Goal: Task Accomplishment & Management: Manage account settings

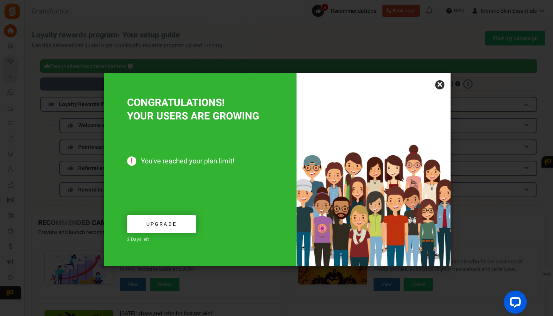
click at [442, 84] on link "×" at bounding box center [439, 84] width 9 height 9
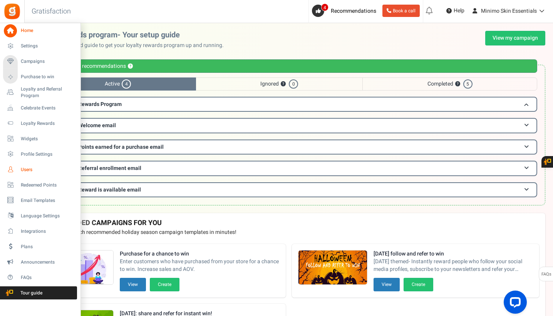
click at [29, 168] on span "Users" at bounding box center [48, 169] width 54 height 7
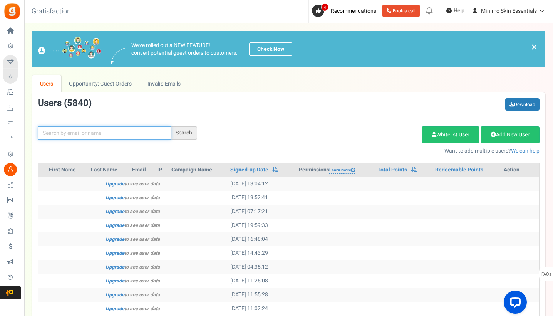
click at [149, 129] on input "text" at bounding box center [104, 132] width 133 height 13
paste input "FLASH30"
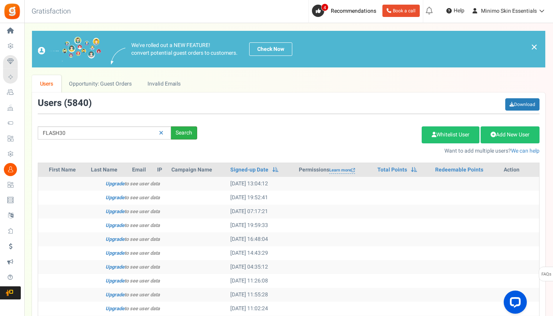
click at [196, 135] on div "Search" at bounding box center [184, 132] width 26 height 13
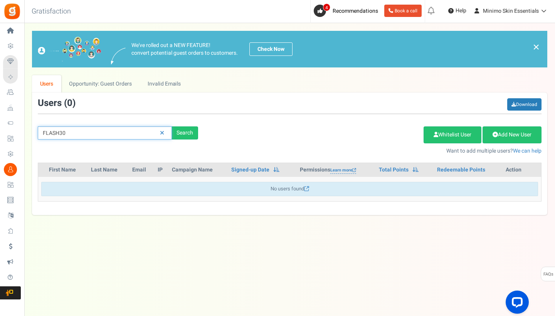
click at [103, 131] on input "FLASH30" at bounding box center [105, 132] width 134 height 13
paste input "[EMAIL_ADDRESS][DOMAIN_NAME]"
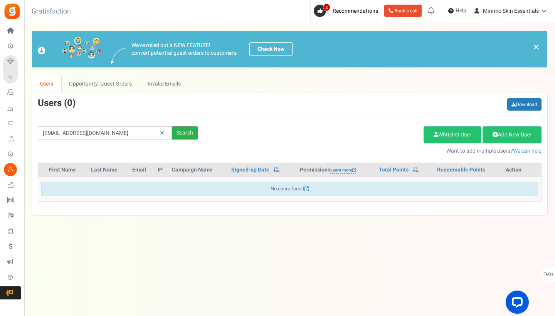
click at [181, 133] on div "Search" at bounding box center [185, 132] width 26 height 13
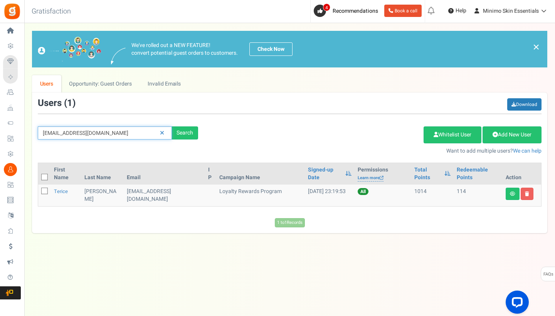
click at [106, 135] on input "[EMAIL_ADDRESS][DOMAIN_NAME]" at bounding box center [105, 132] width 134 height 13
paste input "[EMAIL_ADDRESS]"
click at [179, 136] on div "Search" at bounding box center [185, 132] width 26 height 13
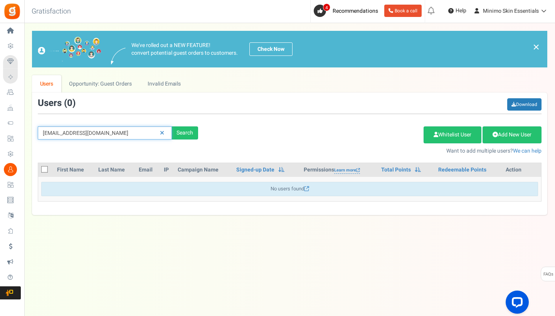
click at [116, 134] on input "[EMAIL_ADDRESS][DOMAIN_NAME]" at bounding box center [105, 132] width 134 height 13
paste input "sheree1090@yahoo"
click at [186, 132] on div "Search" at bounding box center [185, 132] width 26 height 13
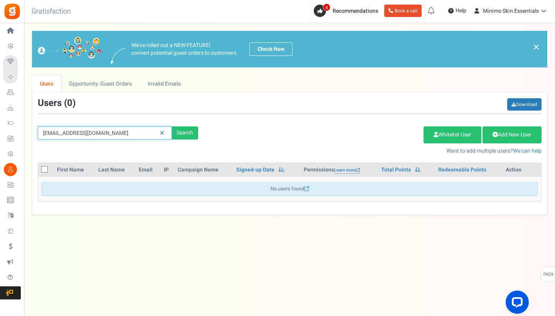
click at [123, 134] on input "sheree1090@yahoo.com" at bounding box center [105, 132] width 134 height 13
paste input "morganshantel00@gmail"
type input "[EMAIL_ADDRESS][DOMAIN_NAME]"
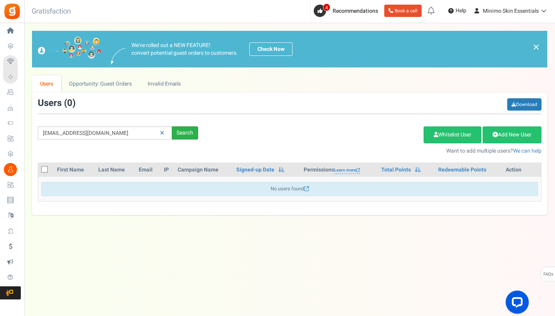
click at [190, 134] on div "Search" at bounding box center [185, 132] width 26 height 13
click at [162, 131] on icon at bounding box center [162, 132] width 4 height 5
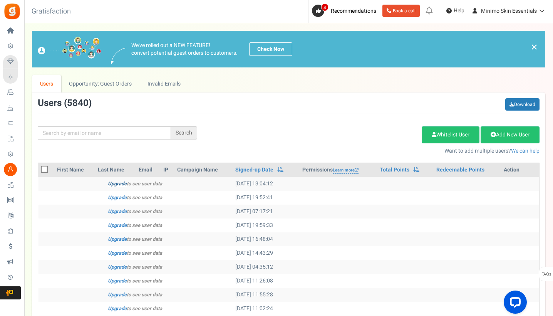
click at [121, 183] on link "Upgrade" at bounding box center [117, 183] width 19 height 7
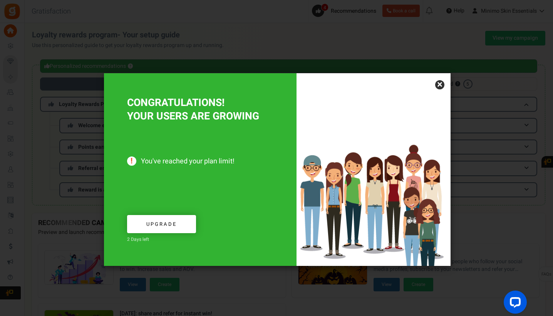
click at [438, 89] on link "×" at bounding box center [439, 84] width 9 height 9
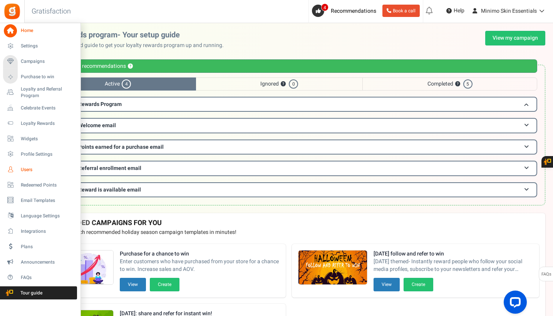
click at [30, 166] on span "Users" at bounding box center [48, 169] width 54 height 7
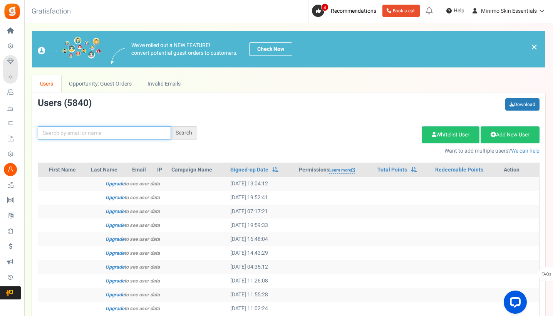
click at [154, 130] on input "text" at bounding box center [104, 132] width 133 height 13
paste input "[EMAIL_ADDRESS][DOMAIN_NAME]"
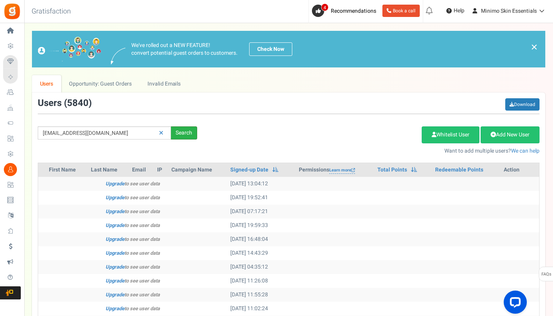
click at [189, 131] on div "Search" at bounding box center [184, 132] width 26 height 13
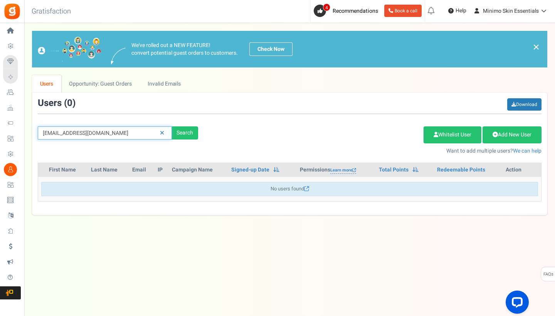
click at [122, 134] on input "[EMAIL_ADDRESS][DOMAIN_NAME]" at bounding box center [105, 132] width 134 height 13
paste input "[EMAIL_ADDRESS]"
click at [183, 134] on div "Search" at bounding box center [185, 132] width 26 height 13
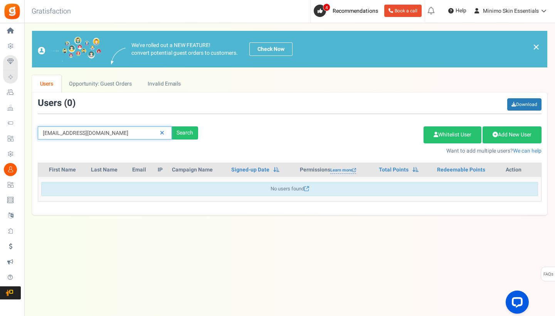
click at [126, 132] on input "[EMAIL_ADDRESS][DOMAIN_NAME]" at bounding box center [105, 132] width 134 height 13
paste input "[EMAIL_ADDRESS]"
click at [180, 134] on div "Search" at bounding box center [185, 132] width 26 height 13
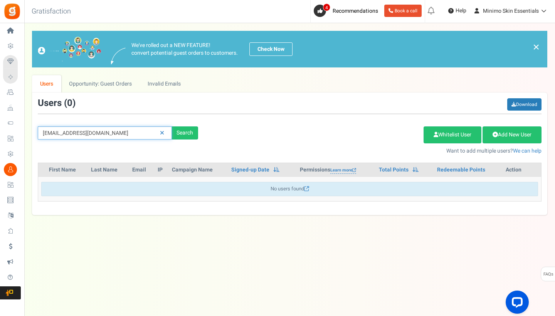
click at [117, 130] on input "[EMAIL_ADDRESS][DOMAIN_NAME]" at bounding box center [105, 132] width 134 height 13
paste input "josefdr2"
click at [191, 139] on div "Search" at bounding box center [185, 132] width 26 height 13
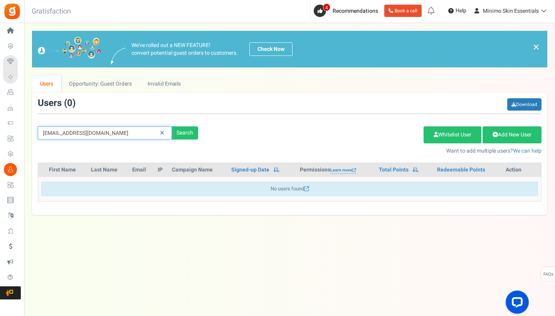
click at [117, 135] on input "[EMAIL_ADDRESS][DOMAIN_NAME]" at bounding box center [105, 132] width 134 height 13
paste input "[EMAIL_ADDRESS]"
click at [178, 132] on div "Search" at bounding box center [185, 132] width 26 height 13
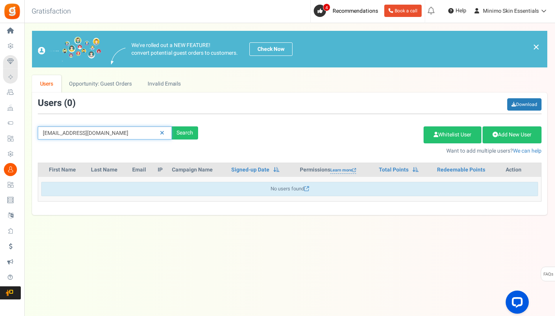
click at [125, 132] on input "[EMAIL_ADDRESS][DOMAIN_NAME]" at bounding box center [105, 132] width 134 height 13
paste input "[PERSON_NAME][EMAIL_ADDRESS]"
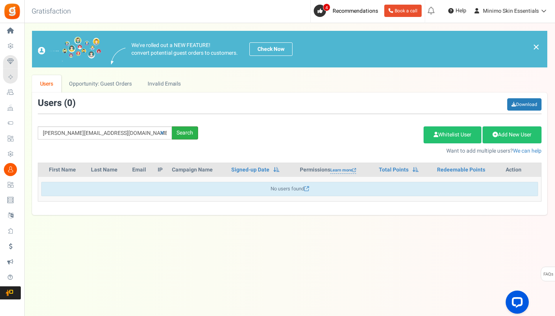
click at [190, 134] on div "Search" at bounding box center [185, 132] width 26 height 13
click at [122, 137] on input "[PERSON_NAME][EMAIL_ADDRESS][DOMAIN_NAME]" at bounding box center [105, 132] width 134 height 13
paste input "bperson0671"
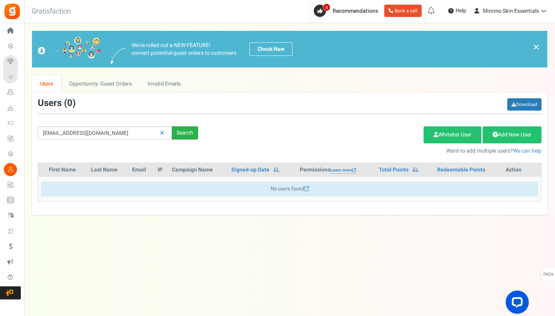
click at [175, 134] on div "Search" at bounding box center [185, 132] width 26 height 13
click at [132, 131] on input "[EMAIL_ADDRESS][DOMAIN_NAME]" at bounding box center [105, 132] width 134 height 13
paste input "ofkidddsupreme"
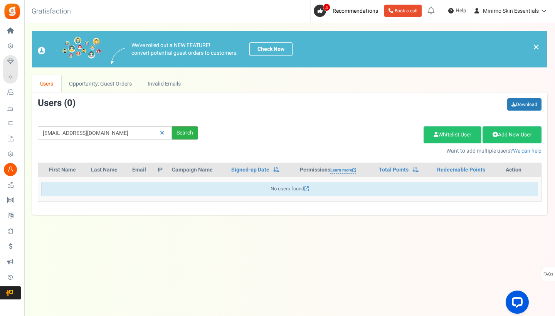
click at [186, 132] on div "Search" at bounding box center [185, 132] width 26 height 13
click at [134, 136] on input "[EMAIL_ADDRESS][DOMAIN_NAME]" at bounding box center [105, 132] width 134 height 13
paste input "testing@example"
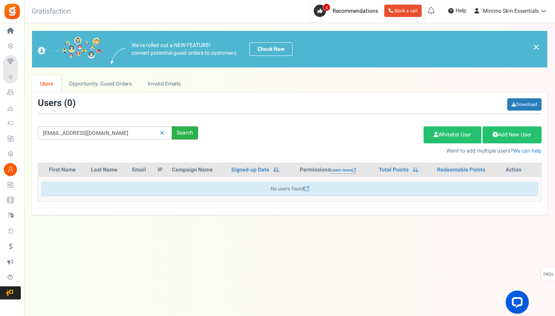
click at [182, 134] on div "Search" at bounding box center [185, 132] width 26 height 13
click at [136, 130] on input "[EMAIL_ADDRESS][DOMAIN_NAME]" at bounding box center [105, 132] width 134 height 13
paste input "[EMAIL_ADDRESS][PERSON_NAME][DOMAIN_NAME]"
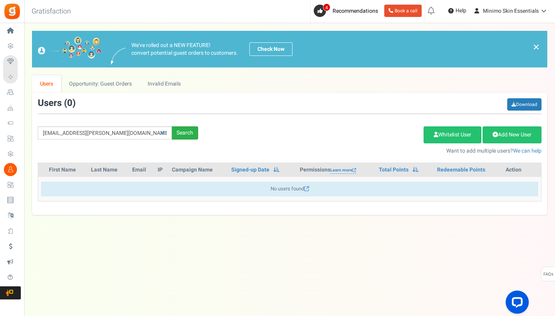
click at [181, 130] on div "Search" at bounding box center [185, 132] width 26 height 13
click at [132, 131] on input "[EMAIL_ADDRESS][PERSON_NAME][DOMAIN_NAME]" at bounding box center [105, 132] width 134 height 13
paste input "[EMAIL_ADDRESS][DOMAIN_NAME]"
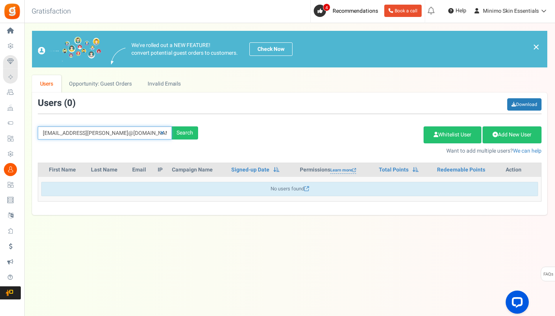
click at [142, 136] on input "[EMAIL_ADDRESS][PERSON_NAME]@[DOMAIN_NAME]" at bounding box center [105, 132] width 134 height 13
paste input "text"
click at [189, 132] on div "Search" at bounding box center [185, 132] width 26 height 13
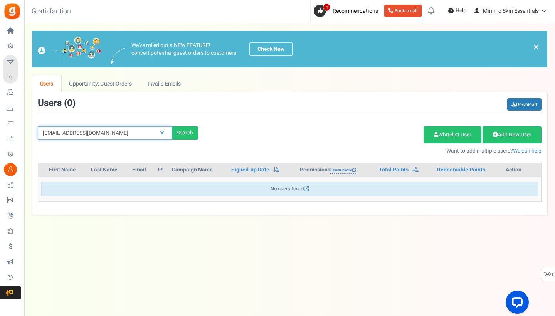
click at [134, 135] on input "[EMAIL_ADDRESS][DOMAIN_NAME]" at bounding box center [105, 132] width 134 height 13
paste input "ytavis2015"
click at [185, 132] on div "Search" at bounding box center [185, 132] width 26 height 13
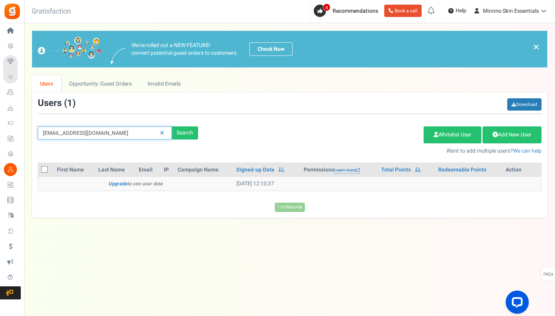
click at [124, 137] on input "[EMAIL_ADDRESS][DOMAIN_NAME]" at bounding box center [105, 132] width 134 height 13
paste input "[EMAIL_ADDRESS]"
click at [120, 183] on link "Upgrade" at bounding box center [117, 183] width 19 height 7
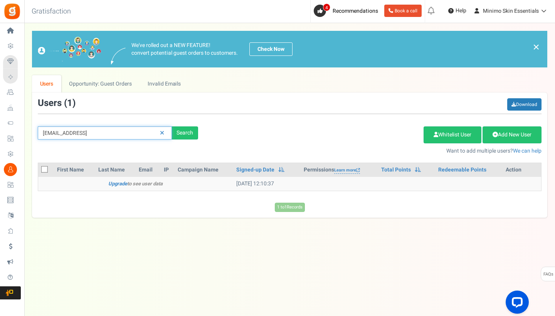
click at [136, 137] on input "[EMAIL_ADDRESS]" at bounding box center [105, 132] width 134 height 13
click at [139, 134] on input "[EMAIL_ADDRESS]" at bounding box center [105, 132] width 134 height 13
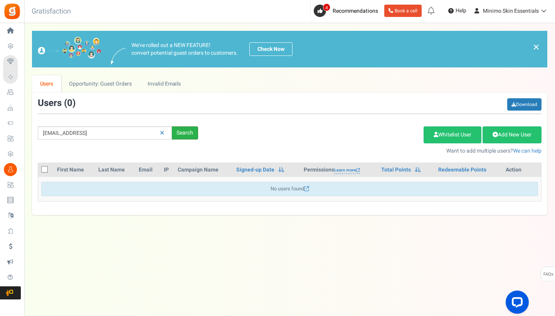
click at [185, 134] on div "Search" at bounding box center [185, 132] width 26 height 13
click at [124, 133] on input "[EMAIL_ADDRESS]" at bounding box center [105, 132] width 134 height 13
paste input "[EMAIL_ADDRESS][DOMAIN_NAME]"
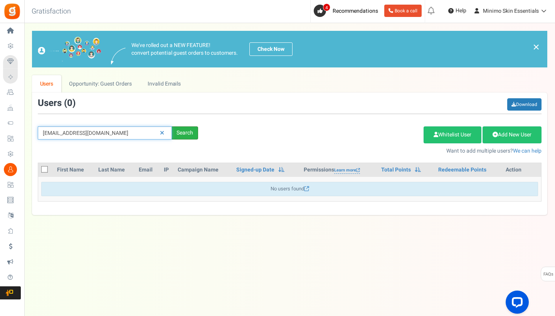
type input "[EMAIL_ADDRESS][DOMAIN_NAME]"
click at [176, 133] on div "Search" at bounding box center [185, 132] width 26 height 13
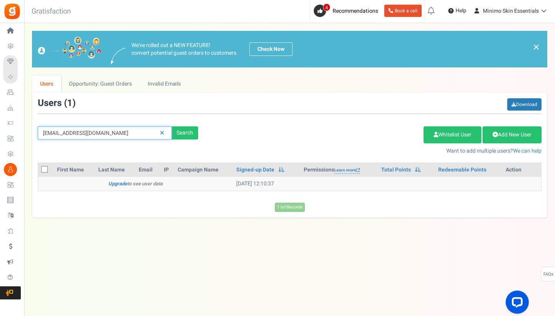
click at [122, 132] on input "[EMAIL_ADDRESS][DOMAIN_NAME]" at bounding box center [105, 132] width 134 height 13
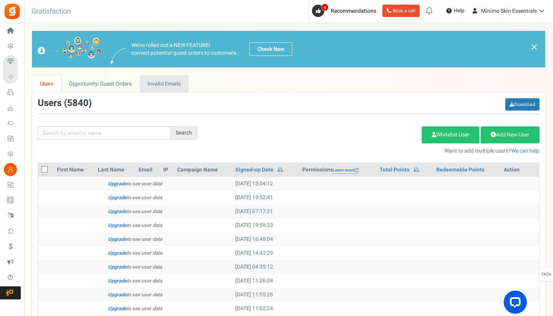
click at [159, 87] on link "Invalid Emails" at bounding box center [164, 83] width 49 height 17
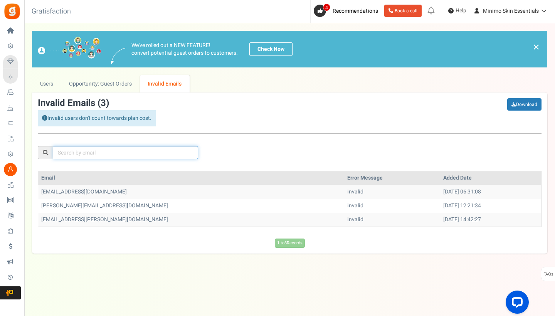
click at [147, 151] on input "text" at bounding box center [125, 152] width 145 height 13
paste input "[EMAIL_ADDRESS][DOMAIN_NAME]"
type input "[EMAIL_ADDRESS][DOMAIN_NAME]"
click at [202, 153] on icon at bounding box center [202, 152] width 3 height 5
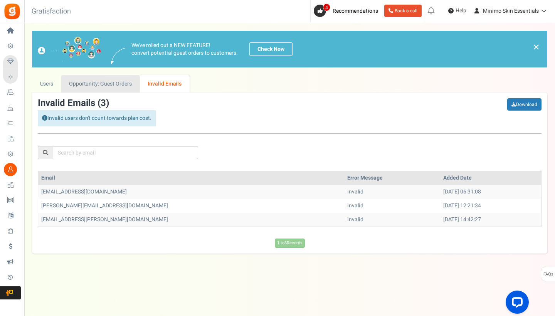
click at [111, 87] on link "Opportunity: Guest Orders" at bounding box center [100, 83] width 78 height 17
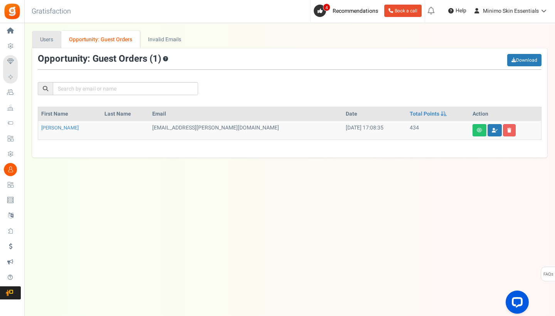
click at [55, 44] on link "Users" at bounding box center [46, 39] width 29 height 17
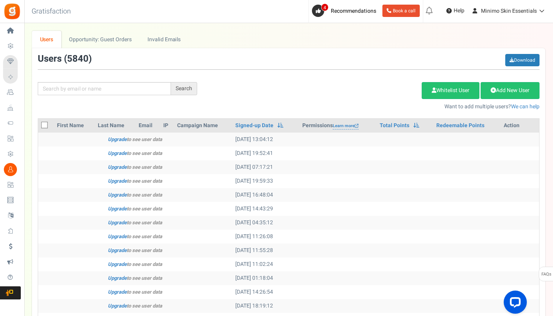
click at [46, 125] on icon at bounding box center [44, 125] width 5 height 5
click at [39, 125] on input "checkbox" at bounding box center [36, 125] width 5 height 5
click at [45, 124] on icon at bounding box center [44, 125] width 7 height 7
click at [39, 124] on input "checkbox" at bounding box center [36, 125] width 5 height 5
checkbox input "false"
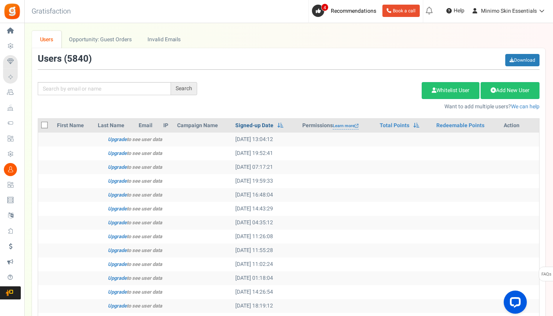
click at [247, 124] on link "Signed-up Date" at bounding box center [254, 126] width 38 height 8
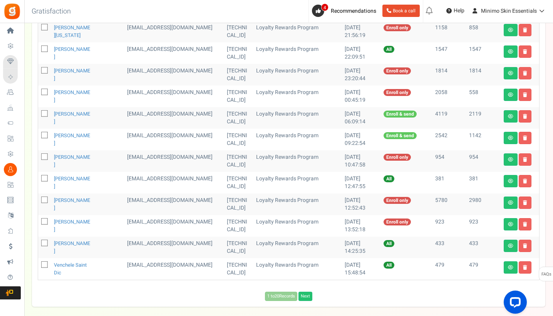
scroll to position [301, 0]
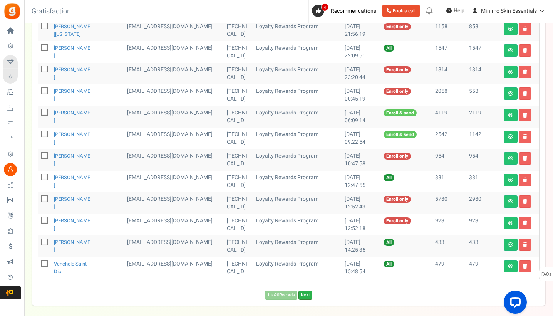
click at [310, 290] on link "Next" at bounding box center [305, 294] width 14 height 9
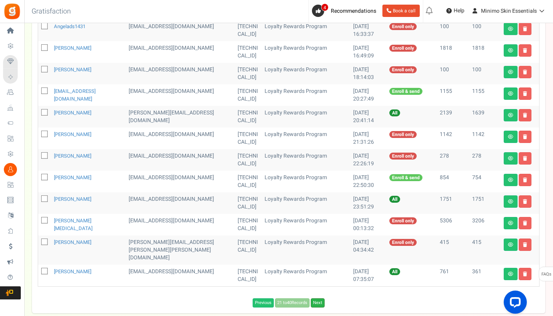
click at [320, 298] on link "Next" at bounding box center [318, 302] width 14 height 9
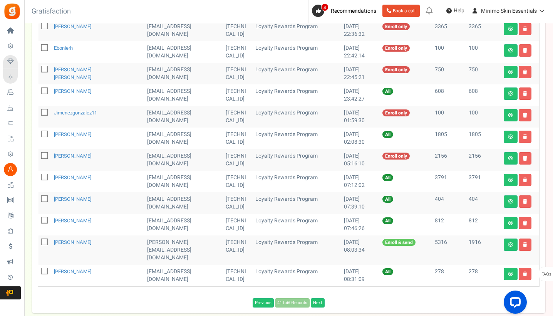
click at [320, 298] on link "Next" at bounding box center [318, 302] width 14 height 9
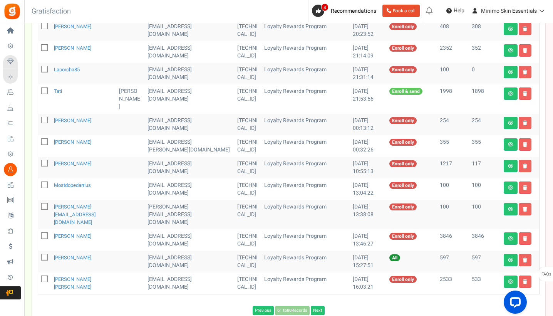
click at [320, 306] on link "Next" at bounding box center [318, 310] width 14 height 9
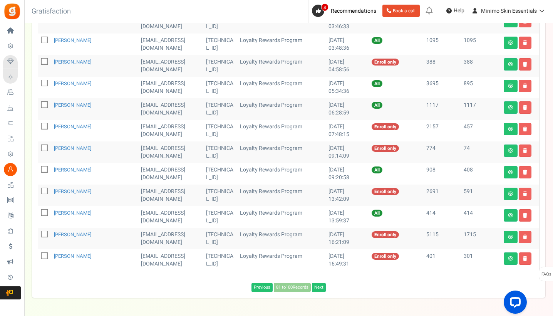
click at [320, 287] on link "Next" at bounding box center [319, 287] width 14 height 9
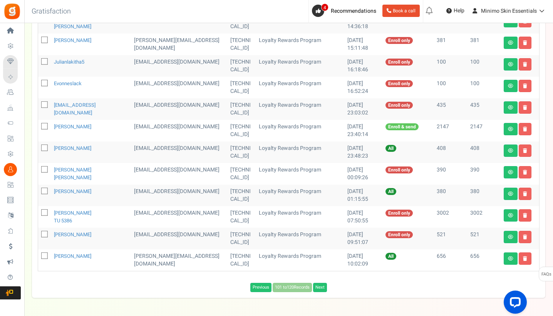
click at [320, 287] on link "Next" at bounding box center [320, 287] width 14 height 9
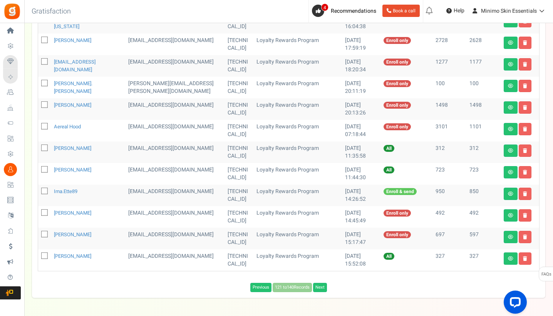
click at [320, 287] on link "Next" at bounding box center [320, 287] width 14 height 9
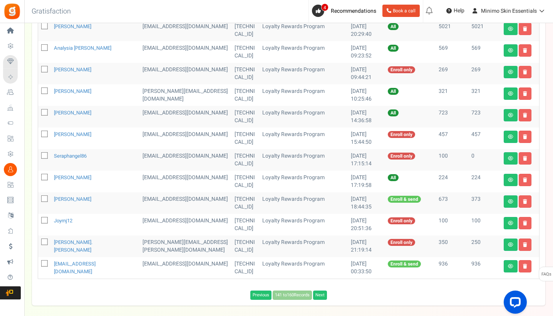
click at [320, 290] on link "Next" at bounding box center [320, 294] width 14 height 9
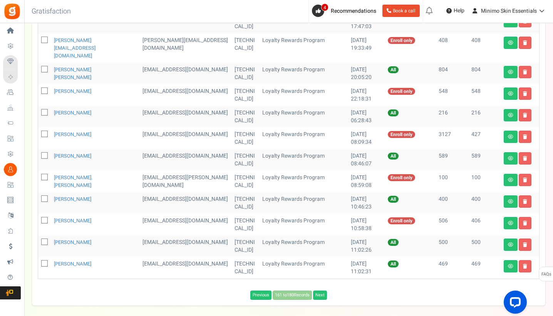
click at [320, 290] on link "Next" at bounding box center [320, 294] width 14 height 9
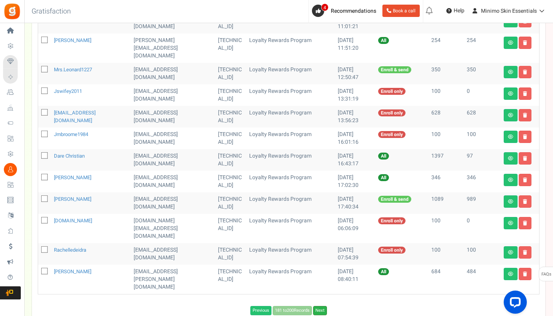
click at [320, 306] on link "Next" at bounding box center [320, 310] width 14 height 9
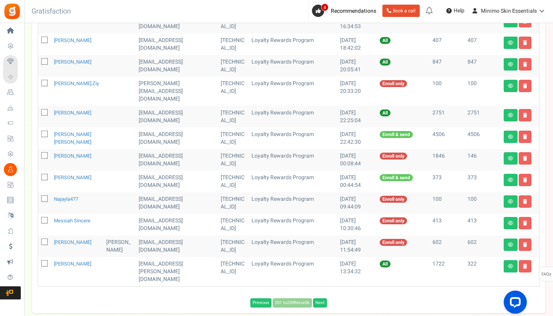
click at [320, 298] on link "Next" at bounding box center [320, 302] width 14 height 9
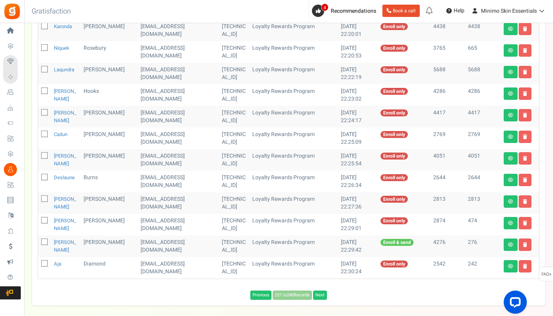
click at [320, 290] on link "Next" at bounding box center [320, 294] width 14 height 9
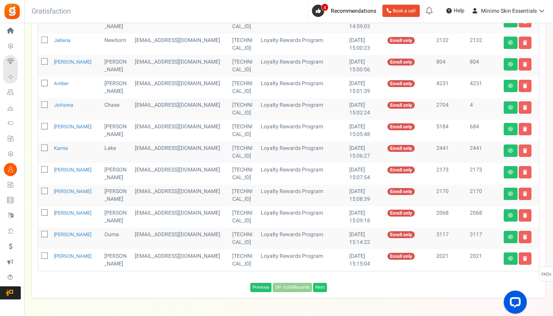
click at [320, 287] on link "Next" at bounding box center [320, 287] width 14 height 9
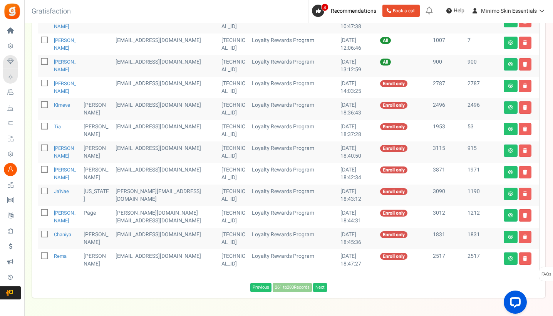
click at [320, 287] on link "Next" at bounding box center [320, 287] width 14 height 9
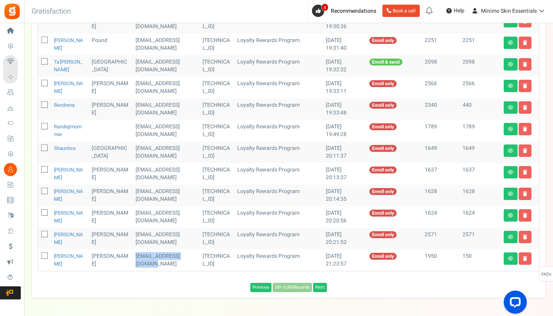
drag, startPoint x: 152, startPoint y: 268, endPoint x: 131, endPoint y: 259, distance: 22.8
click at [132, 259] on td "[EMAIL_ADDRESS][DOMAIN_NAME]" at bounding box center [165, 260] width 67 height 22
copy td "[EMAIL_ADDRESS][DOMAIN_NAME]"
click at [321, 289] on link "Next" at bounding box center [320, 287] width 14 height 9
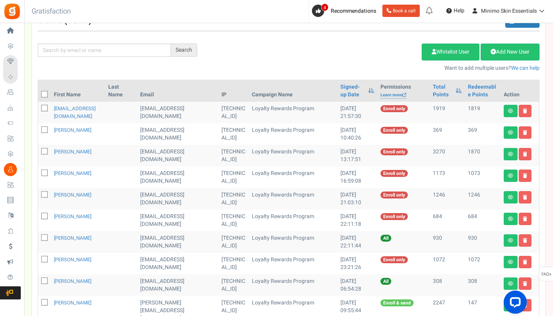
scroll to position [10, 0]
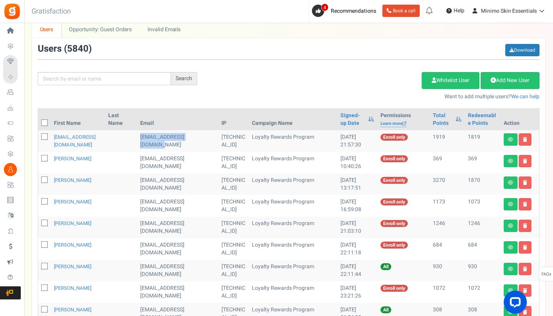
drag, startPoint x: 150, startPoint y: 146, endPoint x: 134, endPoint y: 138, distance: 17.9
click at [137, 138] on td "[EMAIL_ADDRESS][DOMAIN_NAME]" at bounding box center [177, 141] width 81 height 22
copy td "[EMAIL_ADDRESS][DOMAIN_NAME]"
drag, startPoint x: 158, startPoint y: 168, endPoint x: 135, endPoint y: 159, distance: 24.8
click at [137, 159] on td "[EMAIL_ADDRESS][DOMAIN_NAME]" at bounding box center [177, 163] width 81 height 22
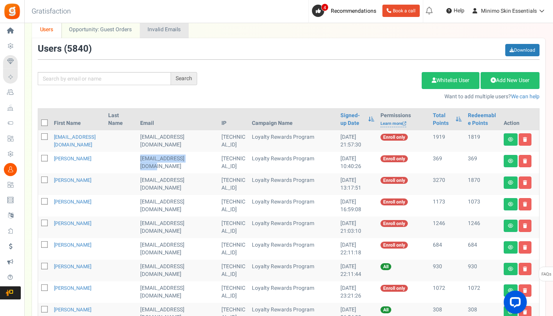
copy td "[EMAIL_ADDRESS][DOMAIN_NAME]"
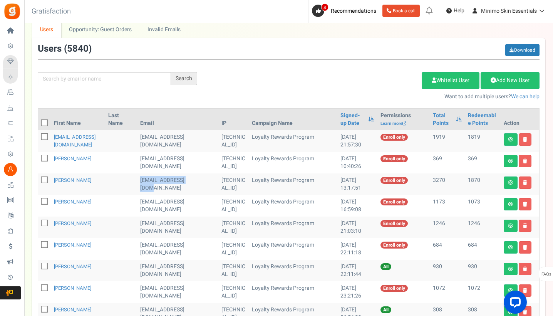
drag, startPoint x: 188, startPoint y: 181, endPoint x: 133, endPoint y: 181, distance: 54.7
click at [137, 181] on td "[EMAIL_ADDRESS][DOMAIN_NAME]" at bounding box center [177, 184] width 81 height 22
copy td "[EMAIL_ADDRESS][DOMAIN_NAME]"
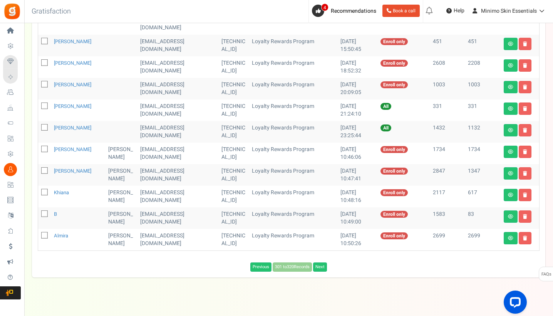
scroll to position [328, 0]
drag, startPoint x: 157, startPoint y: 238, endPoint x: 134, endPoint y: 230, distance: 24.0
click at [137, 230] on td "[EMAIL_ADDRESS][DOMAIN_NAME]" at bounding box center [177, 240] width 81 height 22
copy td "[EMAIL_ADDRESS][DOMAIN_NAME]"
drag, startPoint x: 191, startPoint y: 207, endPoint x: 135, endPoint y: 208, distance: 56.2
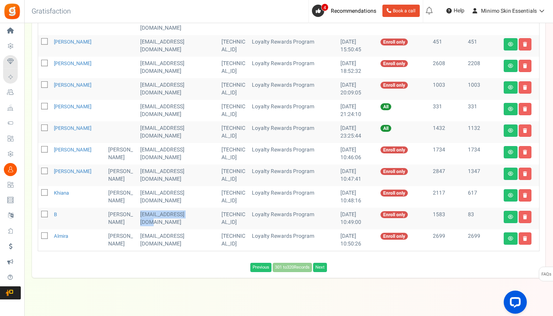
click at [137, 208] on td "[EMAIL_ADDRESS][DOMAIN_NAME]" at bounding box center [177, 219] width 81 height 22
copy td "[EMAIL_ADDRESS][DOMAIN_NAME]"
drag, startPoint x: 184, startPoint y: 186, endPoint x: 134, endPoint y: 186, distance: 50.1
click at [137, 186] on td "[EMAIL_ADDRESS][DOMAIN_NAME]" at bounding box center [177, 197] width 81 height 22
copy td "[EMAIL_ADDRESS][DOMAIN_NAME]"
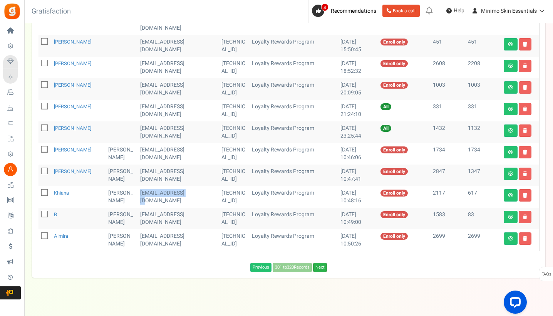
click at [324, 263] on link "Next" at bounding box center [320, 267] width 14 height 9
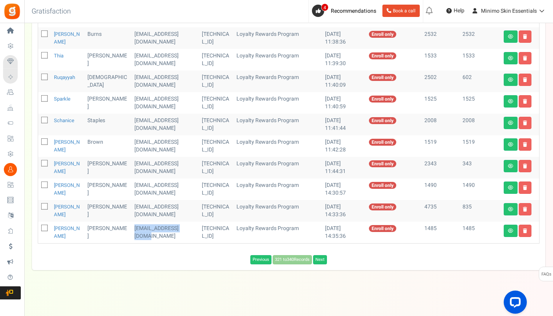
drag, startPoint x: 177, startPoint y: 230, endPoint x: 116, endPoint y: 228, distance: 61.3
click at [131, 229] on td "[EMAIL_ADDRESS][DOMAIN_NAME]" at bounding box center [164, 232] width 67 height 22
copy td "[EMAIL_ADDRESS][DOMAIN_NAME]"
drag, startPoint x: 171, startPoint y: 206, endPoint x: 115, endPoint y: 207, distance: 56.2
click at [131, 207] on td "[EMAIL_ADDRESS][DOMAIN_NAME]" at bounding box center [164, 211] width 67 height 22
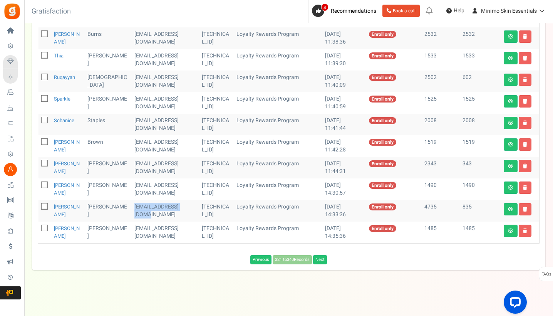
copy td "[EMAIL_ADDRESS][DOMAIN_NAME]"
drag, startPoint x: 173, startPoint y: 184, endPoint x: 116, endPoint y: 186, distance: 57.4
click at [131, 186] on td "[EMAIL_ADDRESS][DOMAIN_NAME]" at bounding box center [164, 189] width 67 height 22
copy td "[EMAIL_ADDRESS][DOMAIN_NAME]"
click at [323, 258] on link "Next" at bounding box center [320, 259] width 14 height 9
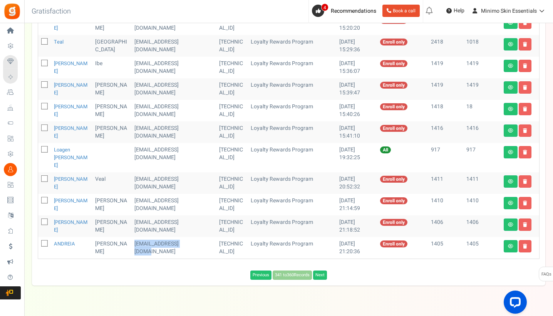
drag, startPoint x: 183, startPoint y: 230, endPoint x: 127, endPoint y: 229, distance: 55.8
click at [131, 237] on td "[EMAIL_ADDRESS][DOMAIN_NAME]" at bounding box center [173, 248] width 85 height 22
drag, startPoint x: 142, startPoint y: 218, endPoint x: 126, endPoint y: 208, distance: 18.5
click at [131, 215] on td "[EMAIL_ADDRESS][DOMAIN_NAME]" at bounding box center [173, 226] width 85 height 22
drag, startPoint x: 137, startPoint y: 191, endPoint x: 126, endPoint y: 187, distance: 11.9
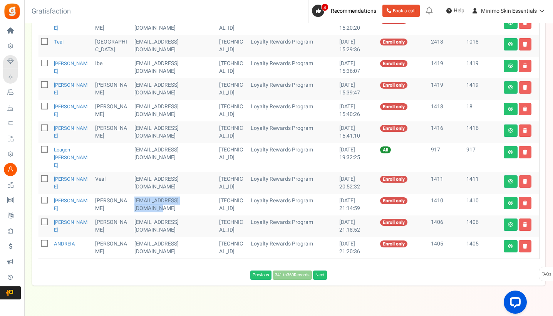
click at [131, 194] on td "[EMAIL_ADDRESS][DOMAIN_NAME]" at bounding box center [173, 205] width 85 height 22
click at [318, 270] on link "Next" at bounding box center [320, 274] width 14 height 9
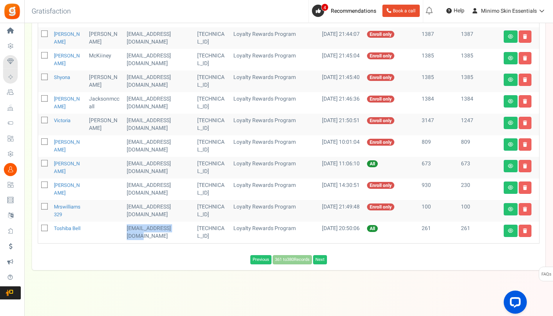
drag, startPoint x: 190, startPoint y: 229, endPoint x: 134, endPoint y: 229, distance: 55.5
click at [134, 229] on td "[EMAIL_ADDRESS][DOMAIN_NAME]" at bounding box center [159, 232] width 70 height 22
drag, startPoint x: 151, startPoint y: 214, endPoint x: 136, endPoint y: 208, distance: 17.1
click at [136, 208] on td "[EMAIL_ADDRESS][DOMAIN_NAME]" at bounding box center [159, 211] width 70 height 22
drag, startPoint x: 186, startPoint y: 186, endPoint x: 135, endPoint y: 186, distance: 50.4
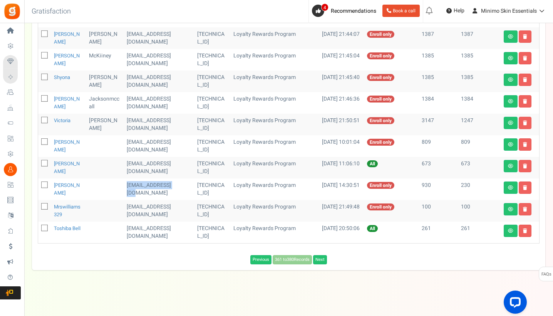
click at [135, 186] on td "[EMAIL_ADDRESS][DOMAIN_NAME]" at bounding box center [159, 189] width 70 height 22
drag, startPoint x: 148, startPoint y: 148, endPoint x: 134, endPoint y: 144, distance: 15.0
click at [134, 144] on td "[EMAIL_ADDRESS][DOMAIN_NAME]" at bounding box center [159, 146] width 70 height 22
click at [323, 260] on link "Next" at bounding box center [320, 259] width 14 height 9
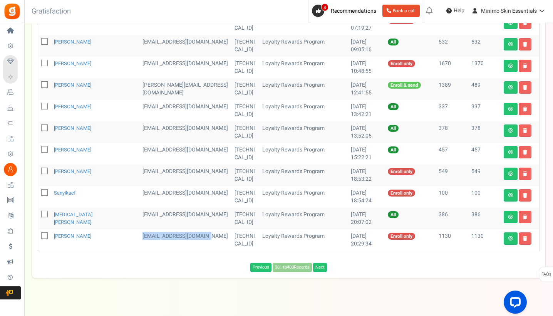
drag, startPoint x: 159, startPoint y: 236, endPoint x: 137, endPoint y: 230, distance: 22.6
click at [139, 230] on td "[EMAIL_ADDRESS][DOMAIN_NAME]" at bounding box center [185, 240] width 92 height 22
drag, startPoint x: 152, startPoint y: 216, endPoint x: 136, endPoint y: 210, distance: 16.9
click at [139, 210] on td "[EMAIL_ADDRESS][DOMAIN_NAME]" at bounding box center [185, 219] width 92 height 22
click at [164, 193] on td "[EMAIL_ADDRESS][DOMAIN_NAME]" at bounding box center [185, 197] width 92 height 22
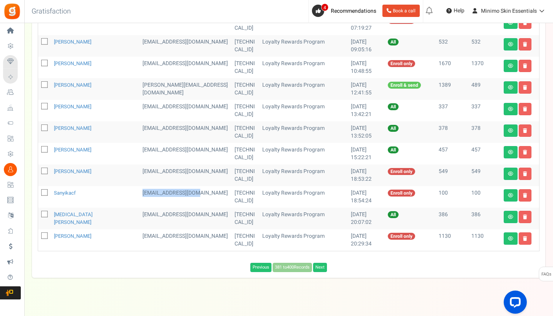
drag, startPoint x: 192, startPoint y: 185, endPoint x: 135, endPoint y: 184, distance: 56.6
click at [139, 186] on td "[EMAIL_ADDRESS][DOMAIN_NAME]" at bounding box center [185, 197] width 92 height 22
drag, startPoint x: 146, startPoint y: 171, endPoint x: 137, endPoint y: 164, distance: 10.8
click at [139, 164] on td "[EMAIL_ADDRESS][DOMAIN_NAME]" at bounding box center [185, 175] width 92 height 22
click at [46, 190] on icon at bounding box center [44, 192] width 5 height 5
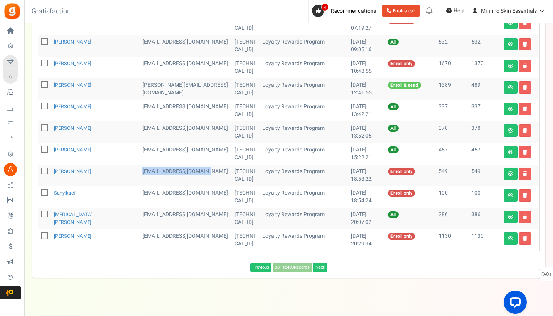
click at [39, 191] on input "checkbox" at bounding box center [36, 193] width 5 height 5
checkbox input "true"
click at [44, 169] on icon at bounding box center [44, 171] width 5 height 5
click at [39, 169] on input "checkbox" at bounding box center [36, 171] width 5 height 5
checkbox input "true"
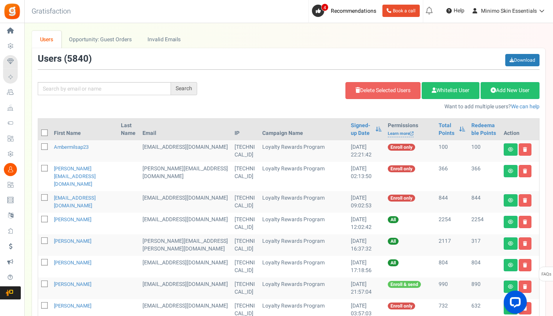
scroll to position [0, 0]
click at [355, 87] on link "Delete Selected Users" at bounding box center [382, 90] width 75 height 17
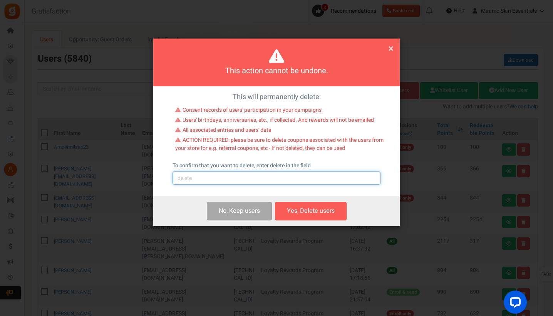
click at [238, 182] on input "text" at bounding box center [277, 177] width 208 height 13
type input "delete"
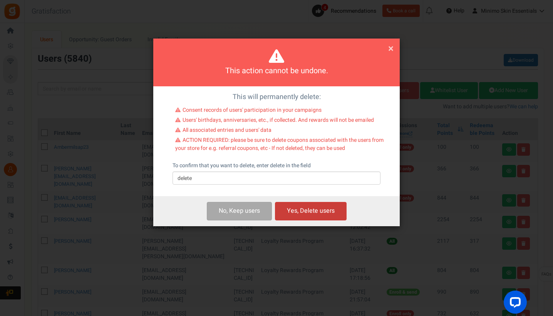
click at [317, 207] on button "Yes, Delete users" at bounding box center [311, 211] width 72 height 18
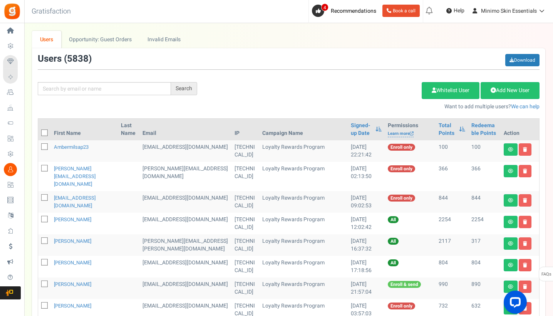
scroll to position [2, 0]
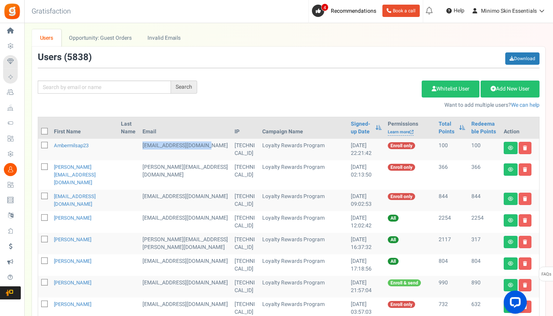
drag, startPoint x: 159, startPoint y: 153, endPoint x: 136, endPoint y: 147, distance: 23.7
click at [139, 147] on td "[EMAIL_ADDRESS][DOMAIN_NAME]" at bounding box center [185, 150] width 92 height 22
drag, startPoint x: 151, startPoint y: 175, endPoint x: 136, endPoint y: 168, distance: 16.2
click at [139, 168] on td "[PERSON_NAME][EMAIL_ADDRESS][DOMAIN_NAME]" at bounding box center [185, 174] width 92 height 29
drag, startPoint x: 151, startPoint y: 196, endPoint x: 136, endPoint y: 191, distance: 16.5
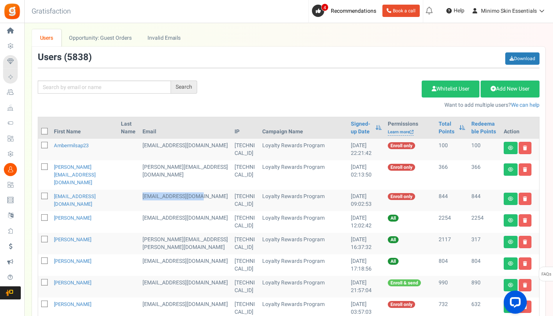
click at [139, 191] on td "[EMAIL_ADDRESS][DOMAIN_NAME]" at bounding box center [185, 200] width 92 height 22
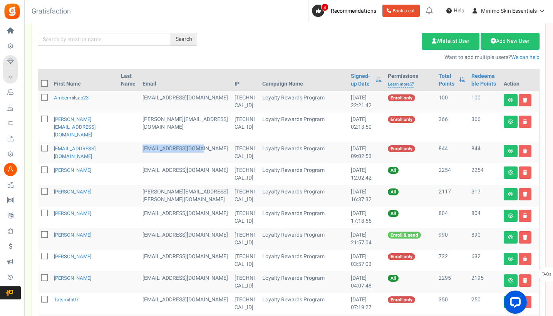
scroll to position [98, 0]
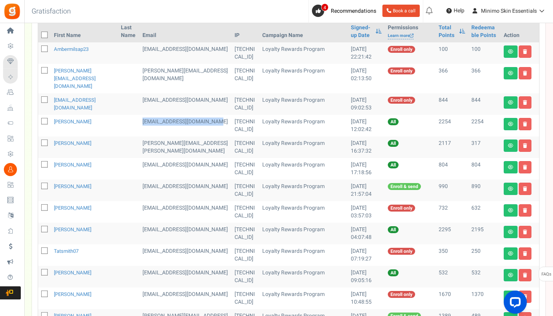
drag, startPoint x: 148, startPoint y: 124, endPoint x: 136, endPoint y: 116, distance: 14.1
click at [139, 116] on td "[EMAIL_ADDRESS][DOMAIN_NAME]" at bounding box center [185, 126] width 92 height 22
drag, startPoint x: 148, startPoint y: 145, endPoint x: 136, endPoint y: 137, distance: 15.1
click at [139, 137] on td "[PERSON_NAME][EMAIL_ADDRESS][PERSON_NAME][DOMAIN_NAME]" at bounding box center [185, 147] width 92 height 22
drag, startPoint x: 148, startPoint y: 166, endPoint x: 136, endPoint y: 159, distance: 14.0
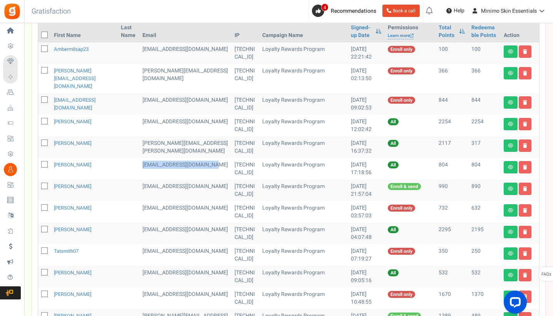
click at [139, 159] on td "[EMAIL_ADDRESS][DOMAIN_NAME]" at bounding box center [185, 169] width 92 height 22
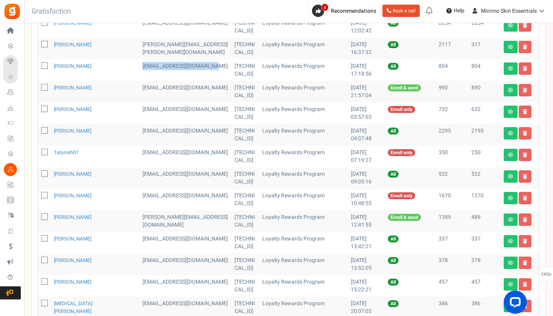
scroll to position [199, 0]
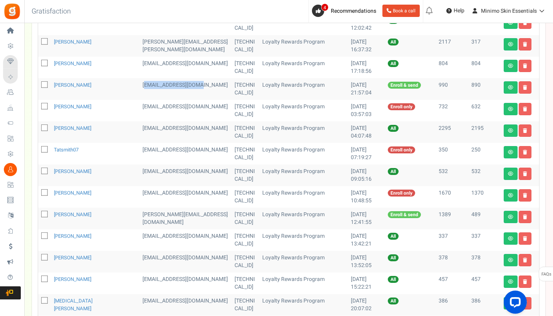
drag, startPoint x: 191, startPoint y: 76, endPoint x: 139, endPoint y: 77, distance: 52.8
click at [139, 78] on td "[EMAIL_ADDRESS][DOMAIN_NAME]" at bounding box center [185, 89] width 92 height 22
drag, startPoint x: 148, startPoint y: 128, endPoint x: 136, endPoint y: 122, distance: 12.7
click at [139, 122] on td "[EMAIL_ADDRESS][DOMAIN_NAME]" at bounding box center [185, 132] width 92 height 22
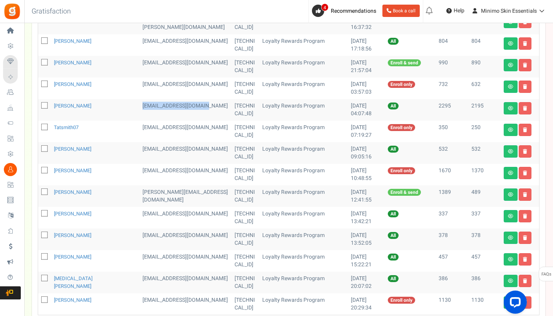
scroll to position [243, 0]
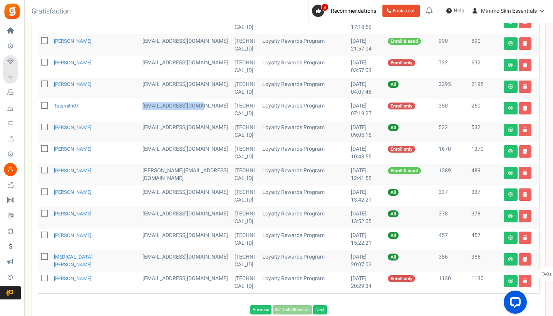
drag, startPoint x: 192, startPoint y: 99, endPoint x: 136, endPoint y: 100, distance: 56.6
click at [139, 100] on td "[EMAIL_ADDRESS][DOMAIN_NAME]" at bounding box center [185, 110] width 92 height 22
click at [44, 103] on icon at bounding box center [44, 105] width 5 height 5
click at [39, 104] on input "checkbox" at bounding box center [36, 106] width 5 height 5
checkbox input "true"
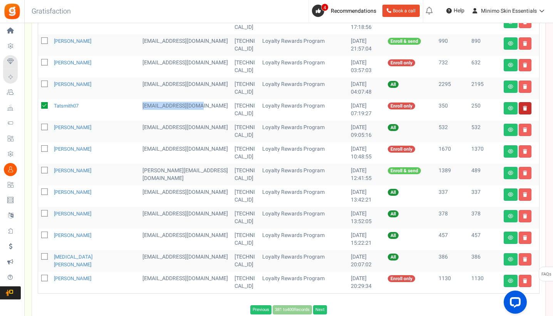
click at [522, 102] on link at bounding box center [525, 108] width 13 height 12
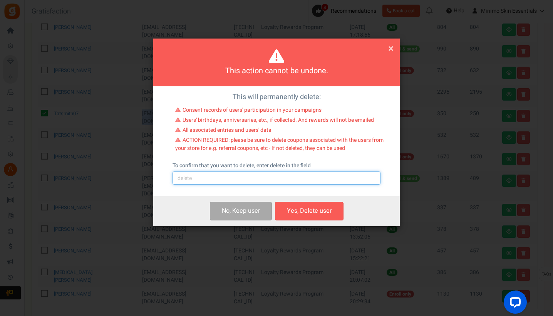
click at [232, 172] on input "text" at bounding box center [277, 177] width 208 height 13
type input "delete"
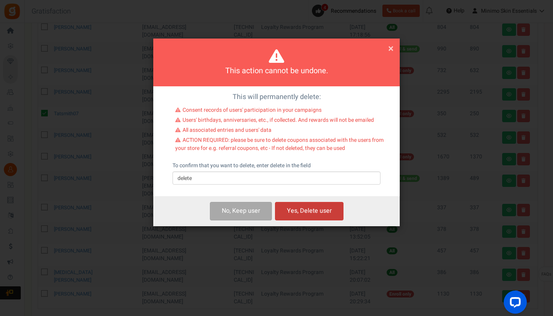
click at [305, 209] on button "Yes, Delete user" at bounding box center [309, 211] width 69 height 18
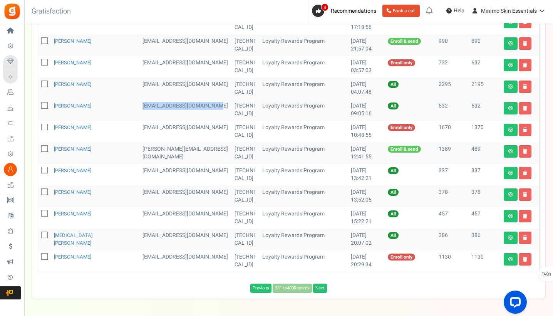
drag, startPoint x: 161, startPoint y: 105, endPoint x: 135, endPoint y: 98, distance: 26.7
click at [139, 99] on td "[EMAIL_ADDRESS][DOMAIN_NAME]" at bounding box center [185, 110] width 92 height 22
click at [528, 102] on link at bounding box center [525, 108] width 13 height 12
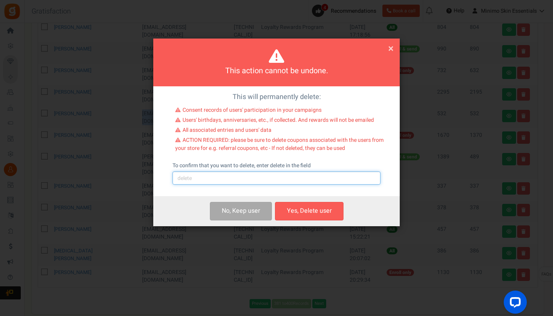
click at [261, 179] on input "text" at bounding box center [277, 177] width 208 height 13
type input "delete"
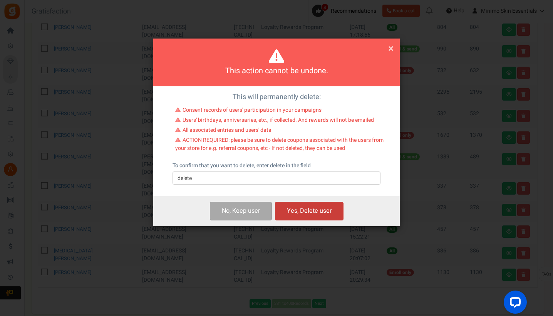
click at [309, 208] on button "Yes, Delete user" at bounding box center [309, 211] width 69 height 18
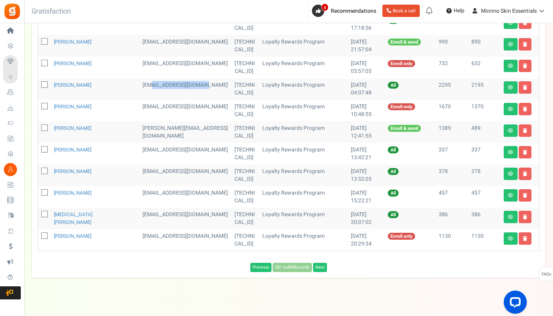
drag, startPoint x: 150, startPoint y: 86, endPoint x: 143, endPoint y: 80, distance: 9.0
click at [143, 80] on td "[EMAIL_ADDRESS][DOMAIN_NAME]" at bounding box center [185, 89] width 92 height 22
drag, startPoint x: 149, startPoint y: 106, endPoint x: 136, endPoint y: 101, distance: 13.7
click at [139, 101] on td "[EMAIL_ADDRESS][DOMAIN_NAME]" at bounding box center [185, 111] width 92 height 22
drag, startPoint x: 157, startPoint y: 128, endPoint x: 136, endPoint y: 122, distance: 22.4
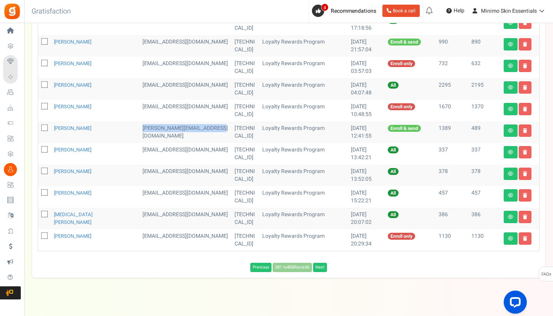
click at [139, 122] on td "[PERSON_NAME][EMAIL_ADDRESS][DOMAIN_NAME]" at bounding box center [185, 132] width 92 height 22
drag, startPoint x: 152, startPoint y: 151, endPoint x: 136, endPoint y: 143, distance: 18.1
click at [139, 143] on td "[EMAIL_ADDRESS][DOMAIN_NAME]" at bounding box center [185, 154] width 92 height 22
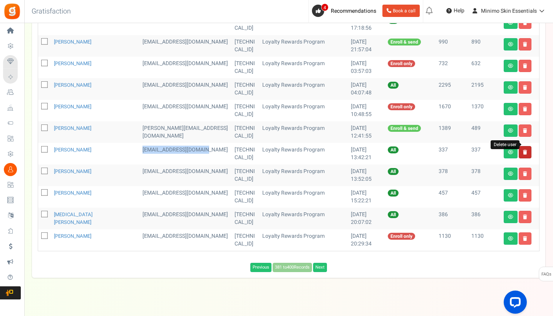
click at [524, 150] on icon at bounding box center [525, 152] width 4 height 5
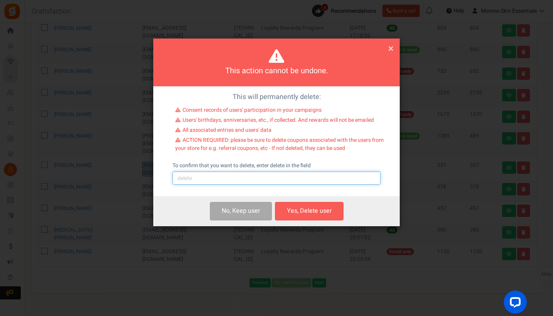
click at [279, 178] on input "text" at bounding box center [277, 177] width 208 height 13
type input "delete"
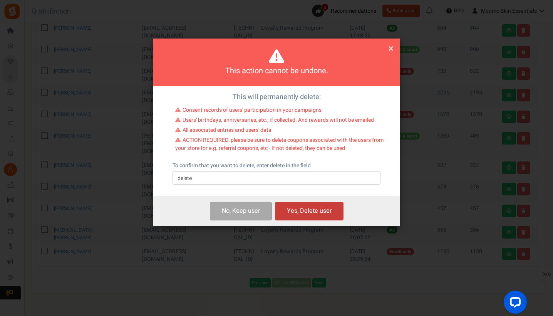
click at [319, 207] on button "Yes, Delete user" at bounding box center [309, 211] width 69 height 18
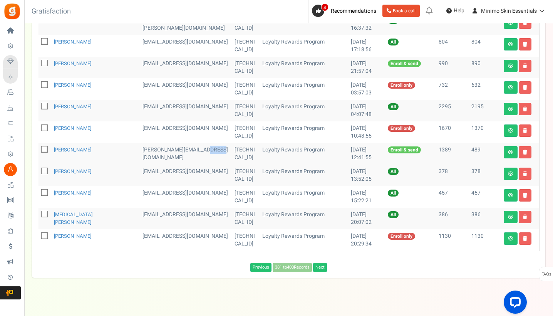
drag, startPoint x: 156, startPoint y: 151, endPoint x: 140, endPoint y: 146, distance: 16.6
click at [140, 146] on td "[PERSON_NAME][EMAIL_ADDRESS][DOMAIN_NAME]" at bounding box center [185, 154] width 92 height 22
drag, startPoint x: 149, startPoint y: 171, endPoint x: 136, endPoint y: 165, distance: 14.0
click at [139, 165] on td "[EMAIL_ADDRESS][DOMAIN_NAME]" at bounding box center [185, 175] width 92 height 22
drag, startPoint x: 181, startPoint y: 184, endPoint x: 137, endPoint y: 186, distance: 44.3
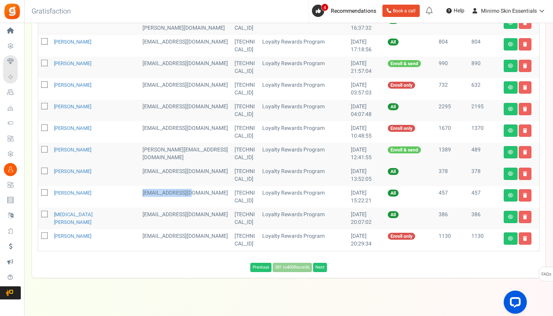
click at [139, 186] on td "[EMAIL_ADDRESS][DOMAIN_NAME]" at bounding box center [185, 197] width 92 height 22
click at [529, 189] on link at bounding box center [525, 195] width 13 height 12
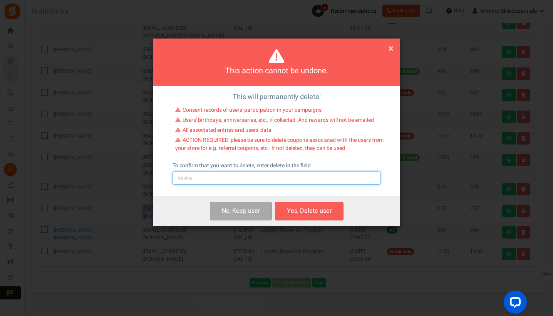
click at [286, 180] on input "text" at bounding box center [277, 177] width 208 height 13
type input "delete"
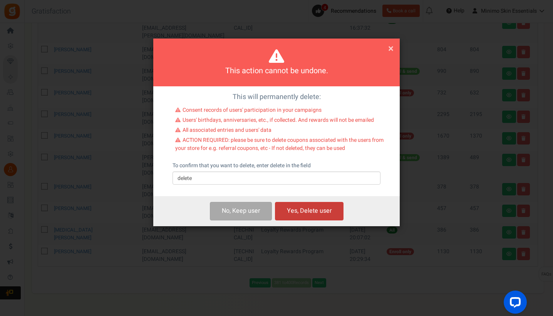
click at [329, 213] on button "Yes, Delete user" at bounding box center [309, 211] width 69 height 18
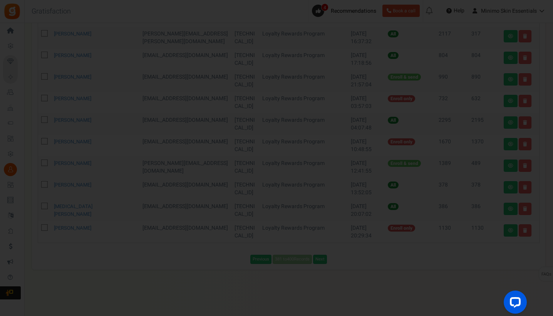
scroll to position [199, 0]
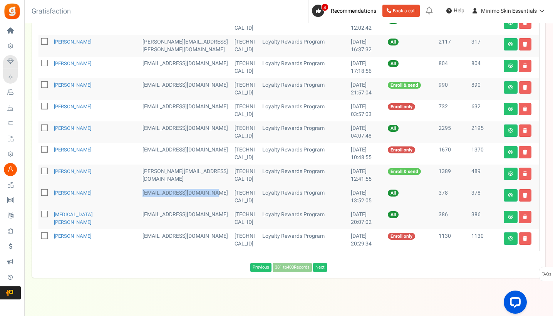
drag, startPoint x: 154, startPoint y: 193, endPoint x: 136, endPoint y: 186, distance: 19.5
click at [139, 186] on td "[EMAIL_ADDRESS][DOMAIN_NAME]" at bounding box center [185, 197] width 92 height 22
drag, startPoint x: 151, startPoint y: 213, endPoint x: 136, endPoint y: 209, distance: 15.5
click at [139, 209] on td "[EMAIL_ADDRESS][DOMAIN_NAME]" at bounding box center [185, 219] width 92 height 22
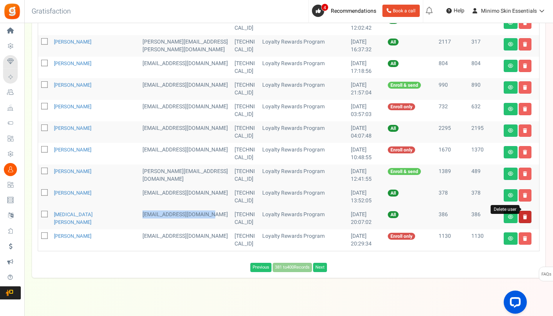
click at [527, 214] on icon at bounding box center [525, 216] width 4 height 5
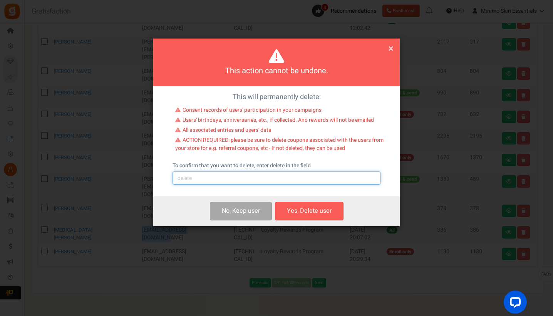
click at [293, 178] on input "text" at bounding box center [277, 177] width 208 height 13
type input "delete"
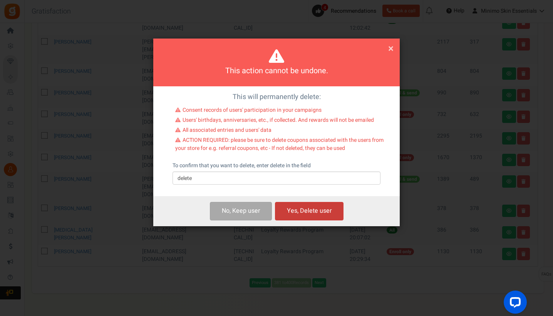
click at [325, 213] on button "Yes, Delete user" at bounding box center [309, 211] width 69 height 18
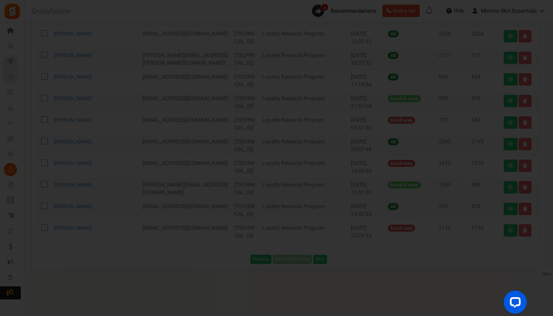
scroll to position [178, 0]
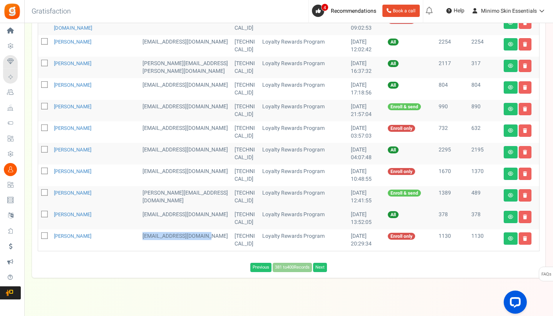
drag, startPoint x: 154, startPoint y: 236, endPoint x: 136, endPoint y: 230, distance: 18.5
click at [139, 230] on td "[EMAIL_ADDRESS][DOMAIN_NAME]" at bounding box center [185, 240] width 92 height 22
click at [323, 263] on link "Next" at bounding box center [320, 267] width 14 height 9
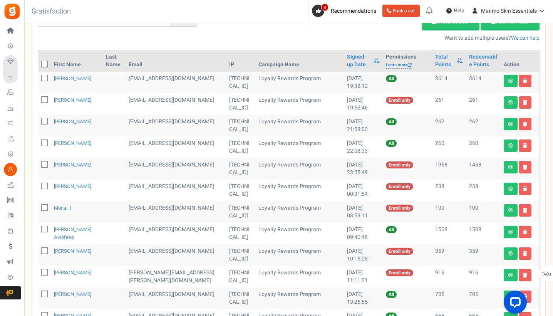
scroll to position [52, 0]
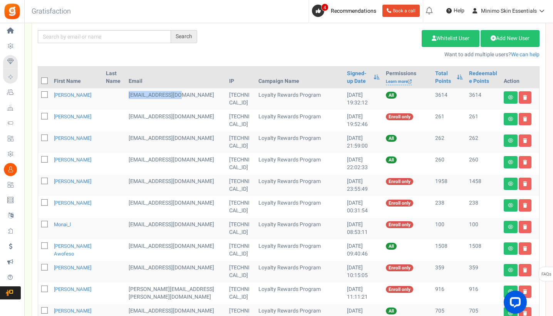
drag, startPoint x: 189, startPoint y: 95, endPoint x: 134, endPoint y: 96, distance: 54.3
click at [135, 96] on td "[EMAIL_ADDRESS][DOMAIN_NAME]" at bounding box center [176, 99] width 101 height 22
click at [528, 97] on link at bounding box center [525, 97] width 13 height 12
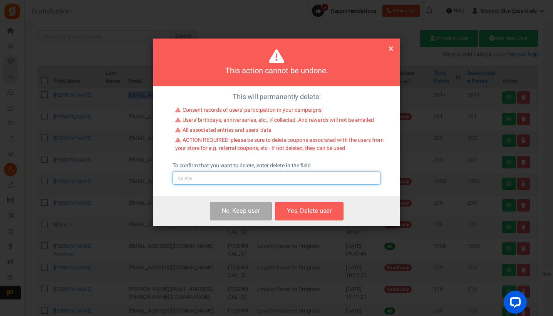
click at [276, 176] on input "text" at bounding box center [277, 177] width 208 height 13
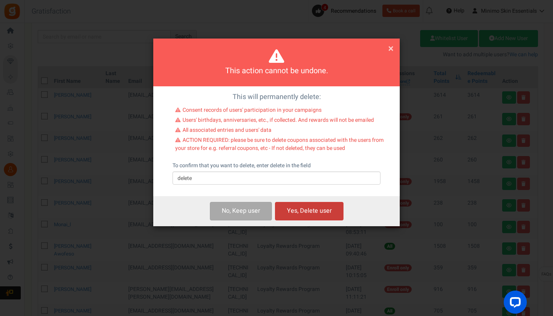
click at [298, 212] on button "Yes, Delete user" at bounding box center [309, 211] width 69 height 18
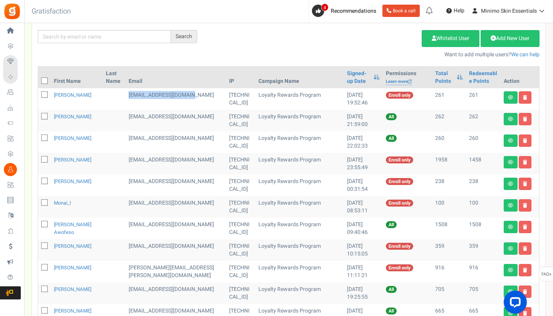
drag, startPoint x: 194, startPoint y: 97, endPoint x: 132, endPoint y: 94, distance: 62.1
click at [132, 94] on td "[EMAIL_ADDRESS][DOMAIN_NAME]" at bounding box center [176, 99] width 101 height 22
click at [526, 95] on icon at bounding box center [525, 97] width 4 height 5
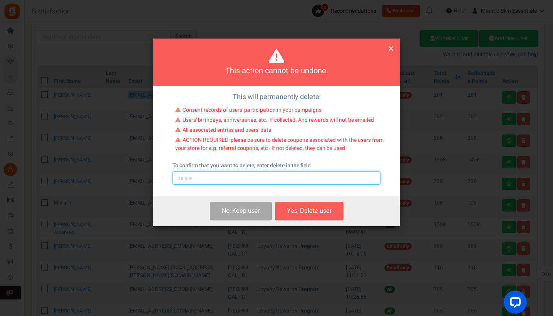
click at [238, 176] on input "text" at bounding box center [277, 177] width 208 height 13
type input "delete"
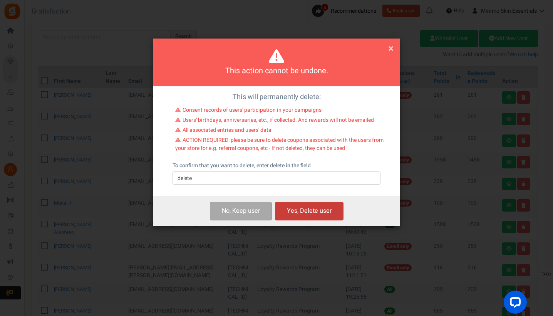
click at [288, 209] on button "Yes, Delete user" at bounding box center [309, 211] width 69 height 18
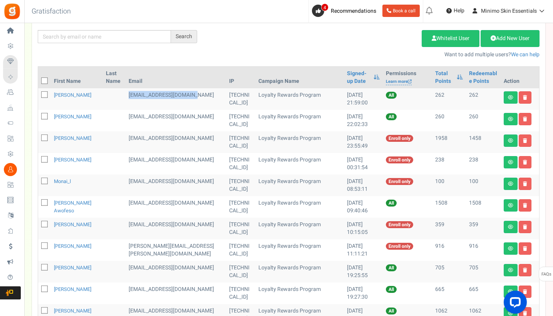
drag, startPoint x: 144, startPoint y: 105, endPoint x: 134, endPoint y: 95, distance: 14.2
click at [134, 95] on td "[EMAIL_ADDRESS][DOMAIN_NAME]" at bounding box center [176, 99] width 101 height 22
click at [525, 100] on link at bounding box center [525, 97] width 13 height 12
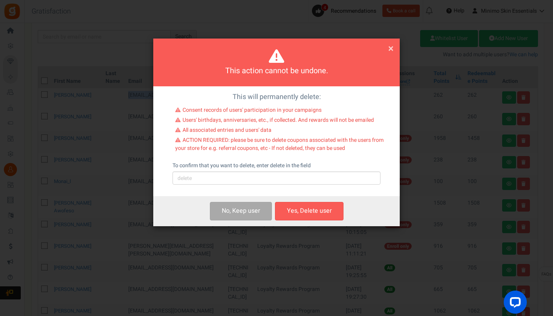
click at [285, 188] on div "This will permanently delete: Consent records of users' participation in your c…" at bounding box center [276, 141] width 246 height 110
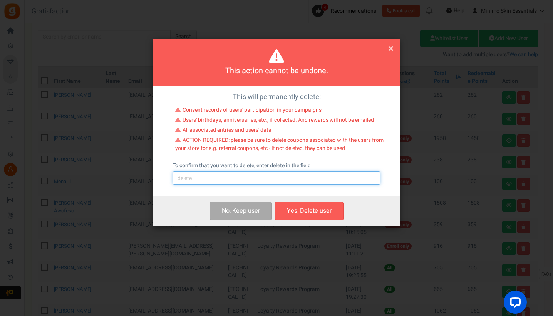
click at [285, 179] on input "text" at bounding box center [277, 177] width 208 height 13
type input "delete"
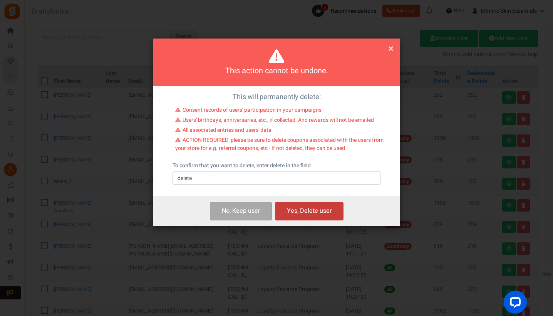
click at [321, 210] on button "Yes, Delete user" at bounding box center [309, 211] width 69 height 18
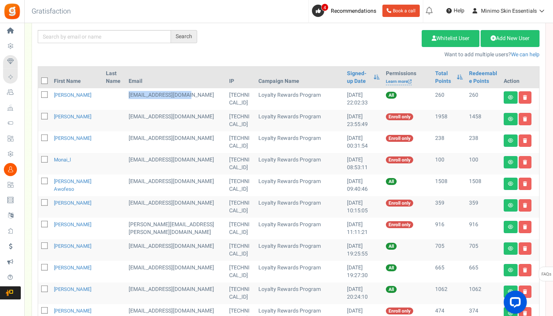
drag, startPoint x: 194, startPoint y: 94, endPoint x: 133, endPoint y: 94, distance: 61.2
click at [133, 94] on td "[EMAIL_ADDRESS][DOMAIN_NAME]" at bounding box center [176, 99] width 101 height 22
click at [528, 101] on link at bounding box center [525, 97] width 13 height 12
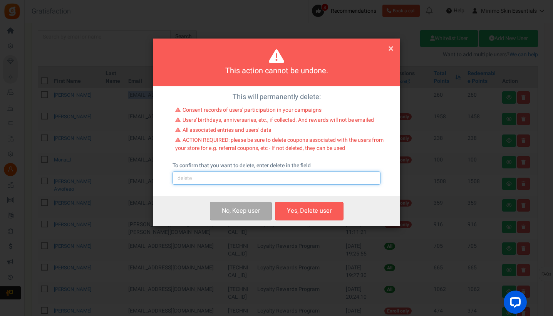
click at [257, 178] on input "text" at bounding box center [277, 177] width 208 height 13
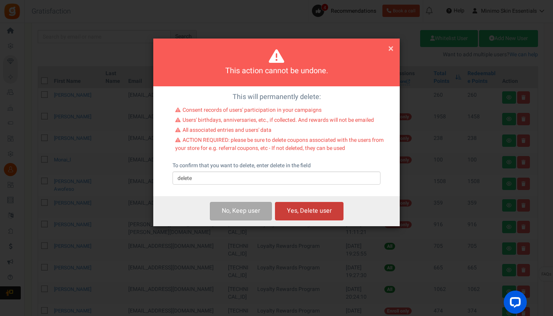
click at [293, 213] on button "Yes, Delete user" at bounding box center [309, 211] width 69 height 18
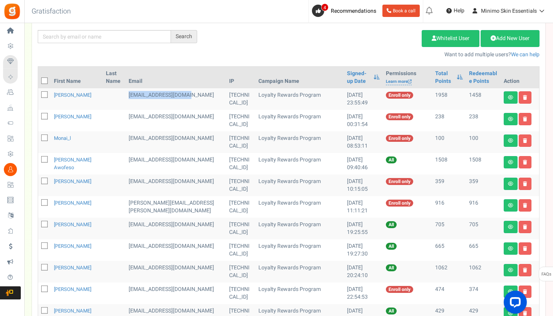
drag, startPoint x: 192, startPoint y: 95, endPoint x: 132, endPoint y: 94, distance: 59.7
click at [132, 95] on td "[EMAIL_ADDRESS][DOMAIN_NAME]" at bounding box center [176, 99] width 101 height 22
drag, startPoint x: 194, startPoint y: 117, endPoint x: 134, endPoint y: 114, distance: 59.8
click at [134, 114] on td "[EMAIL_ADDRESS][DOMAIN_NAME]" at bounding box center [176, 121] width 101 height 22
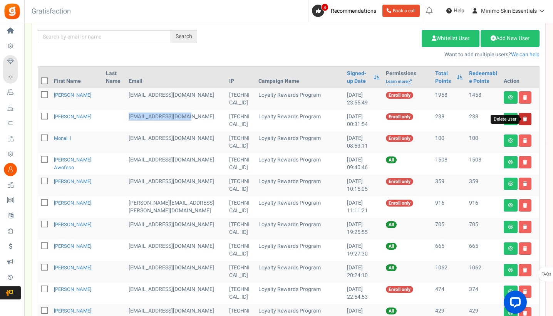
click at [526, 119] on icon at bounding box center [525, 119] width 4 height 5
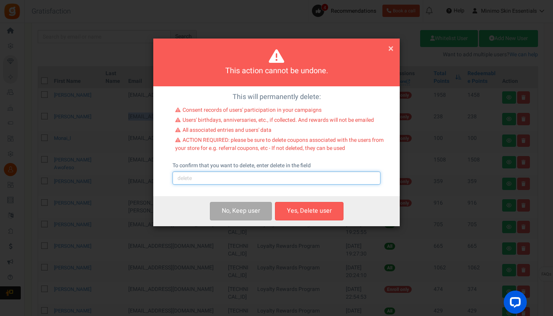
click at [250, 181] on input "text" at bounding box center [277, 177] width 208 height 13
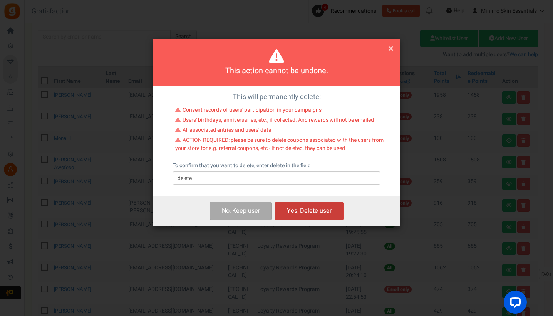
click at [300, 209] on button "Yes, Delete user" at bounding box center [309, 211] width 69 height 18
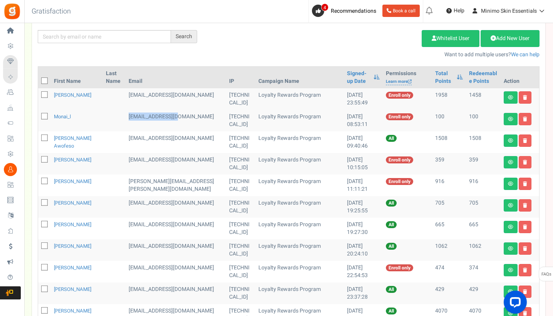
drag, startPoint x: 187, startPoint y: 117, endPoint x: 134, endPoint y: 116, distance: 53.2
click at [134, 117] on td "[EMAIL_ADDRESS][DOMAIN_NAME]" at bounding box center [176, 121] width 101 height 22
drag, startPoint x: 189, startPoint y: 139, endPoint x: 130, endPoint y: 139, distance: 59.3
click at [130, 139] on tr "[PERSON_NAME] Awofeso [EMAIL_ADDRESS][DOMAIN_NAME] [TECHNICAL_ID] Loyalty Rewar…" at bounding box center [288, 142] width 501 height 22
click at [134, 139] on td "[EMAIL_ADDRESS][DOMAIN_NAME]" at bounding box center [176, 142] width 101 height 22
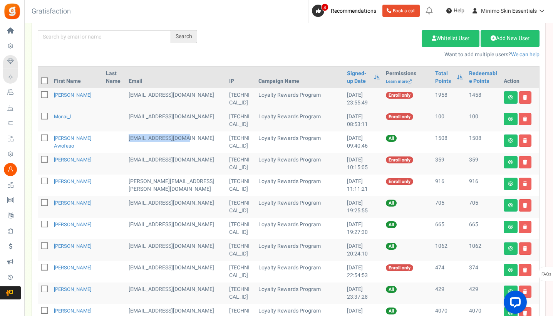
drag, startPoint x: 134, startPoint y: 139, endPoint x: 189, endPoint y: 139, distance: 55.8
click at [189, 139] on td "[EMAIL_ADDRESS][DOMAIN_NAME]" at bounding box center [176, 142] width 101 height 22
drag, startPoint x: 149, startPoint y: 168, endPoint x: 134, endPoint y: 163, distance: 15.8
click at [134, 163] on td "[EMAIL_ADDRESS][DOMAIN_NAME]" at bounding box center [176, 164] width 101 height 22
click at [526, 163] on icon at bounding box center [525, 162] width 4 height 5
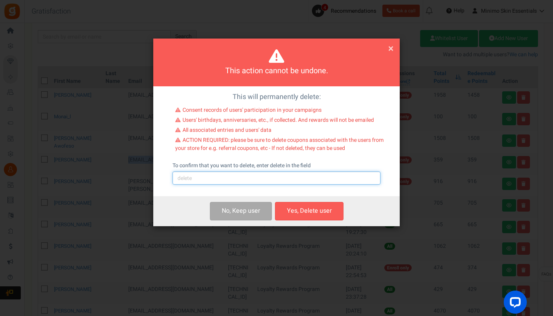
click at [280, 176] on input "text" at bounding box center [277, 177] width 208 height 13
type input "delete"
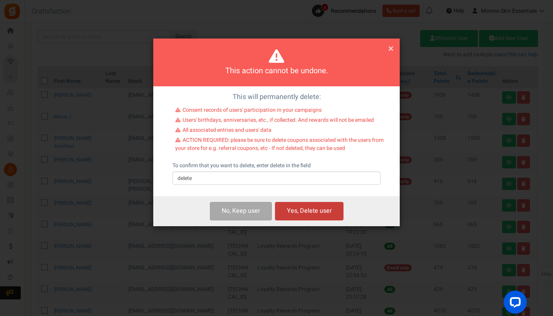
click at [323, 213] on button "Yes, Delete user" at bounding box center [309, 211] width 69 height 18
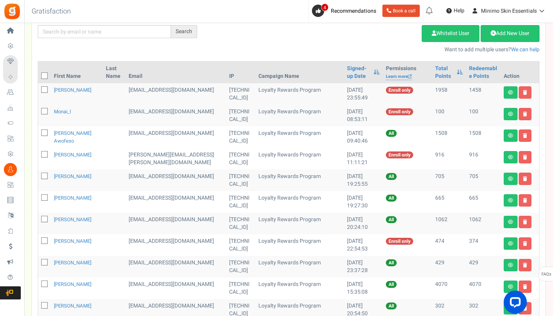
scroll to position [58, 0]
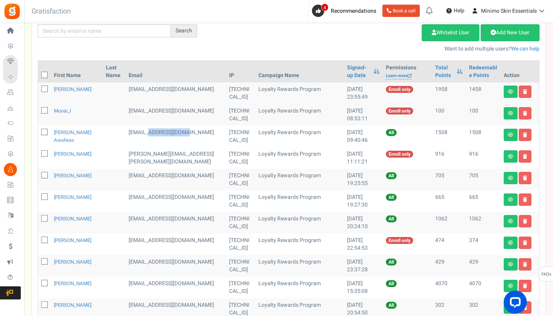
drag, startPoint x: 190, startPoint y: 131, endPoint x: 151, endPoint y: 130, distance: 39.3
click at [151, 130] on td "[EMAIL_ADDRESS][DOMAIN_NAME]" at bounding box center [176, 137] width 101 height 22
drag, startPoint x: 140, startPoint y: 164, endPoint x: 135, endPoint y: 157, distance: 8.3
click at [135, 157] on td "[PERSON_NAME][EMAIL_ADDRESS][PERSON_NAME][DOMAIN_NAME]" at bounding box center [176, 158] width 101 height 22
click at [526, 156] on icon at bounding box center [525, 156] width 4 height 5
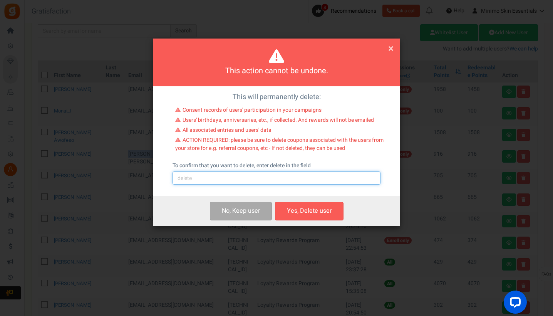
click at [285, 175] on input "text" at bounding box center [277, 177] width 208 height 13
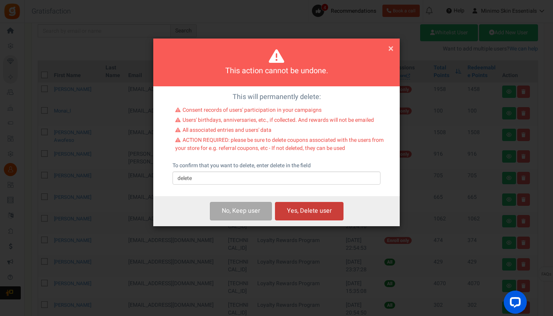
click at [326, 207] on button "Yes, Delete user" at bounding box center [309, 211] width 69 height 18
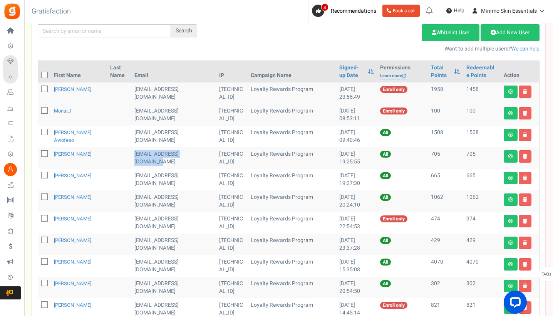
drag, startPoint x: 152, startPoint y: 161, endPoint x: 134, endPoint y: 156, distance: 18.9
click at [134, 156] on td "[EMAIL_ADDRESS][DOMAIN_NAME]" at bounding box center [173, 158] width 85 height 22
click at [526, 157] on icon at bounding box center [525, 156] width 4 height 5
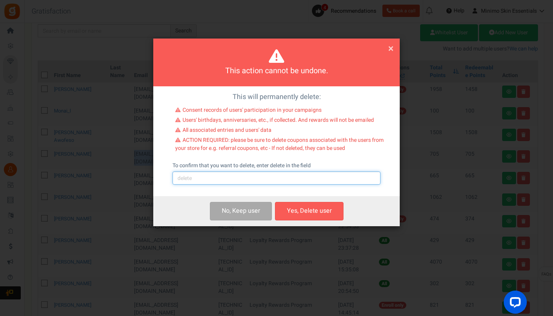
click at [260, 179] on input "text" at bounding box center [277, 177] width 208 height 13
type input "delete"
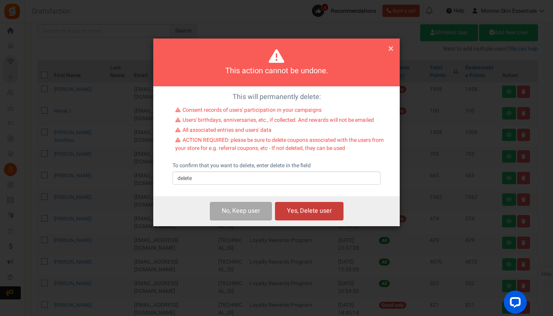
click at [306, 210] on button "Yes, Delete user" at bounding box center [309, 211] width 69 height 18
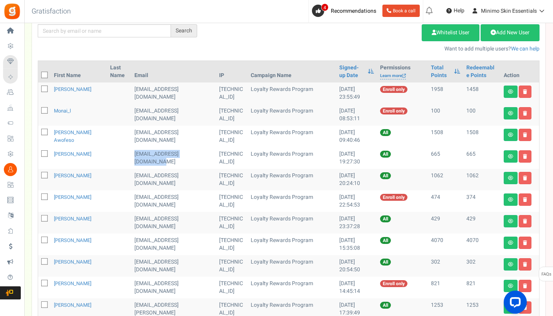
drag, startPoint x: 154, startPoint y: 161, endPoint x: 134, endPoint y: 155, distance: 20.8
click at [134, 155] on td "[EMAIL_ADDRESS][DOMAIN_NAME]" at bounding box center [173, 158] width 85 height 22
click at [522, 154] on link at bounding box center [525, 156] width 13 height 12
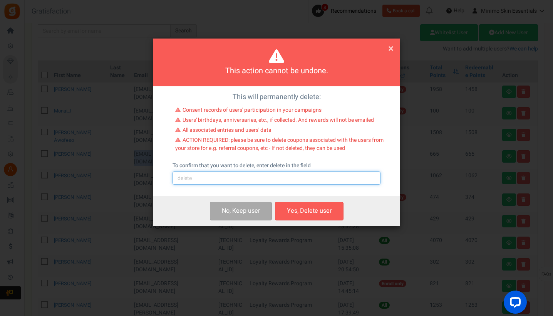
click at [280, 177] on input "text" at bounding box center [277, 177] width 208 height 13
type input "delete"
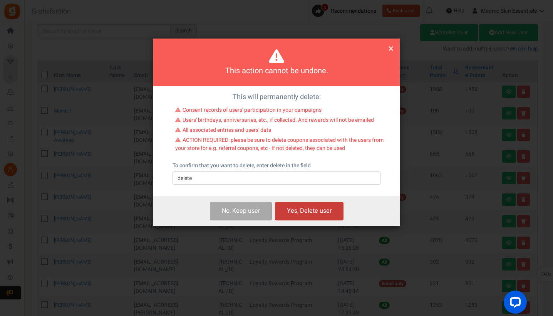
click at [310, 210] on button "Yes, Delete user" at bounding box center [309, 211] width 69 height 18
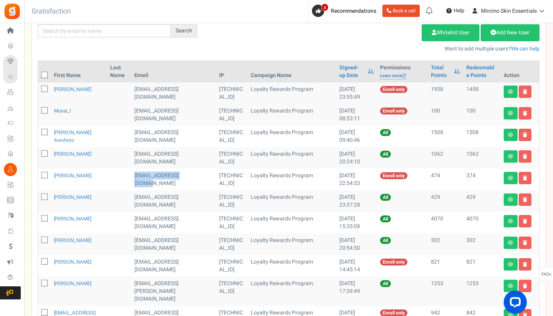
drag, startPoint x: 191, startPoint y: 176, endPoint x: 134, endPoint y: 177, distance: 57.4
click at [134, 177] on td "[EMAIL_ADDRESS][DOMAIN_NAME]" at bounding box center [173, 180] width 85 height 22
drag, startPoint x: 195, startPoint y: 197, endPoint x: 135, endPoint y: 196, distance: 59.7
click at [135, 196] on td "[EMAIL_ADDRESS][DOMAIN_NAME]" at bounding box center [173, 201] width 85 height 22
drag, startPoint x: 151, startPoint y: 226, endPoint x: 135, endPoint y: 220, distance: 16.9
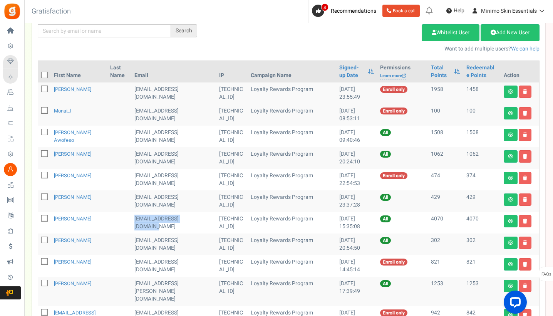
click at [135, 220] on td "[EMAIL_ADDRESS][DOMAIN_NAME]" at bounding box center [173, 223] width 85 height 22
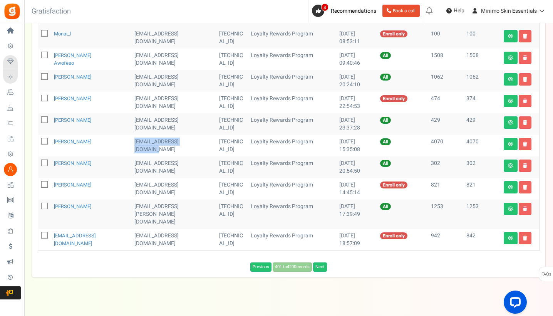
scroll to position [134, 0]
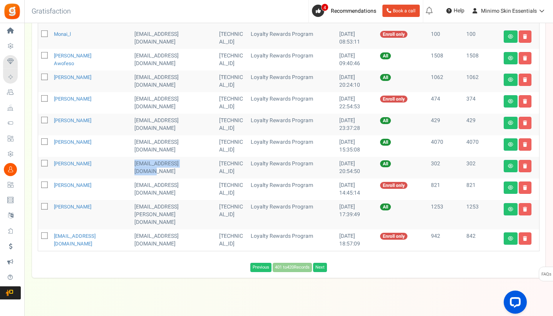
drag, startPoint x: 141, startPoint y: 169, endPoint x: 134, endPoint y: 166, distance: 7.4
click at [134, 166] on td "[EMAIL_ADDRESS][DOMAIN_NAME]" at bounding box center [173, 168] width 85 height 22
drag, startPoint x: 191, startPoint y: 186, endPoint x: 135, endPoint y: 185, distance: 55.8
click at [135, 185] on td "[EMAIL_ADDRESS][DOMAIN_NAME]" at bounding box center [173, 189] width 85 height 22
drag, startPoint x: 145, startPoint y: 215, endPoint x: 133, endPoint y: 209, distance: 13.4
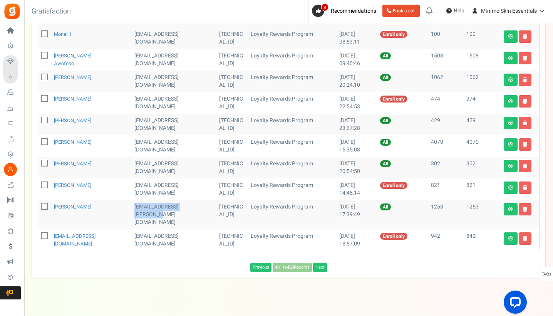
click at [133, 209] on td "[EMAIL_ADDRESS][PERSON_NAME][DOMAIN_NAME]" at bounding box center [173, 214] width 85 height 29
click at [522, 208] on link at bounding box center [525, 209] width 13 height 12
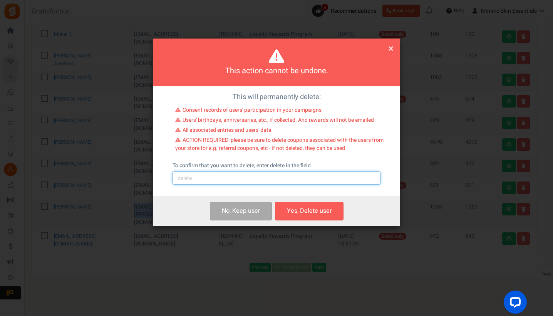
click at [312, 172] on input "text" at bounding box center [277, 177] width 208 height 13
type input "delete"
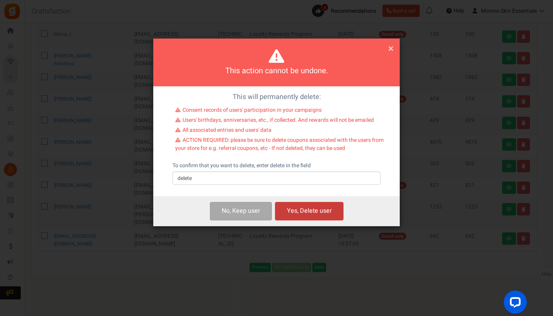
click at [327, 218] on button "Yes, Delete user" at bounding box center [309, 211] width 69 height 18
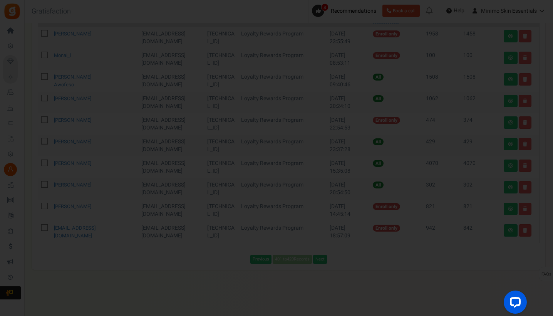
scroll to position [113, 0]
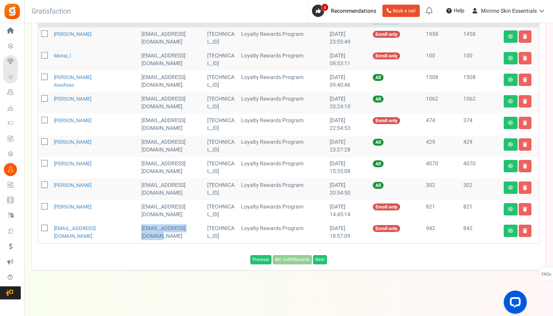
drag, startPoint x: 147, startPoint y: 234, endPoint x: 134, endPoint y: 231, distance: 13.4
click at [138, 231] on td "[EMAIL_ADDRESS][DOMAIN_NAME]" at bounding box center [171, 232] width 66 height 22
click at [528, 231] on link at bounding box center [525, 230] width 13 height 12
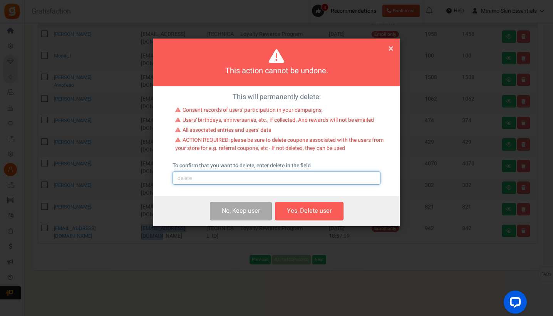
click at [256, 180] on input "text" at bounding box center [277, 177] width 208 height 13
type input "delete"
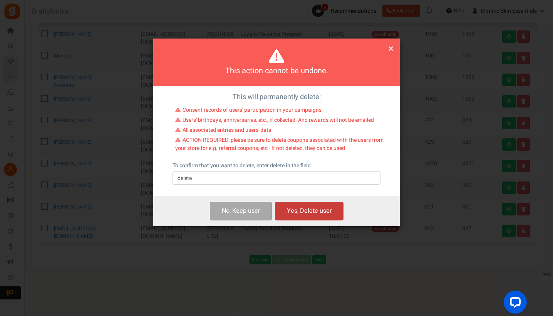
click at [294, 210] on button "Yes, Delete user" at bounding box center [309, 211] width 69 height 18
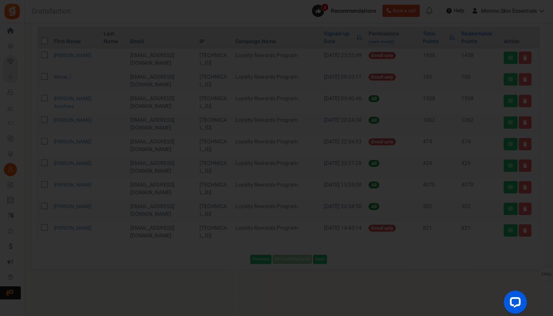
scroll to position [91, 0]
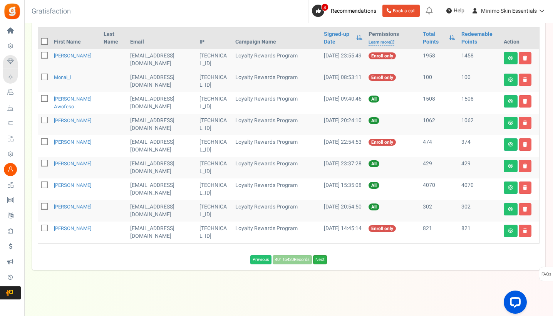
click at [321, 258] on link "Next" at bounding box center [320, 259] width 14 height 9
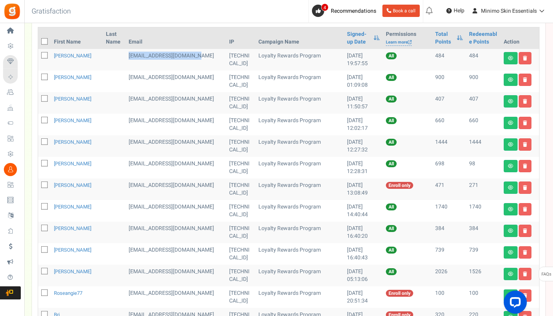
drag, startPoint x: 143, startPoint y: 62, endPoint x: 130, endPoint y: 59, distance: 13.9
click at [130, 59] on td "[EMAIL_ADDRESS][DOMAIN_NAME]" at bounding box center [176, 60] width 101 height 22
click at [524, 60] on link at bounding box center [525, 58] width 13 height 12
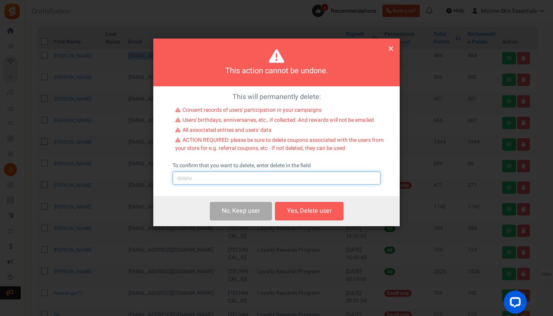
click at [286, 178] on input "text" at bounding box center [277, 177] width 208 height 13
type input "delete"
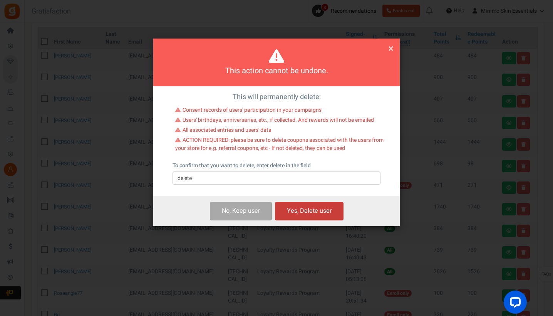
click at [320, 214] on button "Yes, Delete user" at bounding box center [309, 211] width 69 height 18
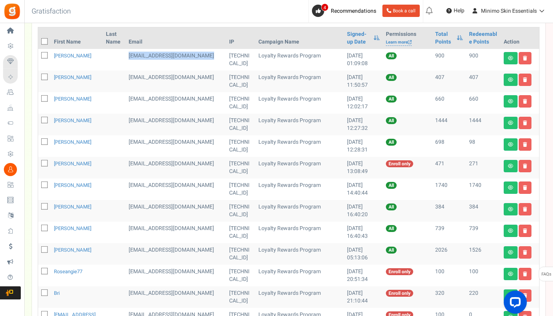
drag, startPoint x: 145, startPoint y: 60, endPoint x: 129, endPoint y: 56, distance: 16.0
click at [129, 56] on td "[EMAIL_ADDRESS][DOMAIN_NAME]" at bounding box center [176, 60] width 101 height 22
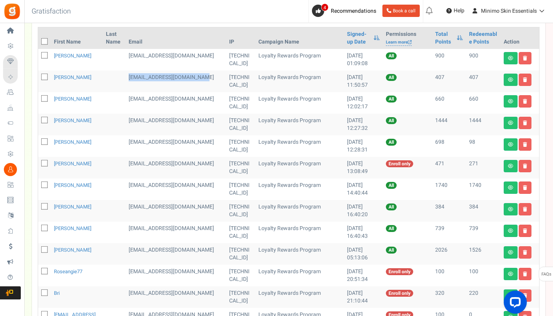
drag, startPoint x: 142, startPoint y: 85, endPoint x: 128, endPoint y: 79, distance: 15.2
click at [128, 79] on td "[EMAIL_ADDRESS][DOMAIN_NAME]" at bounding box center [176, 81] width 101 height 22
drag, startPoint x: 151, startPoint y: 106, endPoint x: 130, endPoint y: 101, distance: 21.6
click at [130, 101] on td "[EMAIL_ADDRESS][DOMAIN_NAME]" at bounding box center [176, 103] width 101 height 22
drag, startPoint x: 178, startPoint y: 120, endPoint x: 129, endPoint y: 121, distance: 48.9
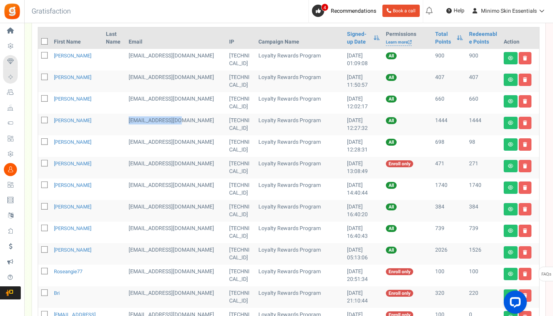
click at [129, 121] on td "[EMAIL_ADDRESS][DOMAIN_NAME]" at bounding box center [176, 125] width 101 height 22
drag, startPoint x: 151, startPoint y: 151, endPoint x: 129, endPoint y: 143, distance: 22.5
click at [129, 143] on td "[EMAIL_ADDRESS][DOMAIN_NAME]" at bounding box center [176, 146] width 101 height 22
drag, startPoint x: 180, startPoint y: 186, endPoint x: 128, endPoint y: 186, distance: 51.6
click at [128, 186] on td "[EMAIL_ADDRESS][DOMAIN_NAME]" at bounding box center [176, 189] width 101 height 22
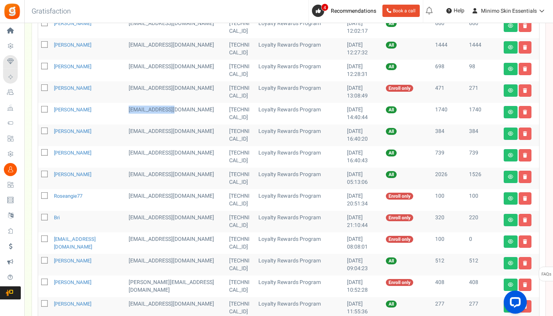
scroll to position [170, 0]
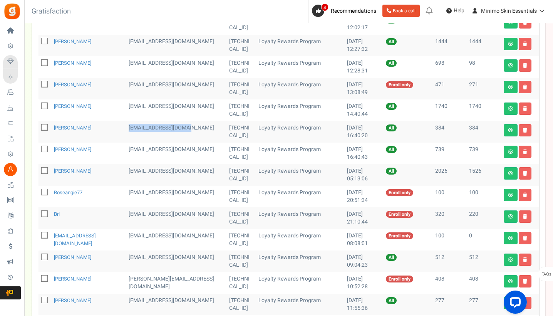
drag, startPoint x: 192, startPoint y: 129, endPoint x: 128, endPoint y: 128, distance: 63.5
click at [128, 128] on td "[EMAIL_ADDRESS][DOMAIN_NAME]" at bounding box center [176, 132] width 101 height 22
drag, startPoint x: 192, startPoint y: 151, endPoint x: 130, endPoint y: 150, distance: 62.0
click at [130, 150] on td "[EMAIL_ADDRESS][DOMAIN_NAME]" at bounding box center [176, 153] width 101 height 22
drag, startPoint x: 189, startPoint y: 171, endPoint x: 130, endPoint y: 171, distance: 59.7
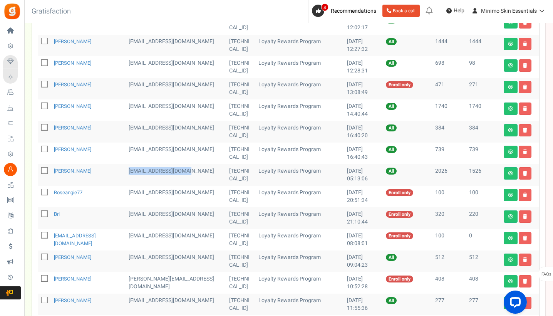
click at [130, 171] on td "[EMAIL_ADDRESS][DOMAIN_NAME]" at bounding box center [176, 175] width 101 height 22
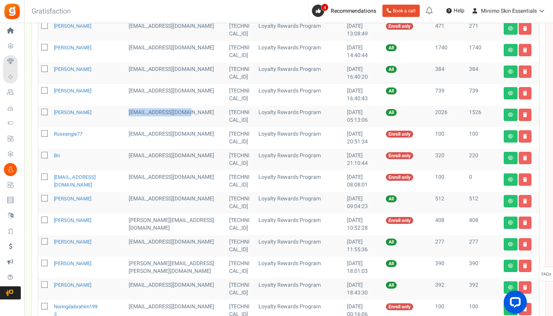
scroll to position [235, 0]
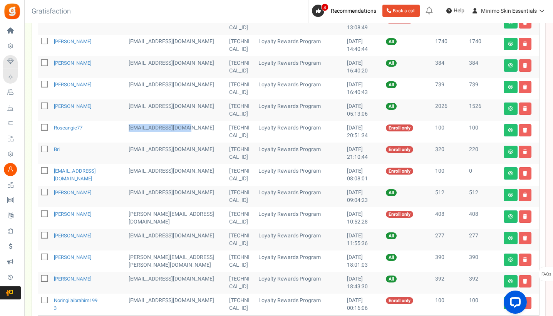
drag, startPoint x: 189, startPoint y: 130, endPoint x: 130, endPoint y: 129, distance: 59.3
click at [130, 129] on td "[EMAIL_ADDRESS][DOMAIN_NAME]" at bounding box center [176, 132] width 101 height 22
click at [523, 130] on icon at bounding box center [525, 130] width 4 height 5
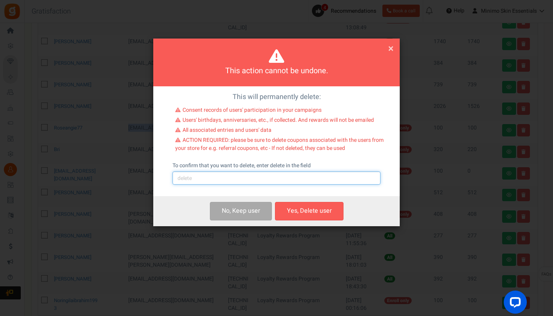
click at [286, 178] on input "text" at bounding box center [277, 177] width 208 height 13
type input "e"
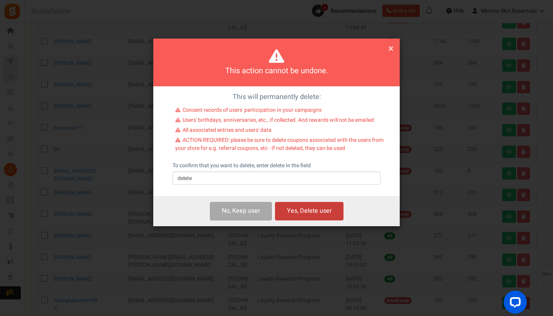
click at [325, 212] on button "Yes, Delete user" at bounding box center [309, 211] width 69 height 18
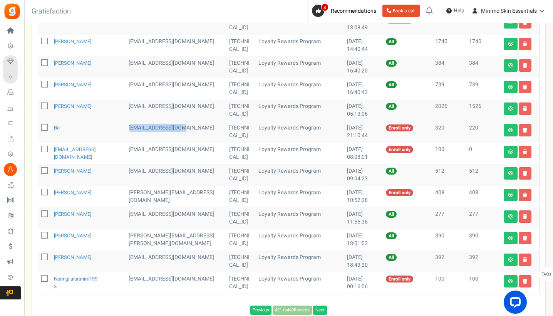
drag, startPoint x: 186, startPoint y: 128, endPoint x: 132, endPoint y: 130, distance: 53.2
click at [133, 130] on td "[EMAIL_ADDRESS][DOMAIN_NAME]" at bounding box center [176, 132] width 101 height 22
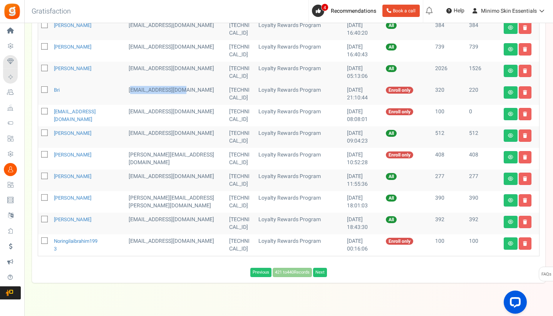
scroll to position [276, 0]
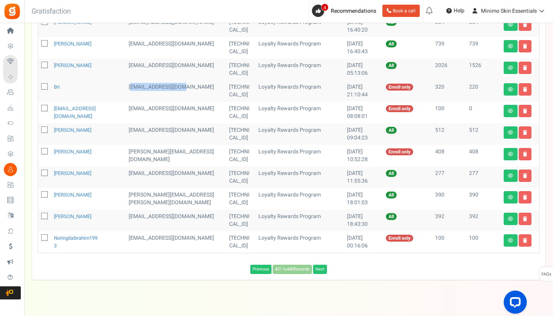
click at [162, 87] on td "[EMAIL_ADDRESS][DOMAIN_NAME]" at bounding box center [176, 91] width 101 height 22
drag, startPoint x: 185, startPoint y: 86, endPoint x: 129, endPoint y: 85, distance: 55.5
click at [129, 85] on td "[EMAIL_ADDRESS][DOMAIN_NAME]" at bounding box center [176, 91] width 101 height 22
click at [525, 88] on icon at bounding box center [525, 89] width 4 height 5
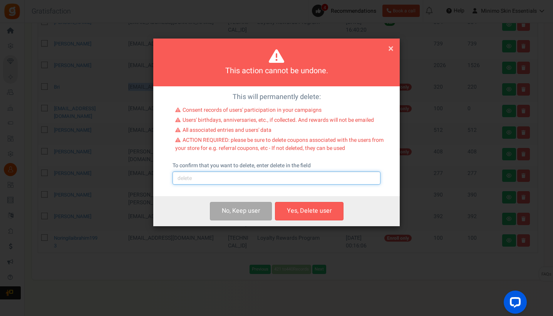
click at [255, 184] on input "text" at bounding box center [277, 177] width 208 height 13
type input "delete"
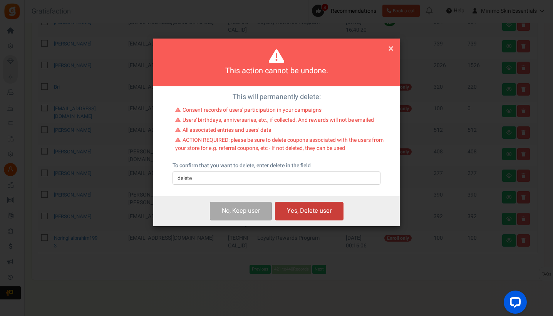
click at [292, 208] on button "Yes, Delete user" at bounding box center [309, 211] width 69 height 18
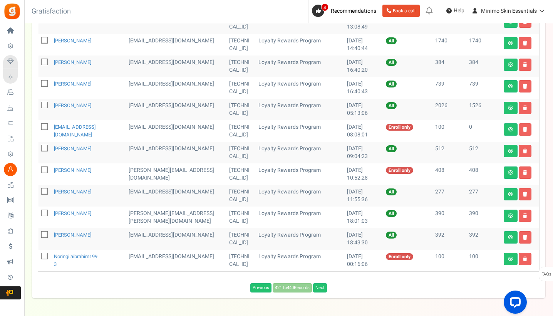
scroll to position [235, 0]
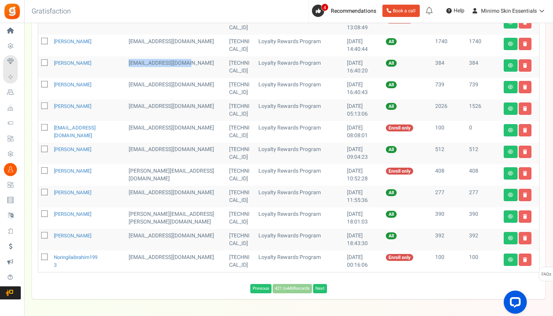
drag, startPoint x: 192, startPoint y: 64, endPoint x: 129, endPoint y: 64, distance: 63.2
click at [129, 64] on td "[EMAIL_ADDRESS][DOMAIN_NAME]" at bounding box center [176, 67] width 101 height 22
drag, startPoint x: 193, startPoint y: 87, endPoint x: 129, endPoint y: 85, distance: 64.3
click at [129, 86] on td "[EMAIL_ADDRESS][DOMAIN_NAME]" at bounding box center [176, 89] width 101 height 22
drag, startPoint x: 190, startPoint y: 106, endPoint x: 131, endPoint y: 106, distance: 59.3
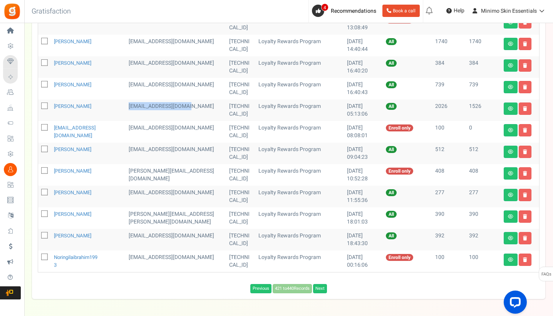
click at [131, 106] on td "[EMAIL_ADDRESS][DOMAIN_NAME]" at bounding box center [176, 110] width 101 height 22
drag, startPoint x: 169, startPoint y: 128, endPoint x: 130, endPoint y: 127, distance: 39.3
click at [130, 127] on td "[EMAIL_ADDRESS][DOMAIN_NAME]" at bounding box center [176, 132] width 101 height 22
click at [528, 131] on link at bounding box center [525, 130] width 13 height 12
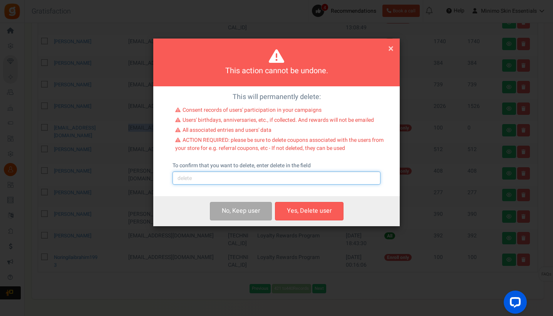
click at [263, 173] on input "text" at bounding box center [277, 177] width 208 height 13
type input "delete"
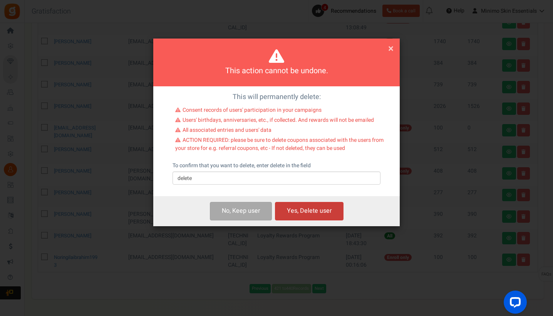
click at [303, 209] on button "Yes, Delete user" at bounding box center [309, 211] width 69 height 18
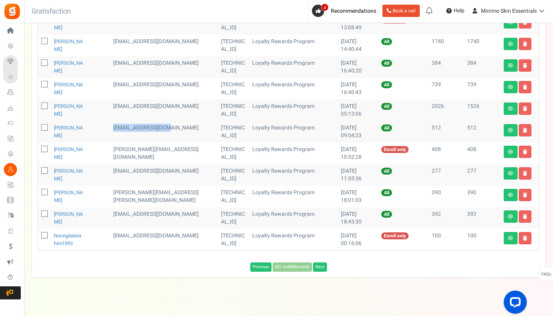
drag, startPoint x: 185, startPoint y: 128, endPoint x: 129, endPoint y: 127, distance: 56.2
click at [129, 127] on td "[EMAIL_ADDRESS][DOMAIN_NAME]" at bounding box center [164, 132] width 108 height 22
click at [522, 130] on link at bounding box center [525, 130] width 13 height 12
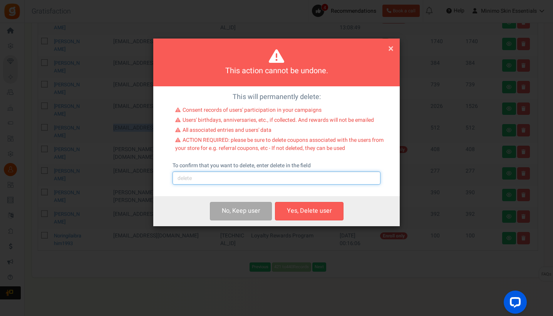
click at [274, 175] on input "text" at bounding box center [277, 177] width 208 height 13
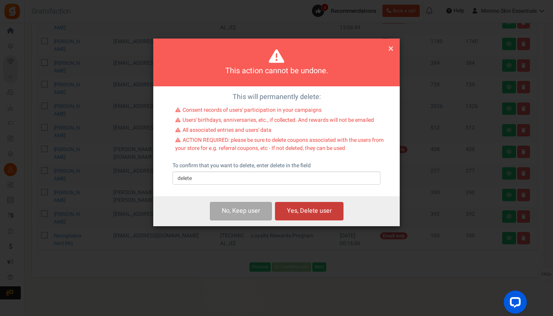
click at [313, 208] on button "Yes, Delete user" at bounding box center [309, 211] width 69 height 18
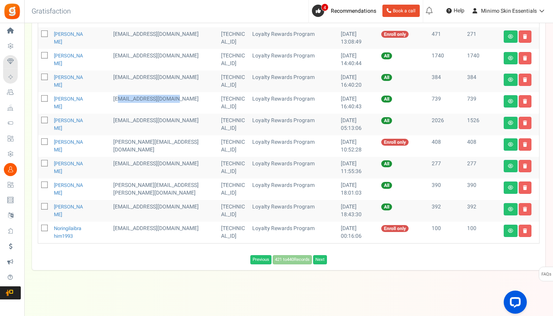
drag, startPoint x: 191, startPoint y: 99, endPoint x: 133, endPoint y: 99, distance: 57.4
click at [133, 99] on td "[EMAIL_ADDRESS][DOMAIN_NAME]" at bounding box center [164, 103] width 108 height 22
drag, startPoint x: 189, startPoint y: 119, endPoint x: 130, endPoint y: 120, distance: 59.3
click at [130, 120] on td "[EMAIL_ADDRESS][DOMAIN_NAME]" at bounding box center [164, 125] width 108 height 22
drag, startPoint x: 193, startPoint y: 142, endPoint x: 130, endPoint y: 142, distance: 62.8
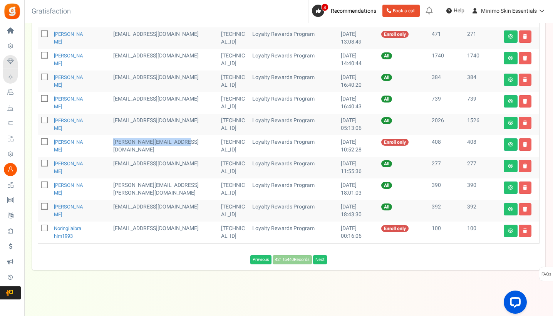
click at [130, 142] on td "[PERSON_NAME][EMAIL_ADDRESS][DOMAIN_NAME]" at bounding box center [164, 146] width 108 height 22
click at [523, 146] on icon at bounding box center [525, 144] width 4 height 5
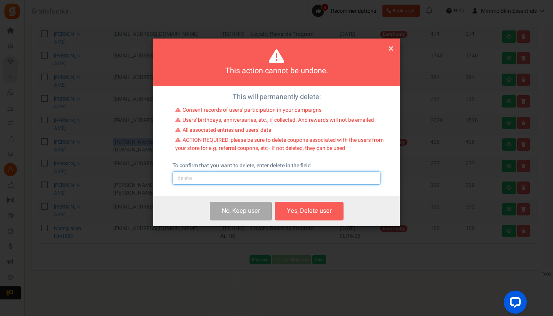
click at [288, 177] on input "text" at bounding box center [277, 177] width 208 height 13
type input "delete"
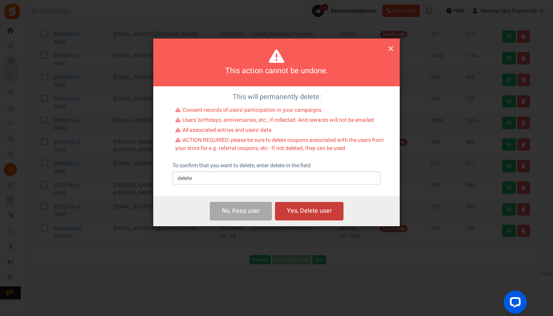
click at [314, 207] on button "Yes, Delete user" at bounding box center [309, 211] width 69 height 18
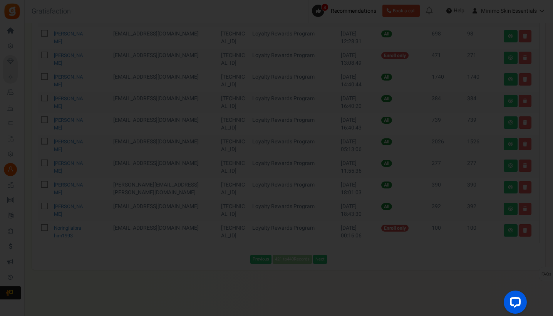
scroll to position [199, 0]
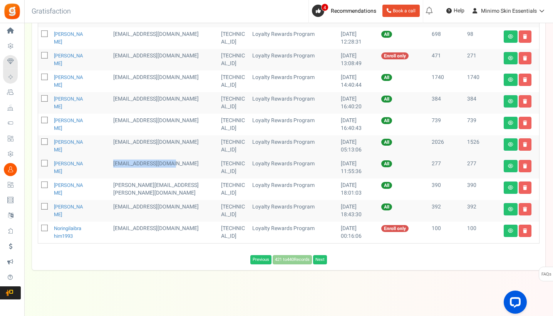
drag, startPoint x: 191, startPoint y: 165, endPoint x: 129, endPoint y: 165, distance: 62.0
click at [129, 165] on td "[EMAIL_ADDRESS][DOMAIN_NAME]" at bounding box center [164, 168] width 108 height 22
drag, startPoint x: 144, startPoint y: 194, endPoint x: 131, endPoint y: 188, distance: 14.8
click at [131, 188] on td "[PERSON_NAME][EMAIL_ADDRESS][PERSON_NAME][DOMAIN_NAME]" at bounding box center [164, 189] width 108 height 22
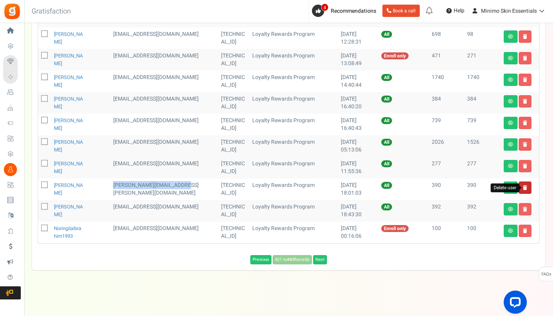
click at [524, 188] on icon at bounding box center [525, 187] width 4 height 5
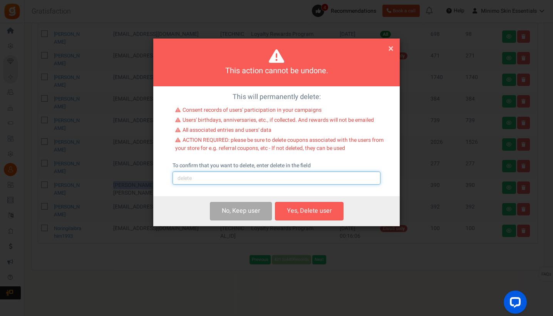
click at [299, 177] on input "text" at bounding box center [277, 177] width 208 height 13
type input "delete"
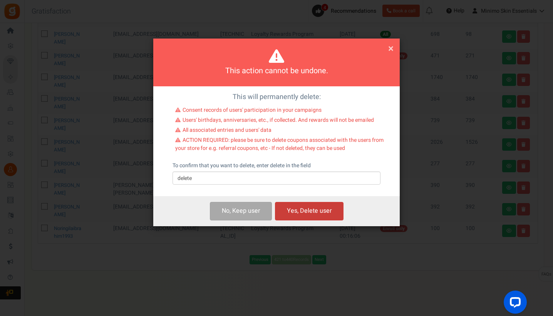
click at [322, 209] on button "Yes, Delete user" at bounding box center [309, 211] width 69 height 18
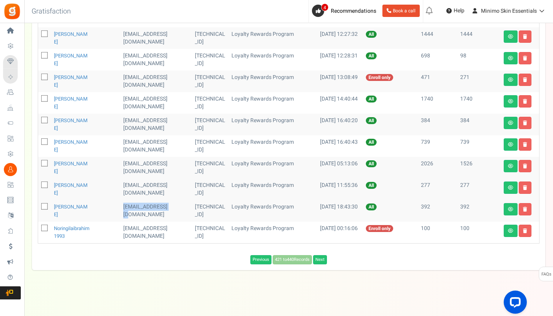
drag, startPoint x: 176, startPoint y: 205, endPoint x: 130, endPoint y: 207, distance: 45.9
click at [130, 207] on td "[EMAIL_ADDRESS][DOMAIN_NAME]" at bounding box center [156, 211] width 72 height 22
click at [526, 207] on icon at bounding box center [525, 209] width 4 height 5
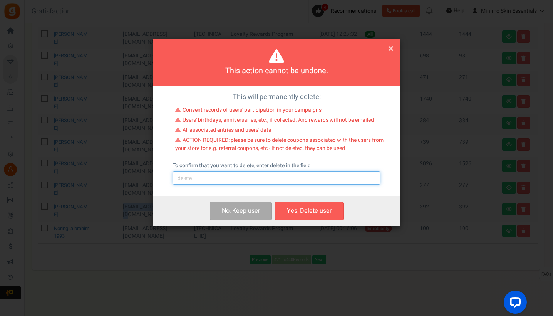
click at [301, 179] on input "text" at bounding box center [277, 177] width 208 height 13
type input "delete"
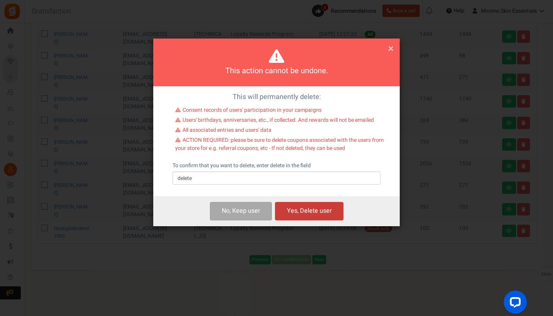
click at [326, 213] on button "Yes, Delete user" at bounding box center [309, 211] width 69 height 18
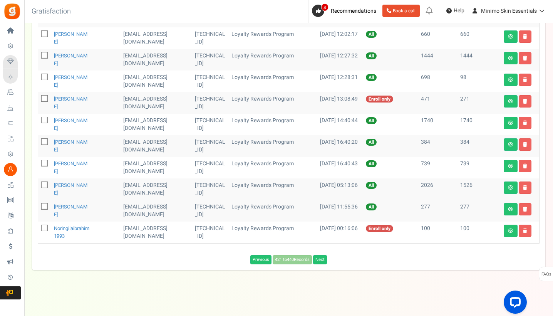
drag, startPoint x: 158, startPoint y: 233, endPoint x: 129, endPoint y: 230, distance: 28.6
click at [129, 230] on td "[EMAIL_ADDRESS][DOMAIN_NAME]" at bounding box center [156, 232] width 72 height 22
click at [526, 232] on icon at bounding box center [525, 230] width 4 height 5
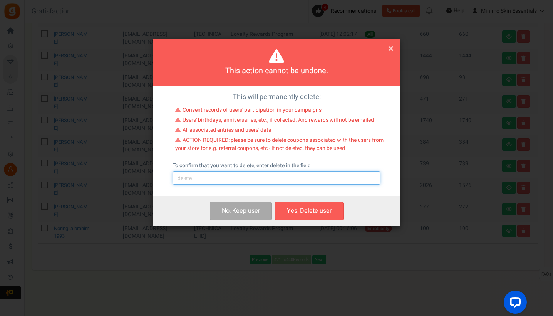
click at [291, 175] on input "text" at bounding box center [277, 177] width 208 height 13
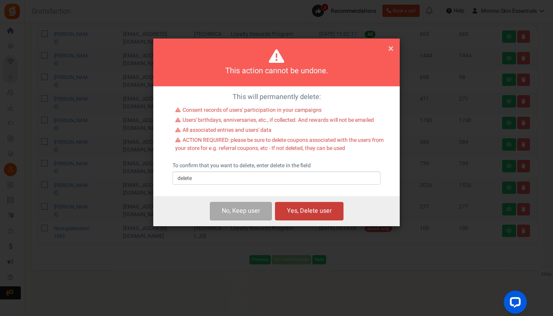
click at [312, 210] on button "Yes, Delete user" at bounding box center [309, 211] width 69 height 18
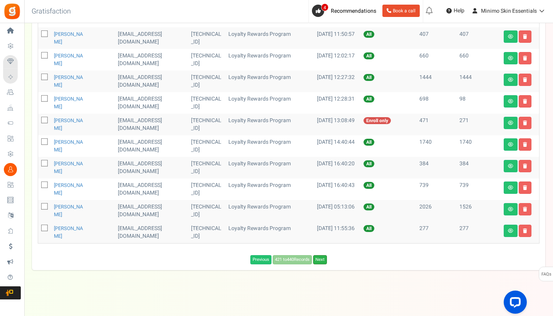
click at [320, 257] on link "Next" at bounding box center [320, 259] width 14 height 9
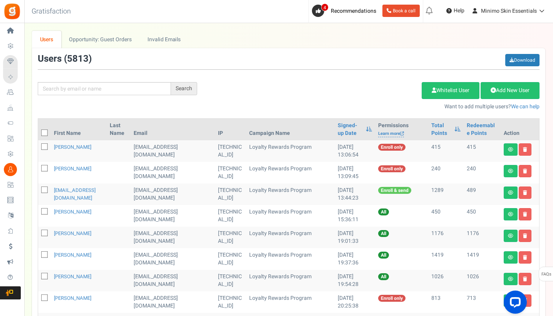
scroll to position [0, 0]
drag, startPoint x: 144, startPoint y: 156, endPoint x: 133, endPoint y: 149, distance: 12.8
click at [133, 149] on td "[EMAIL_ADDRESS][DOMAIN_NAME]" at bounding box center [173, 151] width 84 height 22
click at [525, 148] on icon at bounding box center [525, 149] width 4 height 5
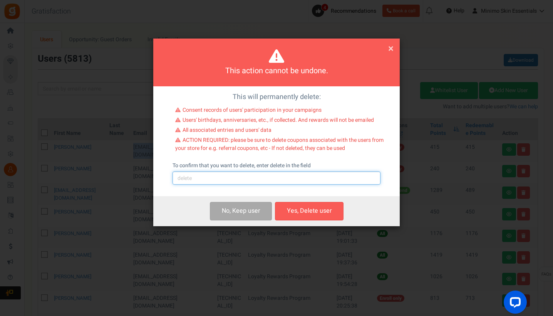
click at [278, 176] on input "text" at bounding box center [277, 177] width 208 height 13
type input "delete"
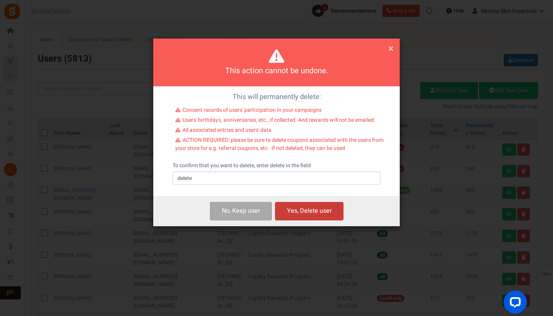
click at [301, 208] on button "Yes, Delete user" at bounding box center [309, 211] width 69 height 18
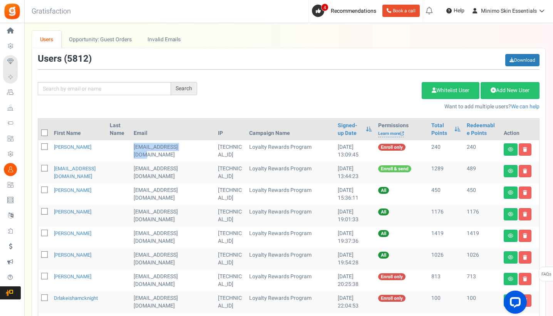
drag, startPoint x: 188, startPoint y: 146, endPoint x: 131, endPoint y: 146, distance: 57.8
click at [131, 146] on td "[EMAIL_ADDRESS][DOMAIN_NAME]" at bounding box center [173, 151] width 84 height 22
click at [526, 149] on icon at bounding box center [525, 149] width 4 height 5
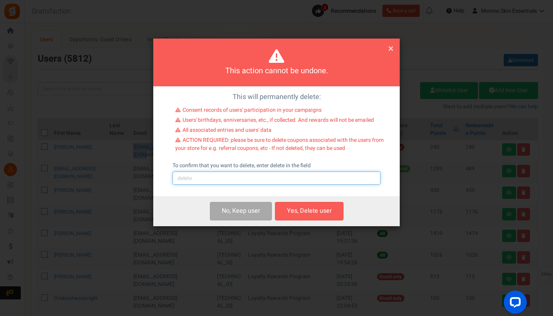
click at [282, 176] on input "text" at bounding box center [277, 177] width 208 height 13
type input "delete"
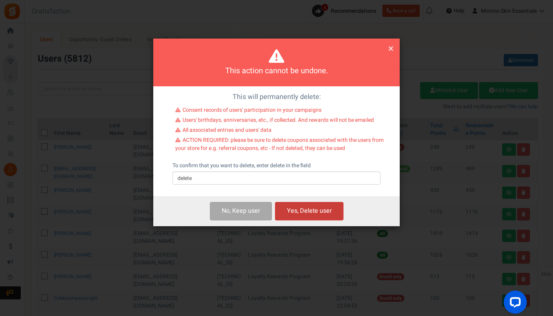
click at [310, 213] on button "Yes, Delete user" at bounding box center [309, 211] width 69 height 18
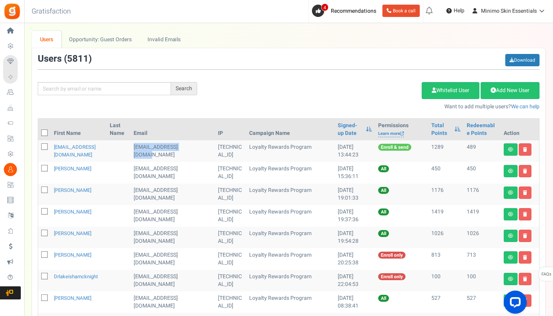
drag, startPoint x: 194, startPoint y: 148, endPoint x: 131, endPoint y: 148, distance: 62.8
click at [131, 148] on td "[EMAIL_ADDRESS][DOMAIN_NAME]" at bounding box center [173, 151] width 84 height 22
click at [525, 151] on icon at bounding box center [525, 149] width 4 height 5
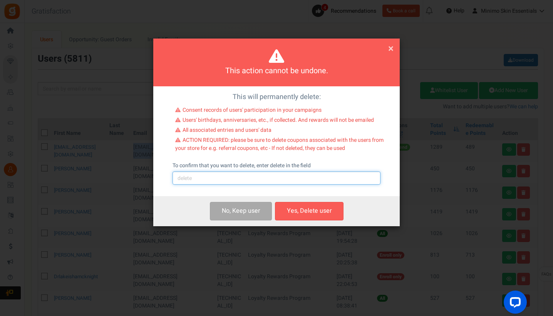
click at [285, 183] on input "text" at bounding box center [277, 177] width 208 height 13
type input "delete"
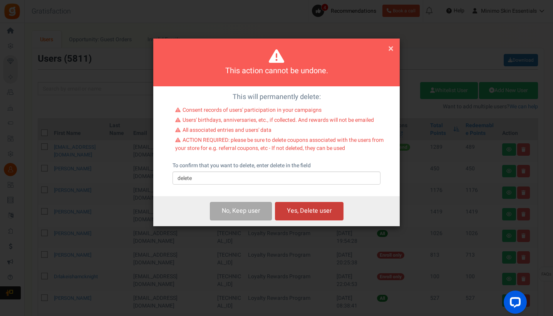
click at [310, 216] on button "Yes, Delete user" at bounding box center [309, 211] width 69 height 18
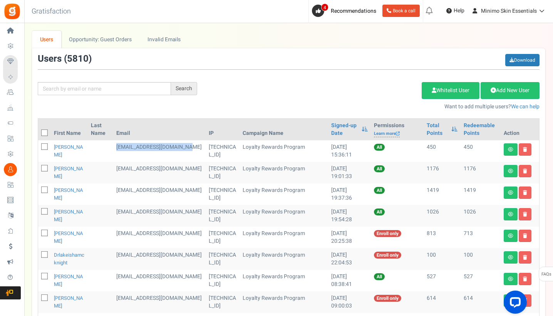
drag, startPoint x: 149, startPoint y: 154, endPoint x: 128, endPoint y: 149, distance: 21.8
click at [128, 149] on td "[EMAIL_ADDRESS][DOMAIN_NAME]" at bounding box center [159, 151] width 92 height 22
drag, startPoint x: 152, startPoint y: 175, endPoint x: 128, endPoint y: 169, distance: 24.1
click at [128, 169] on td "[EMAIL_ADDRESS][DOMAIN_NAME]" at bounding box center [159, 173] width 92 height 22
drag, startPoint x: 147, startPoint y: 199, endPoint x: 129, endPoint y: 193, distance: 19.5
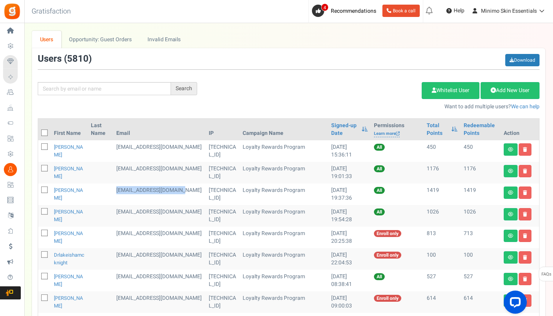
click at [129, 193] on td "[EMAIL_ADDRESS][DOMAIN_NAME]" at bounding box center [159, 194] width 92 height 22
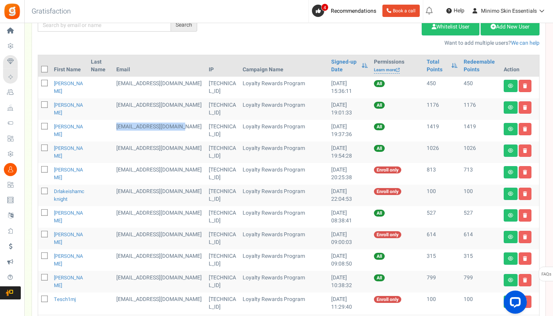
scroll to position [110, 0]
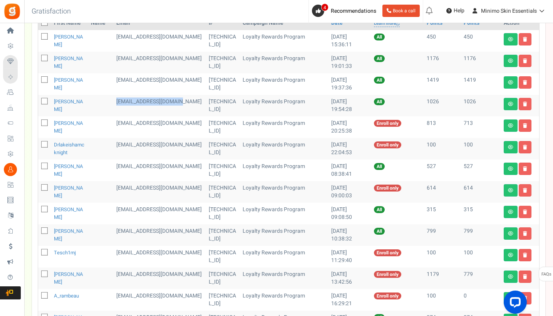
drag, startPoint x: 134, startPoint y: 108, endPoint x: 127, endPoint y: 102, distance: 8.8
click at [127, 102] on td "[EMAIL_ADDRESS][DOMAIN_NAME]" at bounding box center [159, 106] width 92 height 22
click at [526, 102] on icon at bounding box center [525, 104] width 4 height 5
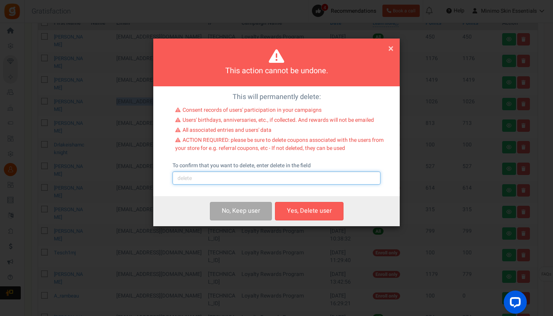
click at [273, 177] on input "text" at bounding box center [277, 177] width 208 height 13
type input "delete"
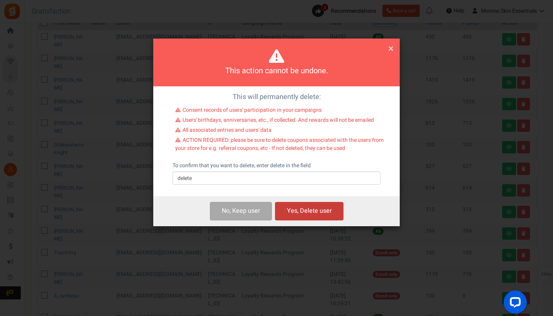
click at [308, 205] on button "Yes, Delete user" at bounding box center [309, 211] width 69 height 18
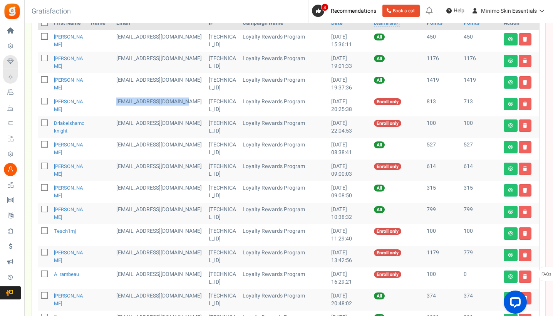
drag, startPoint x: 154, startPoint y: 108, endPoint x: 128, endPoint y: 104, distance: 26.1
click at [128, 104] on td "[EMAIL_ADDRESS][DOMAIN_NAME]" at bounding box center [159, 106] width 92 height 22
click at [527, 104] on link "Delete user" at bounding box center [525, 104] width 13 height 12
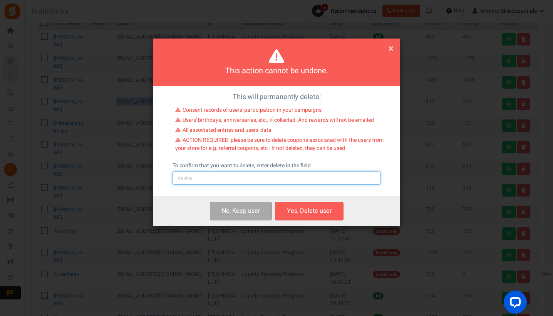
click at [251, 179] on input "text" at bounding box center [277, 177] width 208 height 13
type input "delete"
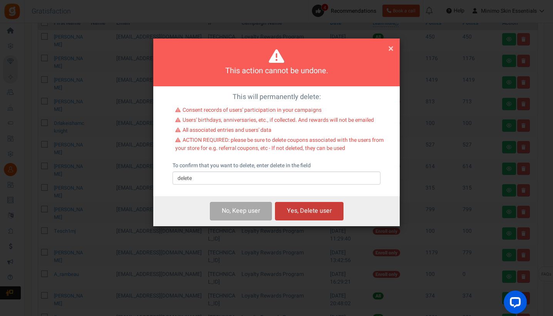
click at [298, 206] on button "Yes, Delete user" at bounding box center [309, 211] width 69 height 18
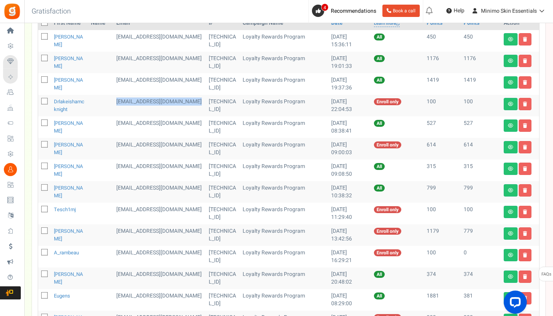
drag, startPoint x: 154, startPoint y: 112, endPoint x: 129, endPoint y: 104, distance: 26.4
click at [129, 104] on td "[EMAIL_ADDRESS][DOMAIN_NAME]" at bounding box center [159, 106] width 92 height 22
click at [524, 106] on icon at bounding box center [525, 104] width 4 height 5
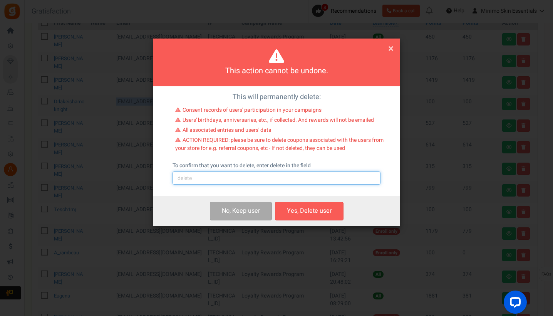
click at [242, 172] on input "text" at bounding box center [277, 177] width 208 height 13
type input "delete"
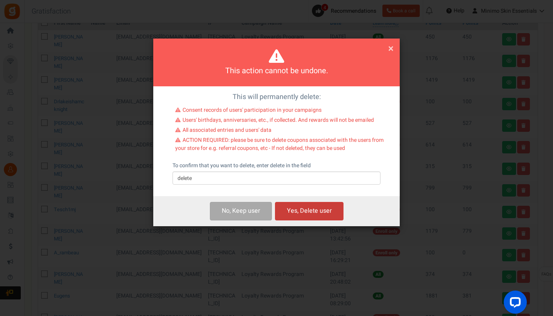
click at [324, 212] on button "Yes, Delete user" at bounding box center [309, 211] width 69 height 18
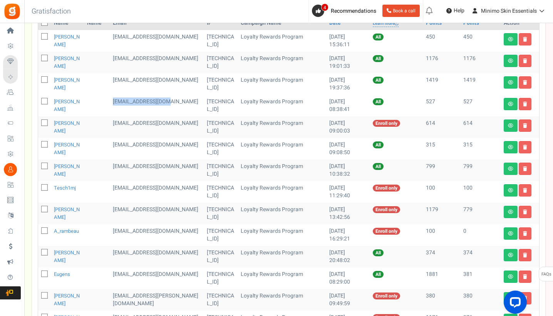
drag, startPoint x: 188, startPoint y: 104, endPoint x: 130, endPoint y: 104, distance: 58.5
click at [130, 104] on td "[EMAIL_ADDRESS][DOMAIN_NAME]" at bounding box center [157, 106] width 94 height 22
click at [526, 103] on icon at bounding box center [525, 104] width 4 height 5
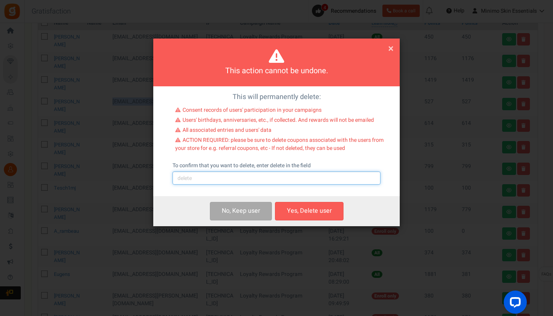
click at [283, 175] on input "text" at bounding box center [277, 177] width 208 height 13
type input "e"
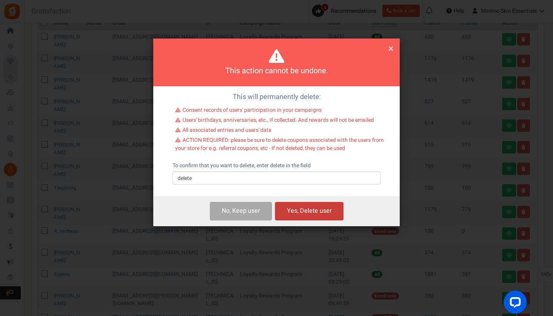
click at [335, 212] on button "Yes, Delete user" at bounding box center [309, 211] width 69 height 18
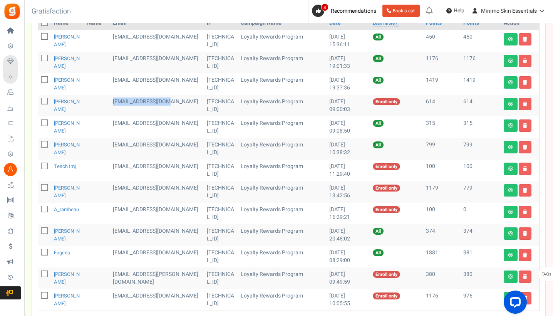
drag, startPoint x: 186, startPoint y: 102, endPoint x: 130, endPoint y: 102, distance: 55.8
click at [130, 102] on td "[EMAIL_ADDRESS][DOMAIN_NAME]" at bounding box center [157, 106] width 94 height 22
click at [524, 102] on icon at bounding box center [525, 104] width 4 height 5
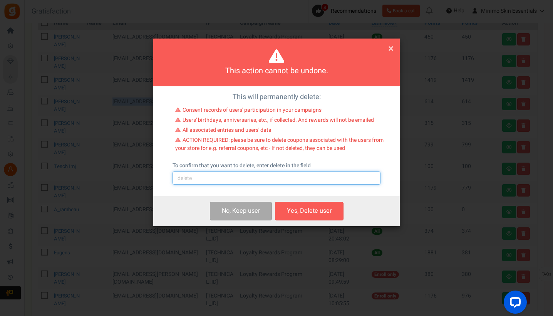
click at [248, 177] on input "text" at bounding box center [277, 177] width 208 height 13
type input "delete"
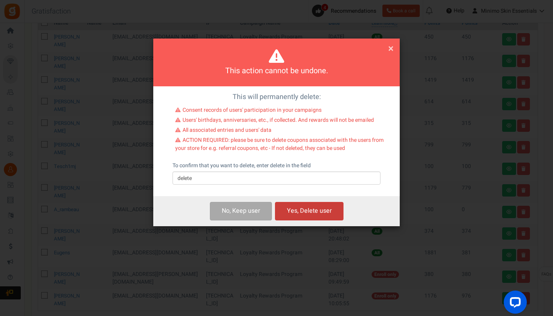
click at [293, 210] on button "Yes, Delete user" at bounding box center [309, 211] width 69 height 18
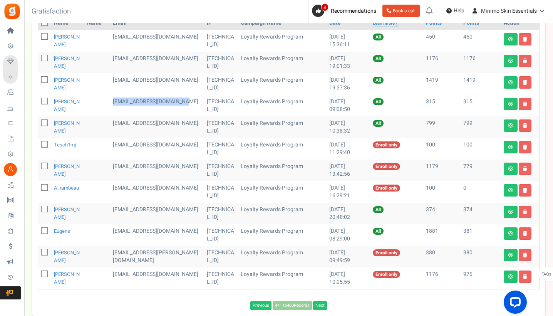
drag, startPoint x: 143, startPoint y: 111, endPoint x: 122, endPoint y: 103, distance: 21.7
click at [122, 103] on td "[EMAIL_ADDRESS][DOMAIN_NAME]" at bounding box center [157, 106] width 94 height 22
click at [523, 105] on icon at bounding box center [525, 104] width 4 height 5
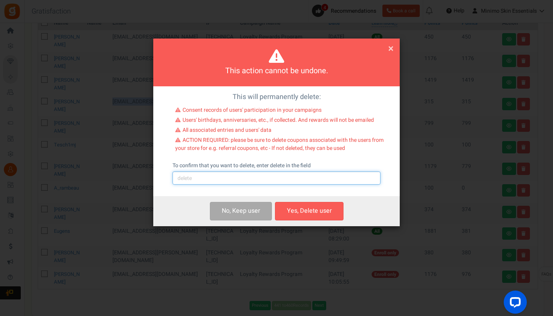
click at [268, 182] on input "text" at bounding box center [277, 177] width 208 height 13
type input "delete"
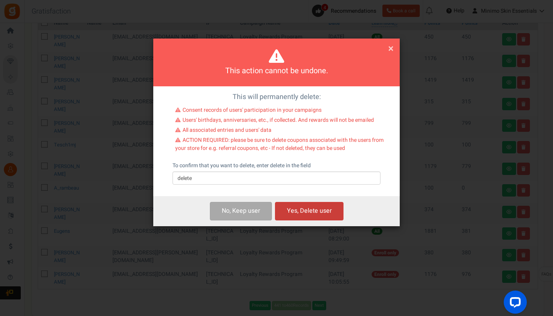
click at [307, 211] on button "Yes, Delete user" at bounding box center [309, 211] width 69 height 18
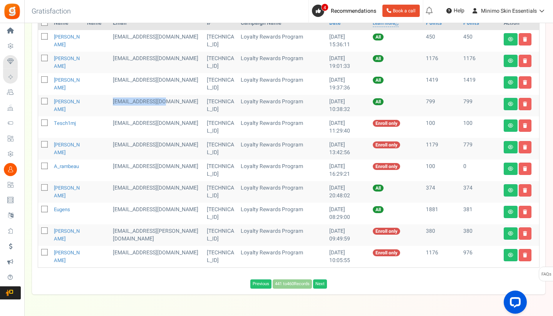
drag, startPoint x: 170, startPoint y: 102, endPoint x: 119, endPoint y: 101, distance: 51.6
click at [119, 101] on td "[EMAIL_ADDRESS][DOMAIN_NAME]" at bounding box center [157, 106] width 94 height 22
drag, startPoint x: 175, startPoint y: 123, endPoint x: 120, endPoint y: 123, distance: 55.5
click at [120, 123] on td "[EMAIL_ADDRESS][DOMAIN_NAME]" at bounding box center [157, 127] width 94 height 22
drag, startPoint x: 176, startPoint y: 144, endPoint x: 119, endPoint y: 143, distance: 56.6
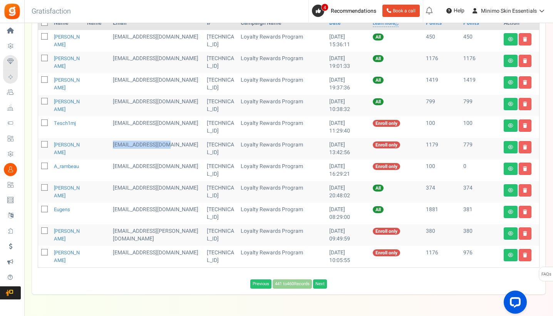
click at [119, 143] on td "[EMAIL_ADDRESS][DOMAIN_NAME]" at bounding box center [157, 149] width 94 height 22
drag, startPoint x: 177, startPoint y: 167, endPoint x: 120, endPoint y: 167, distance: 57.0
click at [120, 167] on td "[EMAIL_ADDRESS][DOMAIN_NAME]" at bounding box center [157, 170] width 94 height 22
drag, startPoint x: 178, startPoint y: 188, endPoint x: 120, endPoint y: 188, distance: 57.4
click at [120, 188] on td "[EMAIL_ADDRESS][DOMAIN_NAME]" at bounding box center [157, 192] width 94 height 22
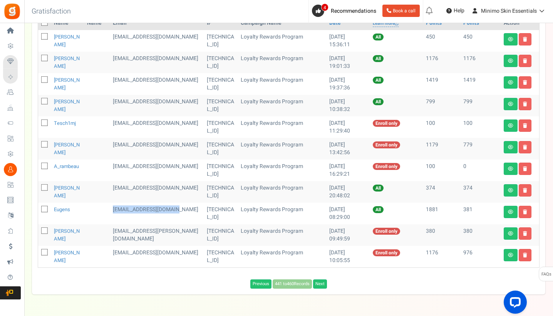
drag, startPoint x: 180, startPoint y: 209, endPoint x: 120, endPoint y: 211, distance: 60.1
click at [120, 211] on td "[EMAIL_ADDRESS][DOMAIN_NAME]" at bounding box center [157, 214] width 94 height 22
drag, startPoint x: 179, startPoint y: 231, endPoint x: 120, endPoint y: 231, distance: 59.7
click at [120, 231] on td "[EMAIL_ADDRESS][PERSON_NAME][DOMAIN_NAME]" at bounding box center [157, 235] width 94 height 22
drag, startPoint x: 133, startPoint y: 256, endPoint x: 120, endPoint y: 255, distance: 12.9
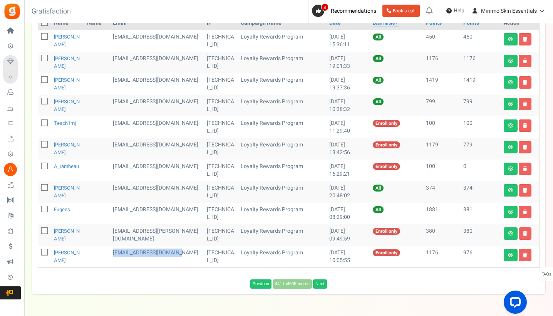
click at [120, 255] on td "[EMAIL_ADDRESS][DOMAIN_NAME]" at bounding box center [157, 257] width 94 height 22
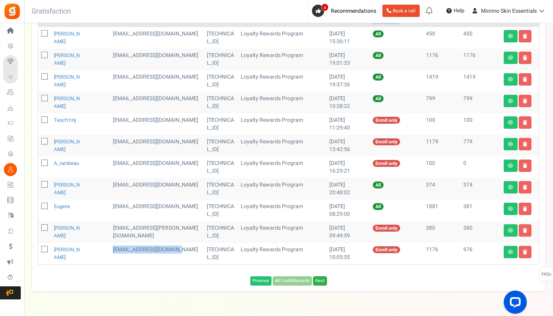
click at [324, 280] on link "Next" at bounding box center [320, 280] width 14 height 9
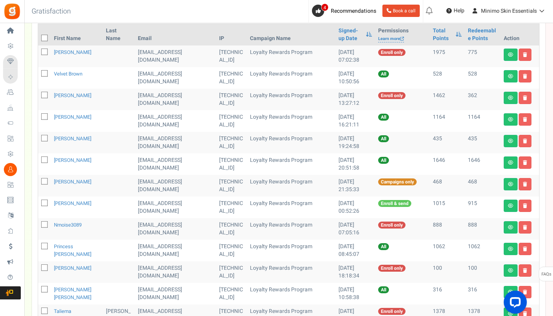
scroll to position [83, 0]
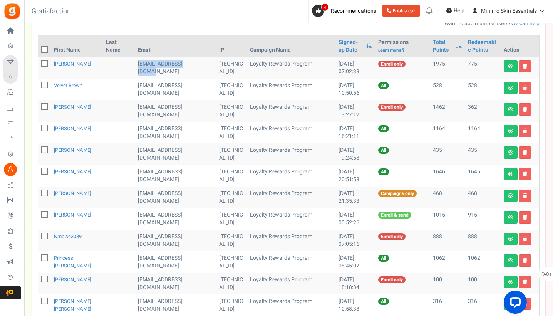
drag, startPoint x: 186, startPoint y: 62, endPoint x: 124, endPoint y: 64, distance: 62.0
click at [135, 64] on td "[EMAIL_ADDRESS][DOMAIN_NAME]" at bounding box center [175, 68] width 81 height 22
click at [524, 69] on link at bounding box center [525, 66] width 13 height 12
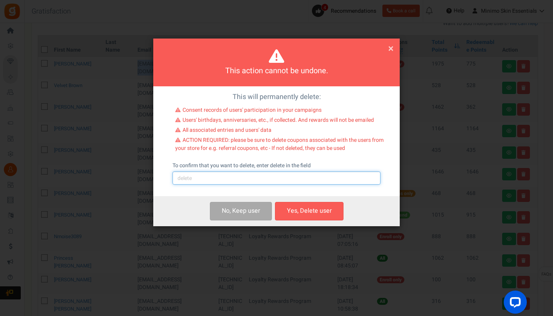
click at [267, 175] on input "text" at bounding box center [277, 177] width 208 height 13
type input "delete"
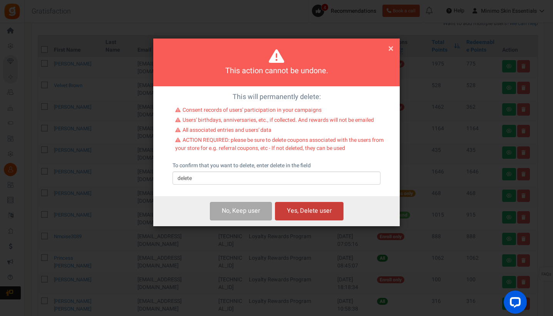
click at [313, 206] on button "Yes, Delete user" at bounding box center [309, 211] width 69 height 18
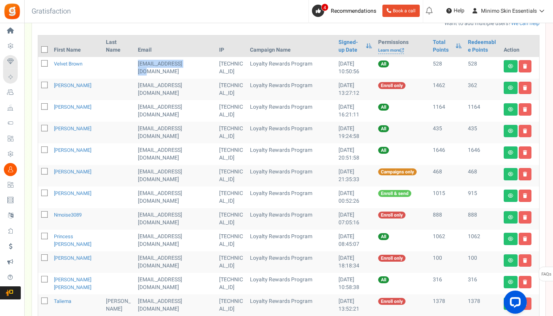
drag, startPoint x: 178, startPoint y: 62, endPoint x: 124, endPoint y: 63, distance: 53.5
click at [135, 63] on td "[EMAIL_ADDRESS][DOMAIN_NAME]" at bounding box center [175, 68] width 81 height 22
drag, startPoint x: 141, startPoint y: 95, endPoint x: 123, endPoint y: 88, distance: 19.4
click at [135, 88] on td "[EMAIL_ADDRESS][DOMAIN_NAME]" at bounding box center [175, 90] width 81 height 22
drag, startPoint x: 144, startPoint y: 116, endPoint x: 122, endPoint y: 108, distance: 24.1
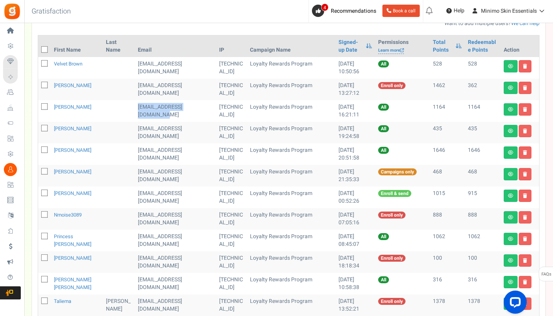
click at [135, 108] on td "[EMAIL_ADDRESS][DOMAIN_NAME]" at bounding box center [175, 111] width 81 height 22
drag, startPoint x: 176, startPoint y: 130, endPoint x: 124, endPoint y: 127, distance: 51.7
click at [135, 127] on td "[EMAIL_ADDRESS][DOMAIN_NAME]" at bounding box center [175, 133] width 81 height 22
drag, startPoint x: 176, startPoint y: 148, endPoint x: 124, endPoint y: 148, distance: 52.0
click at [135, 148] on td "[EMAIL_ADDRESS][DOMAIN_NAME]" at bounding box center [175, 154] width 81 height 22
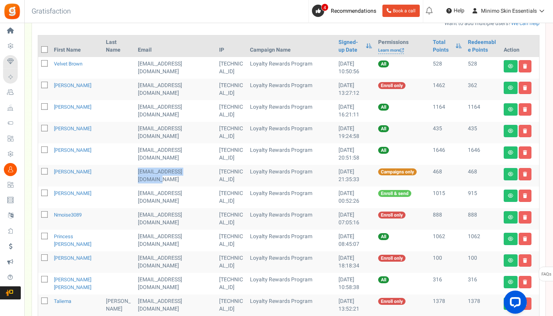
drag, startPoint x: 149, startPoint y: 178, endPoint x: 125, endPoint y: 173, distance: 24.2
click at [135, 173] on td "[EMAIL_ADDRESS][DOMAIN_NAME]" at bounding box center [175, 176] width 81 height 22
drag, startPoint x: 177, startPoint y: 193, endPoint x: 124, endPoint y: 193, distance: 52.4
click at [135, 193] on td "[EMAIL_ADDRESS][DOMAIN_NAME]" at bounding box center [175, 197] width 81 height 22
drag, startPoint x: 184, startPoint y: 214, endPoint x: 124, endPoint y: 214, distance: 60.5
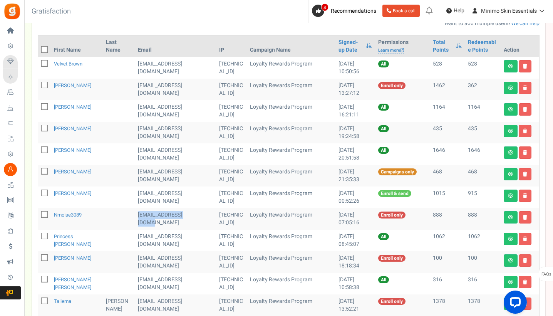
click at [135, 214] on td "[EMAIL_ADDRESS][DOMAIN_NAME]" at bounding box center [175, 219] width 81 height 22
drag, startPoint x: 139, startPoint y: 244, endPoint x: 125, endPoint y: 238, distance: 15.2
click at [135, 238] on td "[EMAIL_ADDRESS][DOMAIN_NAME]" at bounding box center [175, 241] width 81 height 22
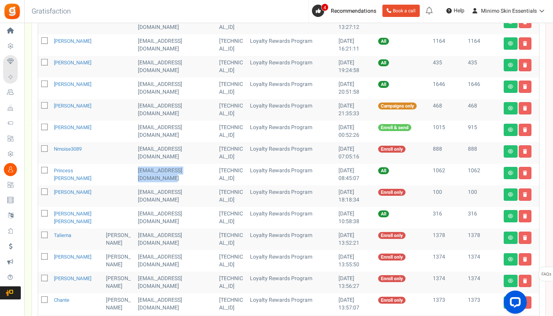
scroll to position [205, 0]
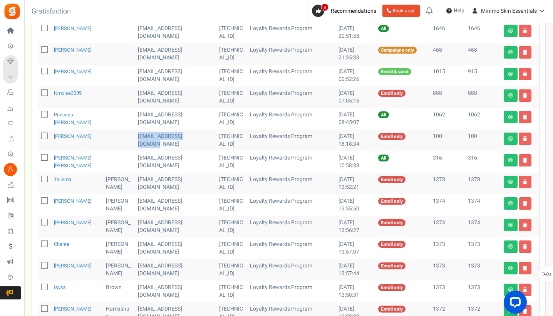
drag, startPoint x: 183, startPoint y: 138, endPoint x: 122, endPoint y: 138, distance: 61.2
click at [135, 138] on td "[EMAIL_ADDRESS][DOMAIN_NAME]" at bounding box center [175, 140] width 81 height 22
drag, startPoint x: 181, startPoint y: 159, endPoint x: 123, endPoint y: 159, distance: 58.1
click at [135, 159] on td "[EMAIL_ADDRESS][DOMAIN_NAME]" at bounding box center [175, 162] width 81 height 22
drag, startPoint x: 180, startPoint y: 179, endPoint x: 123, endPoint y: 179, distance: 57.0
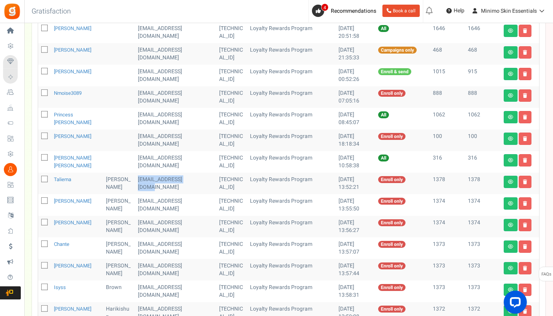
click at [135, 179] on td "[EMAIL_ADDRESS][DOMAIN_NAME]" at bounding box center [175, 184] width 81 height 22
drag, startPoint x: 146, startPoint y: 210, endPoint x: 124, endPoint y: 204, distance: 22.8
click at [135, 204] on td "[EMAIL_ADDRESS][DOMAIN_NAME]" at bounding box center [175, 205] width 81 height 22
click at [526, 201] on icon at bounding box center [525, 203] width 4 height 5
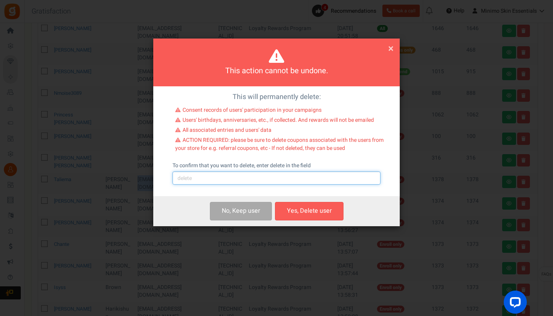
click at [294, 176] on input "text" at bounding box center [277, 177] width 208 height 13
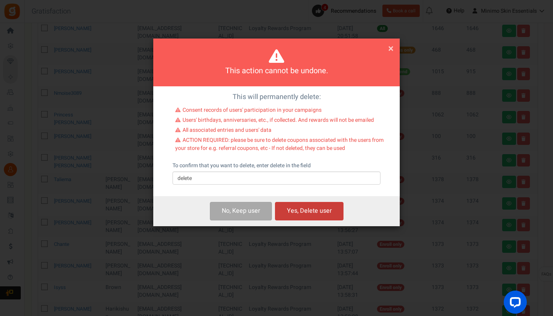
click at [321, 210] on button "Yes, Delete user" at bounding box center [309, 211] width 69 height 18
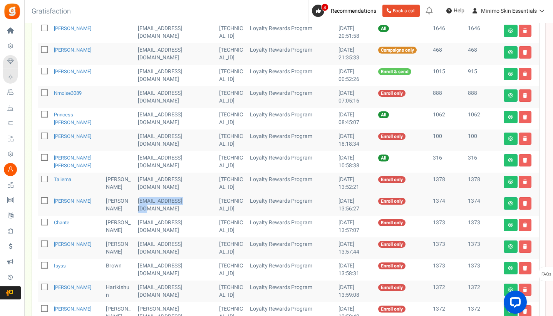
drag, startPoint x: 184, startPoint y: 202, endPoint x: 126, endPoint y: 202, distance: 58.5
click at [135, 202] on td "[EMAIL_ADDRESS][DOMAIN_NAME]" at bounding box center [175, 205] width 81 height 22
drag, startPoint x: 124, startPoint y: 201, endPoint x: 176, endPoint y: 201, distance: 52.0
click at [176, 201] on td "[EMAIL_ADDRESS][DOMAIN_NAME]" at bounding box center [175, 205] width 81 height 22
click at [526, 201] on icon at bounding box center [525, 203] width 4 height 5
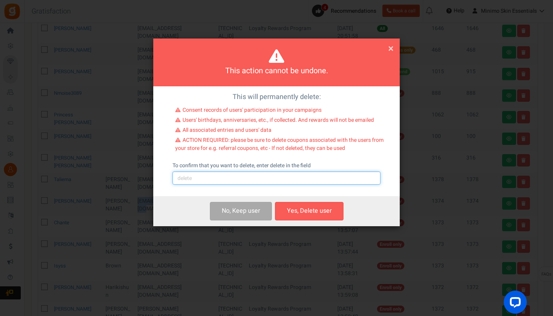
click at [326, 178] on input "text" at bounding box center [277, 177] width 208 height 13
type input "delete"
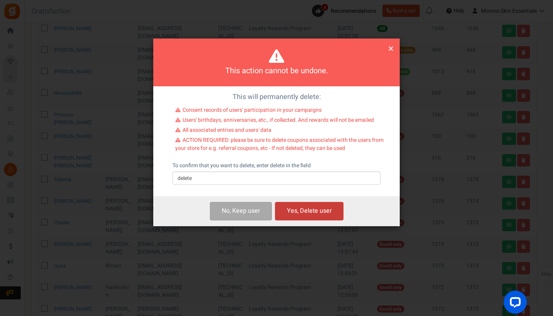
click at [333, 213] on button "Yes, Delete user" at bounding box center [309, 211] width 69 height 18
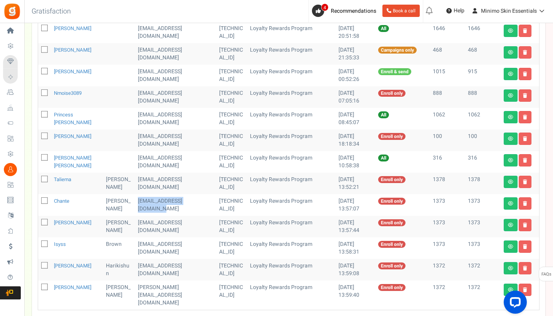
drag, startPoint x: 138, startPoint y: 209, endPoint x: 125, endPoint y: 204, distance: 13.7
click at [135, 204] on td "[EMAIL_ADDRESS][DOMAIN_NAME]" at bounding box center [175, 205] width 81 height 22
drag, startPoint x: 179, startPoint y: 223, endPoint x: 125, endPoint y: 223, distance: 54.3
click at [135, 223] on td "[EMAIL_ADDRESS][DOMAIN_NAME]" at bounding box center [175, 227] width 81 height 22
click at [524, 224] on icon at bounding box center [525, 225] width 4 height 5
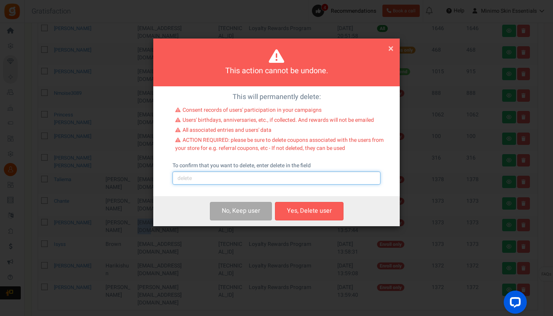
click at [281, 180] on input "text" at bounding box center [277, 177] width 208 height 13
type input "delete"
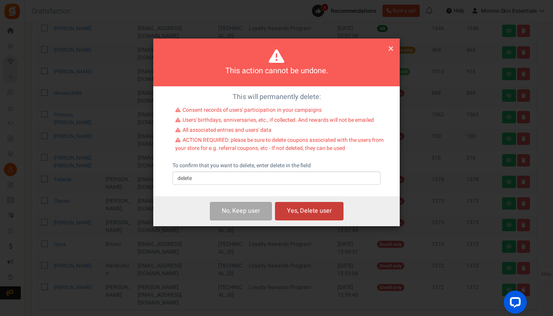
click at [314, 213] on button "Yes, Delete user" at bounding box center [309, 211] width 69 height 18
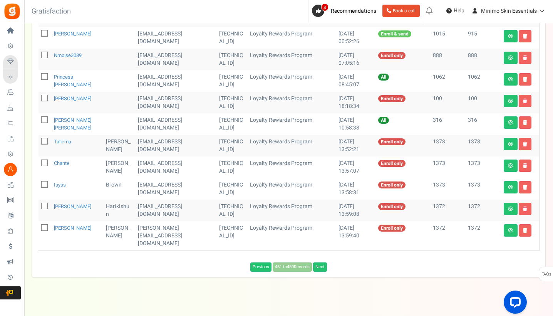
scroll to position [242, 0]
drag, startPoint x: 139, startPoint y: 191, endPoint x: 124, endPoint y: 187, distance: 15.4
click at [135, 188] on td "[EMAIL_ADDRESS][DOMAIN_NAME]" at bounding box center [175, 189] width 81 height 22
click at [524, 189] on icon at bounding box center [525, 187] width 4 height 5
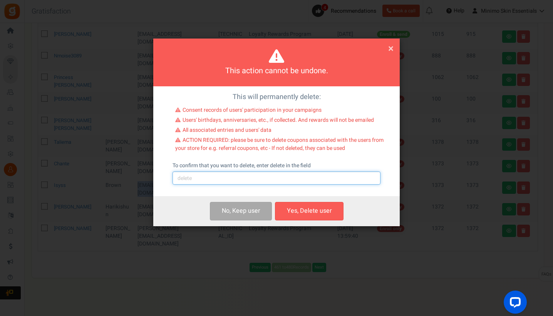
click at [282, 175] on input "text" at bounding box center [277, 177] width 208 height 13
type input "delete"
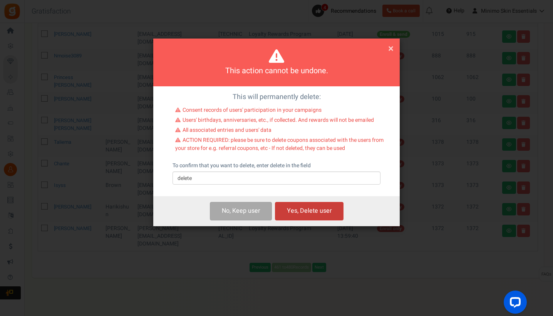
click at [318, 211] on button "Yes, Delete user" at bounding box center [309, 211] width 69 height 18
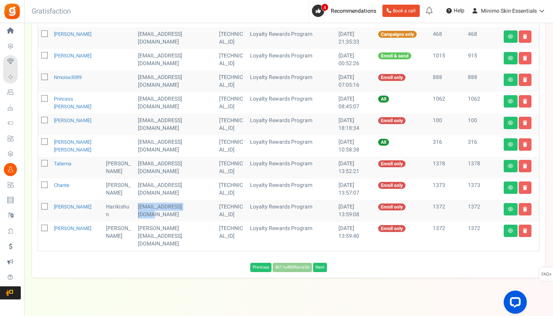
drag, startPoint x: 179, startPoint y: 208, endPoint x: 125, endPoint y: 208, distance: 54.3
click at [135, 208] on td "[EMAIL_ADDRESS][DOMAIN_NAME]" at bounding box center [175, 211] width 81 height 22
click at [524, 212] on link at bounding box center [525, 209] width 13 height 12
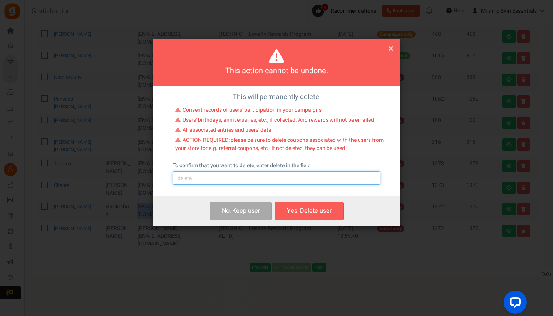
click at [297, 176] on input "text" at bounding box center [277, 177] width 208 height 13
type input "delete"
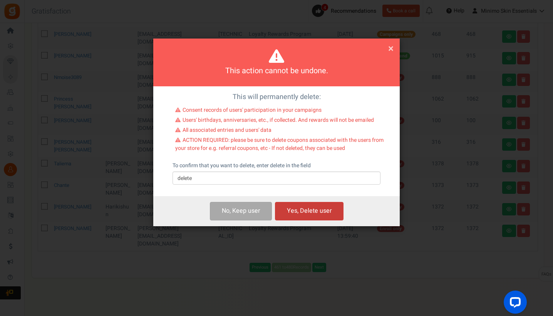
click at [313, 206] on button "Yes, Delete user" at bounding box center [309, 211] width 69 height 18
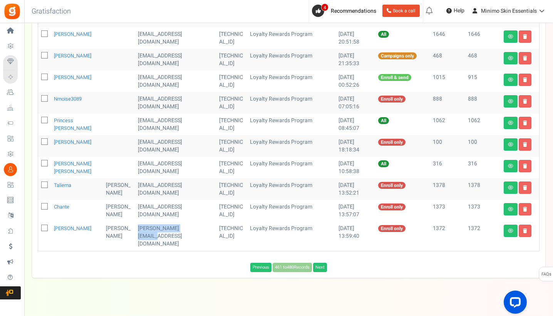
drag, startPoint x: 183, startPoint y: 229, endPoint x: 124, endPoint y: 230, distance: 58.2
click at [135, 230] on td "[PERSON_NAME][EMAIL_ADDRESS][DOMAIN_NAME]" at bounding box center [175, 235] width 81 height 29
click at [527, 230] on link at bounding box center [525, 230] width 13 height 12
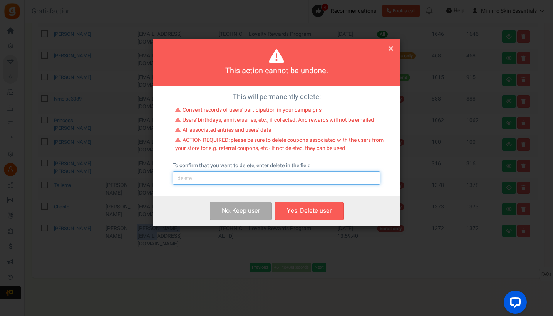
click at [273, 177] on input "text" at bounding box center [277, 177] width 208 height 13
type input "delete"
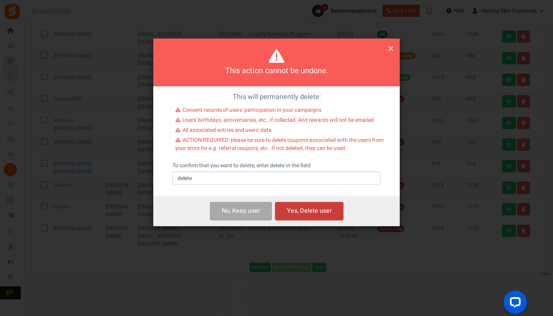
click at [309, 216] on button "Yes, Delete user" at bounding box center [309, 211] width 69 height 18
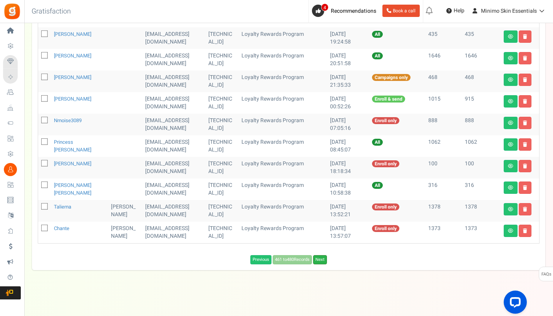
click at [320, 260] on link "Next" at bounding box center [320, 259] width 14 height 9
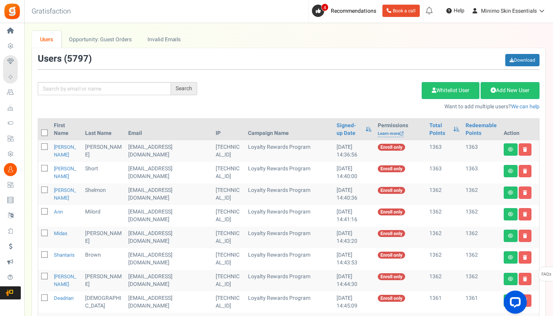
scroll to position [0, 0]
drag, startPoint x: 139, startPoint y: 155, endPoint x: 117, endPoint y: 149, distance: 22.8
click at [125, 149] on td "[EMAIL_ADDRESS][DOMAIN_NAME]" at bounding box center [168, 151] width 87 height 22
click at [523, 149] on icon at bounding box center [525, 149] width 4 height 5
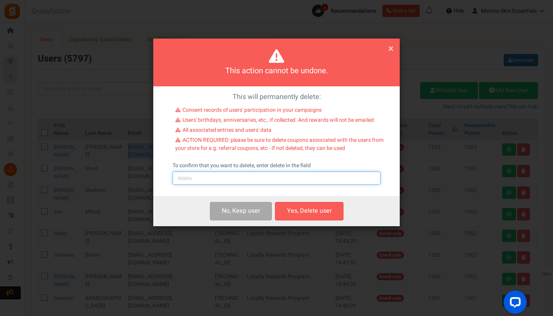
click at [276, 180] on input "text" at bounding box center [277, 177] width 208 height 13
type input "delete"
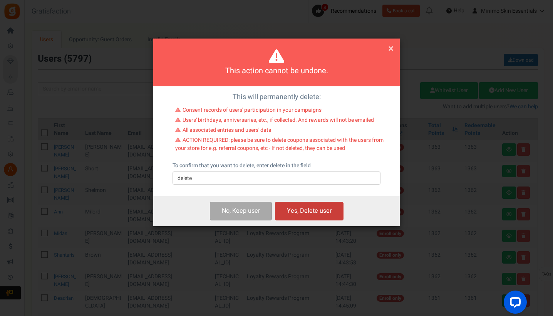
click at [320, 212] on button "Yes, Delete user" at bounding box center [309, 211] width 69 height 18
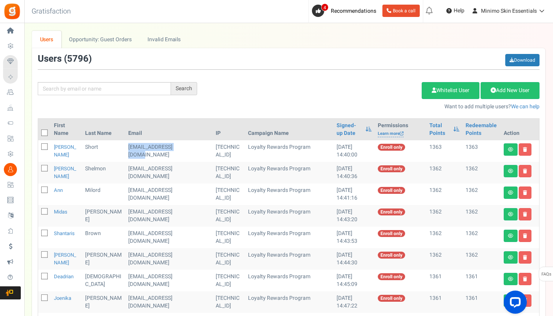
drag, startPoint x: 177, startPoint y: 147, endPoint x: 115, endPoint y: 146, distance: 61.6
click at [125, 146] on td "[EMAIL_ADDRESS][DOMAIN_NAME]" at bounding box center [168, 151] width 87 height 22
click at [526, 150] on icon at bounding box center [525, 149] width 4 height 5
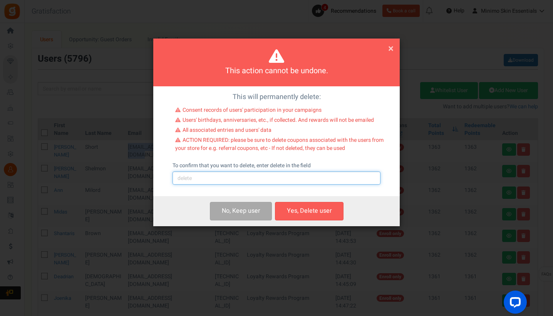
click at [251, 174] on input "text" at bounding box center [277, 177] width 208 height 13
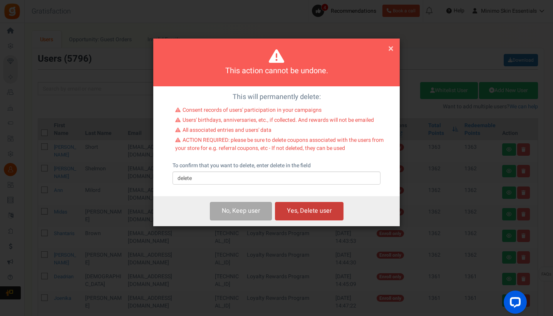
click at [300, 208] on button "Yes, Delete user" at bounding box center [309, 211] width 69 height 18
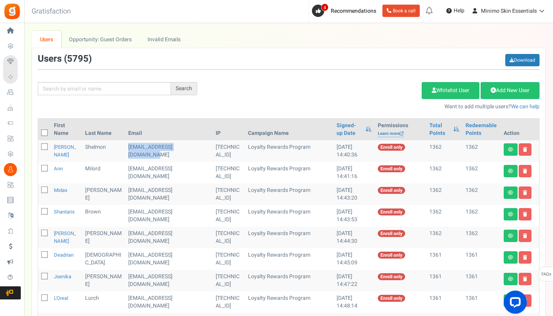
drag, startPoint x: 189, startPoint y: 146, endPoint x: 117, endPoint y: 145, distance: 72.4
click at [125, 145] on td "[EMAIL_ADDRESS][DOMAIN_NAME]" at bounding box center [168, 151] width 87 height 22
click at [524, 149] on icon at bounding box center [525, 149] width 4 height 5
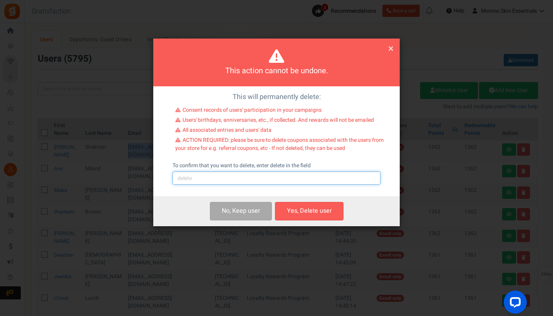
click at [238, 178] on input "text" at bounding box center [277, 177] width 208 height 13
type input "delete"
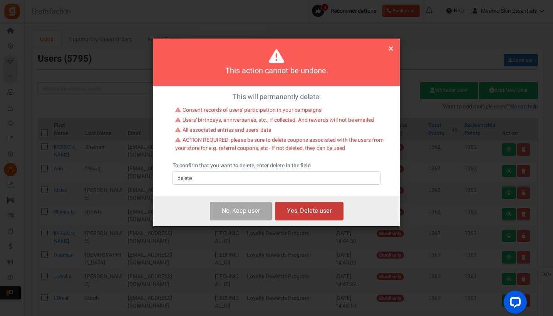
click at [298, 213] on button "Yes, Delete user" at bounding box center [309, 211] width 69 height 18
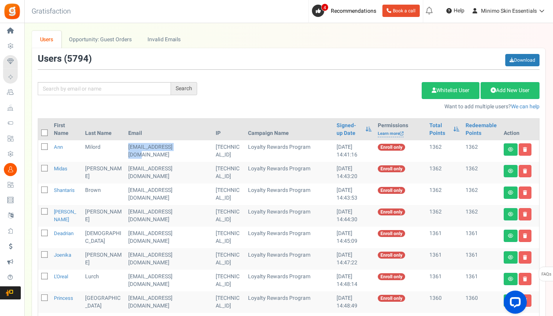
drag, startPoint x: 176, startPoint y: 148, endPoint x: 115, endPoint y: 145, distance: 60.5
click at [125, 145] on td "[EMAIL_ADDRESS][DOMAIN_NAME]" at bounding box center [168, 151] width 87 height 22
click at [525, 149] on icon at bounding box center [525, 149] width 4 height 5
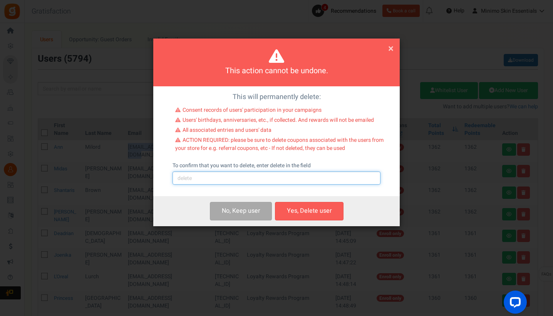
click at [249, 179] on input "text" at bounding box center [277, 177] width 208 height 13
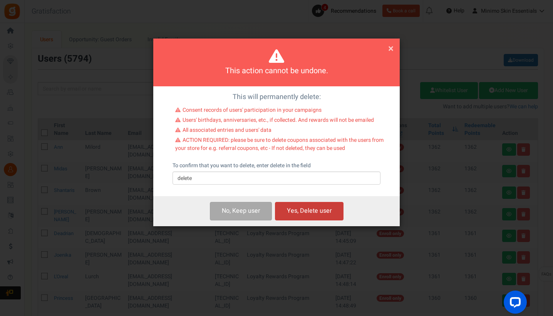
click at [302, 210] on button "Yes, Delete user" at bounding box center [309, 211] width 69 height 18
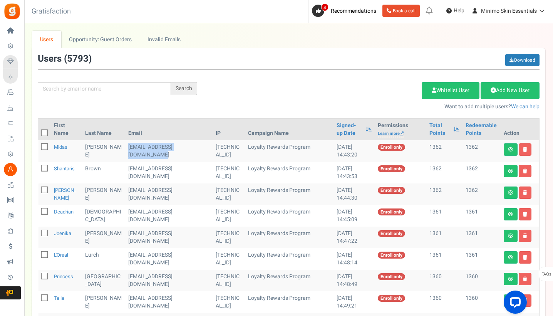
drag, startPoint x: 141, startPoint y: 155, endPoint x: 117, endPoint y: 149, distance: 24.1
click at [125, 149] on td "[EMAIL_ADDRESS][DOMAIN_NAME]" at bounding box center [168, 151] width 87 height 22
drag, startPoint x: 185, startPoint y: 169, endPoint x: 117, endPoint y: 170, distance: 67.4
click at [125, 170] on td "[EMAIL_ADDRESS][DOMAIN_NAME]" at bounding box center [168, 173] width 87 height 22
click at [523, 169] on link at bounding box center [525, 171] width 13 height 12
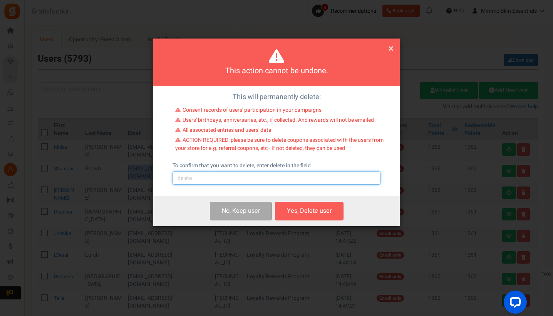
click at [265, 179] on input "text" at bounding box center [277, 177] width 208 height 13
type input "delete"
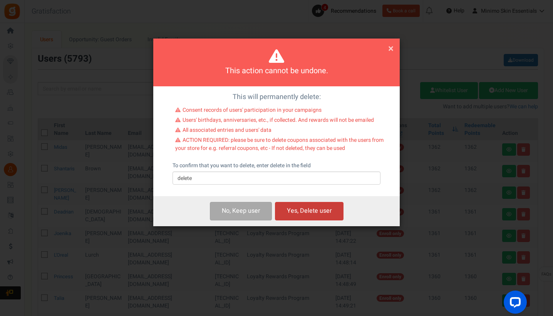
click at [300, 207] on button "Yes, Delete user" at bounding box center [309, 211] width 69 height 18
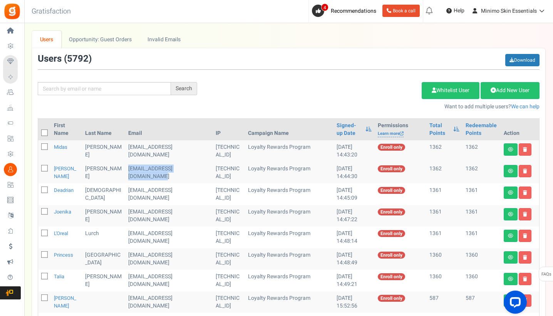
drag, startPoint x: 135, startPoint y: 179, endPoint x: 117, endPoint y: 171, distance: 19.8
click at [125, 171] on td "[EMAIL_ADDRESS][DOMAIN_NAME]" at bounding box center [168, 173] width 87 height 22
click at [526, 171] on icon at bounding box center [525, 171] width 4 height 5
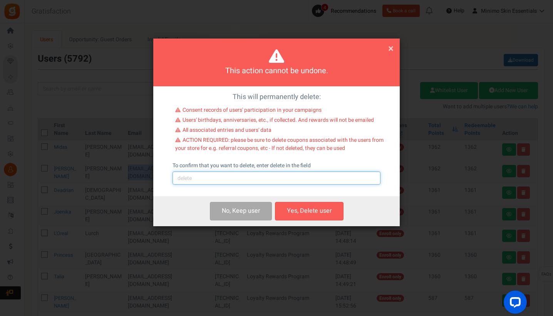
click at [295, 177] on input "text" at bounding box center [277, 177] width 208 height 13
type input "delete"
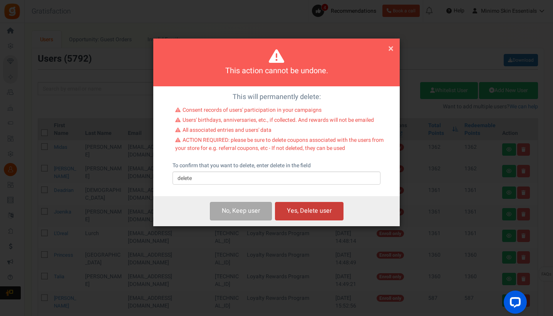
click at [317, 205] on button "Yes, Delete user" at bounding box center [309, 211] width 69 height 18
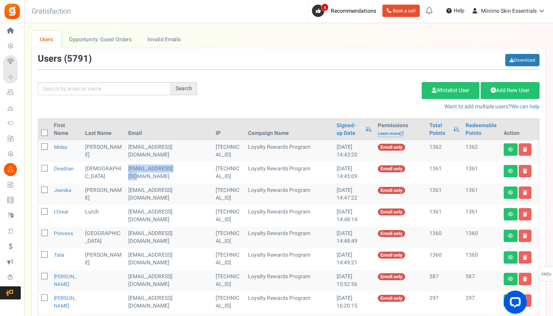
drag, startPoint x: 171, startPoint y: 168, endPoint x: 117, endPoint y: 168, distance: 53.1
click at [125, 168] on td "[EMAIL_ADDRESS][DOMAIN_NAME]" at bounding box center [168, 173] width 87 height 22
click at [527, 172] on icon at bounding box center [525, 171] width 4 height 5
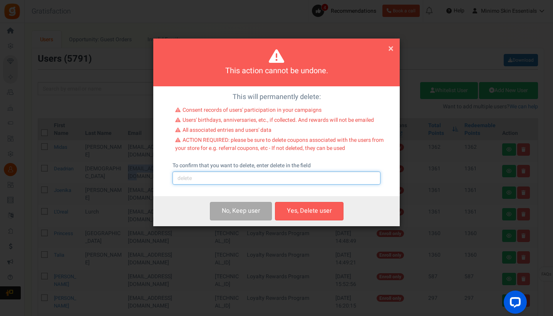
click at [268, 177] on input "text" at bounding box center [277, 177] width 208 height 13
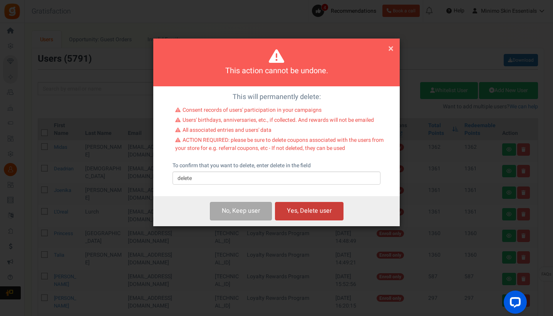
click at [307, 206] on button "Yes, Delete user" at bounding box center [309, 211] width 69 height 18
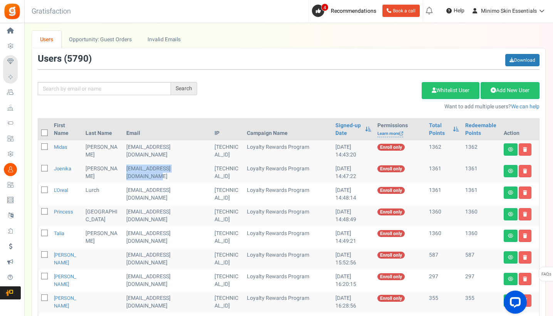
drag, startPoint x: 187, startPoint y: 169, endPoint x: 117, endPoint y: 169, distance: 70.5
click at [123, 169] on td "[EMAIL_ADDRESS][DOMAIN_NAME]" at bounding box center [167, 173] width 88 height 22
click at [528, 171] on link at bounding box center [525, 171] width 13 height 12
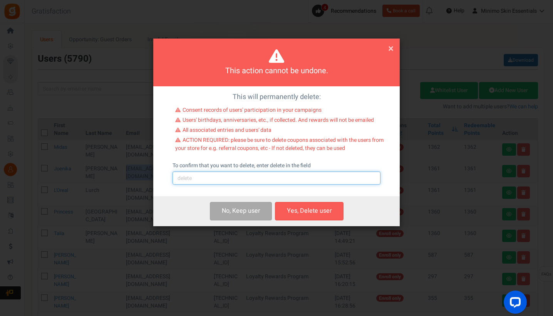
click at [250, 176] on input "text" at bounding box center [277, 177] width 208 height 13
type input "delete"
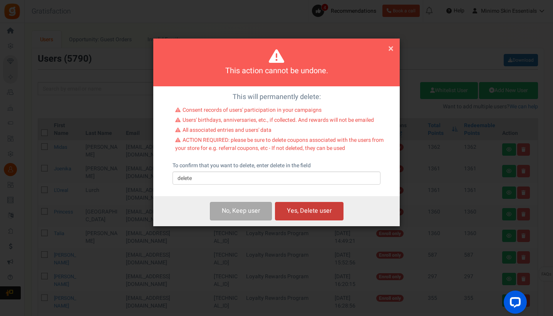
click at [292, 208] on button "Yes, Delete user" at bounding box center [309, 211] width 69 height 18
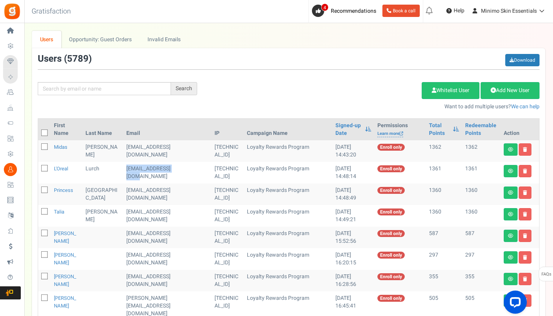
drag, startPoint x: 168, startPoint y: 170, endPoint x: 116, endPoint y: 170, distance: 51.6
click at [123, 170] on td "[EMAIL_ADDRESS][DOMAIN_NAME]" at bounding box center [167, 173] width 88 height 22
click at [522, 174] on link at bounding box center [525, 171] width 13 height 12
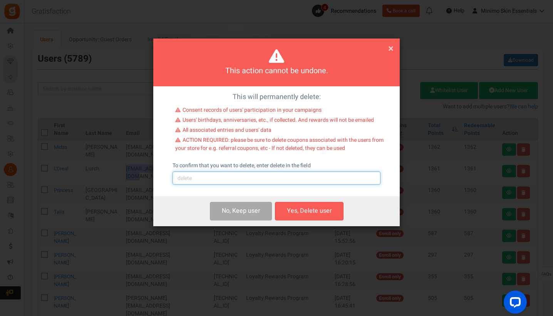
click at [266, 176] on input "text" at bounding box center [277, 177] width 208 height 13
type input "delete"
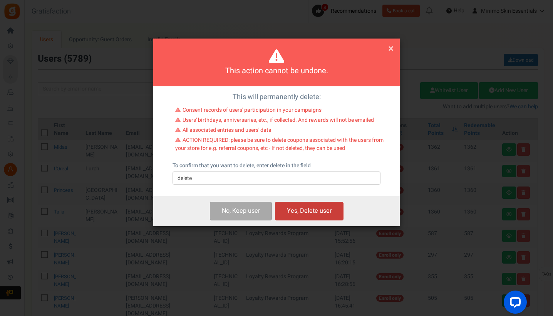
click at [306, 208] on button "Yes, Delete user" at bounding box center [309, 211] width 69 height 18
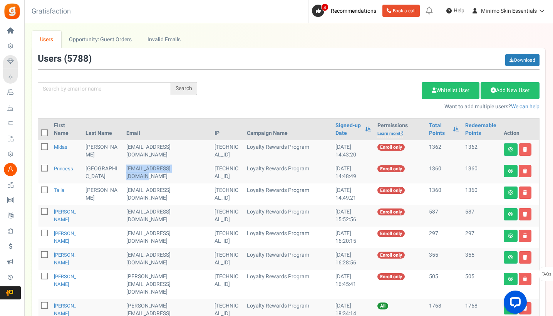
drag, startPoint x: 181, startPoint y: 167, endPoint x: 117, endPoint y: 168, distance: 63.5
click at [123, 168] on td "[EMAIL_ADDRESS][DOMAIN_NAME]" at bounding box center [167, 173] width 88 height 22
click at [524, 169] on icon at bounding box center [525, 171] width 4 height 5
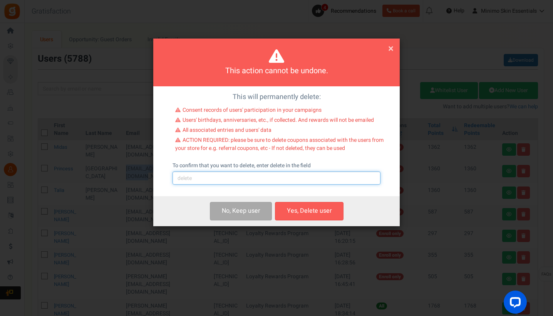
click at [275, 178] on input "text" at bounding box center [277, 177] width 208 height 13
type input "delete"
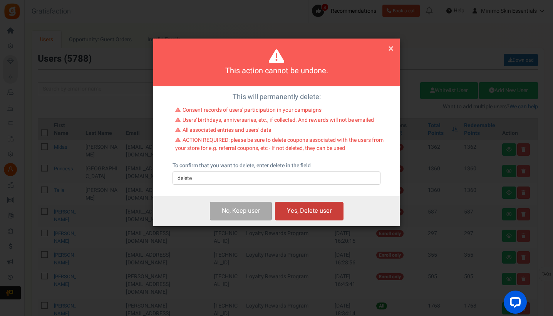
click at [315, 209] on button "Yes, Delete user" at bounding box center [309, 211] width 69 height 18
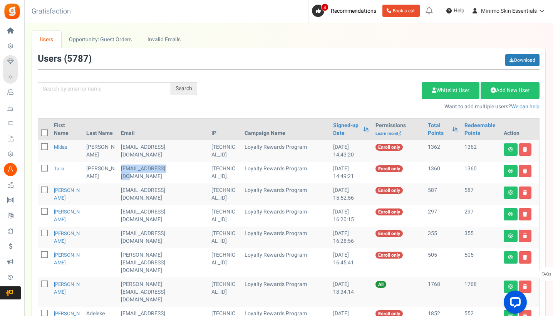
drag, startPoint x: 169, startPoint y: 171, endPoint x: 118, endPoint y: 171, distance: 50.8
click at [118, 171] on td "[EMAIL_ADDRESS][DOMAIN_NAME]" at bounding box center [163, 173] width 90 height 22
click at [526, 170] on icon at bounding box center [525, 171] width 4 height 5
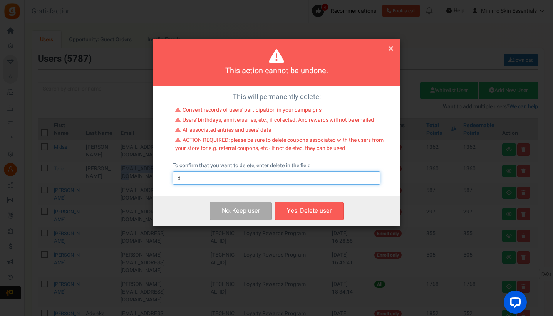
click at [307, 178] on input "d" at bounding box center [277, 177] width 208 height 13
type input "delete"
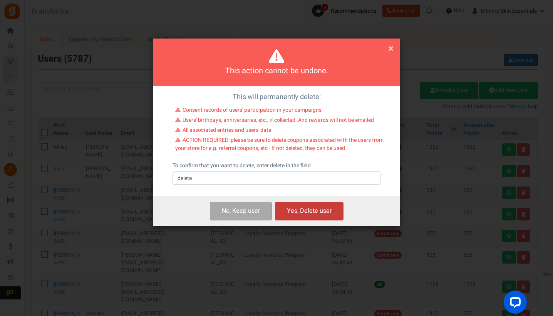
click at [334, 214] on button "Yes, Delete user" at bounding box center [309, 211] width 69 height 18
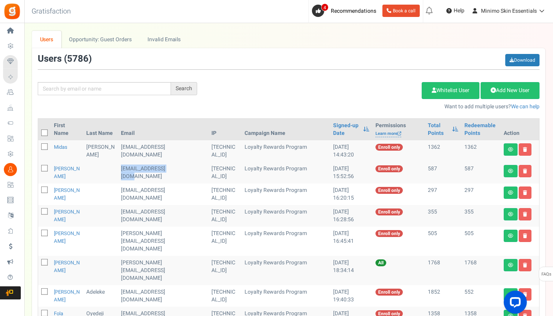
drag, startPoint x: 174, startPoint y: 169, endPoint x: 117, endPoint y: 170, distance: 57.0
click at [118, 170] on td "[EMAIL_ADDRESS][DOMAIN_NAME]" at bounding box center [163, 173] width 90 height 22
drag, startPoint x: 181, startPoint y: 189, endPoint x: 117, endPoint y: 189, distance: 63.9
click at [118, 189] on td "[EMAIL_ADDRESS][DOMAIN_NAME]" at bounding box center [163, 194] width 90 height 22
drag, startPoint x: 136, startPoint y: 219, endPoint x: 115, endPoint y: 214, distance: 22.2
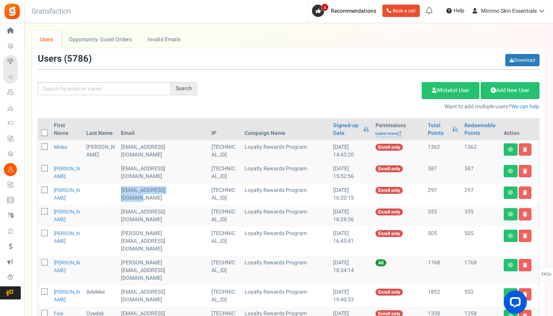
click at [118, 214] on td "[EMAIL_ADDRESS][DOMAIN_NAME]" at bounding box center [163, 216] width 90 height 22
click at [522, 213] on link at bounding box center [525, 214] width 13 height 12
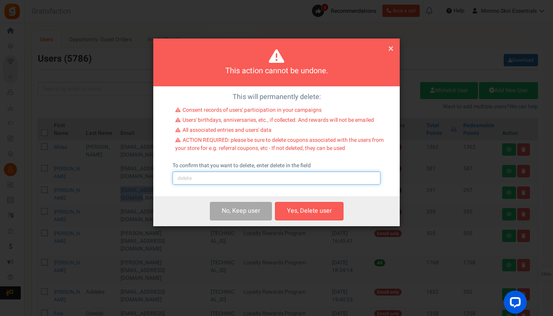
click at [279, 180] on input "text" at bounding box center [277, 177] width 208 height 13
type input "delete"
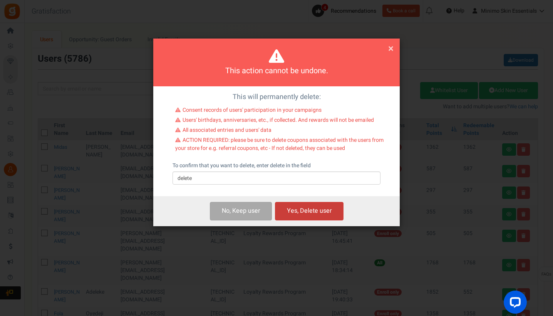
click at [320, 212] on button "Yes, Delete user" at bounding box center [309, 211] width 69 height 18
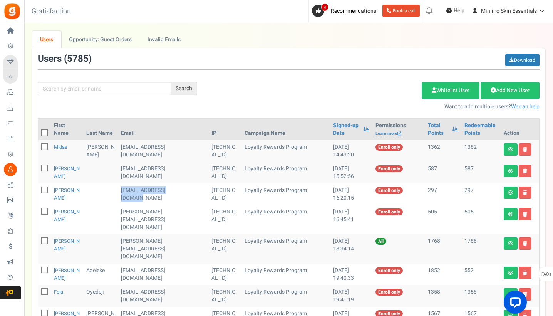
drag, startPoint x: 180, startPoint y: 191, endPoint x: 116, endPoint y: 190, distance: 64.3
click at [118, 190] on td "[EMAIL_ADDRESS][DOMAIN_NAME]" at bounding box center [163, 194] width 90 height 22
drag, startPoint x: 173, startPoint y: 211, endPoint x: 116, endPoint y: 211, distance: 56.6
click at [118, 211] on td "[PERSON_NAME][EMAIL_ADDRESS][DOMAIN_NAME]" at bounding box center [163, 219] width 90 height 29
click at [528, 212] on link at bounding box center [525, 214] width 13 height 12
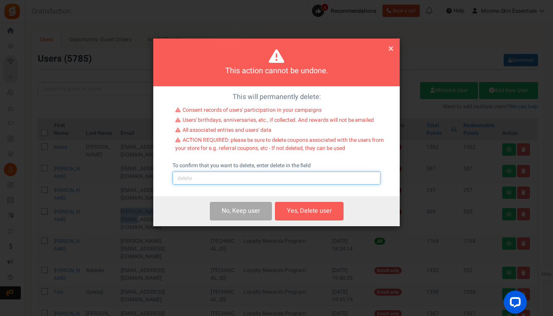
click at [294, 179] on input "text" at bounding box center [277, 177] width 208 height 13
type input "delete"
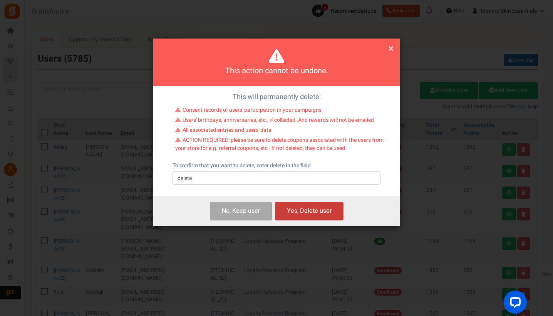
click at [321, 211] on button "Yes, Delete user" at bounding box center [309, 211] width 69 height 18
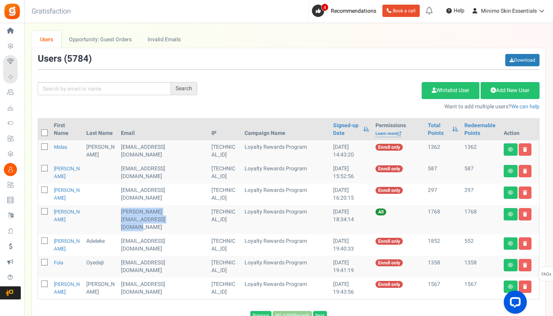
drag, startPoint x: 140, startPoint y: 220, endPoint x: 117, endPoint y: 213, distance: 24.5
click at [118, 213] on td "[PERSON_NAME][EMAIL_ADDRESS][DOMAIN_NAME]" at bounding box center [163, 219] width 90 height 29
click at [164, 234] on td "[EMAIL_ADDRESS][DOMAIN_NAME]" at bounding box center [163, 245] width 90 height 22
drag, startPoint x: 166, startPoint y: 233, endPoint x: 117, endPoint y: 234, distance: 49.3
click at [118, 234] on td "[EMAIL_ADDRESS][DOMAIN_NAME]" at bounding box center [163, 245] width 90 height 22
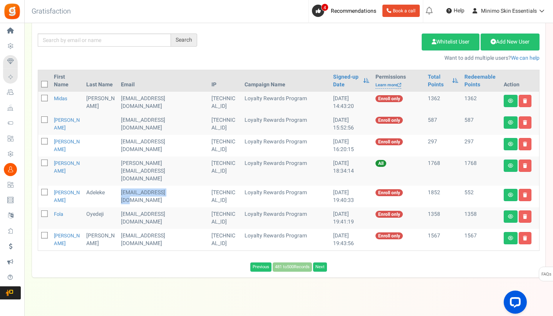
scroll to position [48, 0]
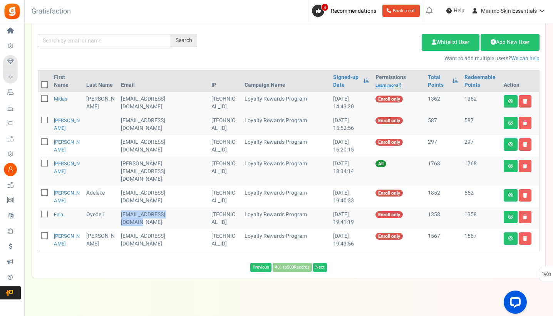
drag, startPoint x: 175, startPoint y: 207, endPoint x: 116, endPoint y: 205, distance: 59.3
click at [118, 208] on td "[EMAIL_ADDRESS][DOMAIN_NAME]" at bounding box center [163, 219] width 90 height 22
drag, startPoint x: 186, startPoint y: 230, endPoint x: 117, endPoint y: 228, distance: 69.3
click at [118, 229] on td "[EMAIL_ADDRESS][DOMAIN_NAME]" at bounding box center [163, 240] width 90 height 22
click at [323, 263] on link "Next" at bounding box center [320, 267] width 14 height 9
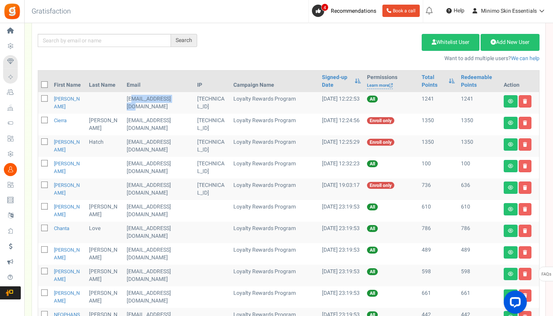
drag, startPoint x: 177, startPoint y: 98, endPoint x: 131, endPoint y: 99, distance: 45.8
click at [131, 99] on td "[EMAIL_ADDRESS][DOMAIN_NAME]" at bounding box center [159, 103] width 70 height 22
drag, startPoint x: 125, startPoint y: 99, endPoint x: 174, endPoint y: 98, distance: 49.7
click at [174, 98] on td "[EMAIL_ADDRESS][DOMAIN_NAME]" at bounding box center [159, 103] width 70 height 22
click at [524, 102] on icon at bounding box center [525, 101] width 4 height 5
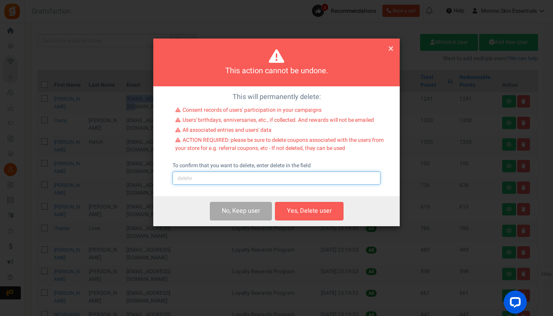
click at [245, 181] on input "text" at bounding box center [277, 177] width 208 height 13
type input "delete"
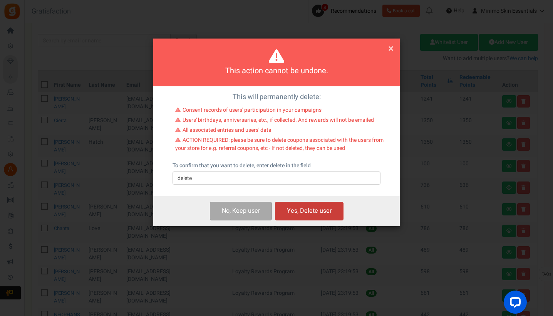
click at [295, 209] on button "Yes, Delete user" at bounding box center [309, 211] width 69 height 18
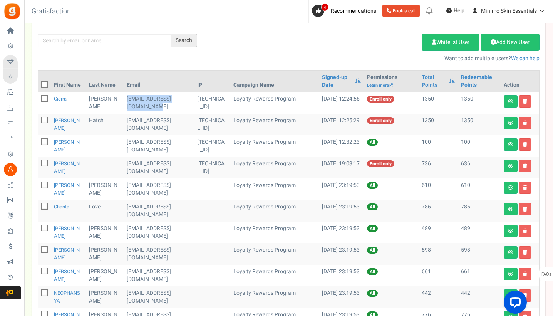
drag, startPoint x: 153, startPoint y: 109, endPoint x: 124, endPoint y: 102, distance: 29.9
click at [124, 102] on td "[EMAIL_ADDRESS][DOMAIN_NAME]" at bounding box center [159, 103] width 70 height 22
click at [524, 99] on icon at bounding box center [525, 101] width 4 height 5
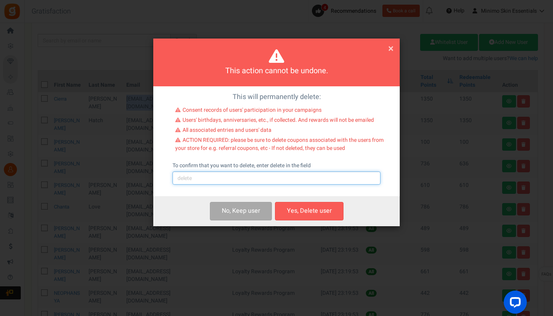
click at [257, 180] on input "text" at bounding box center [277, 177] width 208 height 13
type input "delete"
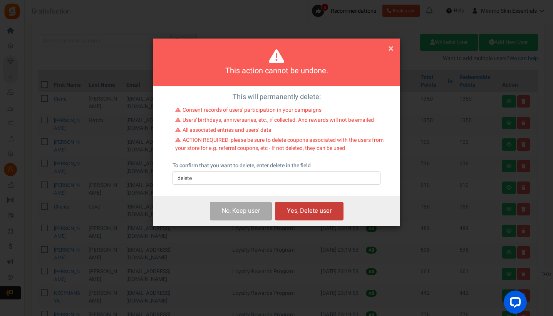
click at [303, 211] on button "Yes, Delete user" at bounding box center [309, 211] width 69 height 18
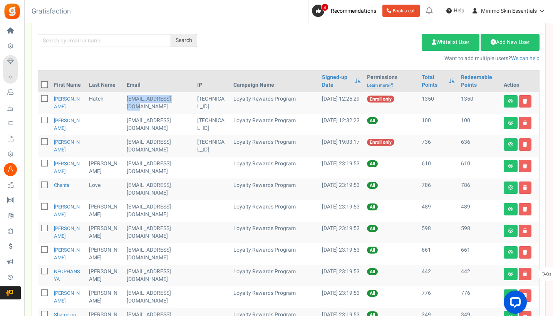
drag, startPoint x: 177, startPoint y: 101, endPoint x: 124, endPoint y: 100, distance: 52.4
click at [124, 100] on td "[EMAIL_ADDRESS][DOMAIN_NAME]" at bounding box center [159, 103] width 70 height 22
click at [525, 104] on link at bounding box center [525, 101] width 13 height 12
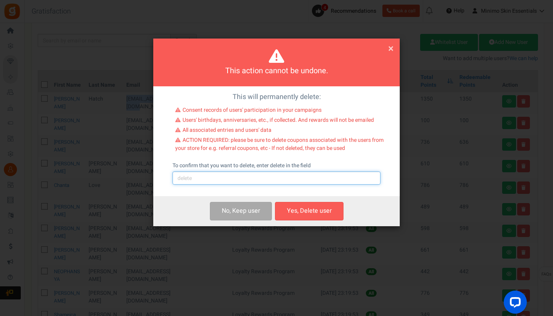
click at [292, 180] on input "text" at bounding box center [277, 177] width 208 height 13
type input "delete"
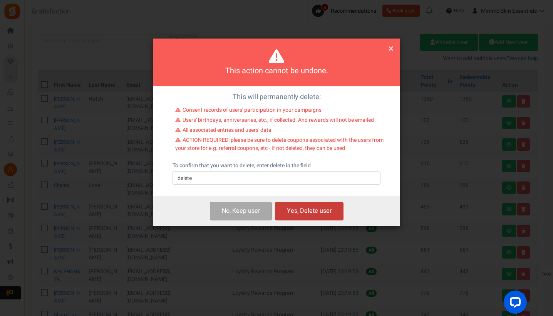
click at [316, 209] on button "Yes, Delete user" at bounding box center [309, 211] width 69 height 18
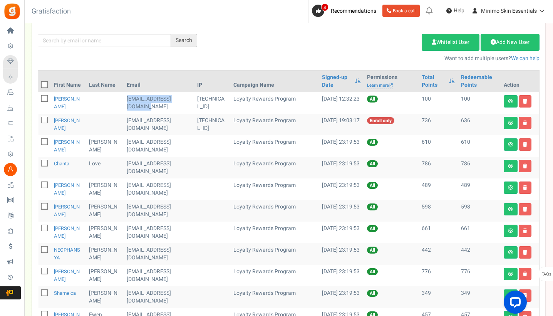
drag, startPoint x: 139, startPoint y: 106, endPoint x: 126, endPoint y: 100, distance: 15.3
click at [126, 100] on td "[EMAIL_ADDRESS][DOMAIN_NAME]" at bounding box center [159, 103] width 70 height 22
drag, startPoint x: 142, startPoint y: 124, endPoint x: 126, endPoint y: 123, distance: 15.4
click at [126, 123] on td "[EMAIL_ADDRESS][DOMAIN_NAME]" at bounding box center [159, 125] width 70 height 22
drag, startPoint x: 132, startPoint y: 128, endPoint x: 125, endPoint y: 123, distance: 8.0
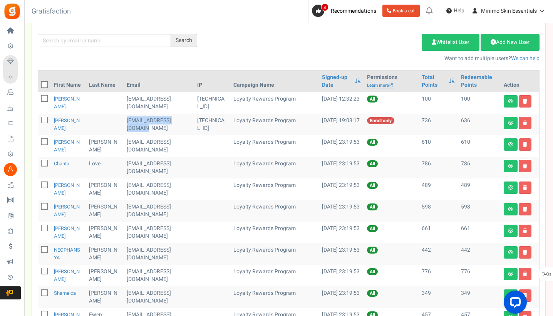
click at [125, 123] on td "[EMAIL_ADDRESS][DOMAIN_NAME]" at bounding box center [159, 125] width 70 height 22
drag, startPoint x: 178, startPoint y: 141, endPoint x: 125, endPoint y: 142, distance: 52.8
click at [125, 142] on td "[EMAIL_ADDRESS][DOMAIN_NAME]" at bounding box center [159, 146] width 70 height 22
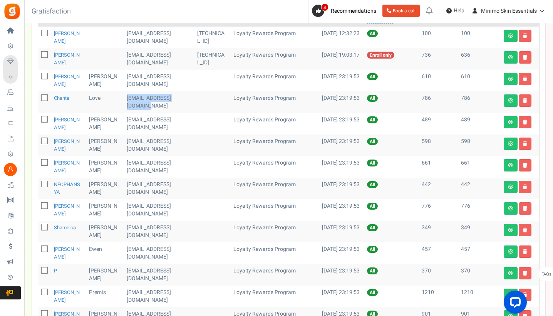
drag, startPoint x: 137, startPoint y: 103, endPoint x: 125, endPoint y: 97, distance: 13.3
click at [125, 97] on td "[EMAIL_ADDRESS][DOMAIN_NAME]" at bounding box center [159, 102] width 70 height 22
drag, startPoint x: 183, startPoint y: 119, endPoint x: 125, endPoint y: 118, distance: 58.2
click at [125, 118] on td "[EMAIL_ADDRESS][DOMAIN_NAME]" at bounding box center [159, 124] width 70 height 22
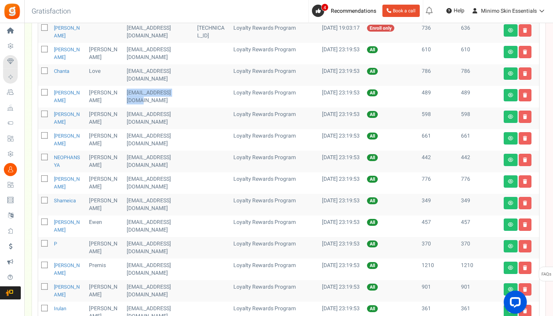
scroll to position [159, 0]
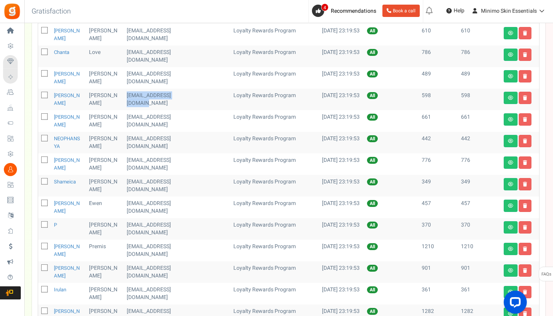
drag, startPoint x: 188, startPoint y: 95, endPoint x: 125, endPoint y: 94, distance: 62.8
click at [125, 94] on td "[EMAIL_ADDRESS][DOMAIN_NAME]" at bounding box center [159, 100] width 70 height 22
drag, startPoint x: 137, startPoint y: 126, endPoint x: 124, endPoint y: 119, distance: 14.5
click at [124, 119] on td "[EMAIL_ADDRESS][DOMAIN_NAME]" at bounding box center [159, 121] width 70 height 22
click at [526, 120] on icon at bounding box center [525, 119] width 4 height 5
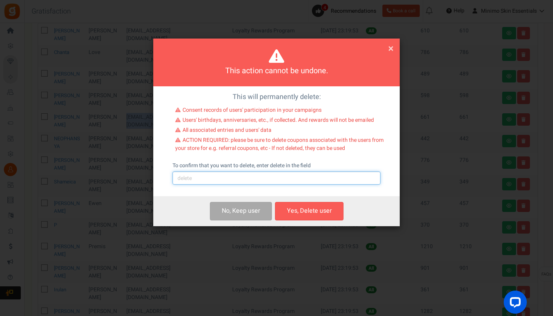
click at [304, 180] on input "text" at bounding box center [277, 177] width 208 height 13
type input "delete"
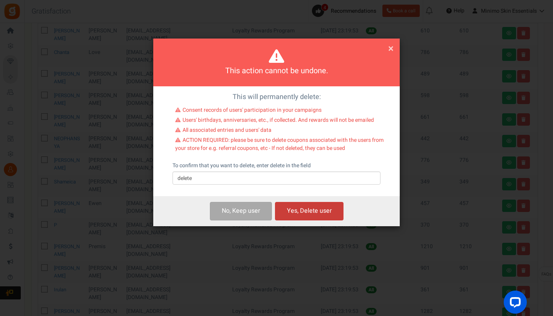
click at [323, 209] on button "Yes, Delete user" at bounding box center [309, 211] width 69 height 18
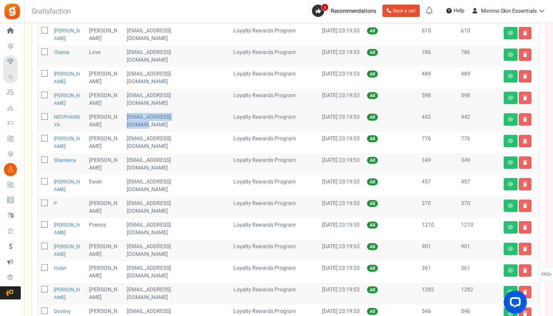
drag, startPoint x: 187, startPoint y: 118, endPoint x: 126, endPoint y: 119, distance: 60.8
click at [126, 119] on td "[EMAIL_ADDRESS][DOMAIN_NAME]" at bounding box center [159, 121] width 70 height 22
drag, startPoint x: 182, startPoint y: 139, endPoint x: 126, endPoint y: 138, distance: 55.8
click at [126, 139] on td "[EMAIL_ADDRESS][DOMAIN_NAME]" at bounding box center [159, 143] width 70 height 22
click at [523, 143] on link at bounding box center [525, 141] width 13 height 12
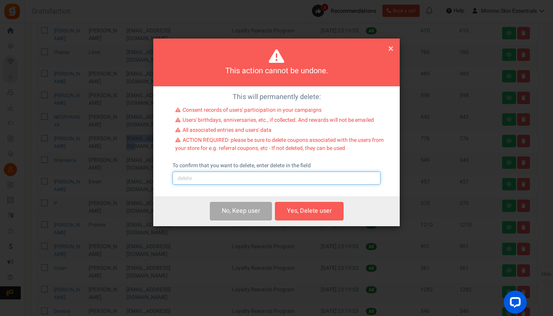
click at [330, 181] on input "text" at bounding box center [277, 177] width 208 height 13
type input "delete"
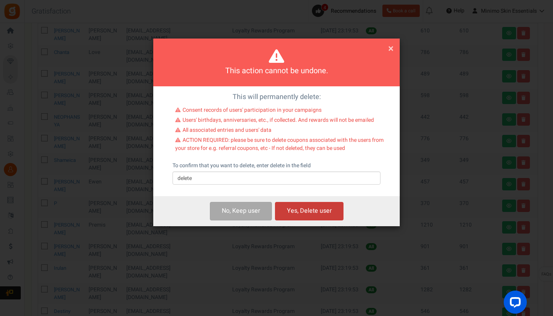
click at [320, 208] on button "Yes, Delete user" at bounding box center [309, 211] width 69 height 18
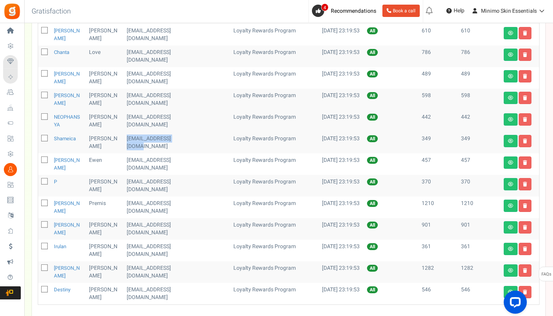
drag, startPoint x: 187, startPoint y: 141, endPoint x: 126, endPoint y: 141, distance: 60.8
click at [126, 141] on td "[EMAIL_ADDRESS][DOMAIN_NAME]" at bounding box center [159, 143] width 70 height 22
drag, startPoint x: 144, startPoint y: 168, endPoint x: 125, endPoint y: 162, distance: 20.2
click at [125, 162] on td "[EMAIL_ADDRESS][DOMAIN_NAME]" at bounding box center [159, 164] width 70 height 22
click at [526, 165] on link at bounding box center [525, 162] width 13 height 12
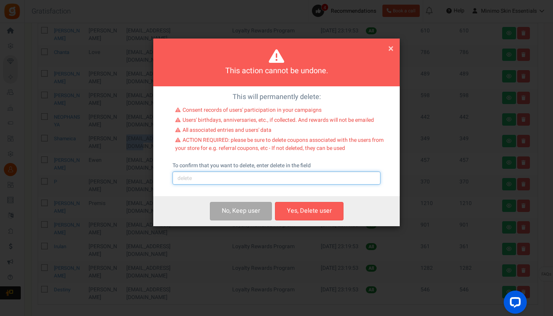
click at [278, 181] on input "text" at bounding box center [277, 177] width 208 height 13
type input "e"
type input "delete"
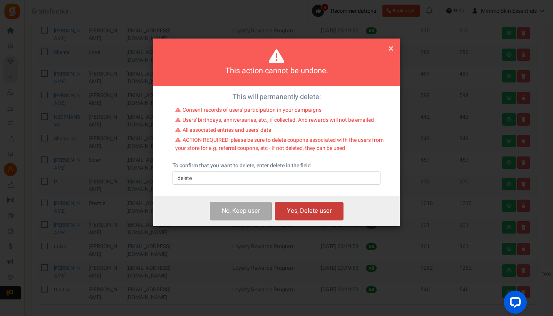
click at [316, 211] on button "Yes, Delete user" at bounding box center [309, 211] width 69 height 18
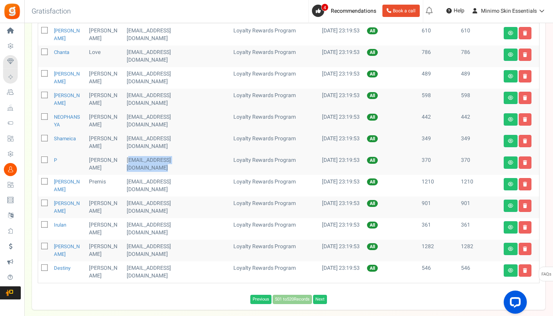
drag, startPoint x: 188, startPoint y: 161, endPoint x: 128, endPoint y: 160, distance: 60.1
click at [128, 160] on tr "[PERSON_NAME] [EMAIL_ADDRESS][DOMAIN_NAME] Loyalty Rewards Program [DATE] 23:19…" at bounding box center [288, 164] width 501 height 22
click at [128, 160] on td "[EMAIL_ADDRESS][DOMAIN_NAME]" at bounding box center [159, 164] width 70 height 22
drag, startPoint x: 128, startPoint y: 160, endPoint x: 182, endPoint y: 159, distance: 54.3
click at [182, 159] on td "[EMAIL_ADDRESS][DOMAIN_NAME]" at bounding box center [159, 164] width 70 height 22
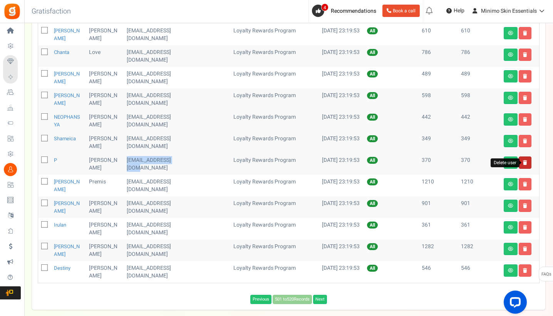
click at [525, 163] on icon at bounding box center [525, 162] width 4 height 5
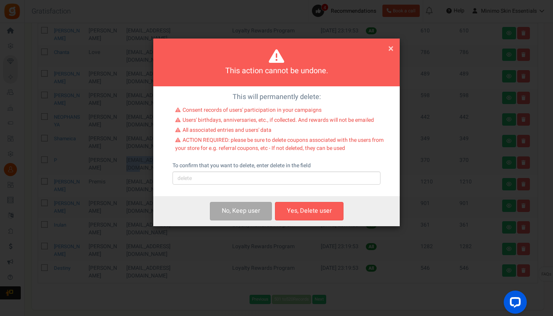
click at [297, 184] on div "This will permanently delete: Consent records of users' participation in your c…" at bounding box center [276, 141] width 246 height 110
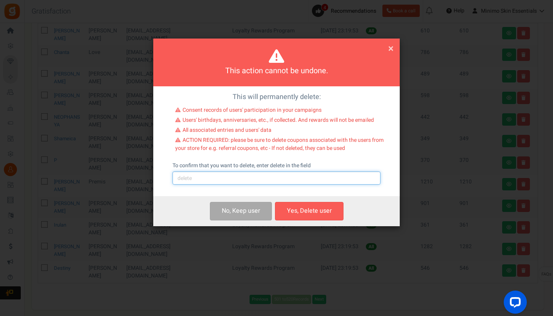
click at [293, 179] on input "text" at bounding box center [277, 177] width 208 height 13
type input "delete"
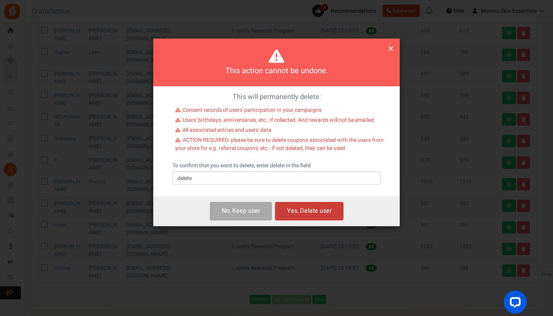
click at [319, 209] on button "Yes, Delete user" at bounding box center [309, 211] width 69 height 18
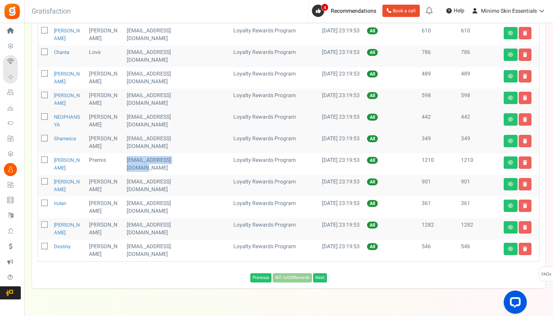
drag, startPoint x: 139, startPoint y: 165, endPoint x: 127, endPoint y: 161, distance: 11.7
click at [127, 161] on td "[EMAIL_ADDRESS][DOMAIN_NAME]" at bounding box center [159, 164] width 70 height 22
click at [524, 162] on icon at bounding box center [525, 162] width 4 height 5
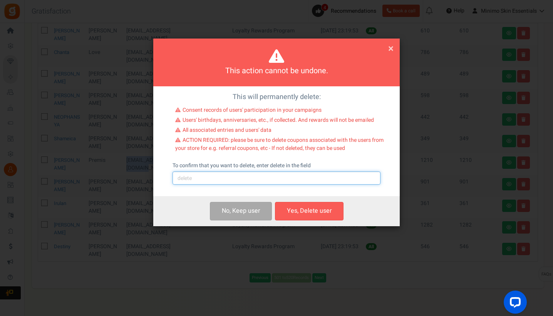
click at [300, 179] on input "text" at bounding box center [277, 177] width 208 height 13
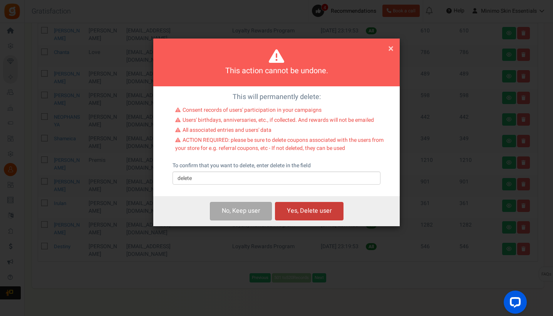
click at [317, 209] on button "Yes, Delete user" at bounding box center [309, 211] width 69 height 18
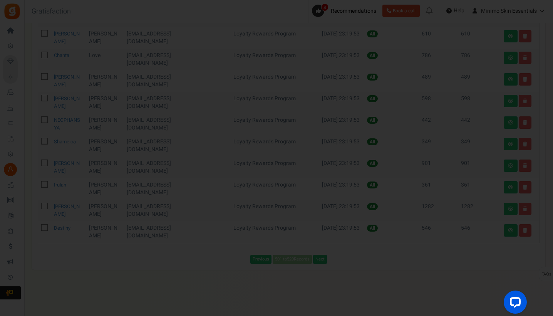
scroll to position [156, 0]
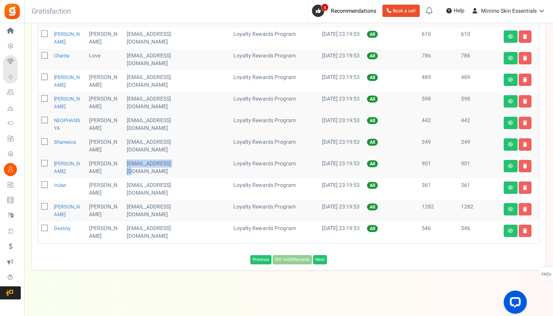
drag, startPoint x: 176, startPoint y: 164, endPoint x: 127, endPoint y: 164, distance: 48.5
click at [127, 164] on td "[EMAIL_ADDRESS][DOMAIN_NAME]" at bounding box center [159, 168] width 70 height 22
click at [527, 169] on link at bounding box center [525, 166] width 13 height 12
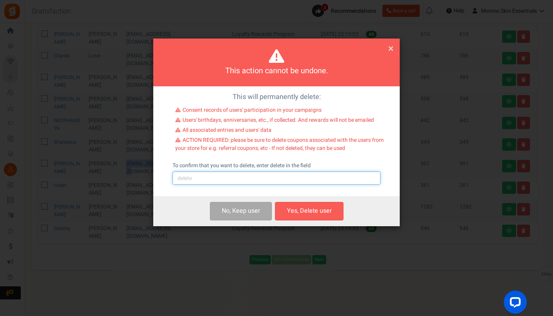
click at [281, 174] on input "text" at bounding box center [277, 177] width 208 height 13
type input "delete"
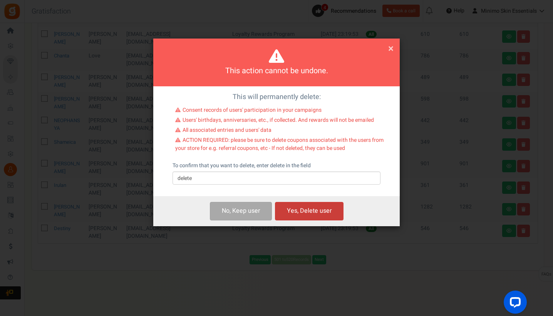
click at [305, 209] on button "Yes, Delete user" at bounding box center [309, 211] width 69 height 18
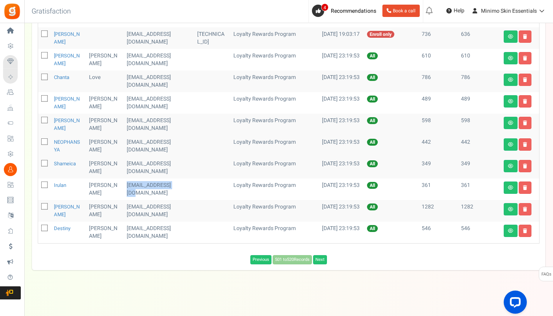
drag, startPoint x: 176, startPoint y: 185, endPoint x: 127, endPoint y: 185, distance: 49.3
click at [127, 185] on td "[EMAIL_ADDRESS][DOMAIN_NAME]" at bounding box center [159, 189] width 70 height 22
click at [524, 189] on icon at bounding box center [525, 187] width 4 height 5
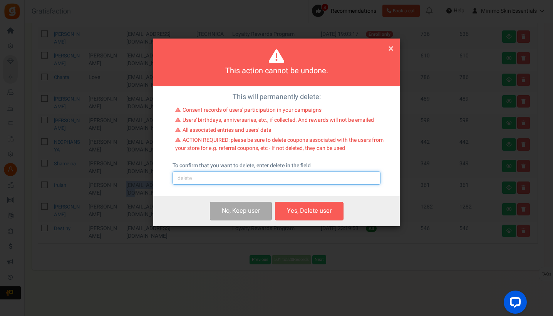
click at [287, 178] on input "text" at bounding box center [277, 177] width 208 height 13
type input "e"
type input "delete"
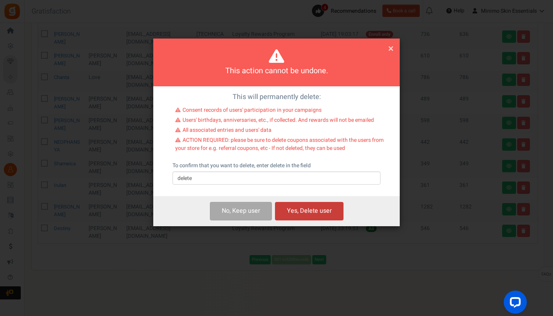
click at [316, 209] on button "Yes, Delete user" at bounding box center [309, 211] width 69 height 18
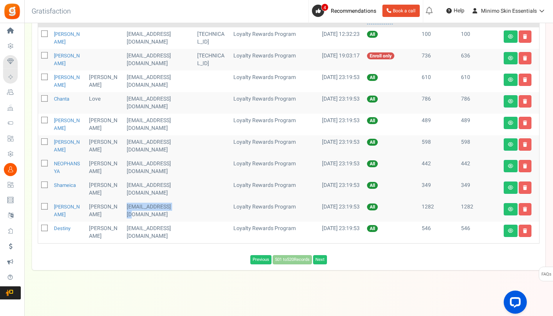
drag, startPoint x: 173, startPoint y: 209, endPoint x: 127, endPoint y: 208, distance: 45.5
click at [127, 208] on td "[EMAIL_ADDRESS][DOMAIN_NAME]" at bounding box center [159, 211] width 70 height 22
click at [526, 209] on icon at bounding box center [525, 209] width 4 height 5
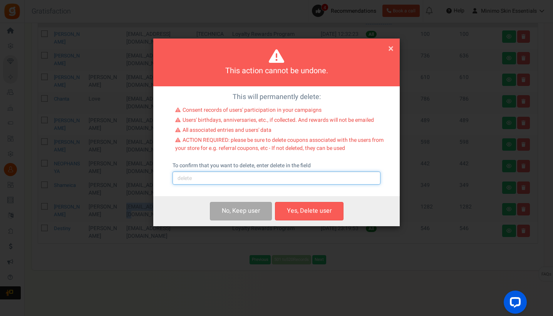
click at [286, 178] on input "text" at bounding box center [277, 177] width 208 height 13
type input "e"
type input "delete"
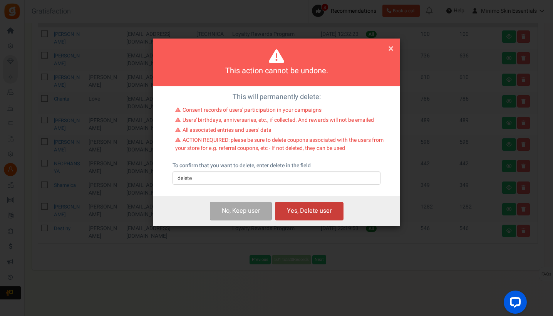
click at [324, 207] on button "Yes, Delete user" at bounding box center [309, 211] width 69 height 18
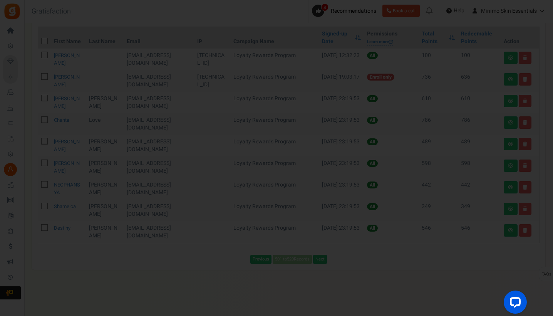
scroll to position [91, 0]
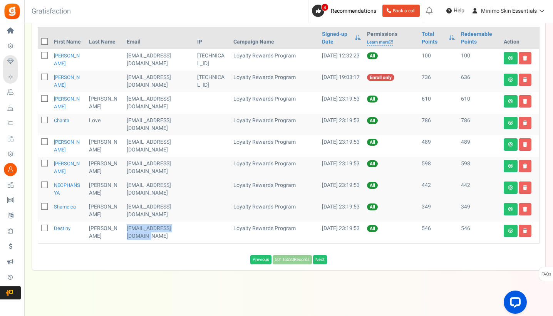
drag, startPoint x: 142, startPoint y: 234, endPoint x: 128, endPoint y: 230, distance: 14.5
click at [128, 230] on td "[EMAIL_ADDRESS][DOMAIN_NAME]" at bounding box center [159, 232] width 70 height 22
click at [521, 232] on link at bounding box center [525, 230] width 13 height 12
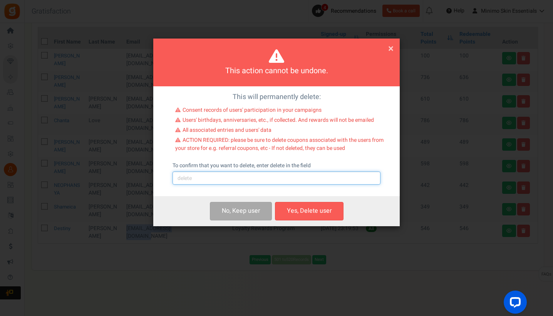
click at [281, 178] on input "text" at bounding box center [277, 177] width 208 height 13
type input "delete"
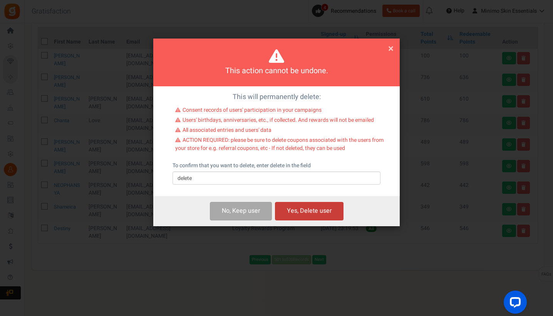
click at [309, 211] on button "Yes, Delete user" at bounding box center [309, 211] width 69 height 18
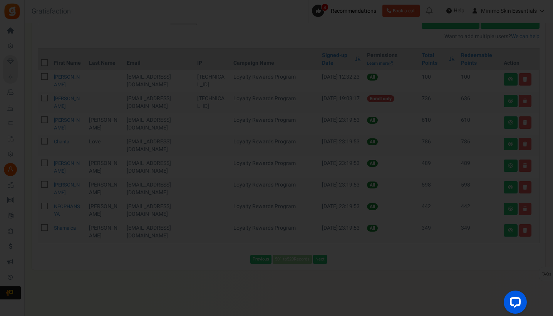
scroll to position [70, 0]
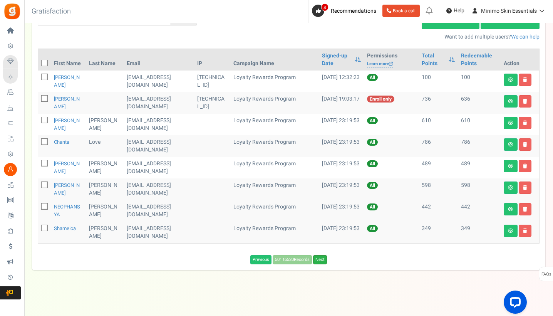
click at [321, 257] on link "Next" at bounding box center [320, 259] width 14 height 9
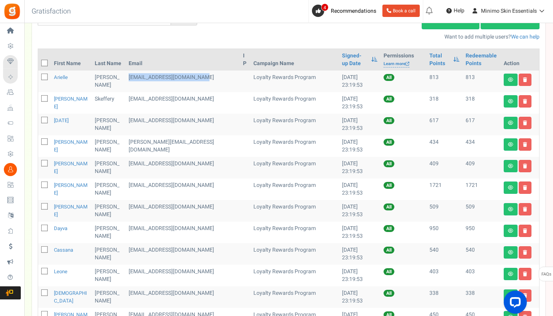
drag, startPoint x: 188, startPoint y: 78, endPoint x: 119, endPoint y: 77, distance: 68.9
click at [126, 77] on td "[EMAIL_ADDRESS][DOMAIN_NAME]" at bounding box center [183, 81] width 114 height 22
click at [524, 83] on link at bounding box center [525, 80] width 13 height 12
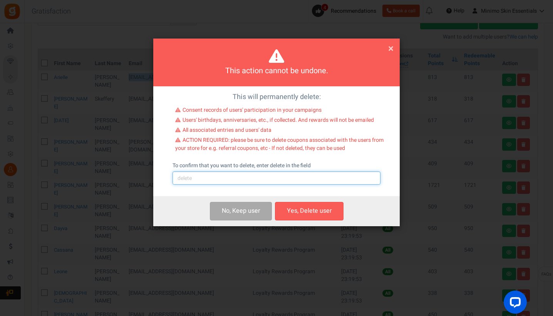
click at [252, 178] on input "text" at bounding box center [277, 177] width 208 height 13
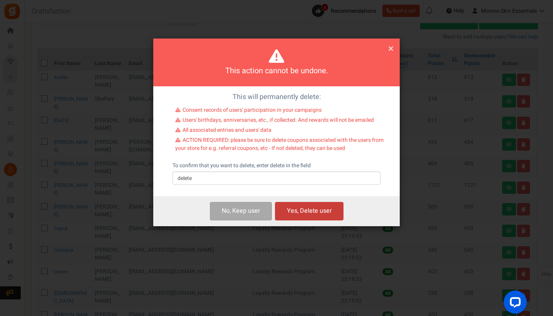
click at [302, 215] on button "Yes, Delete user" at bounding box center [309, 211] width 69 height 18
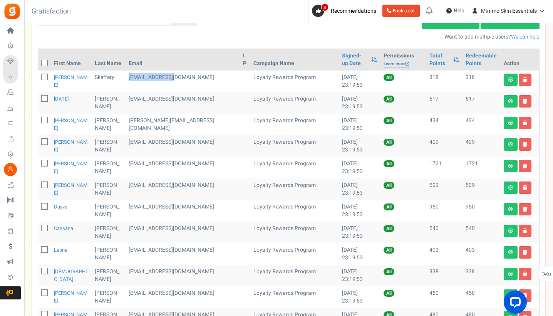
drag, startPoint x: 169, startPoint y: 76, endPoint x: 120, endPoint y: 77, distance: 49.3
click at [126, 77] on td "[EMAIL_ADDRESS][DOMAIN_NAME]" at bounding box center [183, 81] width 114 height 22
click at [523, 80] on icon at bounding box center [525, 79] width 4 height 5
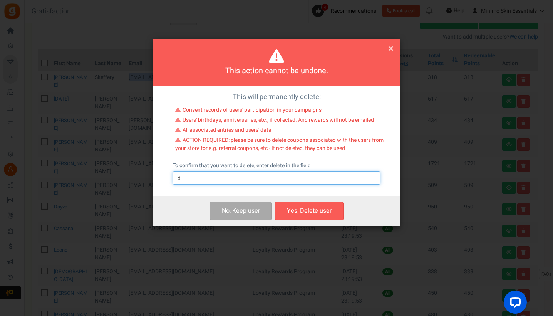
click at [293, 177] on input "d" at bounding box center [277, 177] width 208 height 13
type input "delete"
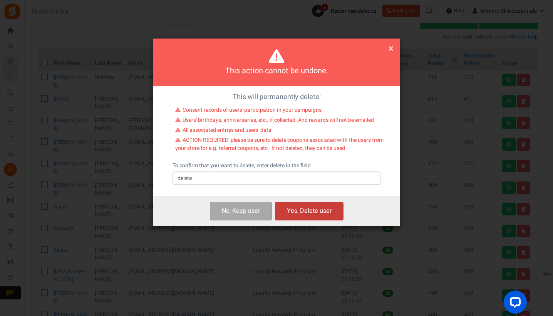
click at [310, 215] on button "Yes, Delete user" at bounding box center [309, 211] width 69 height 18
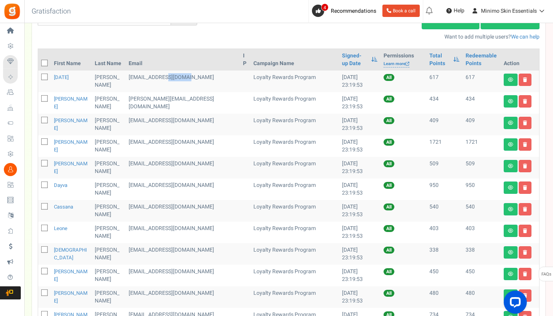
drag, startPoint x: 178, startPoint y: 77, endPoint x: 155, endPoint y: 75, distance: 23.2
click at [155, 76] on td "[EMAIL_ADDRESS][DOMAIN_NAME]" at bounding box center [183, 81] width 114 height 22
click at [159, 74] on td "[EMAIL_ADDRESS][DOMAIN_NAME]" at bounding box center [183, 81] width 114 height 22
drag, startPoint x: 177, startPoint y: 77, endPoint x: 119, endPoint y: 77, distance: 58.1
click at [126, 77] on td "[EMAIL_ADDRESS][DOMAIN_NAME]" at bounding box center [183, 81] width 114 height 22
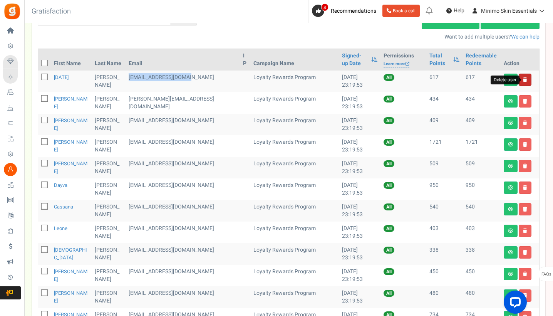
click at [525, 79] on icon at bounding box center [525, 79] width 4 height 5
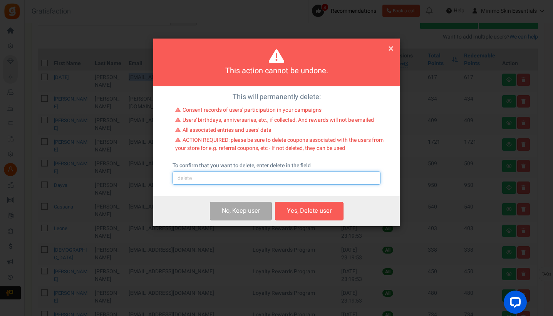
click at [246, 175] on input "text" at bounding box center [277, 177] width 208 height 13
type input "delete"
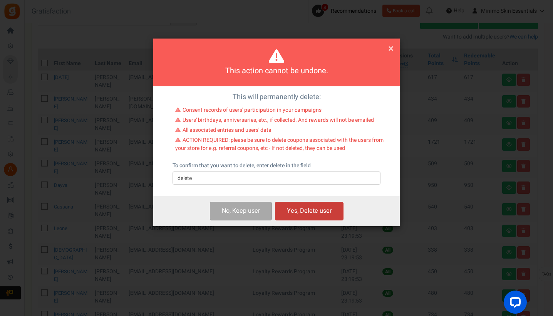
click at [295, 210] on button "Yes, Delete user" at bounding box center [309, 211] width 69 height 18
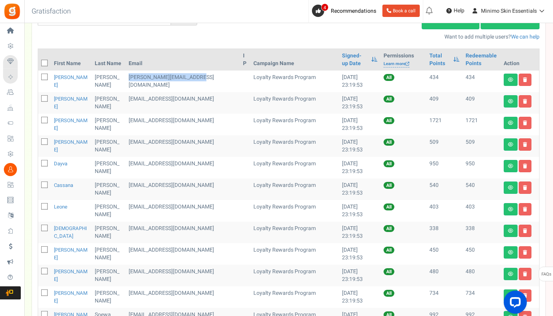
drag, startPoint x: 185, startPoint y: 77, endPoint x: 117, endPoint y: 76, distance: 67.8
click at [126, 76] on td "[PERSON_NAME][EMAIL_ADDRESS][DOMAIN_NAME]" at bounding box center [183, 81] width 114 height 22
drag, startPoint x: 169, startPoint y: 99, endPoint x: 119, endPoint y: 99, distance: 50.8
click at [126, 99] on td "[EMAIL_ADDRESS][DOMAIN_NAME]" at bounding box center [183, 103] width 114 height 22
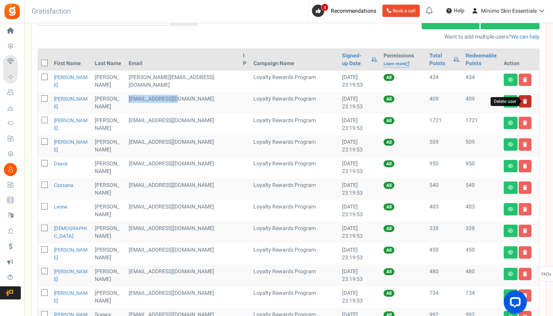
click at [524, 103] on icon at bounding box center [525, 101] width 4 height 5
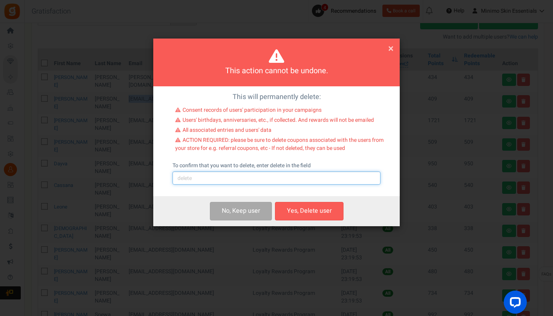
click at [302, 178] on input "text" at bounding box center [277, 177] width 208 height 13
type input "delete"
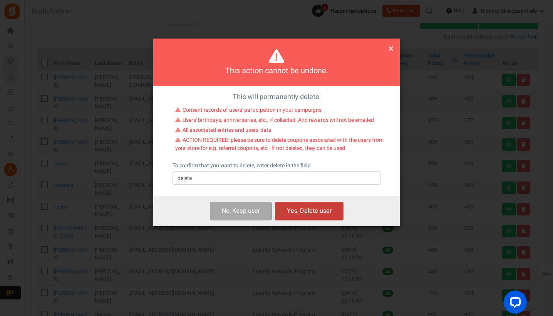
click at [323, 212] on button "Yes, Delete user" at bounding box center [309, 211] width 69 height 18
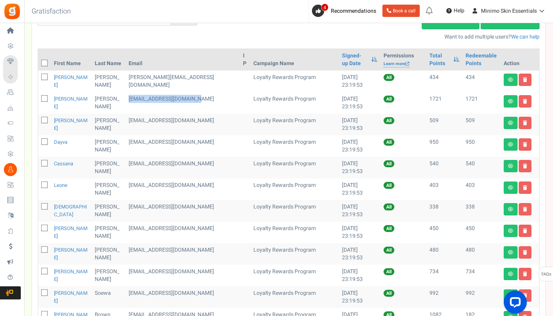
drag, startPoint x: 136, startPoint y: 106, endPoint x: 119, endPoint y: 101, distance: 17.8
click at [126, 101] on td "[EMAIL_ADDRESS][DOMAIN_NAME]" at bounding box center [183, 103] width 114 height 22
click at [523, 101] on icon at bounding box center [525, 101] width 4 height 5
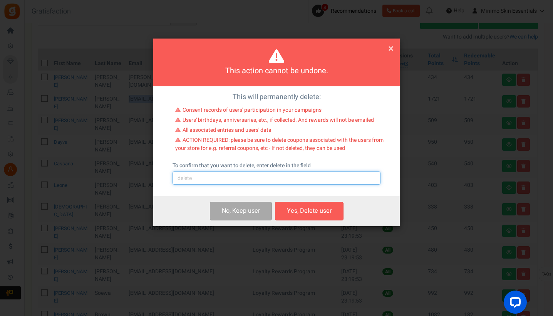
click at [292, 175] on input "text" at bounding box center [277, 177] width 208 height 13
type input "delete"
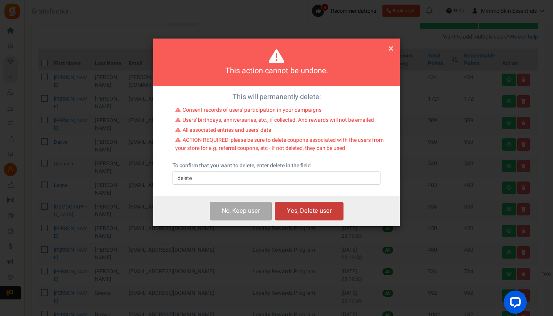
click at [318, 213] on button "Yes, Delete user" at bounding box center [309, 211] width 69 height 18
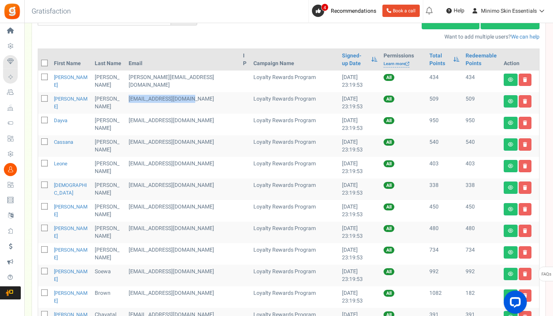
drag, startPoint x: 185, startPoint y: 100, endPoint x: 118, endPoint y: 100, distance: 67.0
click at [126, 100] on td "[EMAIL_ADDRESS][DOMAIN_NAME]" at bounding box center [183, 103] width 114 height 22
click at [524, 101] on icon at bounding box center [525, 101] width 4 height 5
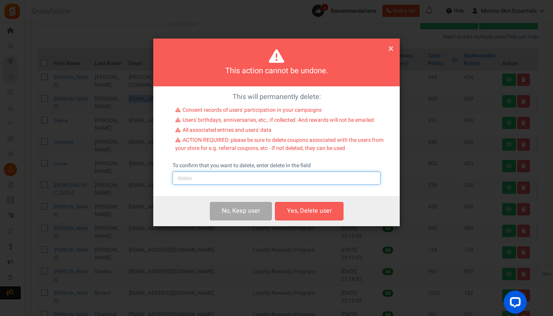
click at [293, 176] on input "text" at bounding box center [277, 177] width 208 height 13
type input "delete"
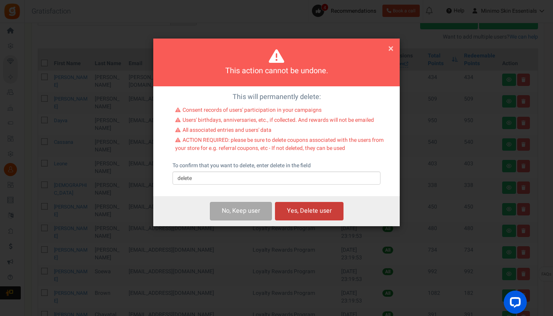
click at [328, 209] on button "Yes, Delete user" at bounding box center [309, 211] width 69 height 18
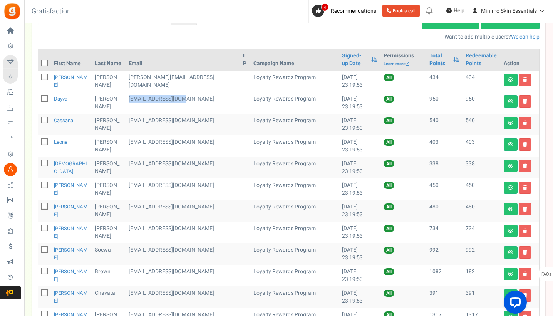
drag, startPoint x: 175, startPoint y: 100, endPoint x: 119, endPoint y: 100, distance: 55.8
click at [126, 100] on td "[EMAIL_ADDRESS][DOMAIN_NAME]" at bounding box center [183, 103] width 114 height 22
click at [526, 100] on icon at bounding box center [525, 101] width 4 height 5
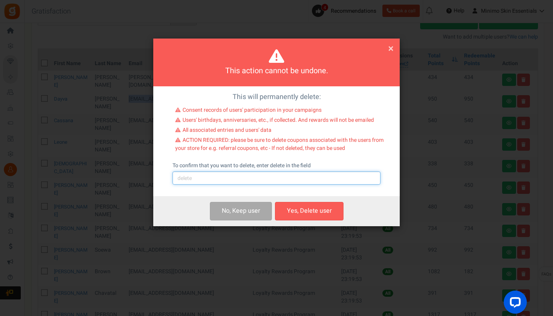
click at [247, 182] on input "text" at bounding box center [277, 177] width 208 height 13
type input "delete"
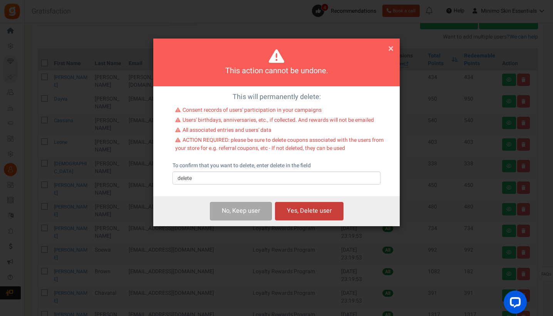
click at [308, 209] on button "Yes, Delete user" at bounding box center [309, 211] width 69 height 18
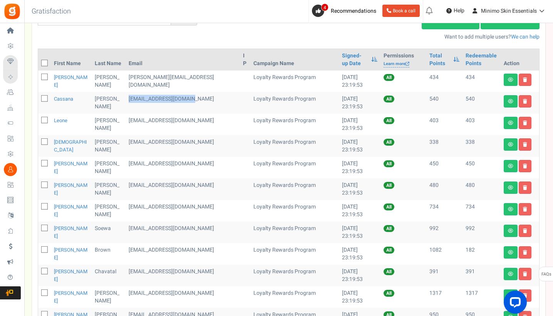
drag, startPoint x: 184, startPoint y: 100, endPoint x: 117, endPoint y: 100, distance: 67.0
click at [126, 100] on td "[EMAIL_ADDRESS][DOMAIN_NAME]" at bounding box center [183, 103] width 114 height 22
drag, startPoint x: 129, startPoint y: 130, endPoint x: 119, endPoint y: 122, distance: 13.2
click at [126, 122] on td "[EMAIL_ADDRESS][DOMAIN_NAME]" at bounding box center [183, 125] width 114 height 22
click at [524, 122] on icon at bounding box center [525, 123] width 4 height 5
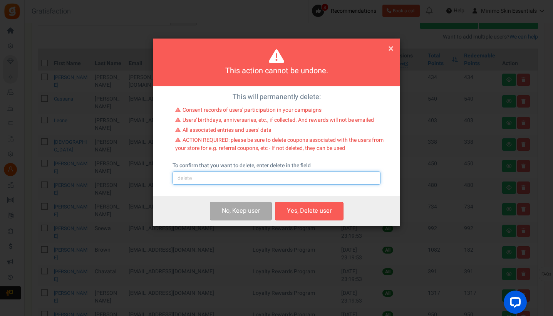
click at [310, 178] on input "text" at bounding box center [277, 177] width 208 height 13
type input "delete"
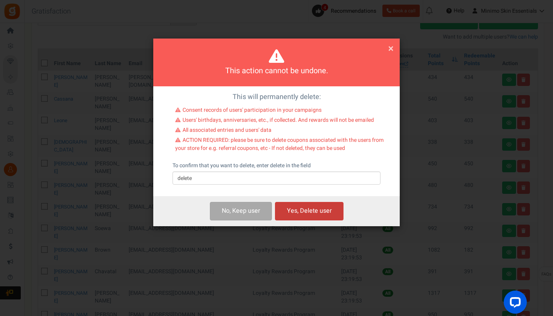
click at [328, 209] on button "Yes, Delete user" at bounding box center [309, 211] width 69 height 18
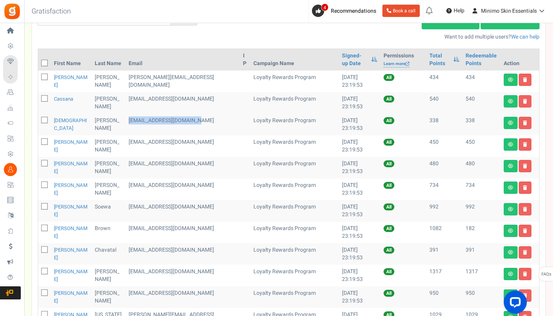
drag, startPoint x: 128, startPoint y: 128, endPoint x: 118, endPoint y: 123, distance: 11.2
click at [126, 123] on td "[EMAIL_ADDRESS][DOMAIN_NAME]" at bounding box center [183, 125] width 114 height 22
click at [526, 123] on icon at bounding box center [525, 123] width 4 height 5
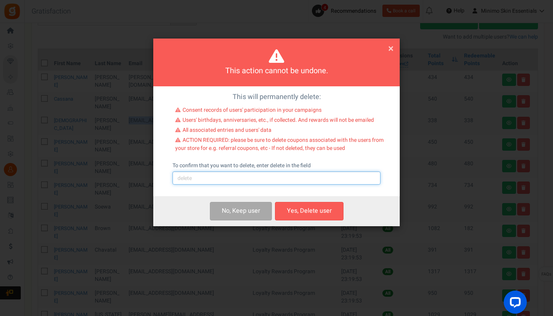
click at [287, 179] on input "text" at bounding box center [277, 177] width 208 height 13
type input "delete"
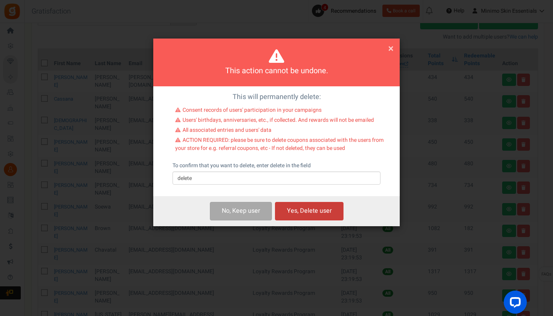
click at [303, 207] on button "Yes, Delete user" at bounding box center [309, 211] width 69 height 18
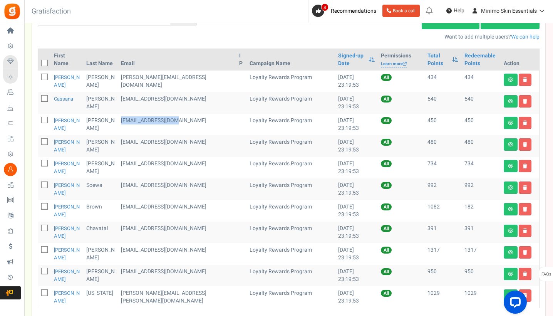
drag, startPoint x: 175, startPoint y: 123, endPoint x: 120, endPoint y: 120, distance: 55.2
click at [120, 120] on td "[EMAIL_ADDRESS][DOMAIN_NAME]" at bounding box center [177, 125] width 118 height 22
click at [525, 124] on icon at bounding box center [525, 123] width 4 height 5
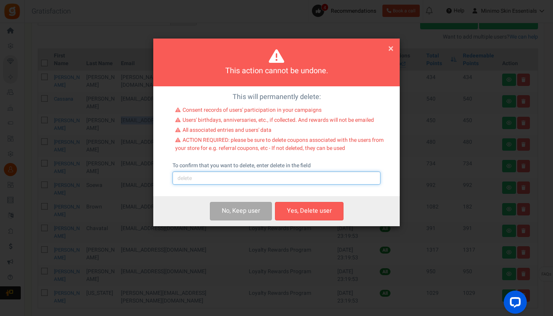
click at [300, 180] on input "text" at bounding box center [277, 177] width 208 height 13
type input "delete"
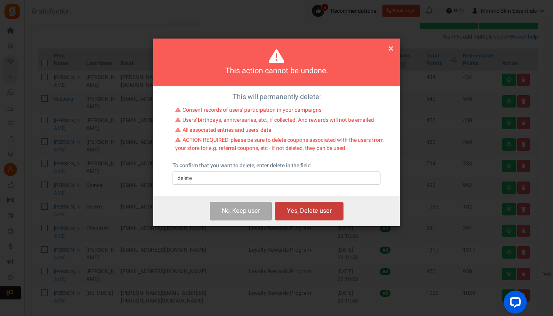
click at [314, 209] on button "Yes, Delete user" at bounding box center [309, 211] width 69 height 18
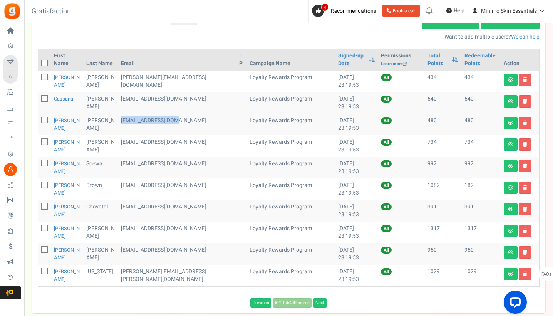
drag, startPoint x: 171, startPoint y: 121, endPoint x: 120, endPoint y: 120, distance: 51.2
click at [120, 120] on td "[EMAIL_ADDRESS][DOMAIN_NAME]" at bounding box center [177, 125] width 118 height 22
click at [527, 124] on link "Delete user" at bounding box center [525, 123] width 13 height 12
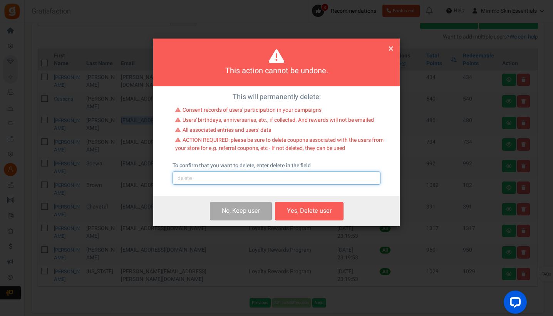
click at [274, 181] on input "text" at bounding box center [277, 177] width 208 height 13
type input "delete"
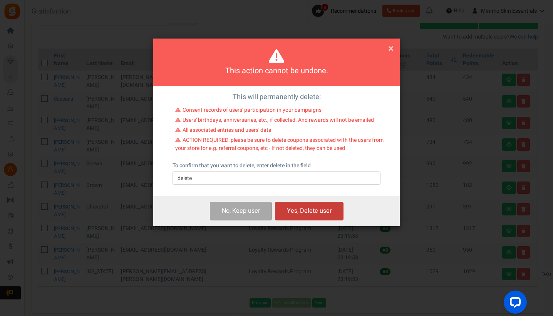
click at [308, 212] on button "Yes, Delete user" at bounding box center [309, 211] width 69 height 18
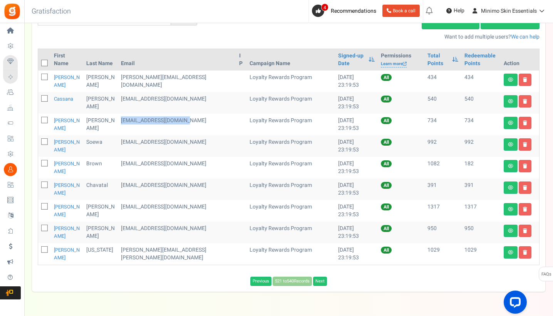
drag, startPoint x: 184, startPoint y: 120, endPoint x: 118, endPoint y: 118, distance: 66.3
click at [118, 118] on td "[EMAIL_ADDRESS][DOMAIN_NAME]" at bounding box center [177, 125] width 118 height 22
click at [523, 124] on icon at bounding box center [525, 123] width 4 height 5
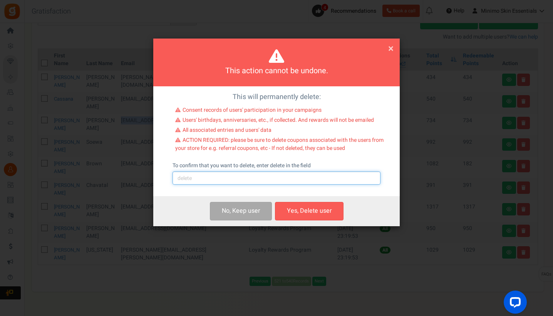
click at [245, 175] on input "text" at bounding box center [277, 177] width 208 height 13
type input "delete"
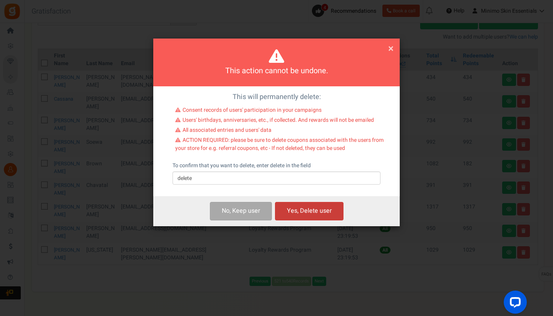
click at [293, 207] on button "Yes, Delete user" at bounding box center [309, 211] width 69 height 18
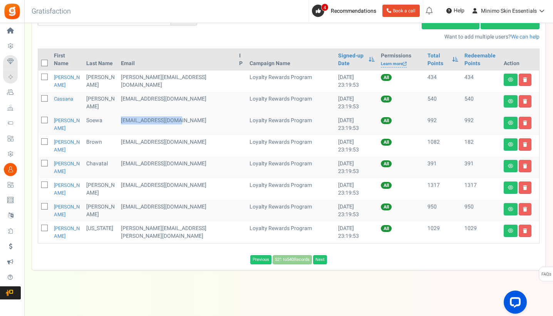
drag, startPoint x: 175, startPoint y: 121, endPoint x: 119, endPoint y: 119, distance: 56.7
click at [119, 119] on td "[EMAIL_ADDRESS][DOMAIN_NAME]" at bounding box center [177, 125] width 118 height 22
click at [524, 124] on icon at bounding box center [525, 123] width 4 height 5
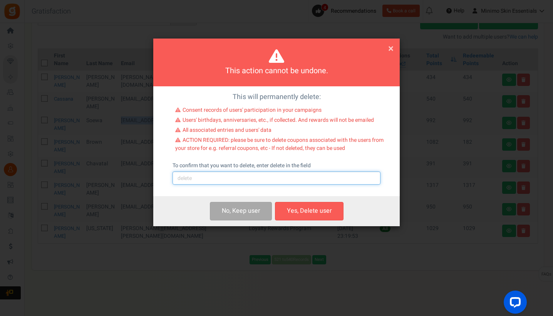
click at [314, 177] on input "text" at bounding box center [277, 177] width 208 height 13
type input "delete"
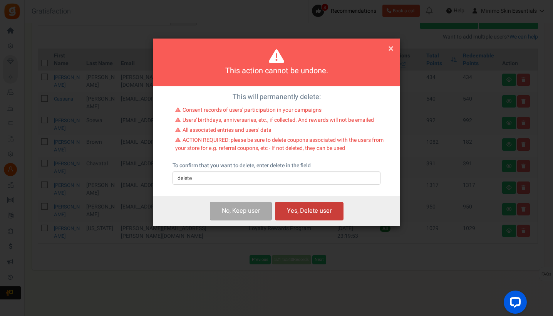
click at [333, 212] on button "Yes, Delete user" at bounding box center [309, 211] width 69 height 18
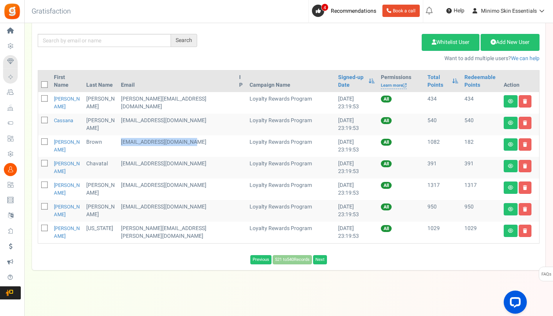
drag, startPoint x: 139, startPoint y: 147, endPoint x: 119, endPoint y: 144, distance: 19.9
click at [119, 144] on td "[EMAIL_ADDRESS][DOMAIN_NAME]" at bounding box center [177, 146] width 118 height 22
click at [525, 144] on icon at bounding box center [525, 144] width 4 height 5
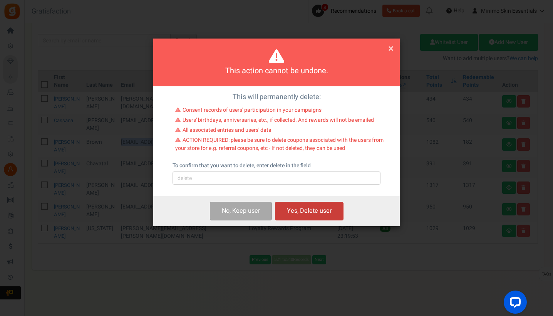
click at [308, 211] on button "Yes, Delete user" at bounding box center [309, 211] width 69 height 18
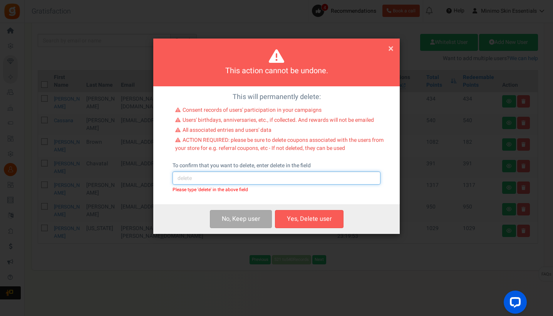
click at [275, 181] on input "text" at bounding box center [277, 177] width 208 height 13
type input "delete"
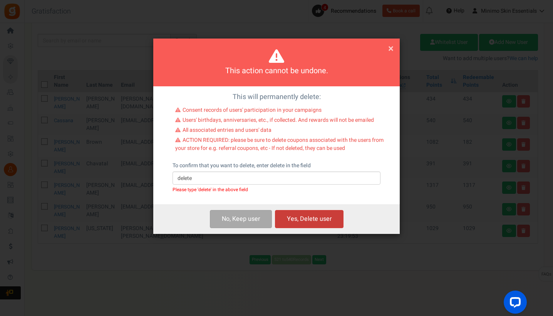
click at [315, 217] on button "Yes, Delete user" at bounding box center [309, 219] width 69 height 18
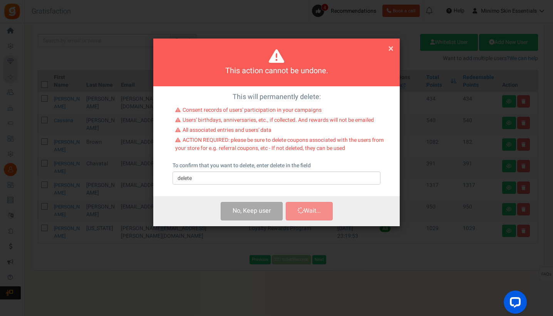
scroll to position [27, 0]
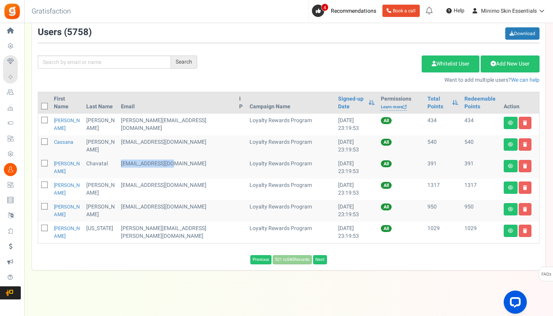
drag, startPoint x: 172, startPoint y: 163, endPoint x: 120, endPoint y: 163, distance: 52.0
click at [120, 163] on td "[EMAIL_ADDRESS][DOMAIN_NAME]" at bounding box center [177, 168] width 118 height 22
drag, startPoint x: 183, startPoint y: 185, endPoint x: 120, endPoint y: 185, distance: 62.8
click at [120, 185] on td "[EMAIL_ADDRESS][DOMAIN_NAME]" at bounding box center [177, 189] width 118 height 22
click at [523, 188] on link at bounding box center [525, 187] width 13 height 12
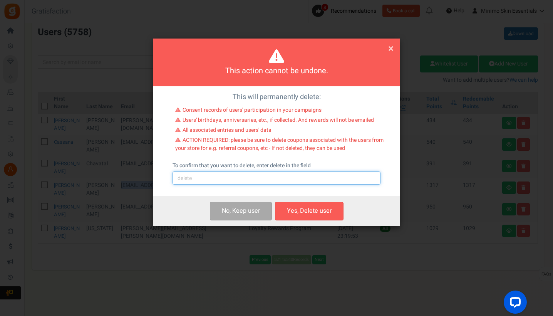
click at [300, 178] on input "text" at bounding box center [277, 177] width 208 height 13
type input "delete"
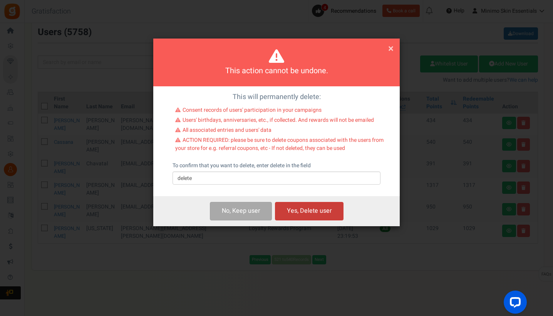
click at [327, 212] on button "Yes, Delete user" at bounding box center [309, 211] width 69 height 18
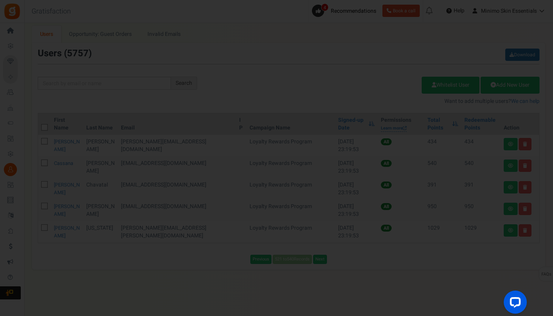
scroll to position [5, 0]
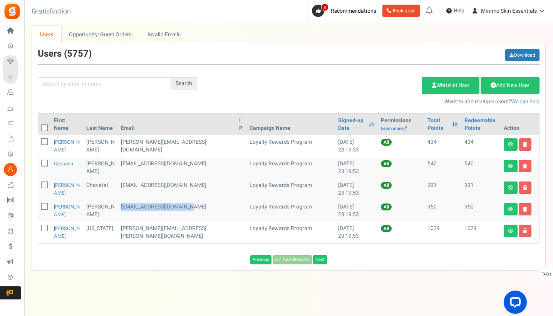
drag, startPoint x: 139, startPoint y: 214, endPoint x: 120, endPoint y: 209, distance: 20.1
click at [120, 209] on td "[EMAIL_ADDRESS][DOMAIN_NAME]" at bounding box center [177, 211] width 118 height 22
click at [526, 209] on icon at bounding box center [525, 209] width 4 height 5
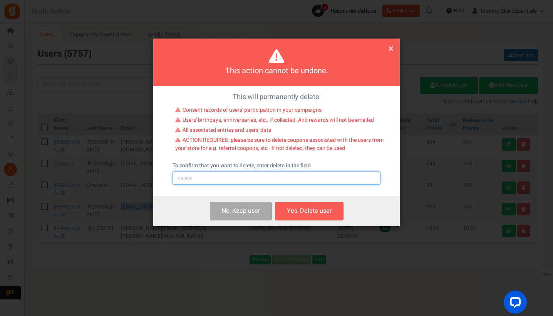
click at [252, 179] on input "text" at bounding box center [277, 177] width 208 height 13
type input "delete"
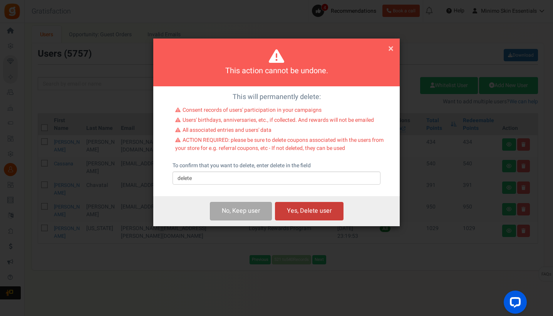
click at [313, 211] on button "Yes, Delete user" at bounding box center [309, 211] width 69 height 18
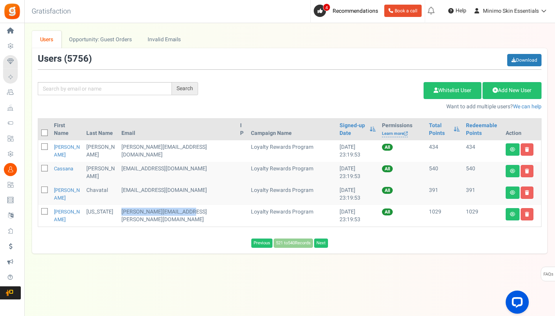
drag, startPoint x: 133, startPoint y: 220, endPoint x: 121, endPoint y: 212, distance: 14.4
click at [121, 212] on td "[PERSON_NAME][EMAIL_ADDRESS][PERSON_NAME][DOMAIN_NAME]" at bounding box center [177, 216] width 119 height 22
click at [519, 216] on td at bounding box center [521, 216] width 39 height 22
click at [523, 216] on link at bounding box center [526, 214] width 13 height 12
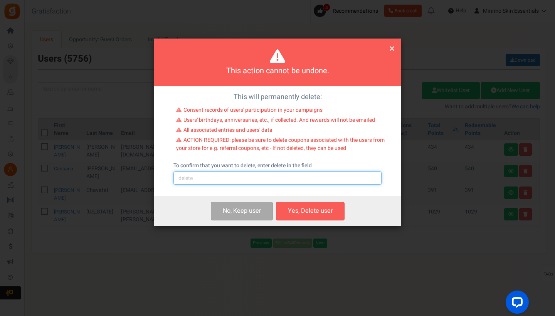
click at [273, 176] on input "text" at bounding box center [277, 177] width 208 height 13
type input "delete"
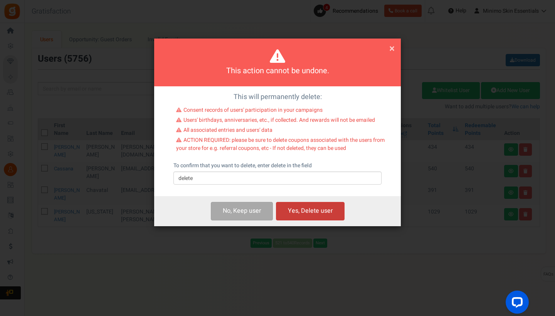
click at [305, 206] on button "Yes, Delete user" at bounding box center [310, 211] width 69 height 18
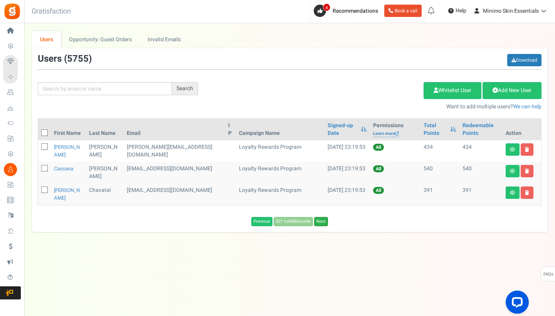
click at [323, 220] on link "Next" at bounding box center [321, 221] width 14 height 9
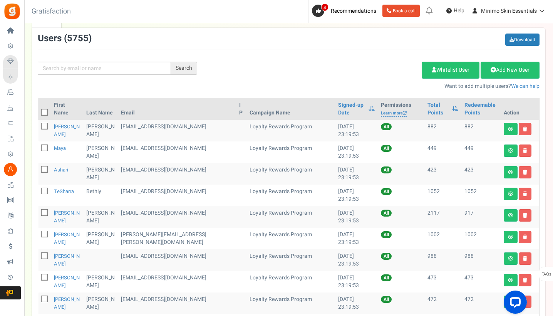
scroll to position [7, 0]
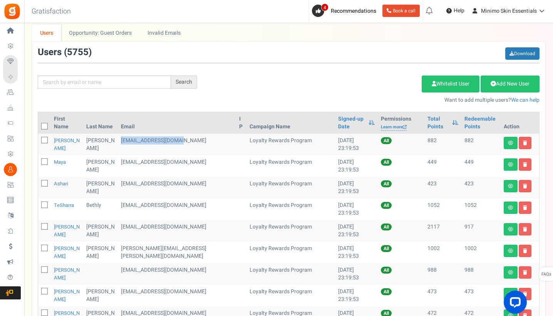
drag, startPoint x: 181, startPoint y: 140, endPoint x: 119, endPoint y: 139, distance: 62.4
click at [119, 139] on td "[EMAIL_ADDRESS][DOMAIN_NAME]" at bounding box center [177, 145] width 118 height 22
click at [521, 52] on link "Download" at bounding box center [522, 53] width 34 height 12
click at [201, 101] on div "Search Add Etsy Order Delete Selected Users Import Users Spam Protection Subtra…" at bounding box center [288, 75] width 513 height 57
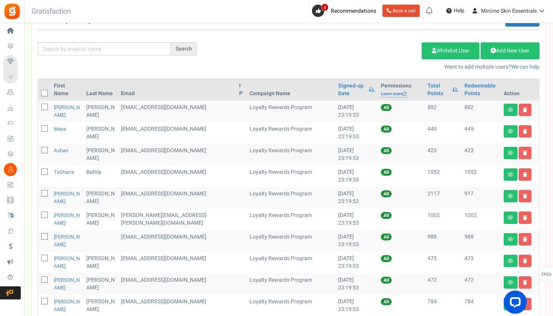
scroll to position [51, 0]
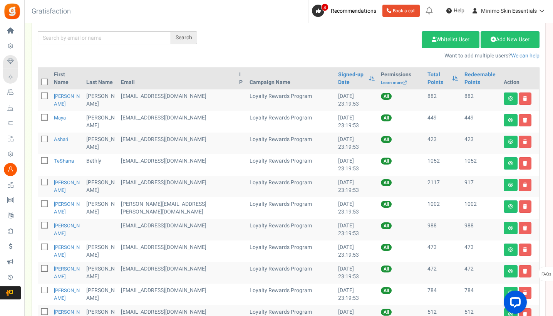
click at [43, 80] on span at bounding box center [44, 82] width 7 height 7
click at [39, 80] on input "checkbox" at bounding box center [36, 82] width 5 height 5
checkbox input "true"
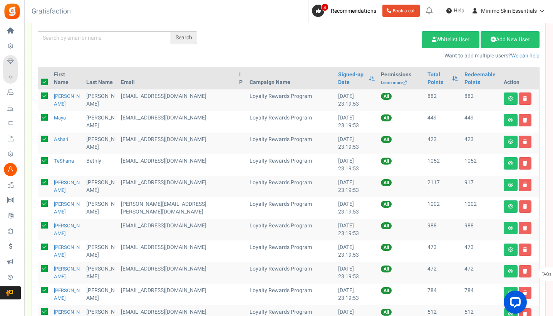
checkbox input "true"
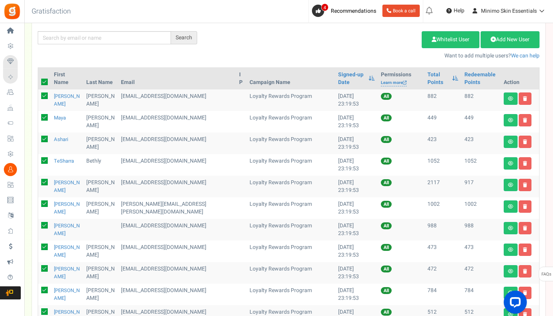
checkbox input "true"
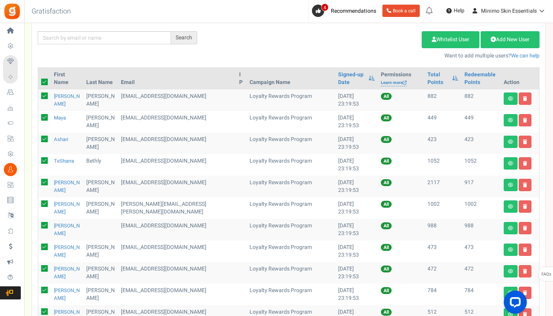
checkbox input "true"
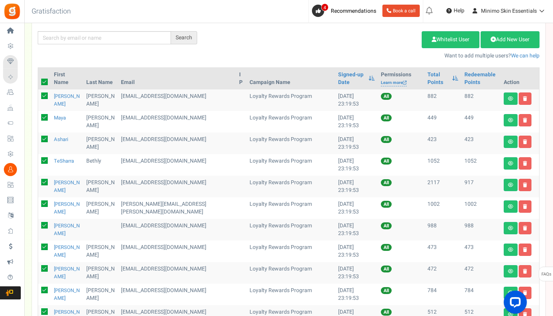
checkbox input "true"
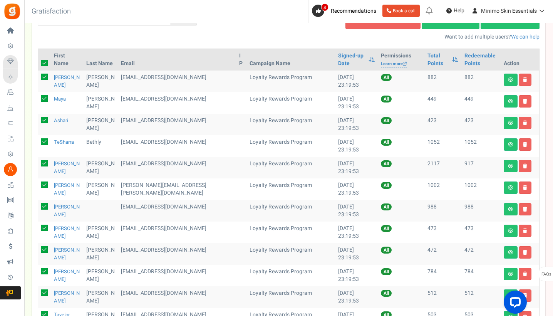
scroll to position [74, 0]
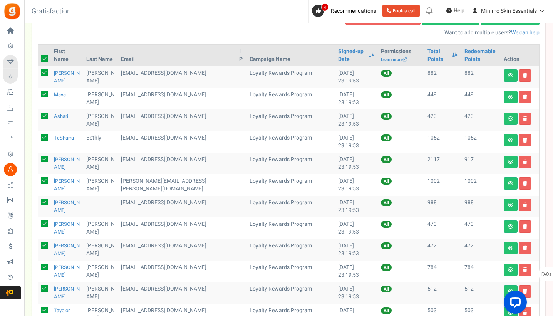
click at [46, 160] on icon at bounding box center [44, 159] width 7 height 7
click at [39, 160] on input "checkbox" at bounding box center [36, 159] width 5 height 5
checkbox input "false"
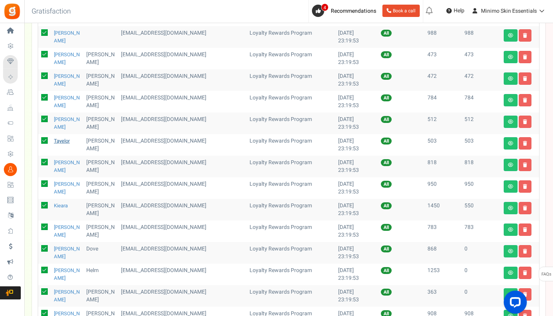
scroll to position [244, 0]
click at [45, 204] on icon at bounding box center [44, 204] width 7 height 7
click at [39, 204] on input "checkbox" at bounding box center [36, 205] width 5 height 5
checkbox input "false"
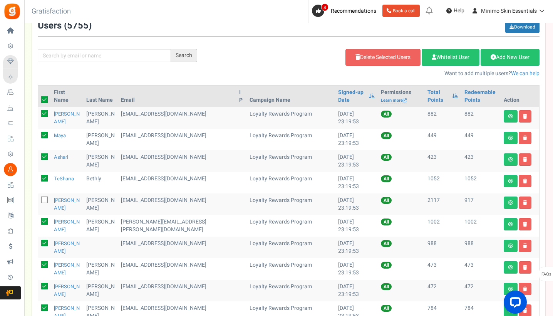
scroll to position [32, 0]
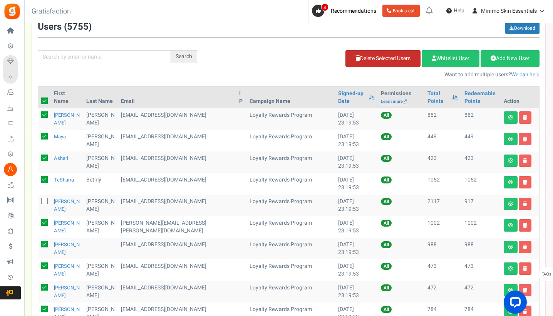
click at [389, 60] on link "Delete Selected Users" at bounding box center [382, 58] width 75 height 17
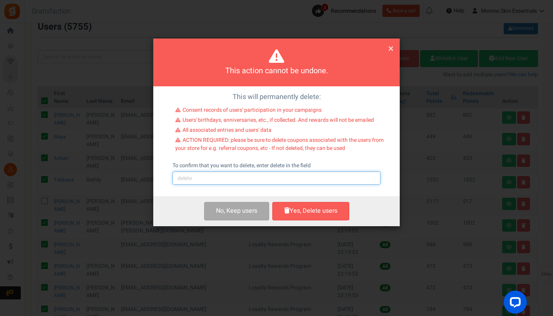
click at [302, 182] on input "text" at bounding box center [277, 177] width 208 height 13
type input "delete"
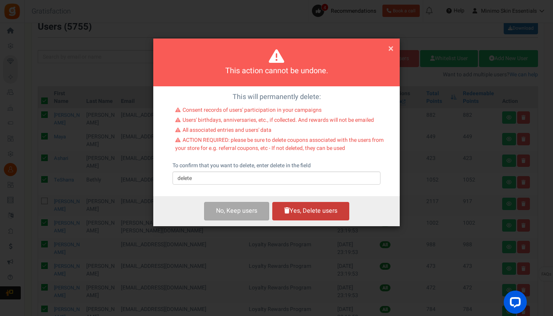
click at [338, 211] on button "Yes, Delete users" at bounding box center [310, 211] width 77 height 18
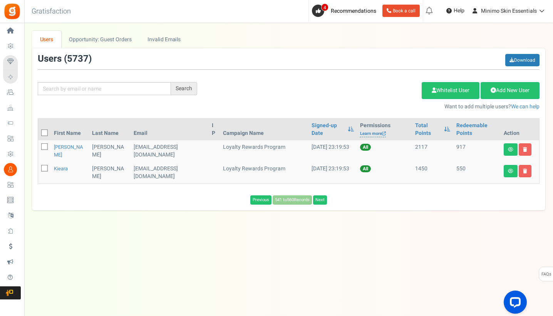
scroll to position [0, 0]
click at [319, 195] on link "Next" at bounding box center [321, 199] width 14 height 9
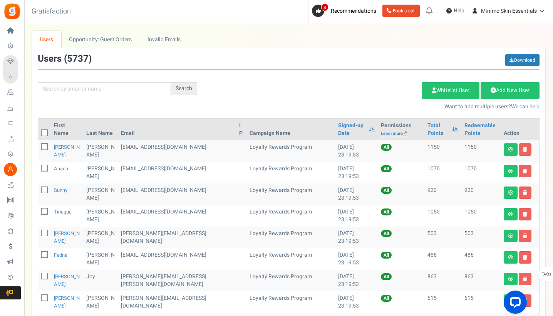
click at [45, 131] on icon at bounding box center [44, 133] width 5 height 5
click at [39, 131] on input "checkbox" at bounding box center [36, 133] width 5 height 5
checkbox input "true"
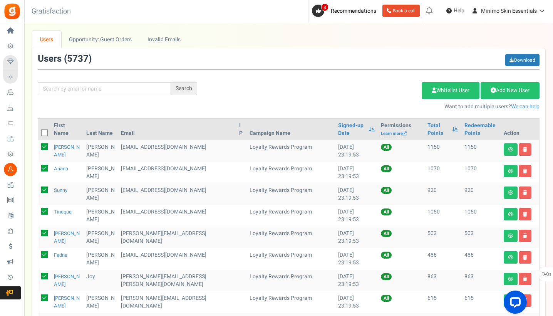
checkbox input "true"
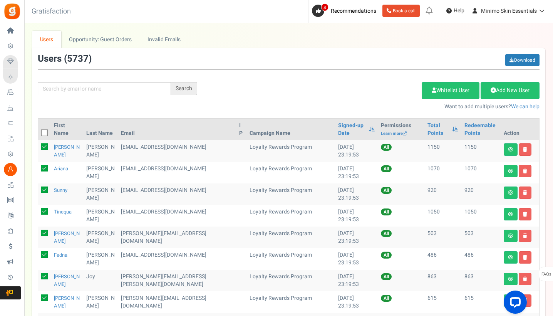
checkbox input "true"
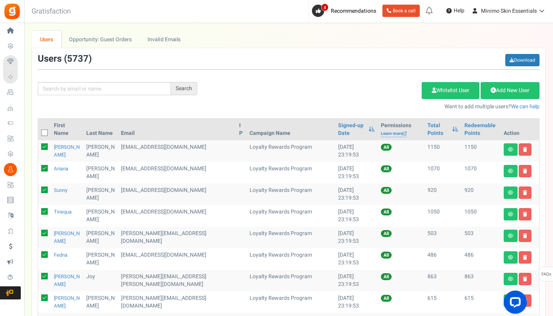
checkbox input "true"
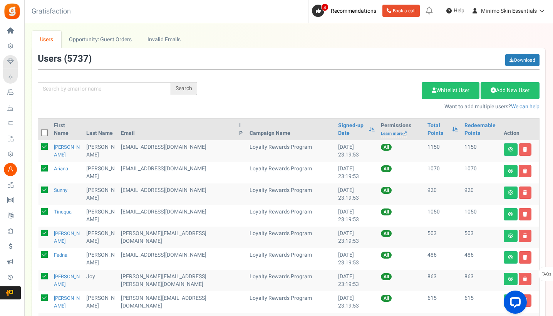
checkbox input "true"
click at [353, 95] on link "Delete Selected Users" at bounding box center [382, 90] width 75 height 17
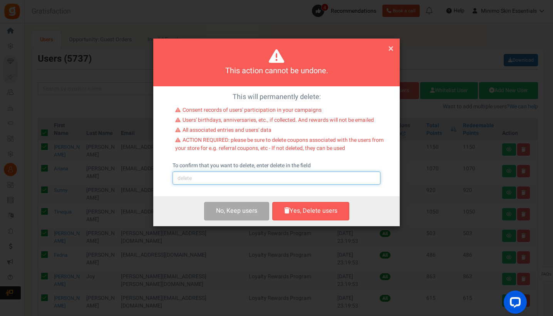
click at [276, 177] on input "text" at bounding box center [277, 177] width 208 height 13
type input "delete"
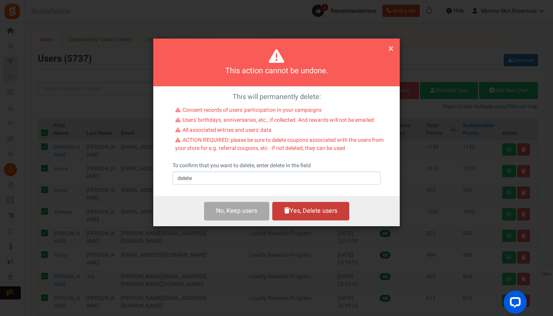
click at [328, 208] on button "Yes, Delete users" at bounding box center [310, 211] width 77 height 18
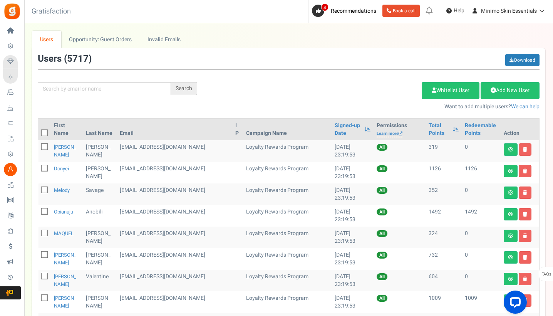
click at [45, 132] on icon at bounding box center [44, 133] width 5 height 5
click at [39, 132] on input "checkbox" at bounding box center [36, 133] width 5 height 5
checkbox input "true"
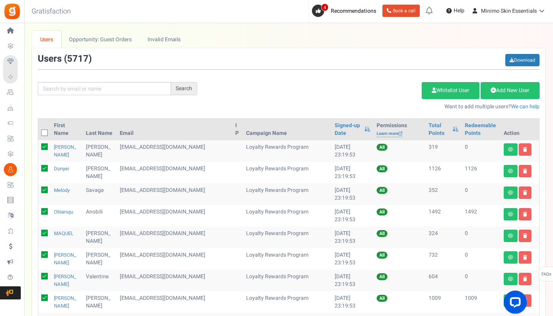
checkbox input "true"
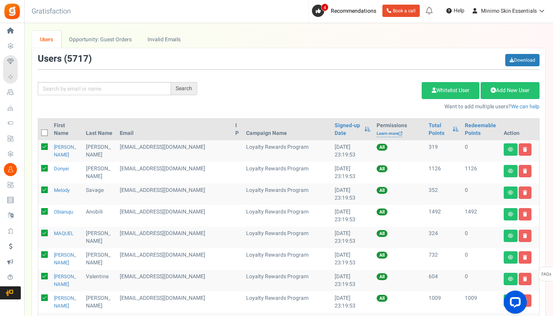
checkbox input "true"
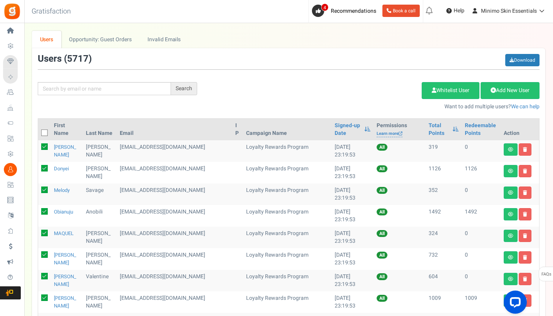
checkbox input "true"
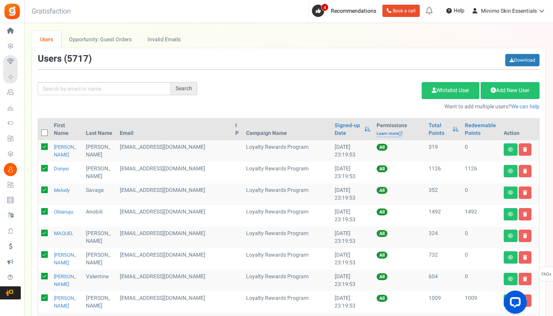
checkbox input "true"
click at [45, 146] on icon at bounding box center [44, 146] width 7 height 7
click at [39, 146] on input "checkbox" at bounding box center [36, 147] width 5 height 5
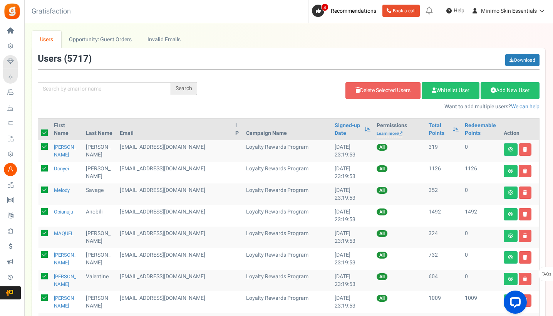
checkbox input "false"
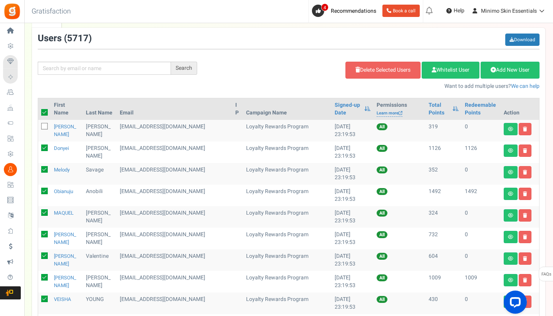
scroll to position [37, 0]
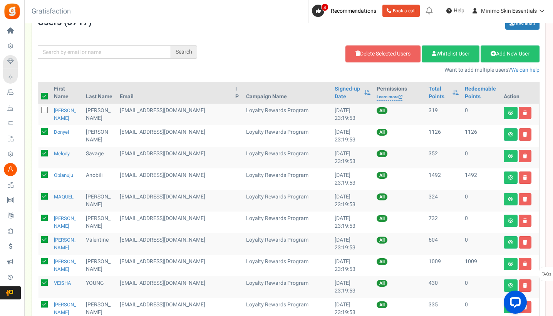
click at [46, 152] on icon at bounding box center [44, 153] width 7 height 7
click at [39, 152] on input "checkbox" at bounding box center [36, 153] width 5 height 5
checkbox input "false"
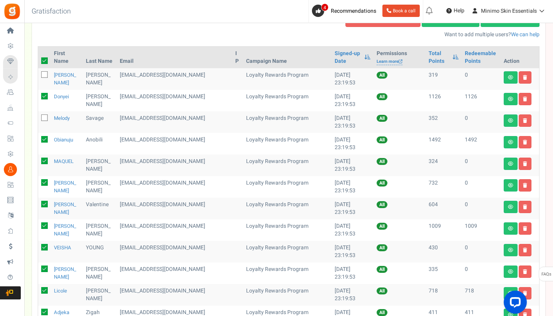
scroll to position [81, 0]
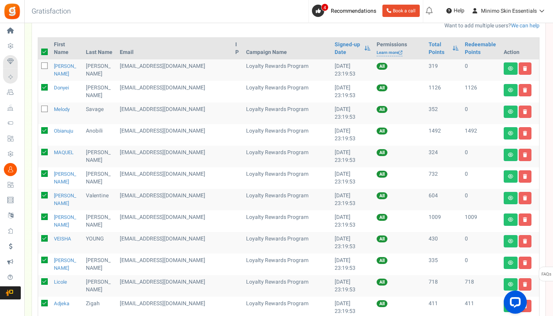
click at [45, 151] on icon at bounding box center [44, 152] width 7 height 7
click at [39, 151] on input "checkbox" at bounding box center [36, 152] width 5 height 5
checkbox input "false"
click at [44, 174] on icon at bounding box center [44, 173] width 7 height 7
click at [39, 174] on input "checkbox" at bounding box center [36, 174] width 5 height 5
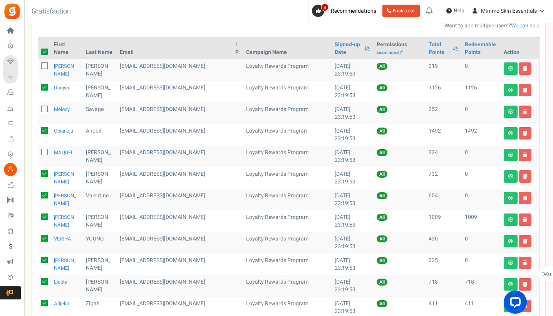
checkbox input "false"
click at [44, 194] on icon at bounding box center [44, 195] width 7 height 7
click at [39, 194] on input "checkbox" at bounding box center [36, 195] width 5 height 5
checkbox input "false"
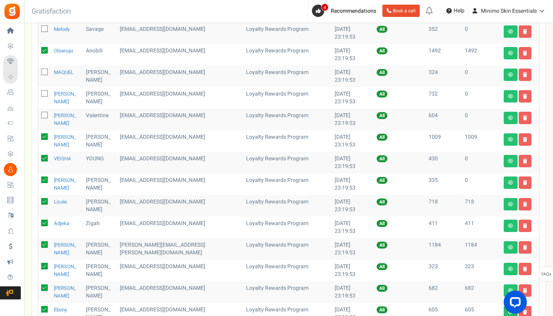
scroll to position [164, 0]
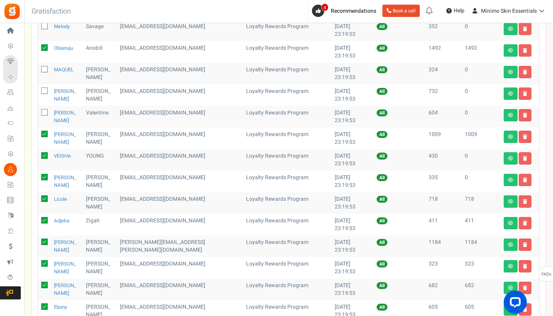
click at [44, 157] on icon at bounding box center [44, 155] width 7 height 7
click at [39, 157] on input "checkbox" at bounding box center [36, 156] width 5 height 5
checkbox input "false"
click at [45, 176] on icon at bounding box center [44, 177] width 7 height 7
click at [39, 176] on input "checkbox" at bounding box center [36, 177] width 5 height 5
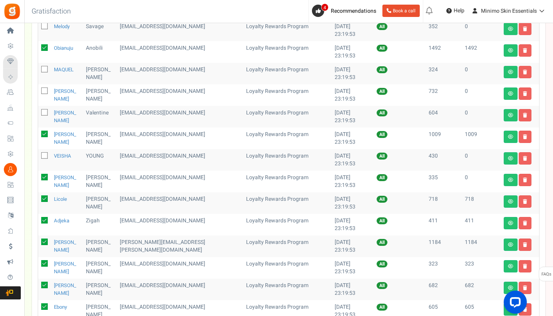
checkbox input "false"
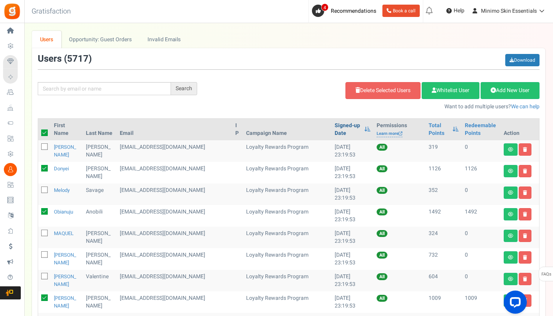
scroll to position [0, 0]
click at [378, 91] on link "Delete Selected Users" at bounding box center [382, 90] width 75 height 17
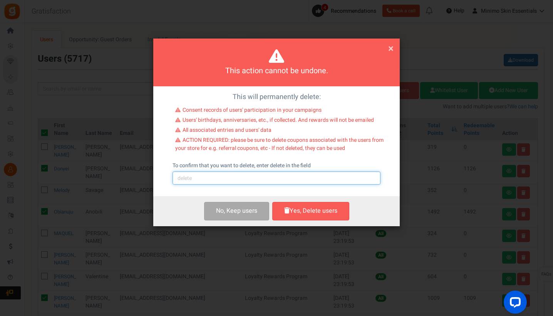
click at [273, 174] on input "text" at bounding box center [277, 177] width 208 height 13
type input "delete"
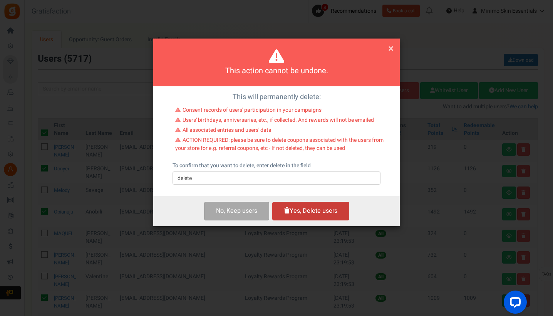
click at [318, 208] on button "Yes, Delete users" at bounding box center [310, 211] width 77 height 18
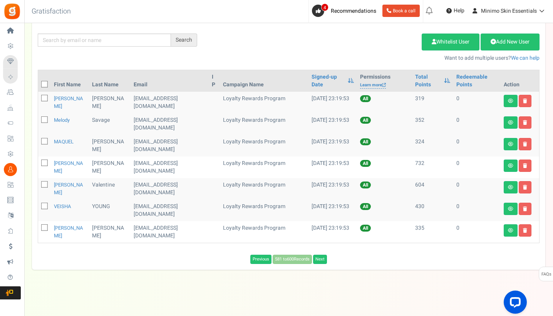
scroll to position [48, 0]
click at [327, 261] on link "Next" at bounding box center [320, 259] width 14 height 9
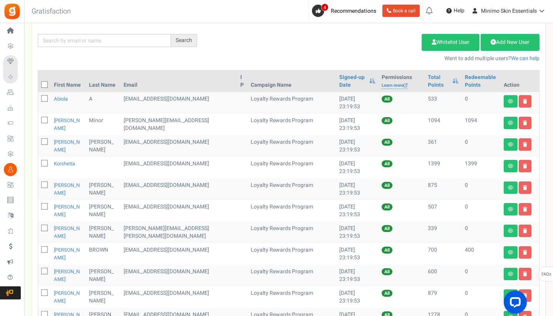
click at [44, 82] on span at bounding box center [44, 84] width 7 height 7
click at [39, 83] on input "checkbox" at bounding box center [36, 85] width 5 height 5
checkbox input "true"
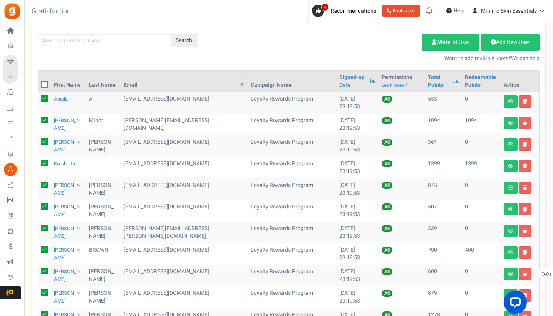
checkbox input "true"
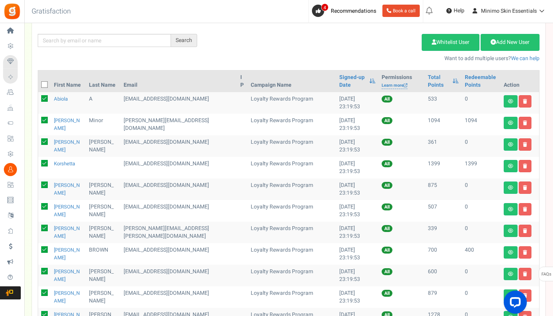
checkbox input "true"
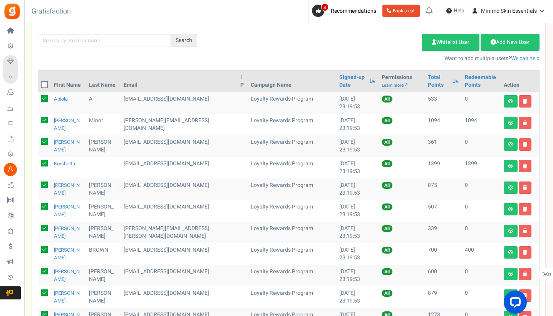
checkbox input "true"
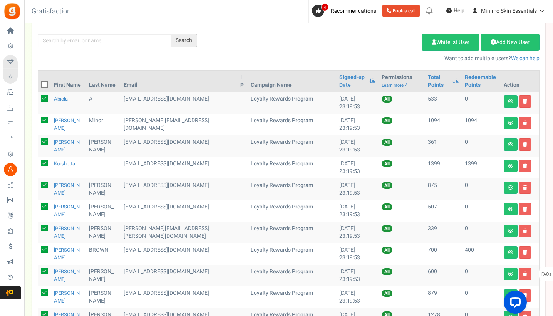
checkbox input "true"
click at [45, 98] on icon at bounding box center [44, 98] width 7 height 7
click at [39, 98] on input "checkbox" at bounding box center [36, 99] width 5 height 5
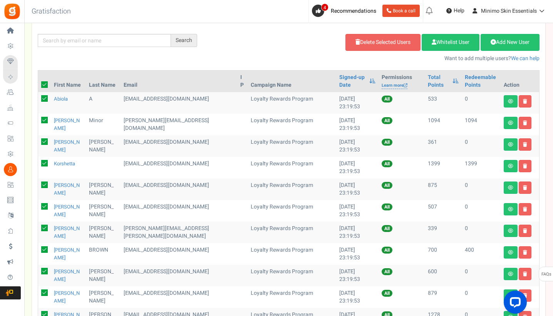
checkbox input "false"
click at [45, 141] on icon at bounding box center [44, 141] width 7 height 7
click at [39, 141] on input "checkbox" at bounding box center [36, 142] width 5 height 5
checkbox input "false"
click at [45, 184] on icon at bounding box center [44, 184] width 7 height 7
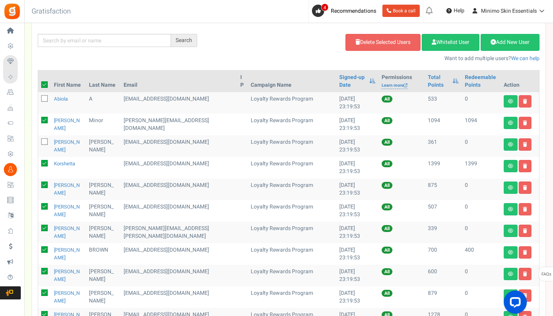
click at [39, 184] on input "checkbox" at bounding box center [36, 185] width 5 height 5
checkbox input "false"
click at [45, 205] on icon at bounding box center [44, 206] width 7 height 7
click at [39, 205] on input "checkbox" at bounding box center [36, 206] width 5 height 5
checkbox input "false"
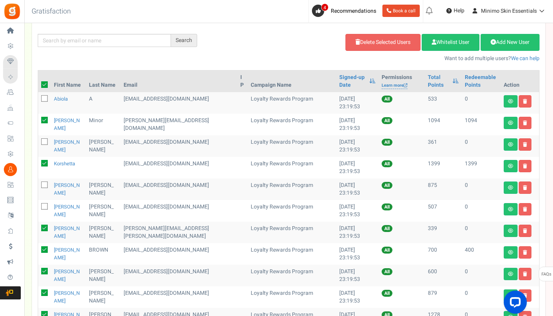
click at [45, 229] on icon at bounding box center [44, 227] width 7 height 7
click at [39, 229] on input "checkbox" at bounding box center [36, 228] width 5 height 5
checkbox input "false"
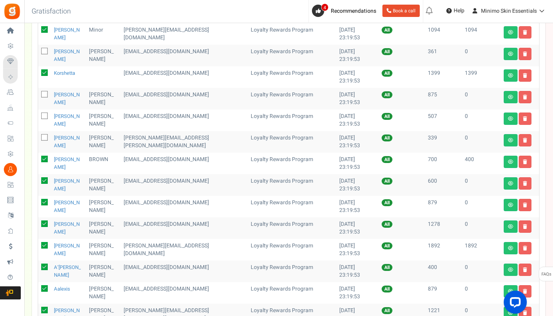
scroll to position [141, 0]
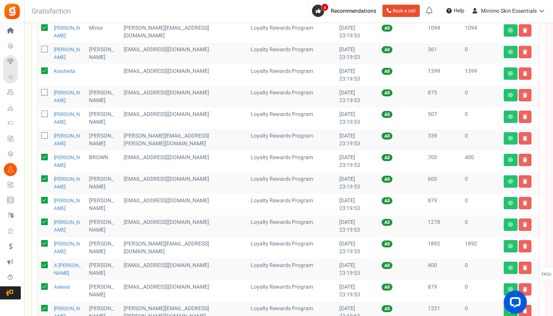
click at [42, 157] on icon at bounding box center [44, 157] width 7 height 7
click at [39, 157] on input "checkbox" at bounding box center [36, 157] width 5 height 5
checkbox input "false"
click at [43, 179] on icon at bounding box center [44, 178] width 7 height 7
click at [39, 179] on input "checkbox" at bounding box center [36, 179] width 5 height 5
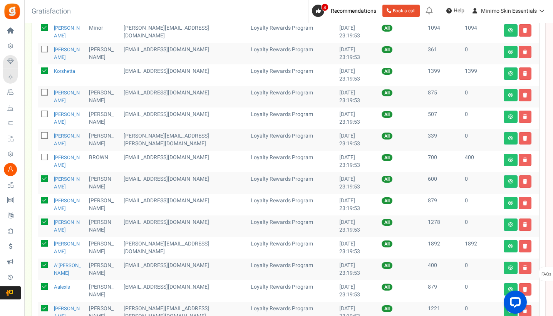
checkbox input "false"
click at [45, 198] on icon at bounding box center [44, 200] width 7 height 7
click at [39, 198] on input "checkbox" at bounding box center [36, 200] width 5 height 5
checkbox input "false"
click at [46, 221] on icon at bounding box center [44, 221] width 7 height 7
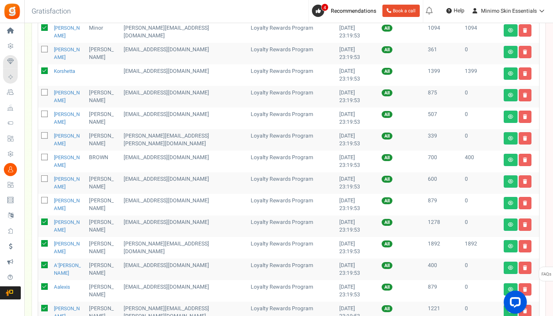
click at [39, 221] on input "checkbox" at bounding box center [36, 222] width 5 height 5
checkbox input "false"
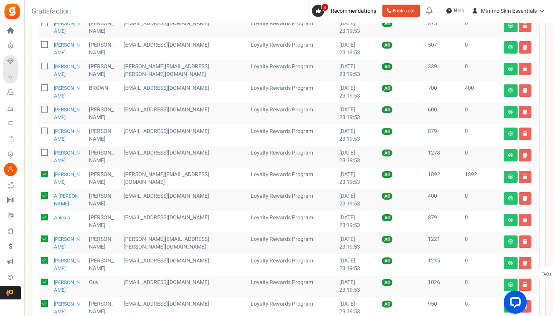
scroll to position [211, 0]
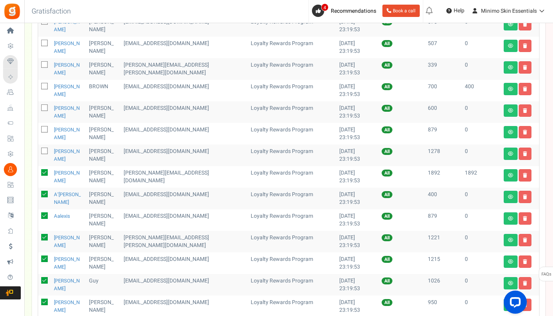
click at [45, 193] on icon at bounding box center [44, 194] width 7 height 7
click at [39, 193] on input "checkbox" at bounding box center [36, 194] width 5 height 5
checkbox input "false"
click at [46, 215] on icon at bounding box center [44, 215] width 7 height 7
click at [39, 215] on input "checkbox" at bounding box center [36, 216] width 5 height 5
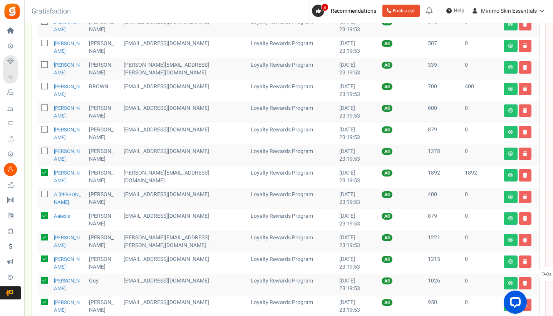
checkbox input "false"
click at [44, 237] on icon at bounding box center [44, 237] width 7 height 7
click at [39, 237] on input "checkbox" at bounding box center [36, 237] width 5 height 5
checkbox input "false"
click at [45, 256] on icon at bounding box center [44, 258] width 7 height 7
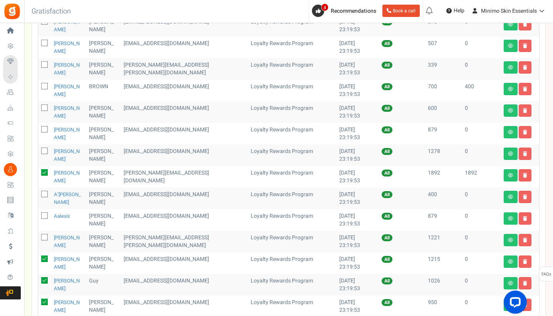
click at [39, 257] on input "checkbox" at bounding box center [36, 259] width 5 height 5
checkbox input "false"
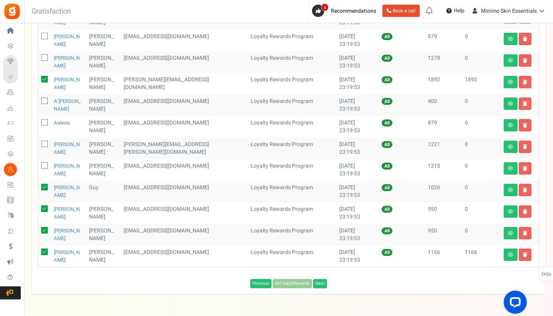
scroll to position [318, 0]
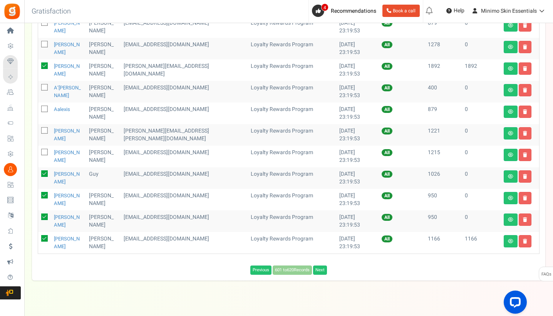
click at [45, 175] on icon at bounding box center [44, 173] width 7 height 7
click at [39, 175] on input "checkbox" at bounding box center [36, 174] width 5 height 5
checkbox input "false"
click at [46, 193] on icon at bounding box center [44, 195] width 7 height 7
click at [39, 193] on input "checkbox" at bounding box center [36, 195] width 5 height 5
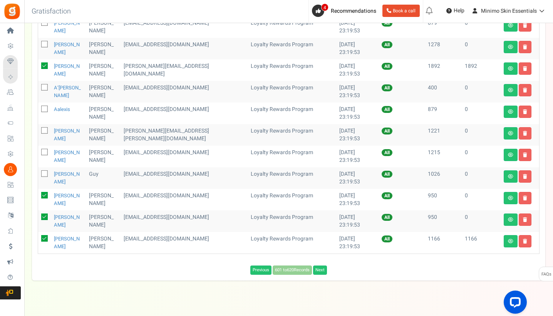
checkbox input "false"
click at [46, 217] on icon at bounding box center [44, 216] width 7 height 7
click at [39, 217] on input "checkbox" at bounding box center [36, 217] width 5 height 5
checkbox input "false"
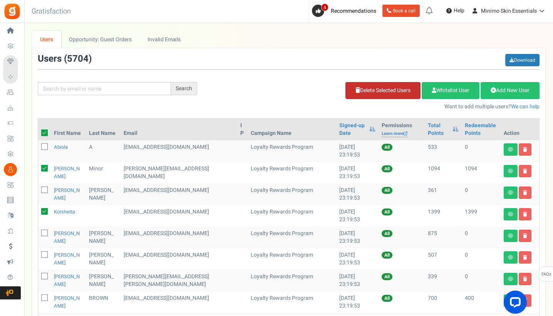
scroll to position [0, 0]
click at [385, 98] on link "Delete Selected Users" at bounding box center [382, 90] width 75 height 17
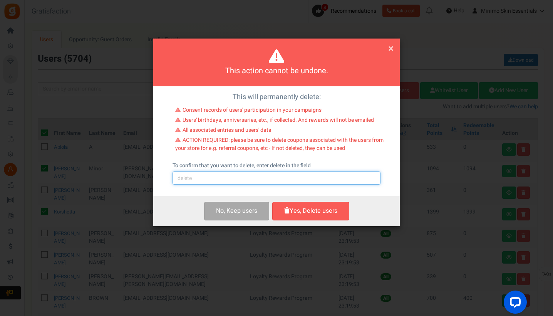
click at [290, 182] on input "text" at bounding box center [277, 177] width 208 height 13
type input "delete"
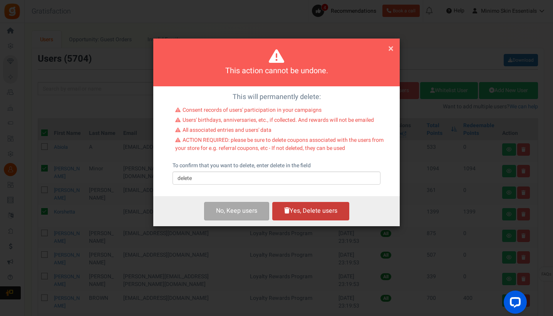
click at [322, 209] on button "Yes, Delete users" at bounding box center [310, 211] width 77 height 18
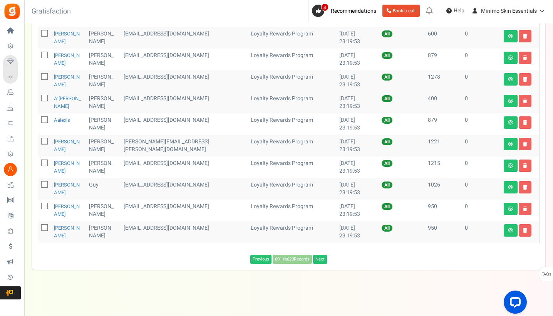
scroll to position [242, 0]
click at [321, 260] on link "Next" at bounding box center [320, 259] width 14 height 9
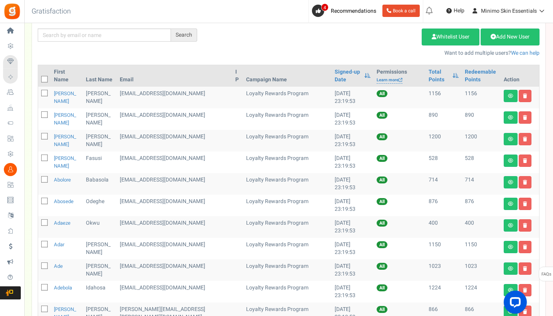
scroll to position [45, 0]
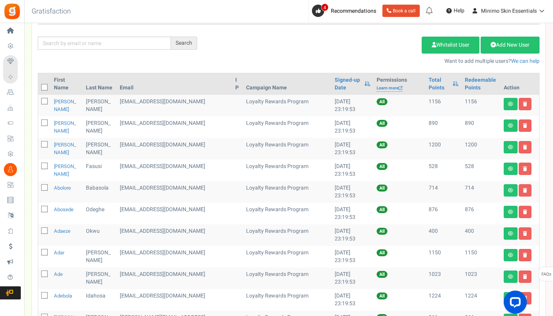
click at [46, 86] on icon at bounding box center [44, 87] width 5 height 5
click at [39, 86] on input "checkbox" at bounding box center [36, 87] width 5 height 5
checkbox input "true"
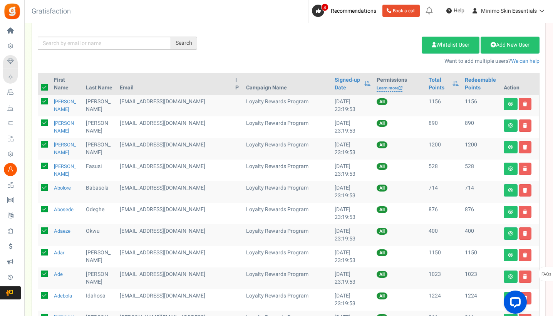
checkbox input "true"
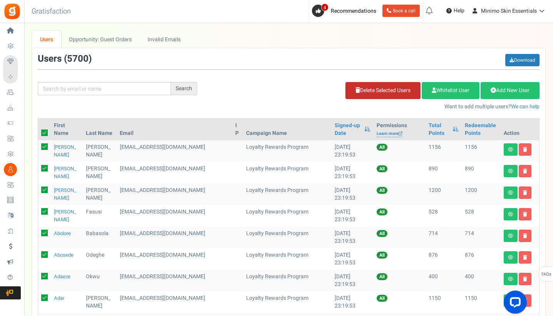
scroll to position [0, 0]
click at [368, 93] on link "Delete Selected Users" at bounding box center [382, 90] width 75 height 17
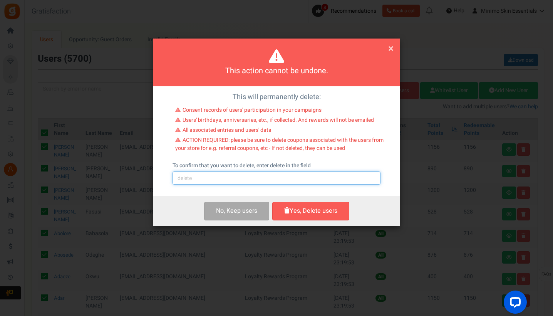
click at [228, 178] on input "text" at bounding box center [277, 177] width 208 height 13
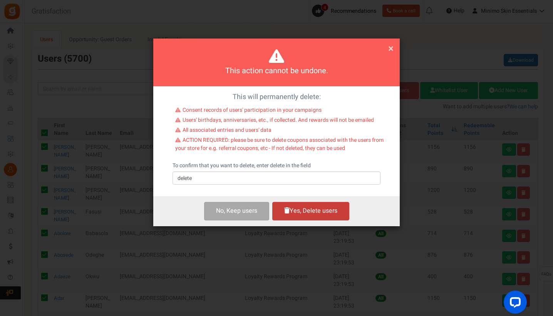
click at [298, 209] on button "Yes, Delete users" at bounding box center [310, 211] width 77 height 18
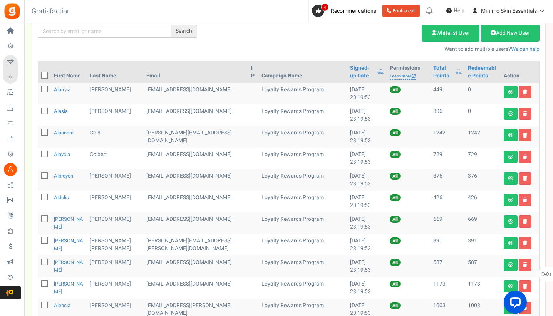
scroll to position [49, 0]
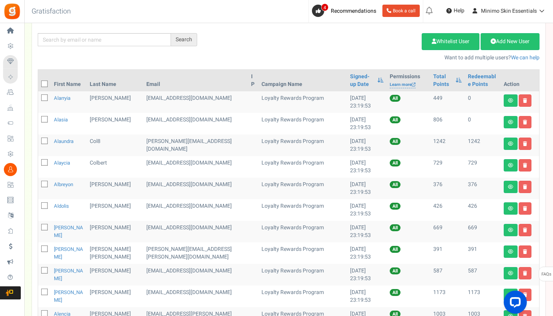
click at [45, 84] on icon at bounding box center [44, 84] width 5 height 5
click at [39, 84] on input "checkbox" at bounding box center [36, 84] width 5 height 5
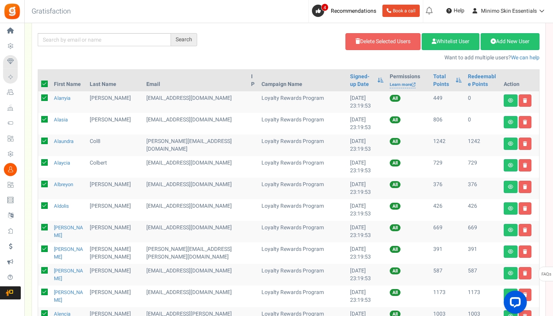
click at [45, 98] on icon at bounding box center [44, 97] width 7 height 7
click at [39, 98] on input "checkbox" at bounding box center [36, 98] width 5 height 5
click at [46, 118] on icon at bounding box center [44, 119] width 7 height 7
click at [39, 118] on input "checkbox" at bounding box center [36, 119] width 5 height 5
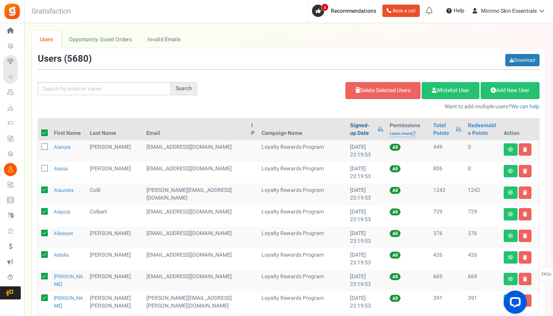
scroll to position [0, 0]
click at [355, 90] on link "Delete Selected Users" at bounding box center [382, 90] width 75 height 17
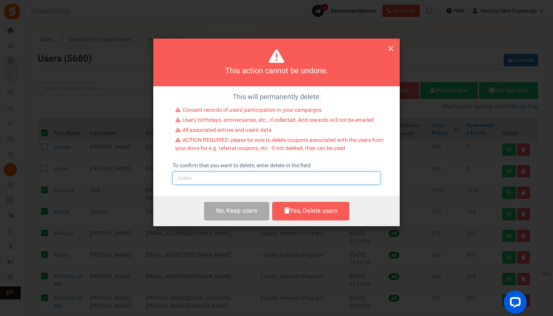
click at [260, 176] on input "text" at bounding box center [277, 177] width 208 height 13
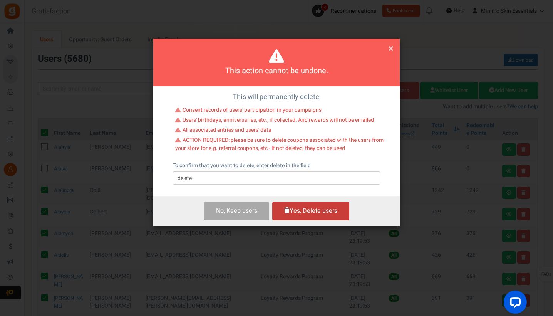
click at [313, 205] on button "Yes, Delete users" at bounding box center [310, 211] width 77 height 18
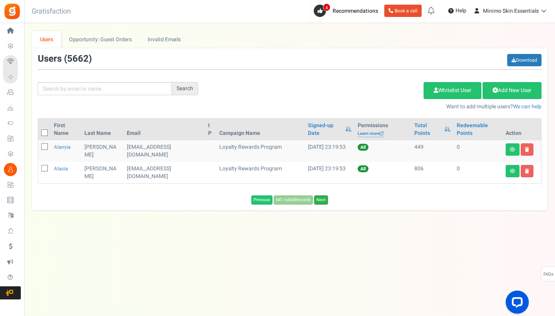
click at [325, 200] on link "Next" at bounding box center [321, 199] width 14 height 9
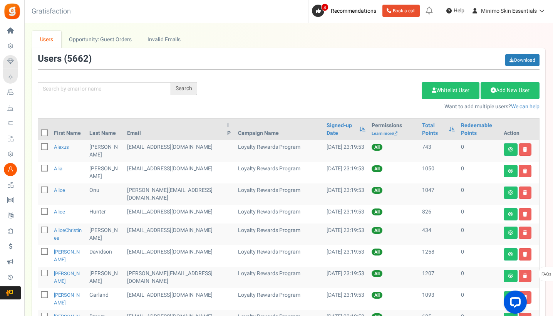
click at [43, 132] on icon at bounding box center [44, 133] width 5 height 5
click at [39, 132] on input "checkbox" at bounding box center [36, 133] width 5 height 5
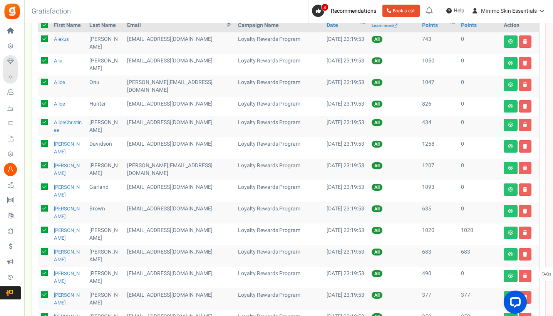
scroll to position [91, 0]
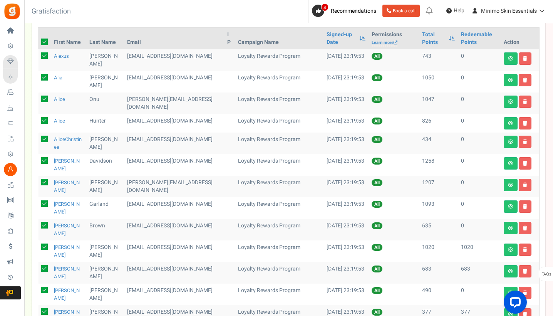
click at [45, 59] on icon at bounding box center [44, 55] width 7 height 7
click at [39, 59] on input "checkbox" at bounding box center [36, 56] width 5 height 5
click at [47, 75] on icon at bounding box center [44, 77] width 7 height 7
click at [39, 75] on input "checkbox" at bounding box center [36, 77] width 5 height 5
click at [45, 98] on icon at bounding box center [44, 98] width 7 height 7
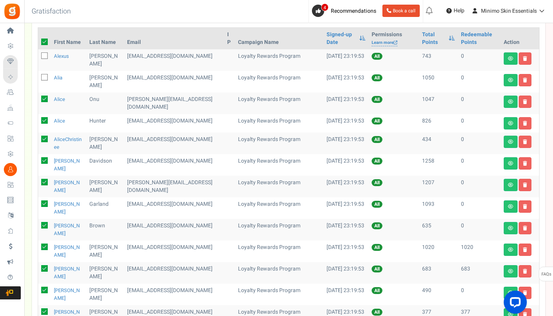
click at [39, 98] on input "checkbox" at bounding box center [36, 99] width 5 height 5
click at [45, 121] on icon at bounding box center [44, 120] width 7 height 7
click at [39, 121] on input "checkbox" at bounding box center [36, 121] width 5 height 5
click at [45, 141] on icon at bounding box center [44, 139] width 7 height 7
click at [39, 141] on input "checkbox" at bounding box center [36, 139] width 5 height 5
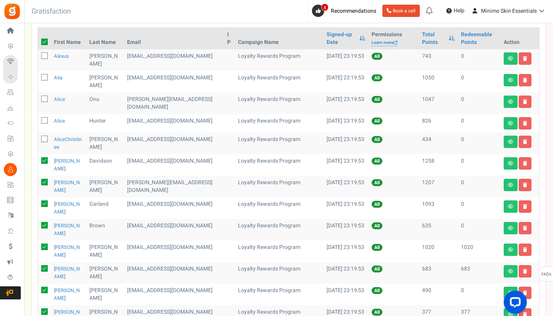
click at [45, 164] on icon at bounding box center [44, 160] width 7 height 7
click at [39, 164] on input "checkbox" at bounding box center [36, 161] width 5 height 5
click at [46, 185] on icon at bounding box center [44, 182] width 7 height 7
click at [39, 185] on input "checkbox" at bounding box center [36, 182] width 5 height 5
click at [45, 206] on icon at bounding box center [44, 203] width 7 height 7
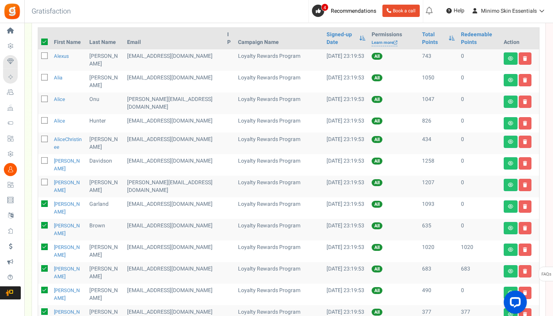
click at [39, 206] on input "checkbox" at bounding box center [36, 204] width 5 height 5
click at [46, 228] on icon at bounding box center [44, 225] width 7 height 7
click at [39, 228] on input "checkbox" at bounding box center [36, 225] width 5 height 5
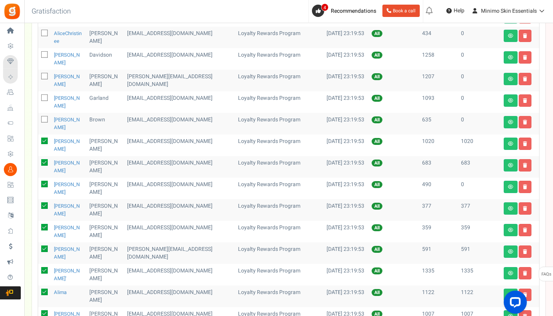
scroll to position [210, 0]
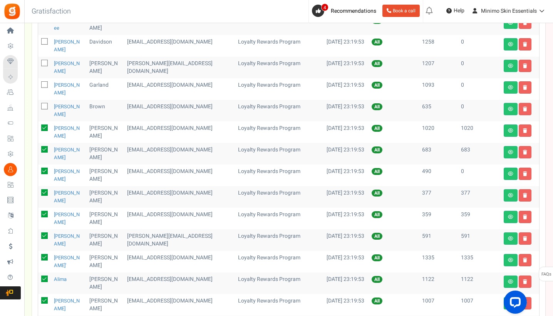
click at [43, 173] on icon at bounding box center [44, 171] width 7 height 7
click at [39, 173] on input "checkbox" at bounding box center [36, 171] width 5 height 5
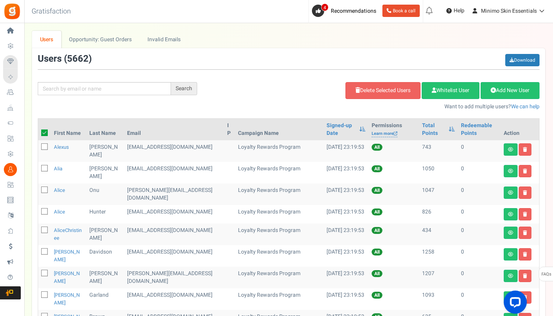
scroll to position [0, 0]
click at [392, 94] on link "Delete Selected Users" at bounding box center [382, 90] width 75 height 17
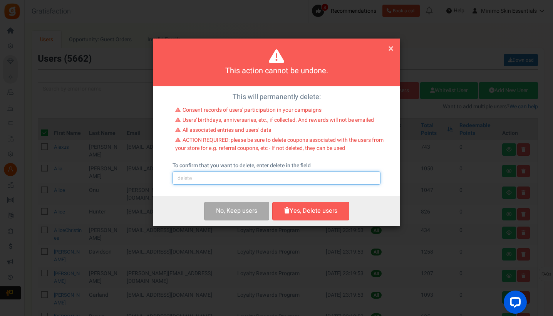
click at [286, 182] on input "text" at bounding box center [277, 177] width 208 height 13
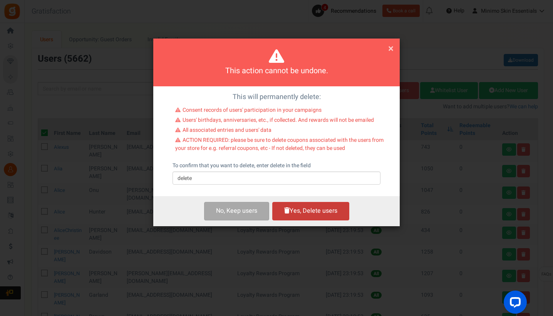
click at [320, 214] on button "Yes, Delete users" at bounding box center [310, 211] width 77 height 18
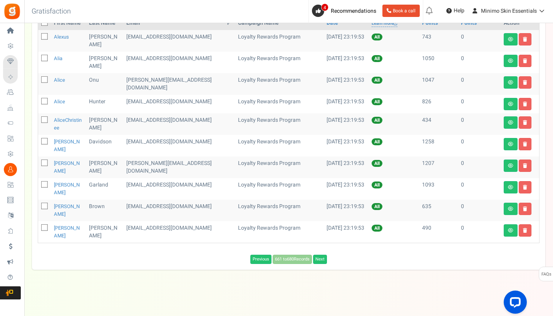
scroll to position [113, 0]
click at [325, 260] on link "Next" at bounding box center [320, 259] width 14 height 9
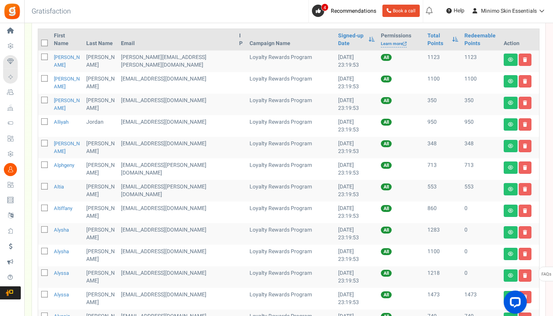
scroll to position [76, 0]
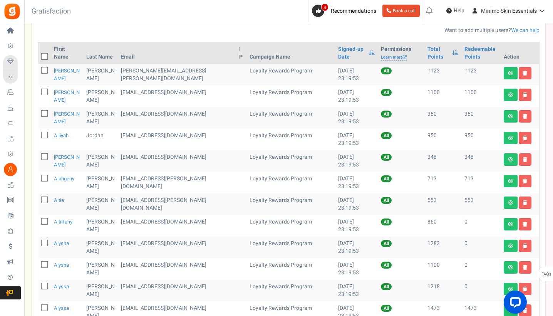
click at [44, 55] on icon at bounding box center [44, 56] width 5 height 5
click at [39, 55] on input "checkbox" at bounding box center [36, 57] width 5 height 5
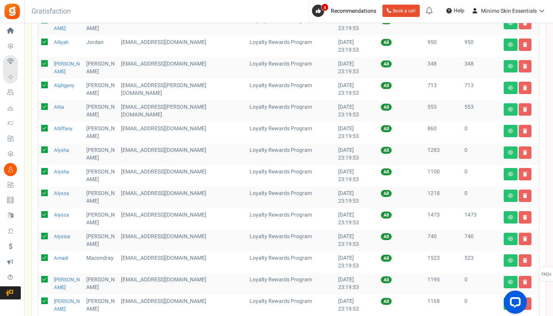
scroll to position [171, 0]
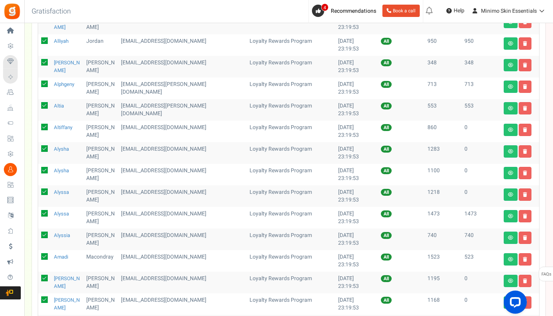
click at [47, 124] on icon at bounding box center [44, 127] width 7 height 7
click at [39, 125] on input "checkbox" at bounding box center [36, 127] width 5 height 5
click at [45, 148] on icon at bounding box center [44, 148] width 7 height 7
click at [39, 148] on input "checkbox" at bounding box center [36, 149] width 5 height 5
click at [46, 169] on icon at bounding box center [44, 170] width 7 height 7
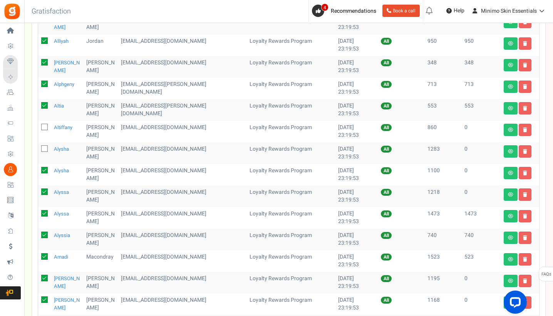
click at [39, 169] on input "checkbox" at bounding box center [36, 170] width 5 height 5
click at [45, 192] on icon at bounding box center [44, 191] width 7 height 7
click at [39, 192] on input "checkbox" at bounding box center [36, 192] width 5 height 5
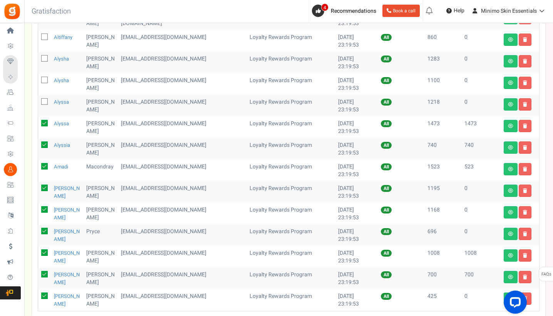
scroll to position [264, 0]
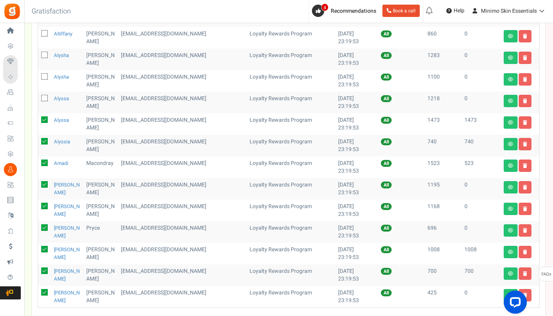
click at [45, 163] on icon at bounding box center [44, 162] width 7 height 7
click at [39, 163] on input "checkbox" at bounding box center [36, 163] width 5 height 5
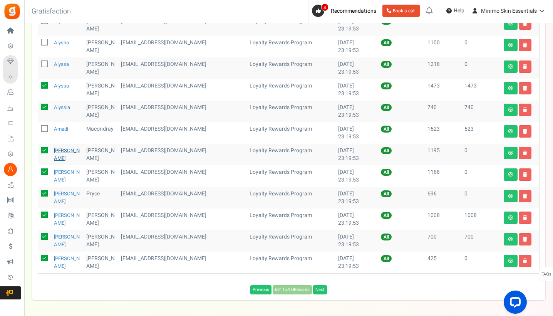
scroll to position [311, 0]
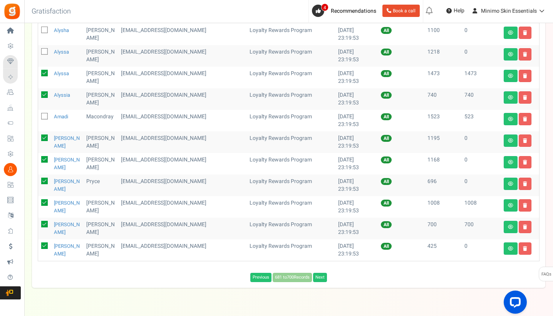
click at [44, 138] on icon at bounding box center [44, 137] width 7 height 7
click at [39, 138] on input "checkbox" at bounding box center [36, 138] width 5 height 5
click at [45, 158] on icon at bounding box center [44, 159] width 7 height 7
click at [39, 158] on input "checkbox" at bounding box center [36, 159] width 5 height 5
click at [45, 179] on icon at bounding box center [44, 181] width 7 height 7
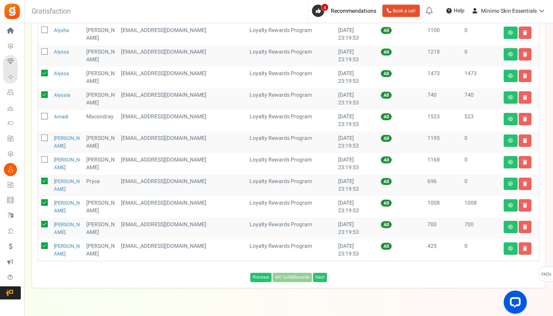
click at [39, 179] on input "checkbox" at bounding box center [36, 181] width 5 height 5
click at [44, 244] on icon at bounding box center [44, 245] width 7 height 7
click at [39, 244] on input "checkbox" at bounding box center [36, 246] width 5 height 5
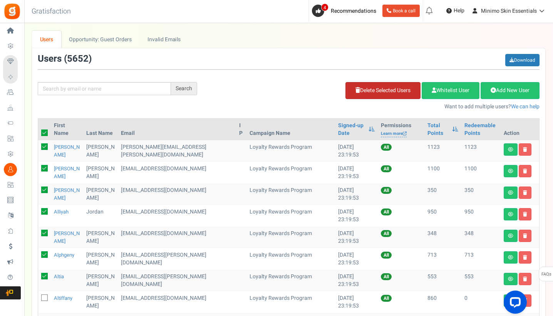
scroll to position [0, 0]
click at [379, 92] on link "Delete Selected Users" at bounding box center [382, 90] width 75 height 17
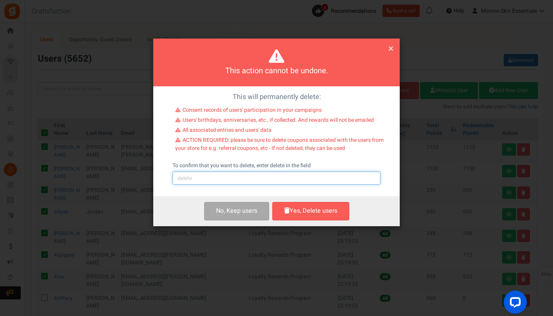
click at [313, 177] on input "text" at bounding box center [277, 177] width 208 height 13
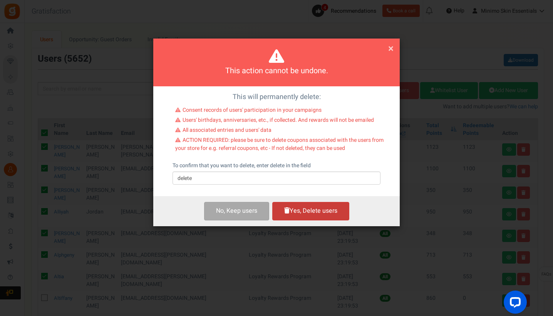
click at [341, 211] on button "Yes, Delete users" at bounding box center [310, 211] width 77 height 18
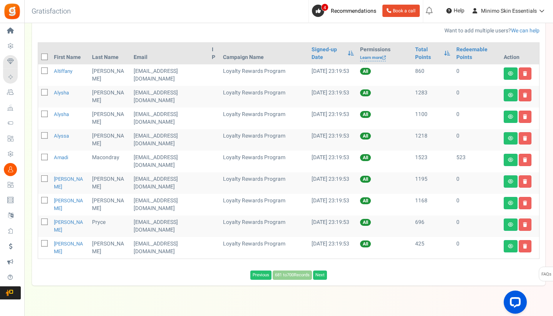
scroll to position [87, 0]
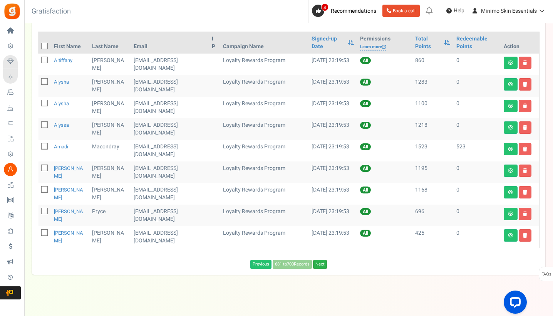
click at [322, 263] on link "Next" at bounding box center [320, 264] width 14 height 9
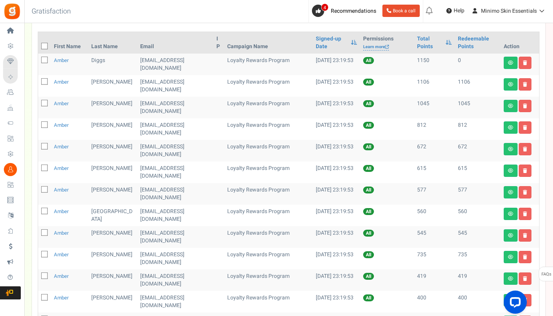
click at [44, 46] on icon at bounding box center [44, 46] width 5 height 5
click at [39, 46] on input "checkbox" at bounding box center [36, 46] width 5 height 5
click at [45, 62] on icon at bounding box center [44, 60] width 7 height 7
click at [39, 62] on input "checkbox" at bounding box center [36, 60] width 5 height 5
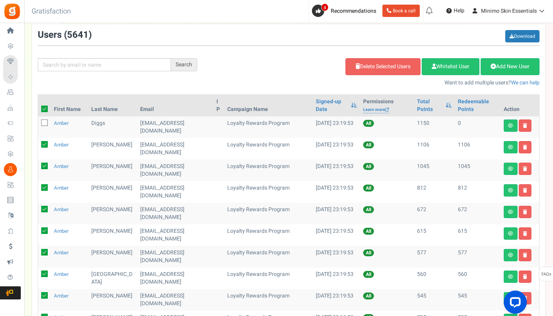
scroll to position [3, 0]
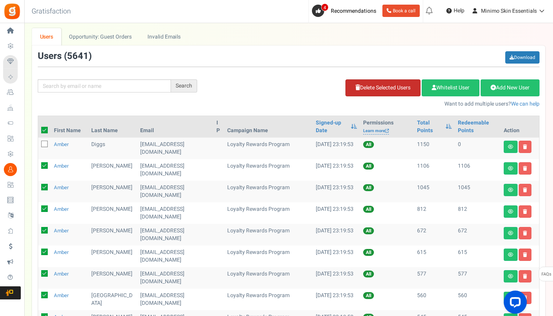
click at [351, 90] on link "Delete Selected Users" at bounding box center [382, 87] width 75 height 17
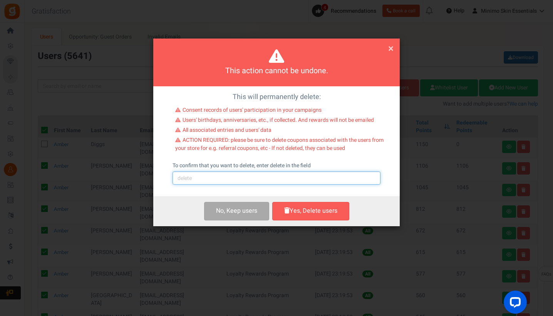
click at [286, 176] on input "text" at bounding box center [277, 177] width 208 height 13
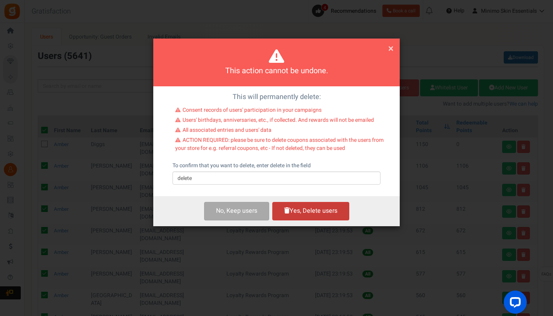
click at [323, 211] on button "Yes, Delete users" at bounding box center [310, 211] width 77 height 18
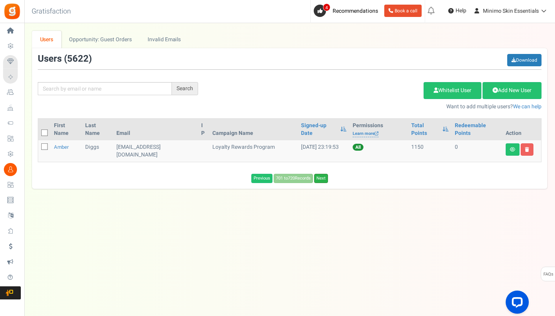
click at [320, 176] on link "Next" at bounding box center [321, 178] width 14 height 9
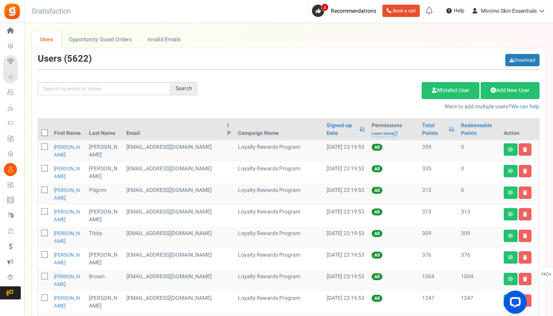
click at [45, 132] on icon at bounding box center [44, 133] width 5 height 5
click at [39, 132] on input "checkbox" at bounding box center [36, 133] width 5 height 5
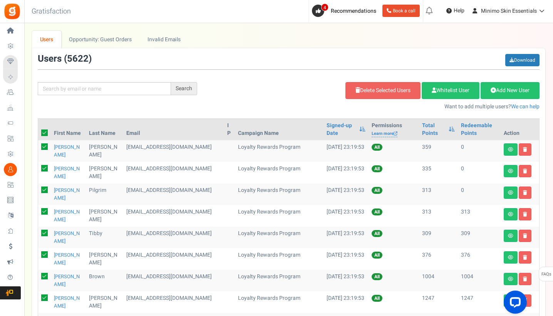
click at [45, 146] on icon at bounding box center [44, 146] width 7 height 7
click at [39, 146] on input "checkbox" at bounding box center [36, 147] width 5 height 5
click at [47, 168] on icon at bounding box center [44, 168] width 7 height 7
click at [39, 168] on input "checkbox" at bounding box center [36, 168] width 5 height 5
click at [45, 189] on icon at bounding box center [44, 189] width 7 height 7
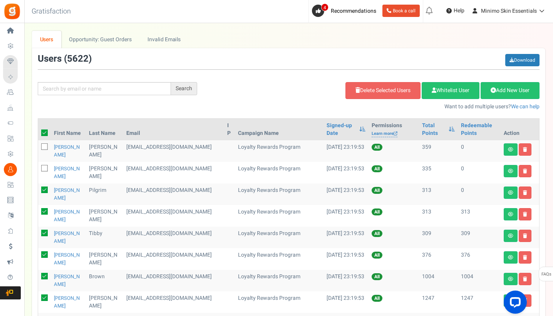
click at [39, 189] on input "checkbox" at bounding box center [36, 190] width 5 height 5
click at [347, 95] on link "Delete Selected Users" at bounding box center [382, 90] width 75 height 17
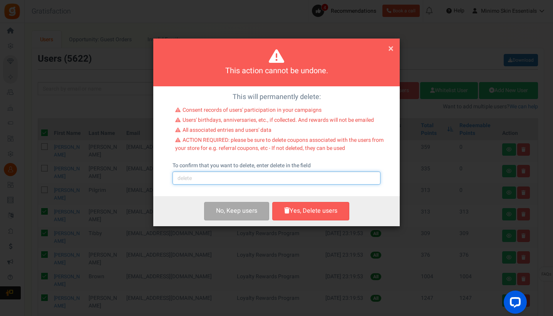
click at [239, 181] on input "text" at bounding box center [277, 177] width 208 height 13
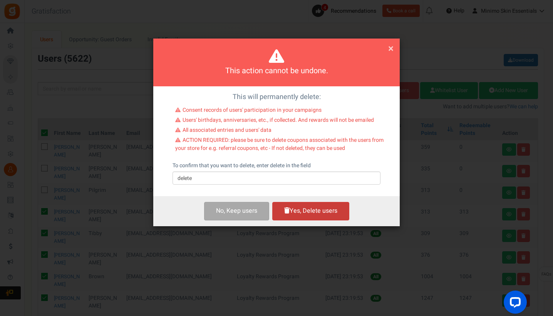
click at [295, 209] on button "Yes, Delete users" at bounding box center [310, 211] width 77 height 18
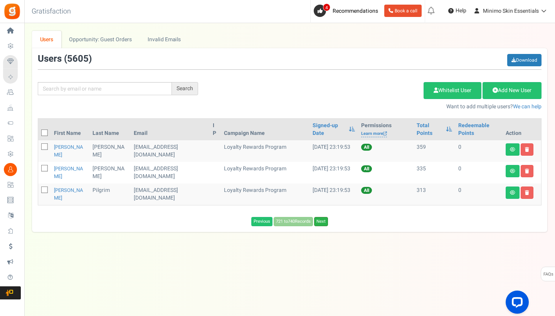
click at [319, 222] on link "Next" at bounding box center [321, 221] width 14 height 9
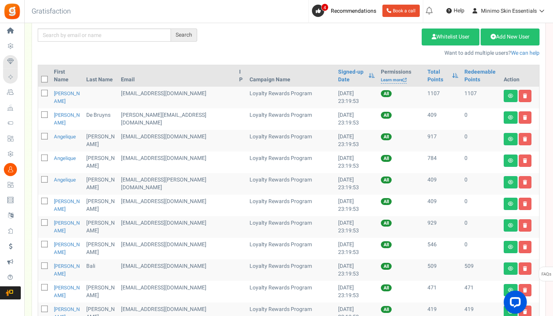
scroll to position [55, 0]
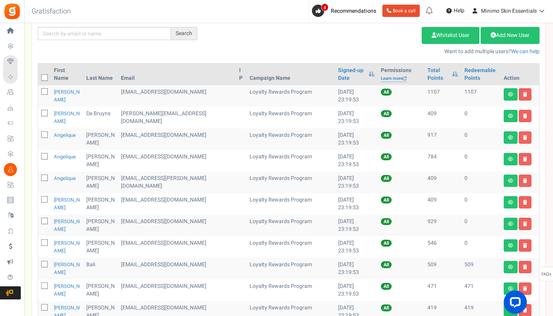
click at [45, 79] on icon at bounding box center [44, 77] width 5 height 5
click at [39, 79] on input "checkbox" at bounding box center [36, 78] width 5 height 5
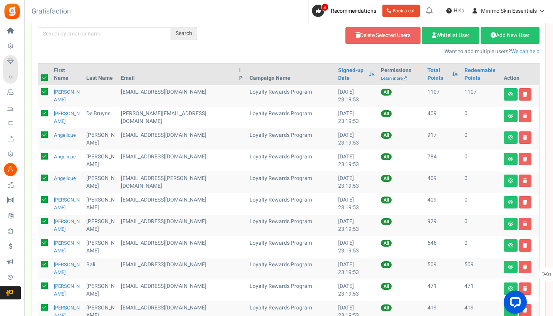
click at [47, 93] on icon at bounding box center [44, 91] width 7 height 7
click at [39, 93] on input "checkbox" at bounding box center [36, 92] width 5 height 5
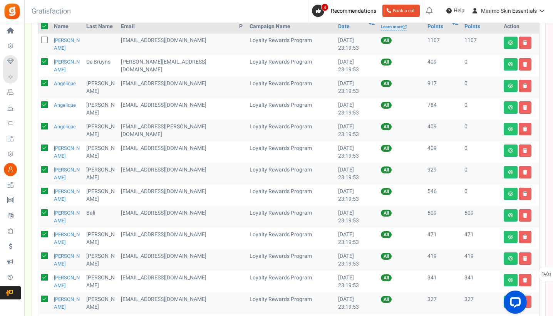
scroll to position [106, 0]
click at [45, 40] on icon at bounding box center [44, 40] width 5 height 5
click at [39, 40] on input "checkbox" at bounding box center [36, 41] width 5 height 5
click at [45, 61] on icon at bounding box center [44, 62] width 7 height 7
click at [39, 61] on input "checkbox" at bounding box center [36, 62] width 5 height 5
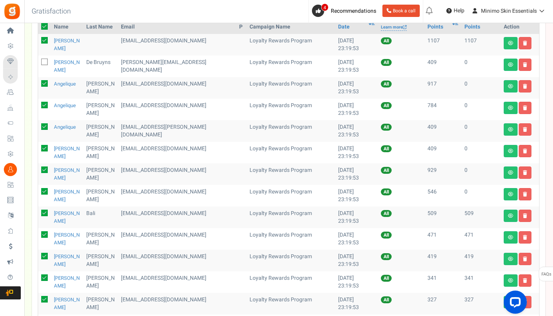
click at [45, 80] on icon at bounding box center [44, 83] width 7 height 7
click at [39, 82] on input "checkbox" at bounding box center [36, 84] width 5 height 5
click at [46, 106] on icon at bounding box center [44, 105] width 7 height 7
click at [39, 106] on input "checkbox" at bounding box center [36, 105] width 5 height 5
click at [46, 129] on icon at bounding box center [44, 126] width 7 height 7
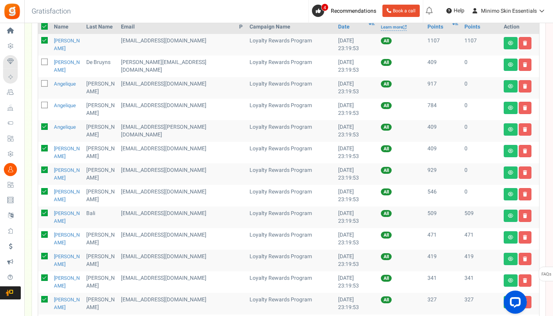
click at [39, 129] on input "checkbox" at bounding box center [36, 127] width 5 height 5
click at [46, 147] on icon at bounding box center [44, 148] width 7 height 7
click at [39, 147] on input "checkbox" at bounding box center [36, 148] width 5 height 5
click at [45, 170] on icon at bounding box center [44, 169] width 7 height 7
click at [39, 170] on input "checkbox" at bounding box center [36, 170] width 5 height 5
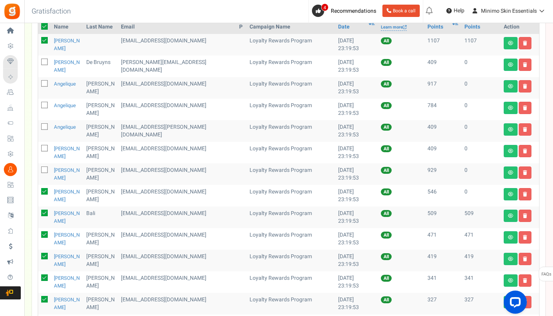
click at [45, 190] on icon at bounding box center [44, 191] width 7 height 7
click at [39, 190] on input "checkbox" at bounding box center [36, 191] width 5 height 5
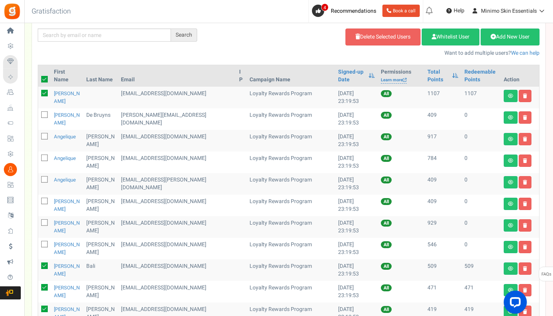
scroll to position [41, 0]
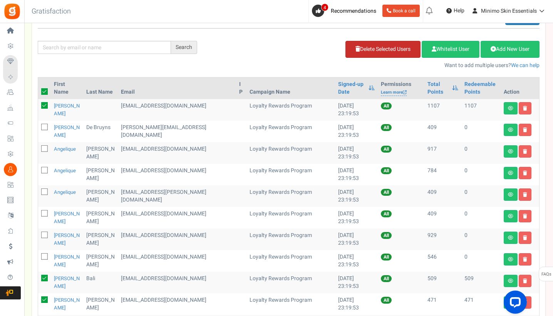
click at [406, 51] on link "Delete Selected Users" at bounding box center [382, 49] width 75 height 17
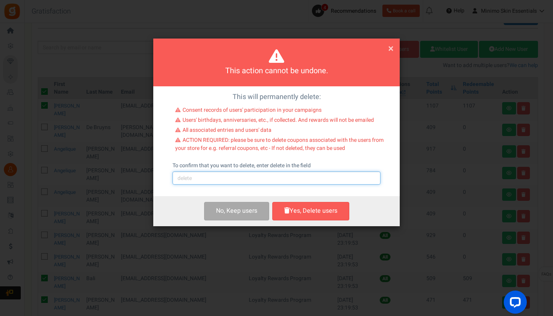
click at [317, 173] on input "text" at bounding box center [277, 177] width 208 height 13
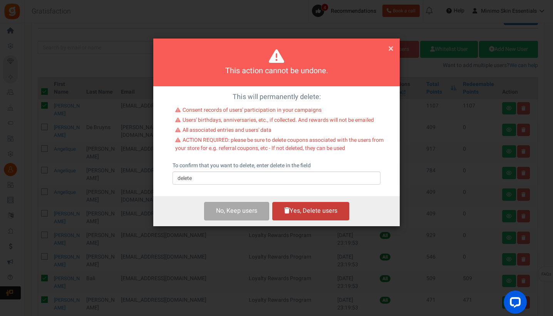
click at [335, 210] on button "Yes, Delete users" at bounding box center [310, 211] width 77 height 18
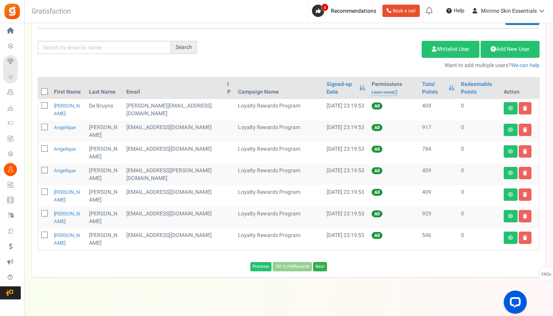
click at [324, 265] on link "Next" at bounding box center [320, 266] width 14 height 9
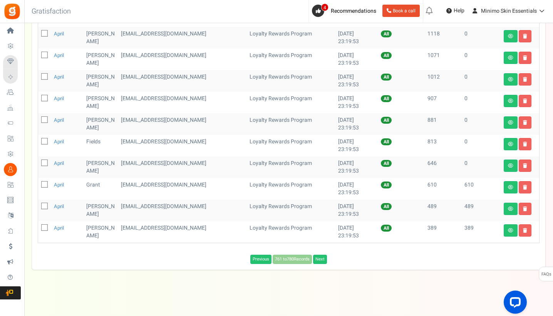
scroll to position [328, 0]
click at [45, 185] on icon at bounding box center [44, 185] width 5 height 5
click at [39, 185] on input "checkbox" at bounding box center [36, 185] width 5 height 5
click at [44, 208] on icon at bounding box center [44, 206] width 5 height 5
click at [39, 208] on input "checkbox" at bounding box center [36, 206] width 5 height 5
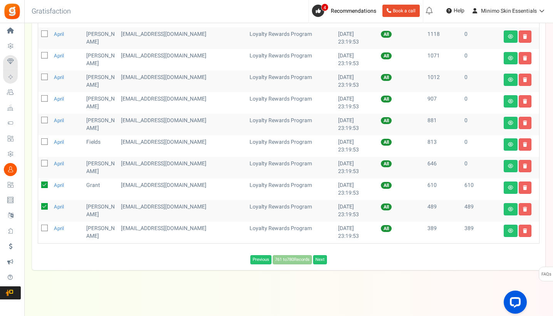
click at [46, 231] on label at bounding box center [44, 227] width 7 height 7
click at [39, 231] on input "checkbox" at bounding box center [36, 228] width 5 height 5
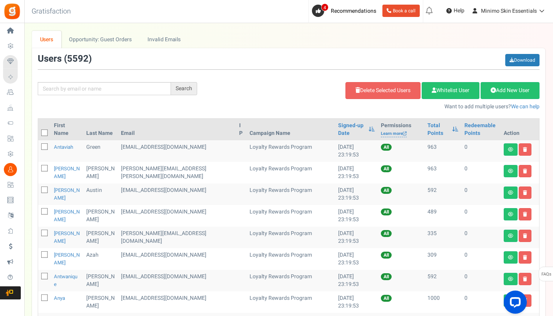
scroll to position [0, 0]
click at [355, 94] on link "Delete Selected Users" at bounding box center [382, 90] width 75 height 17
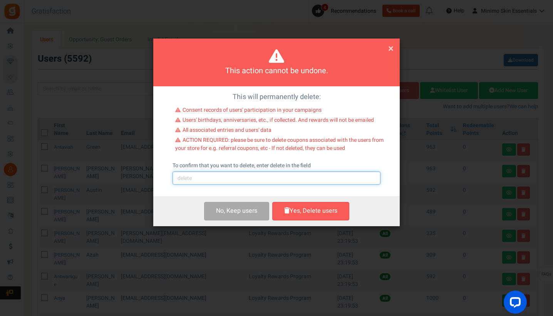
click at [252, 175] on input "text" at bounding box center [277, 177] width 208 height 13
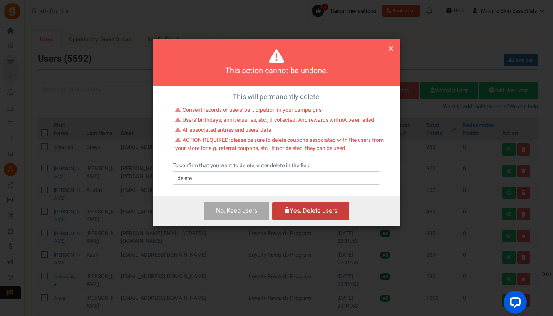
click at [296, 209] on button "Yes, Delete users" at bounding box center [310, 211] width 77 height 18
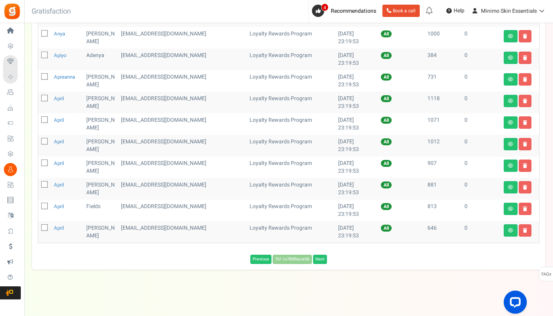
scroll to position [264, 0]
click at [325, 258] on link "Next" at bounding box center [320, 259] width 14 height 9
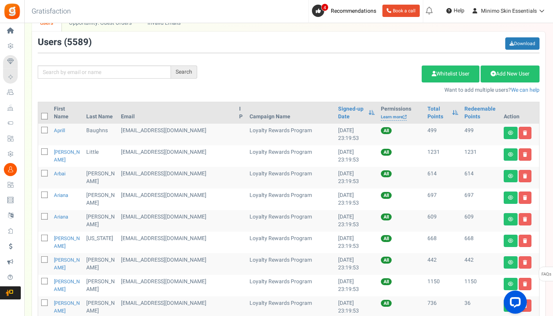
scroll to position [4, 0]
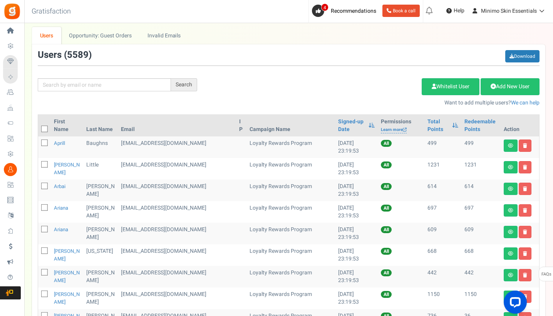
click at [44, 127] on icon at bounding box center [44, 129] width 5 height 5
click at [39, 127] on input "checkbox" at bounding box center [36, 129] width 5 height 5
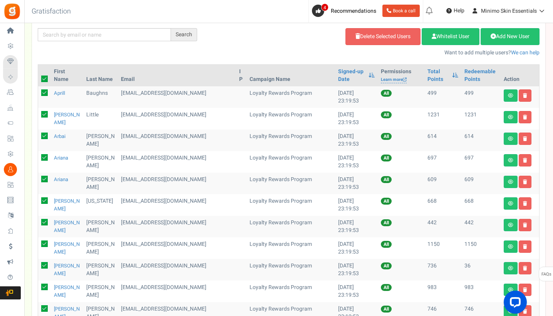
scroll to position [52, 0]
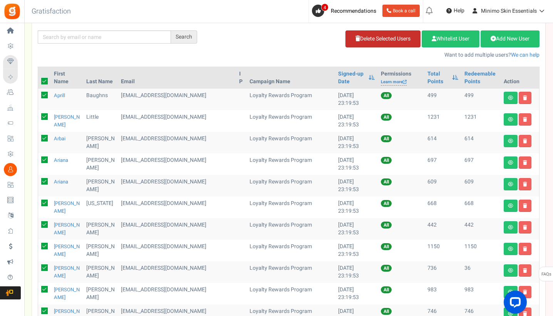
click at [366, 37] on link "Delete Selected Users" at bounding box center [382, 38] width 75 height 17
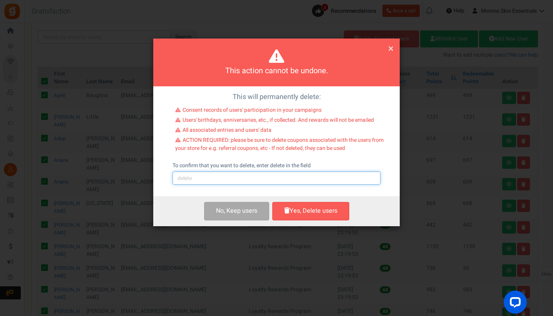
click at [270, 177] on input "text" at bounding box center [277, 177] width 208 height 13
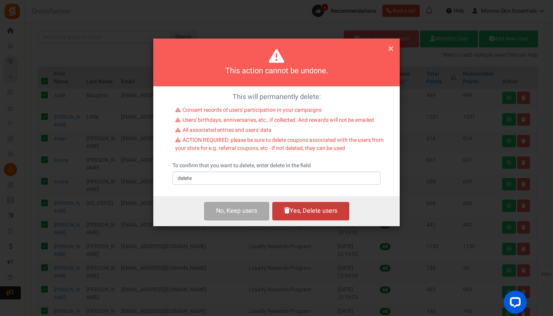
click at [304, 219] on button "Yes, Delete users" at bounding box center [310, 211] width 77 height 18
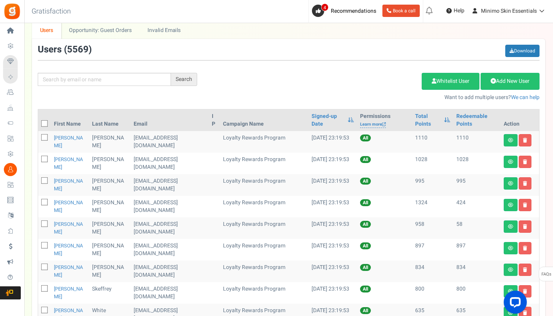
scroll to position [13, 0]
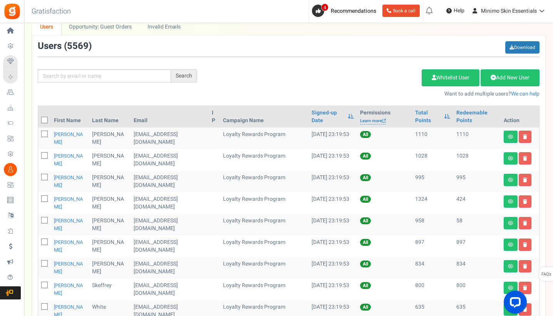
click at [44, 120] on icon at bounding box center [44, 120] width 5 height 5
click at [39, 120] on input "checkbox" at bounding box center [36, 120] width 5 height 5
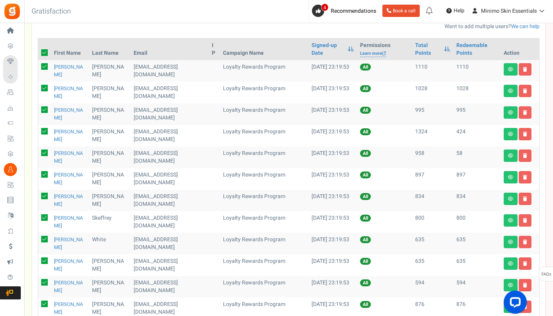
scroll to position [81, 0]
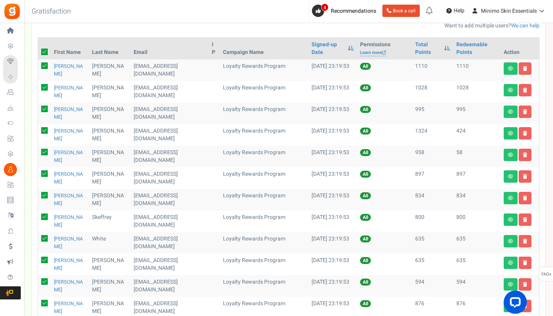
click at [46, 153] on icon at bounding box center [44, 152] width 7 height 7
click at [39, 153] on input "checkbox" at bounding box center [36, 152] width 5 height 5
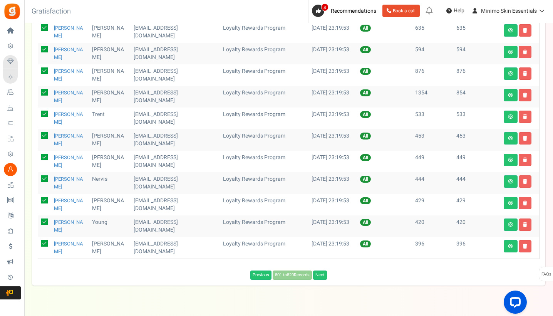
scroll to position [314, 0]
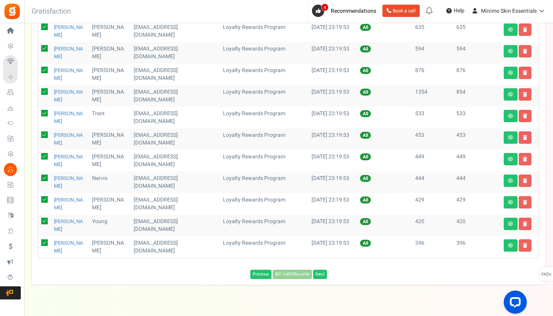
click at [46, 93] on icon at bounding box center [44, 91] width 7 height 7
click at [39, 93] on input "checkbox" at bounding box center [36, 92] width 5 height 5
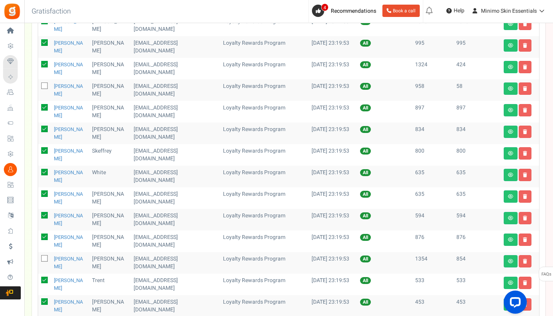
scroll to position [32, 0]
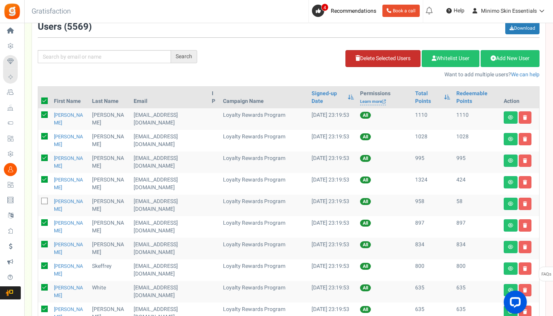
click at [357, 59] on link "Delete Selected Users" at bounding box center [382, 58] width 75 height 17
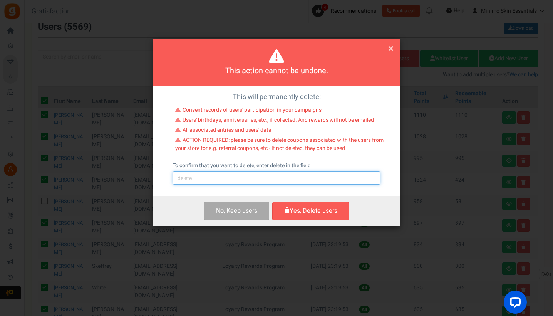
click at [297, 179] on input "text" at bounding box center [277, 177] width 208 height 13
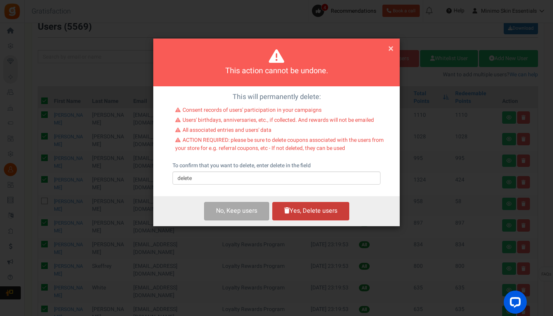
click at [343, 214] on button "Yes, Delete users" at bounding box center [310, 211] width 77 height 18
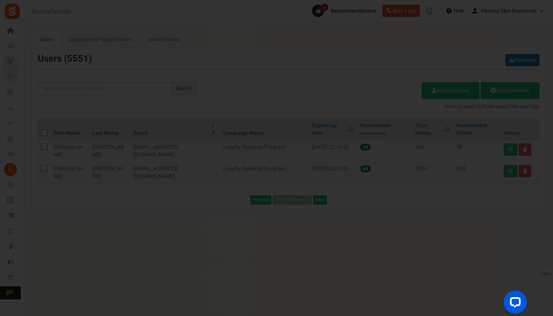
scroll to position [0, 0]
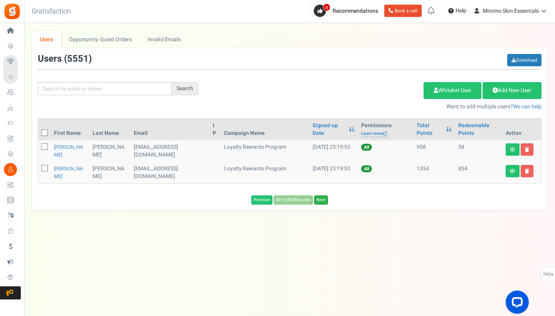
click at [322, 200] on link "Next" at bounding box center [321, 199] width 14 height 9
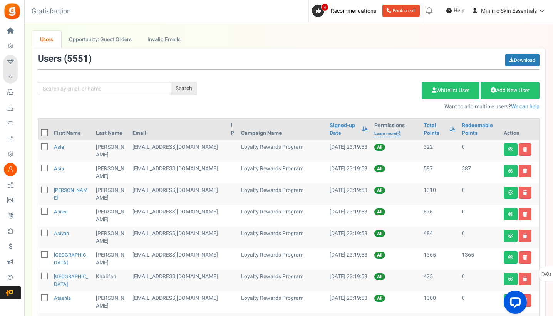
click at [46, 131] on span at bounding box center [44, 132] width 7 height 7
click at [39, 131] on input "checkbox" at bounding box center [36, 133] width 5 height 5
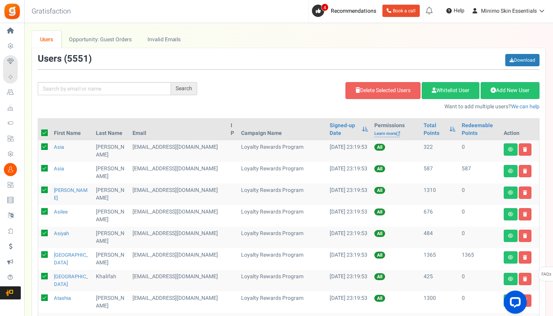
click at [46, 147] on icon at bounding box center [44, 146] width 7 height 7
click at [39, 147] on input "checkbox" at bounding box center [36, 147] width 5 height 5
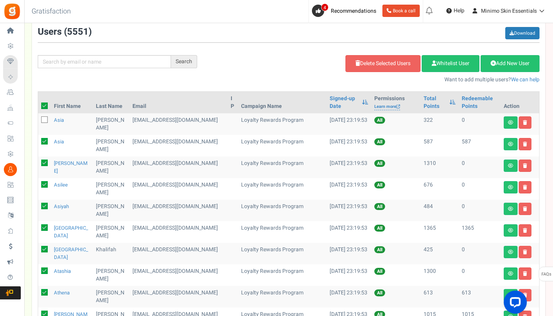
scroll to position [31, 0]
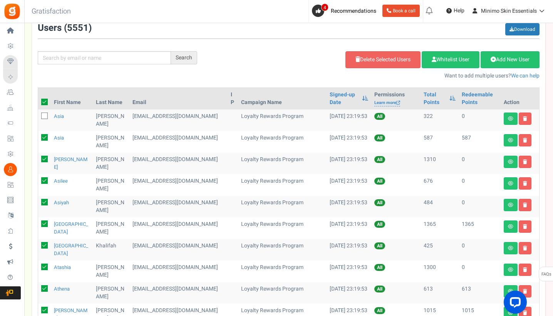
click at [45, 156] on icon at bounding box center [44, 159] width 7 height 7
click at [39, 157] on input "checkbox" at bounding box center [36, 159] width 5 height 5
click at [45, 179] on icon at bounding box center [44, 180] width 7 height 7
click at [39, 179] on input "checkbox" at bounding box center [36, 181] width 5 height 5
click at [45, 201] on icon at bounding box center [44, 202] width 7 height 7
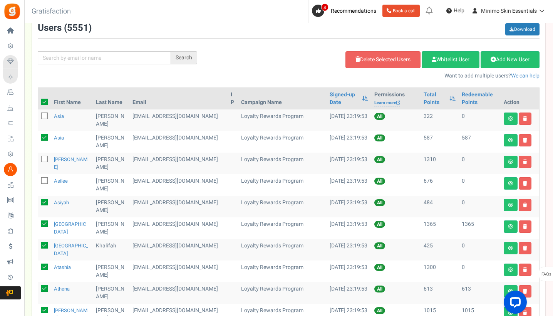
click at [39, 201] on input "checkbox" at bounding box center [36, 202] width 5 height 5
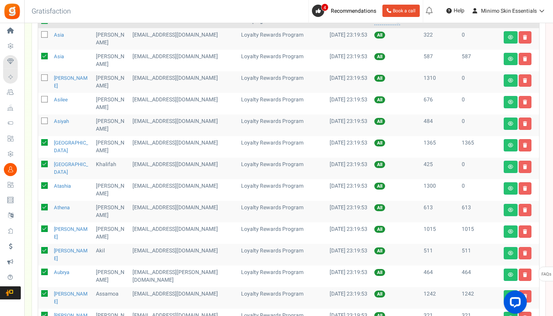
scroll to position [118, 0]
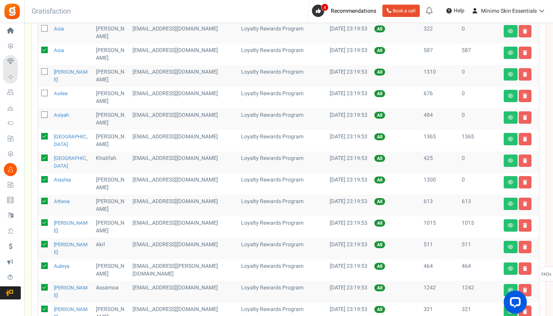
click at [45, 157] on icon at bounding box center [44, 157] width 7 height 7
click at [39, 157] on input "checkbox" at bounding box center [36, 158] width 5 height 5
click at [45, 178] on icon at bounding box center [44, 179] width 7 height 7
click at [39, 178] on input "checkbox" at bounding box center [36, 180] width 5 height 5
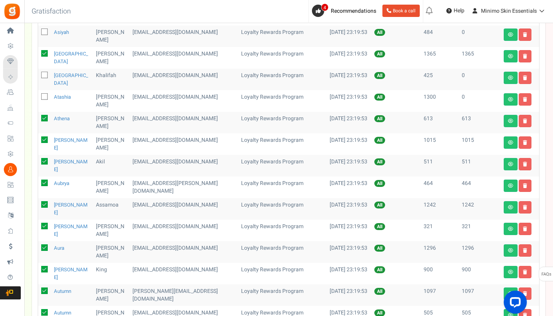
scroll to position [202, 0]
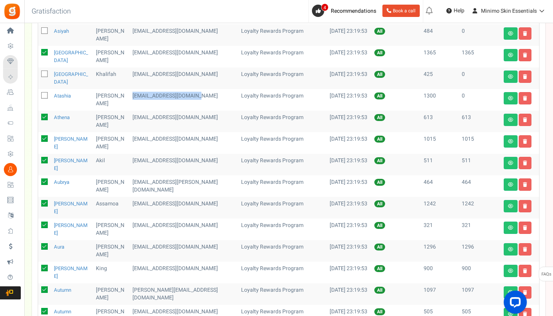
drag, startPoint x: 184, startPoint y: 96, endPoint x: 116, endPoint y: 94, distance: 67.4
click at [129, 94] on td "[EMAIL_ADDRESS][DOMAIN_NAME]" at bounding box center [178, 100] width 98 height 22
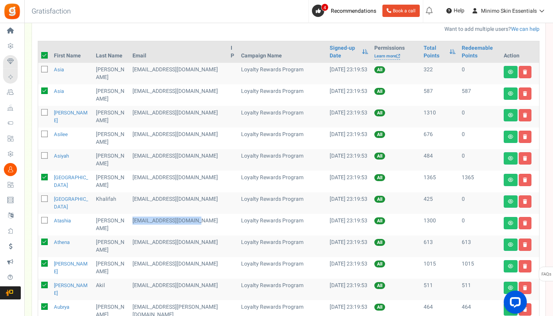
scroll to position [72, 0]
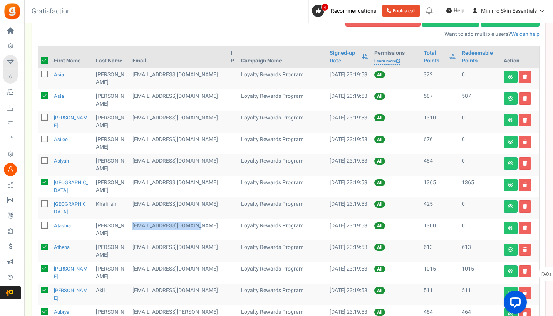
click at [46, 60] on icon at bounding box center [44, 60] width 7 height 7
click at [39, 60] on input "checkbox" at bounding box center [36, 61] width 5 height 5
click at [46, 60] on icon at bounding box center [44, 60] width 5 height 5
click at [39, 60] on input "checkbox" at bounding box center [36, 61] width 5 height 5
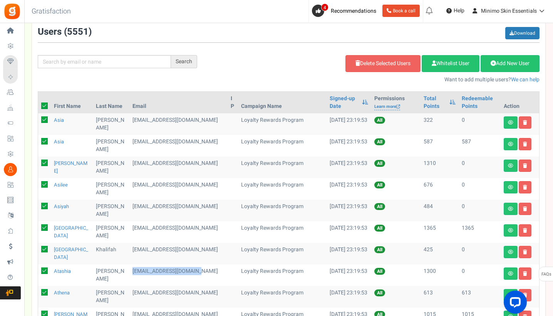
scroll to position [23, 0]
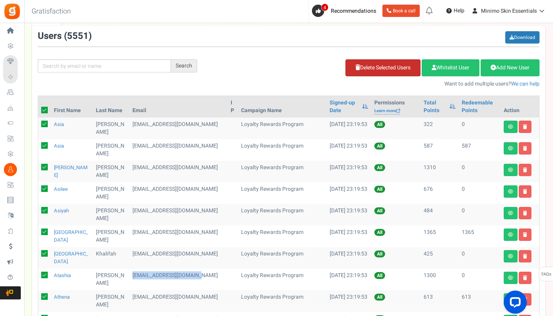
click at [362, 70] on link "Delete Selected Users" at bounding box center [382, 67] width 75 height 17
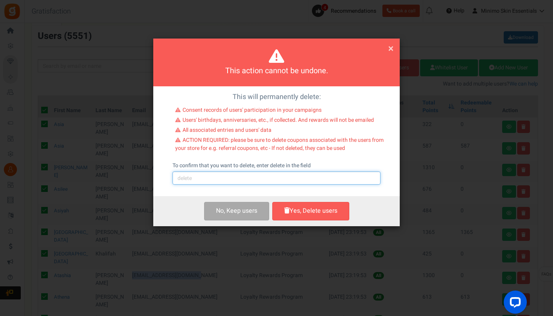
click at [233, 175] on input "text" at bounding box center [277, 177] width 208 height 13
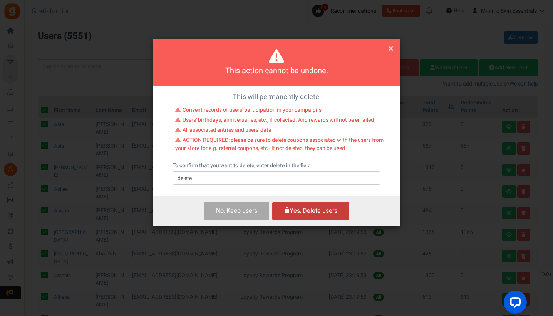
click at [292, 211] on button "Yes, Delete users" at bounding box center [310, 211] width 77 height 18
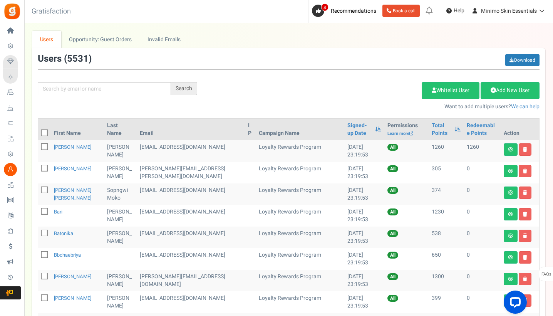
click at [46, 132] on icon at bounding box center [44, 133] width 5 height 5
click at [39, 132] on input "checkbox" at bounding box center [36, 133] width 5 height 5
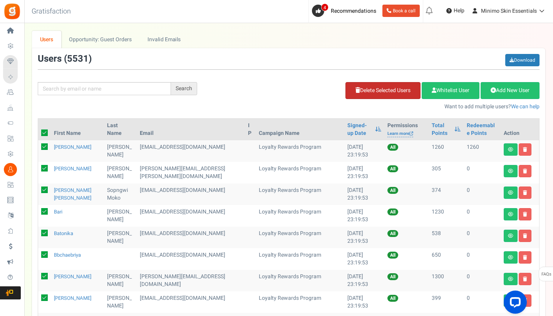
click at [386, 92] on link "Delete Selected Users" at bounding box center [382, 90] width 75 height 17
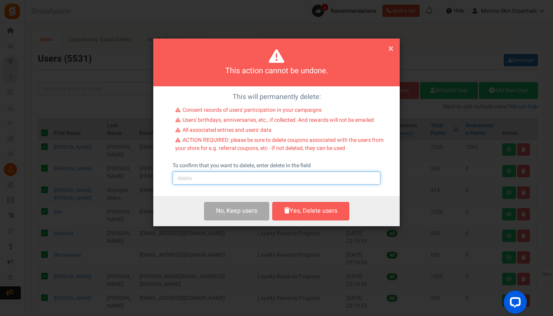
click at [278, 175] on input "text" at bounding box center [277, 177] width 208 height 13
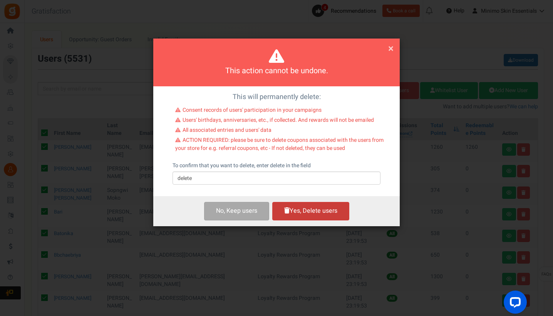
click at [322, 211] on button "Yes, Delete users" at bounding box center [310, 211] width 77 height 18
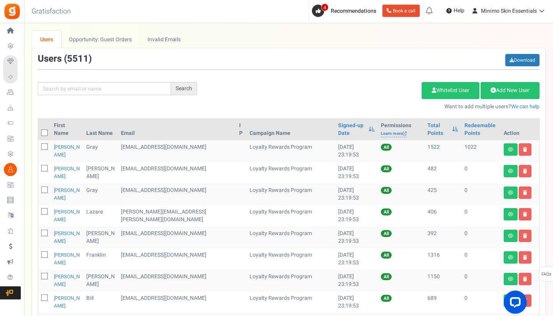
click at [45, 131] on icon at bounding box center [44, 133] width 5 height 5
click at [39, 131] on input "checkbox" at bounding box center [36, 133] width 5 height 5
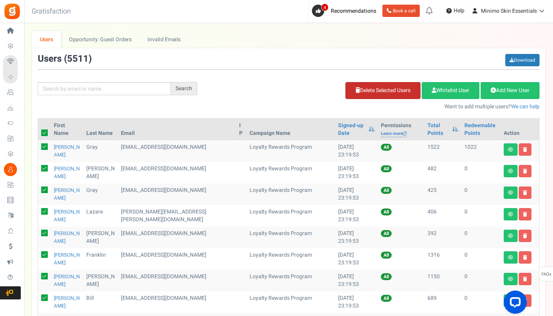
click at [367, 90] on link "Delete Selected Users" at bounding box center [382, 90] width 75 height 17
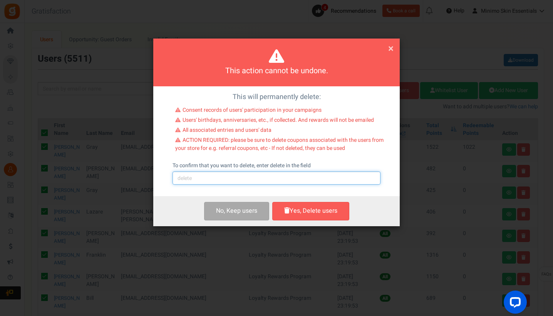
click at [303, 178] on input "text" at bounding box center [277, 177] width 208 height 13
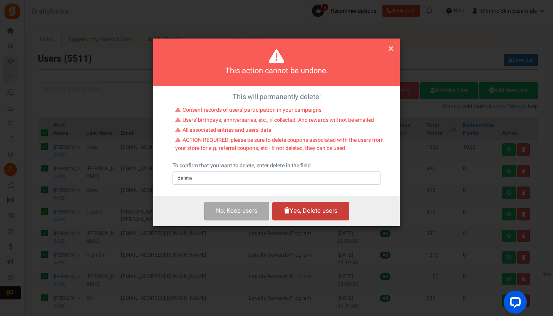
click at [332, 215] on button "Yes, Delete users" at bounding box center [310, 211] width 77 height 18
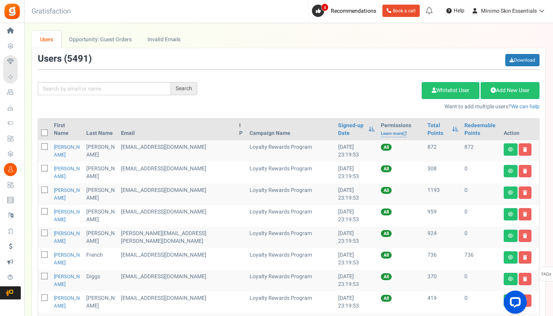
click at [45, 134] on icon at bounding box center [44, 133] width 5 height 5
click at [39, 134] on input "checkbox" at bounding box center [36, 133] width 5 height 5
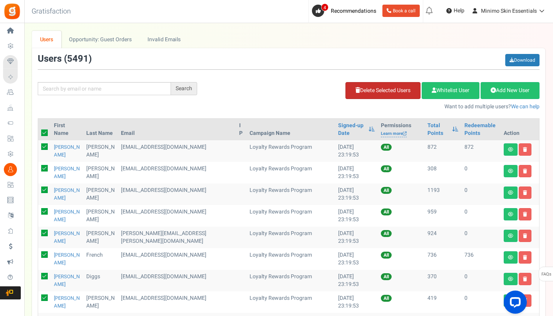
click at [365, 97] on link "Delete Selected Users" at bounding box center [382, 90] width 75 height 17
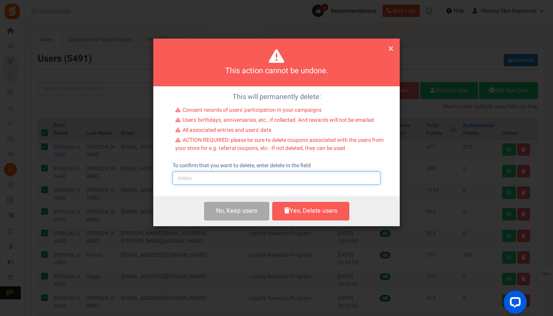
click at [296, 177] on input "text" at bounding box center [277, 177] width 208 height 13
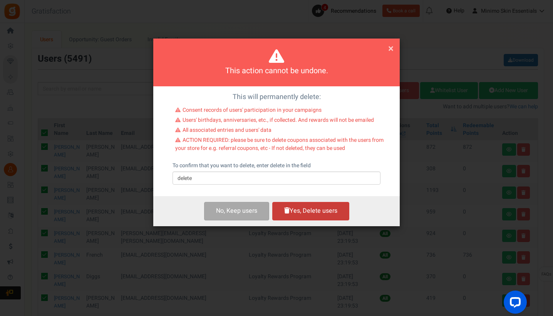
click at [327, 207] on button "Yes, Delete users" at bounding box center [310, 211] width 77 height 18
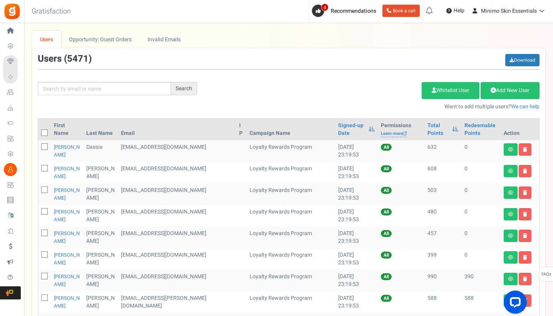
click at [45, 133] on icon at bounding box center [44, 133] width 5 height 5
click at [39, 133] on input "checkbox" at bounding box center [36, 133] width 5 height 5
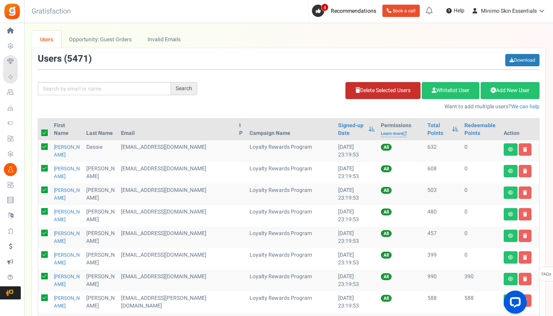
click at [380, 96] on link "Delete Selected Users" at bounding box center [382, 90] width 75 height 17
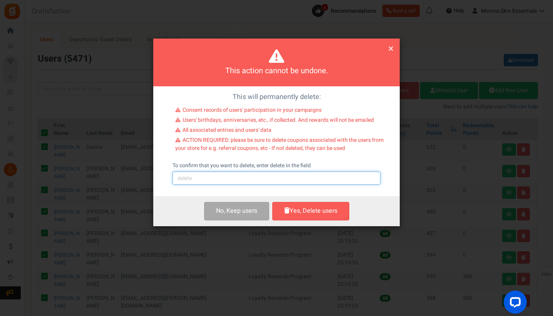
click at [299, 174] on input "text" at bounding box center [277, 177] width 208 height 13
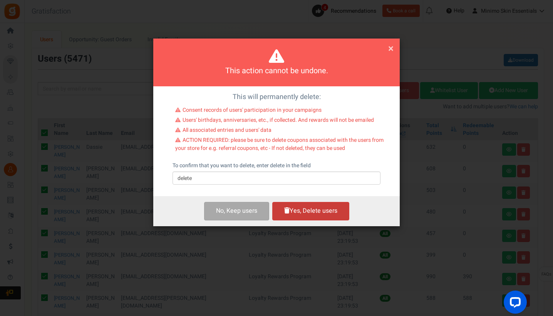
click at [322, 210] on button "Yes, Delete users" at bounding box center [310, 211] width 77 height 18
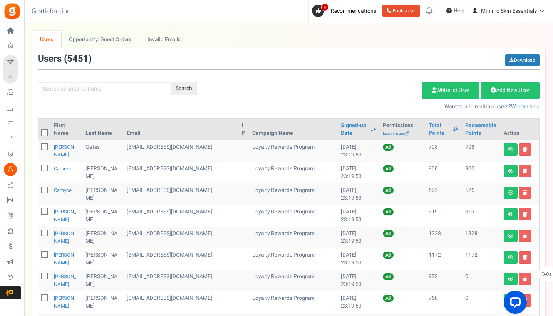
click at [45, 132] on icon at bounding box center [44, 133] width 5 height 5
click at [39, 132] on input "checkbox" at bounding box center [36, 133] width 5 height 5
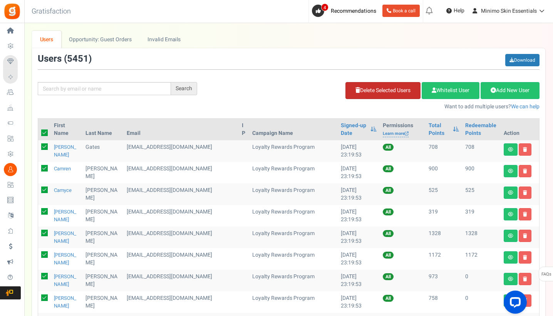
click at [374, 95] on link "Delete Selected Users" at bounding box center [382, 90] width 75 height 17
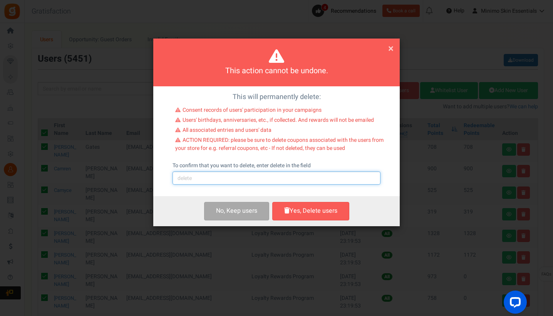
click at [303, 175] on input "text" at bounding box center [277, 177] width 208 height 13
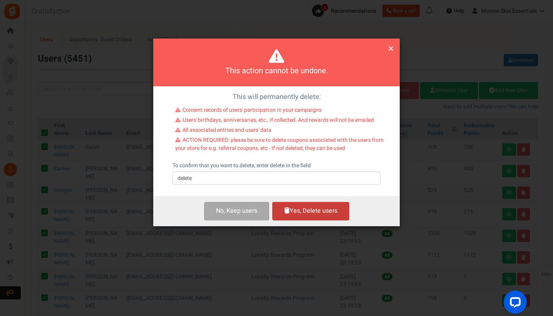
click at [328, 204] on button "Yes, Delete users" at bounding box center [310, 211] width 77 height 18
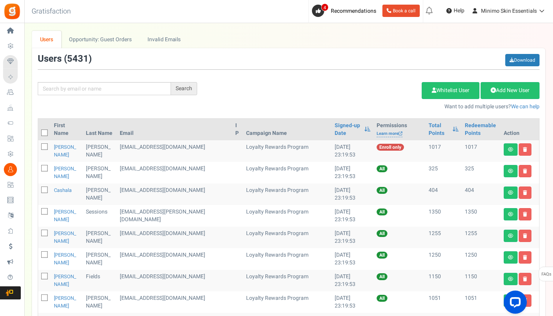
click at [46, 130] on span at bounding box center [44, 132] width 7 height 7
click at [39, 131] on input "checkbox" at bounding box center [36, 133] width 5 height 5
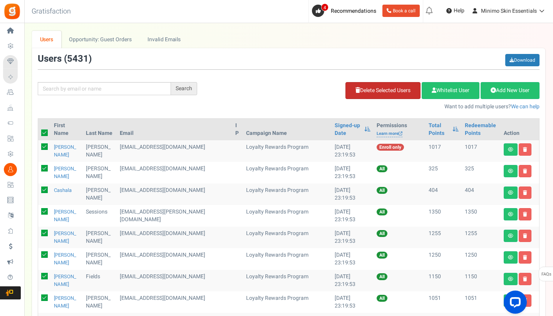
click at [382, 94] on link "Delete Selected Users" at bounding box center [382, 90] width 75 height 17
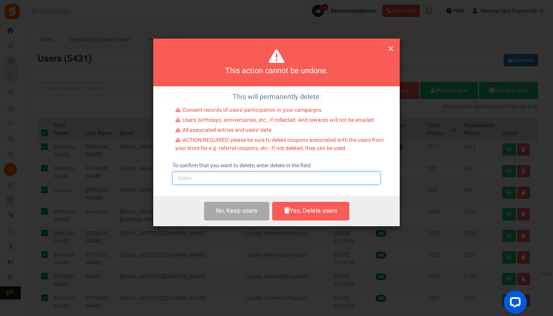
click at [311, 176] on input "text" at bounding box center [277, 177] width 208 height 13
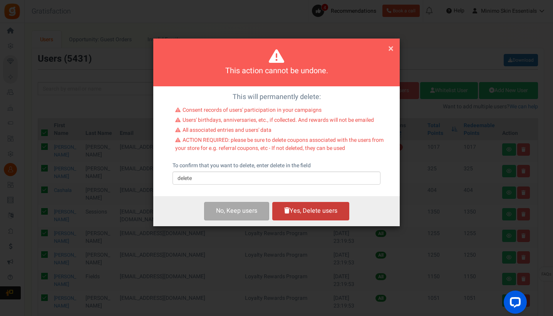
click at [338, 209] on button "Yes, Delete users" at bounding box center [310, 211] width 77 height 18
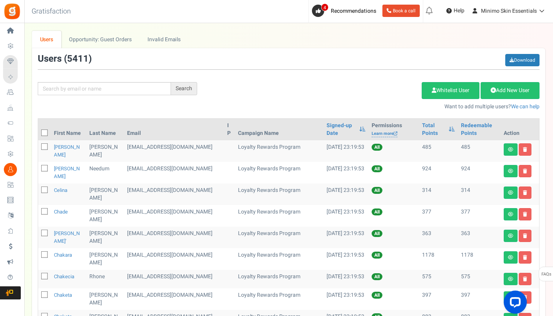
click at [47, 132] on icon at bounding box center [44, 133] width 5 height 5
click at [39, 132] on input "checkbox" at bounding box center [36, 133] width 5 height 5
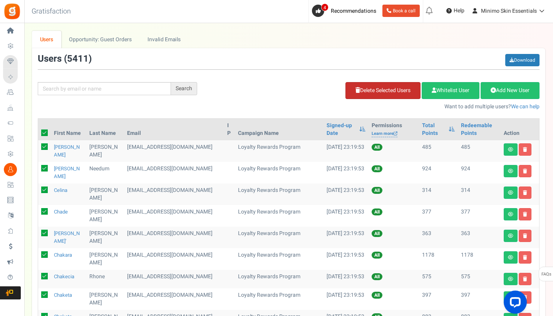
click at [363, 92] on link "Delete Selected Users" at bounding box center [382, 90] width 75 height 17
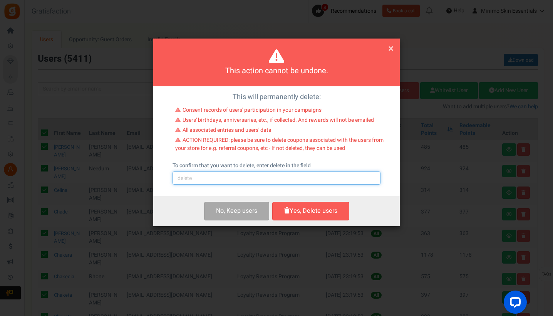
click at [276, 178] on input "text" at bounding box center [277, 177] width 208 height 13
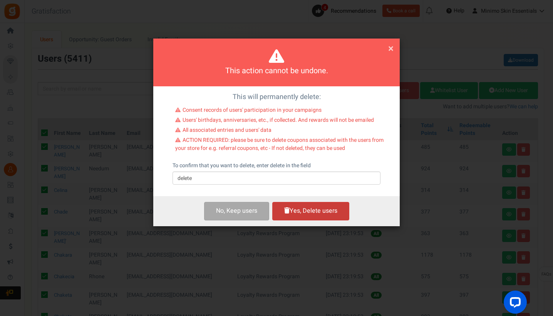
click at [310, 209] on button "Yes, Delete users" at bounding box center [310, 211] width 77 height 18
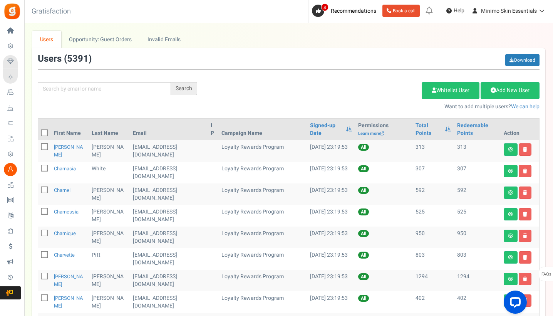
click at [43, 130] on span at bounding box center [44, 132] width 7 height 7
click at [39, 131] on input "checkbox" at bounding box center [36, 133] width 5 height 5
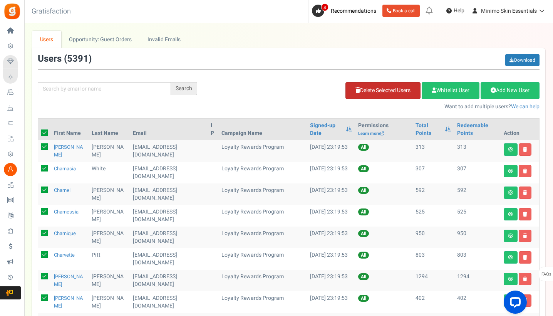
click at [375, 89] on link "Delete Selected Users" at bounding box center [382, 90] width 75 height 17
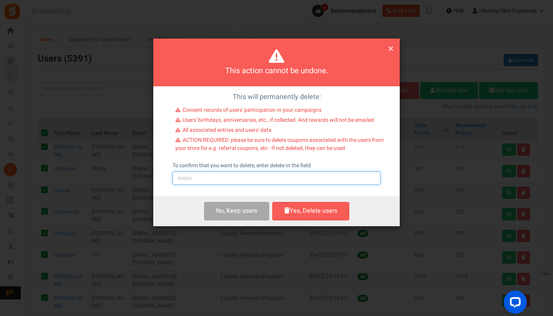
click at [285, 176] on input "text" at bounding box center [277, 177] width 208 height 13
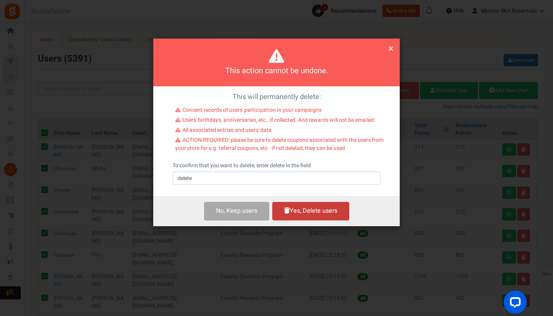
click at [308, 208] on button "Yes, Delete users" at bounding box center [310, 211] width 77 height 18
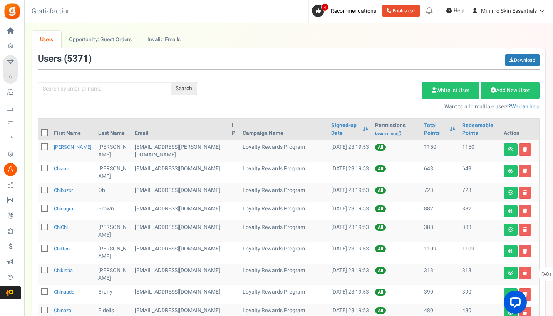
click at [47, 132] on span at bounding box center [44, 132] width 7 height 7
click at [39, 132] on input "checkbox" at bounding box center [36, 133] width 5 height 5
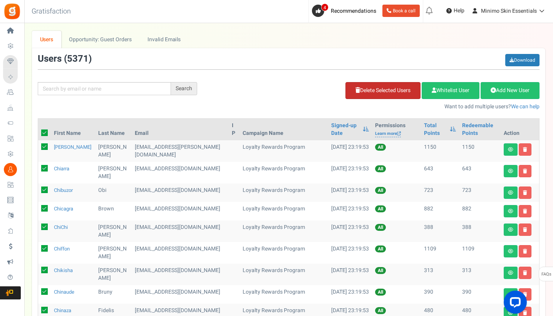
click at [380, 94] on link "Delete Selected Users" at bounding box center [382, 90] width 75 height 17
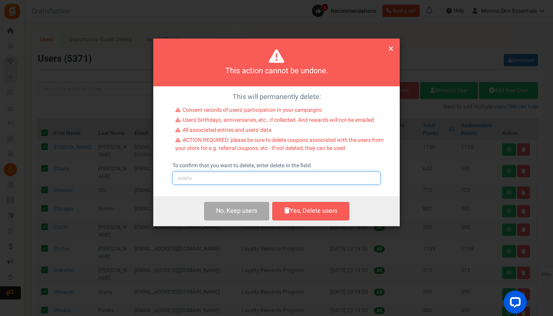
click at [269, 181] on input "text" at bounding box center [277, 177] width 208 height 13
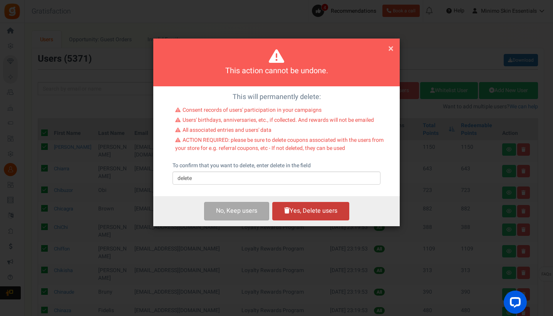
click at [308, 208] on button "Yes, Delete users" at bounding box center [310, 211] width 77 height 18
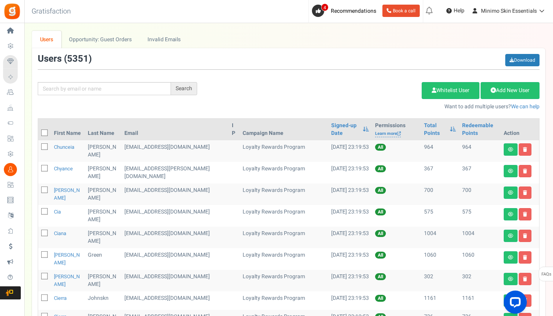
click at [45, 134] on icon at bounding box center [44, 133] width 5 height 5
click at [39, 134] on input "checkbox" at bounding box center [36, 133] width 5 height 5
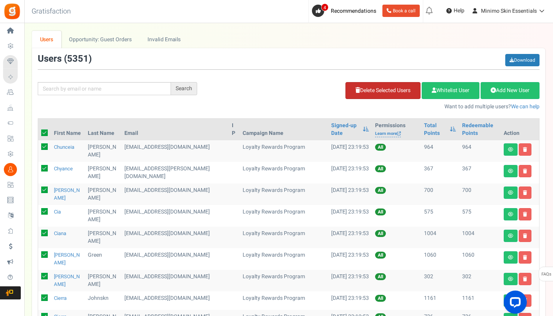
click at [367, 91] on link "Delete Selected Users" at bounding box center [382, 90] width 75 height 17
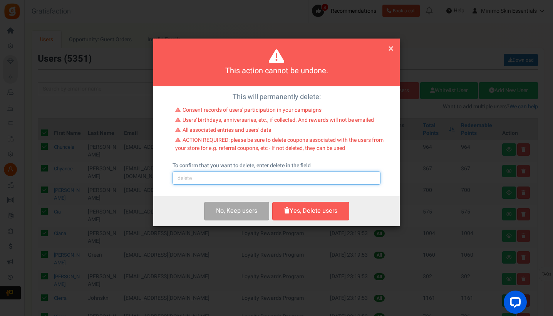
click at [293, 180] on input "text" at bounding box center [277, 177] width 208 height 13
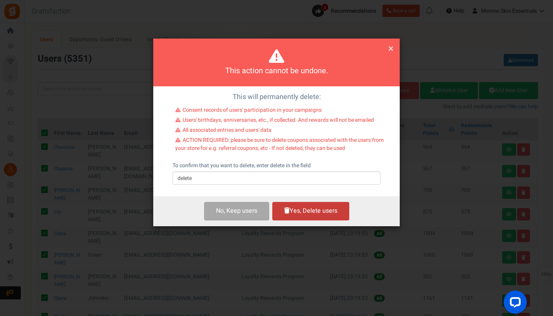
click at [310, 208] on button "Yes, Delete users" at bounding box center [310, 211] width 77 height 18
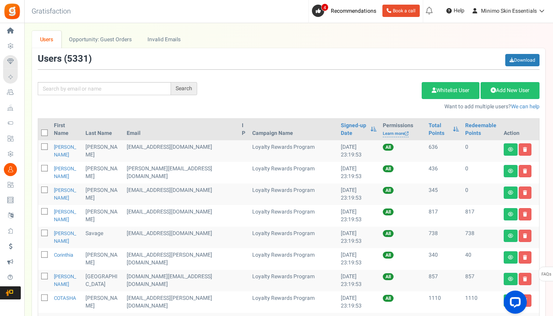
click at [46, 134] on icon at bounding box center [44, 133] width 5 height 5
click at [39, 134] on input "checkbox" at bounding box center [36, 133] width 5 height 5
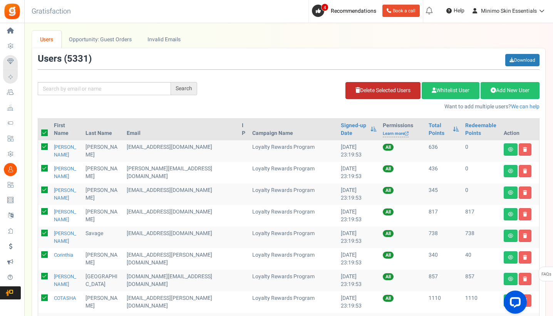
click at [376, 95] on link "Delete Selected Users" at bounding box center [382, 90] width 75 height 17
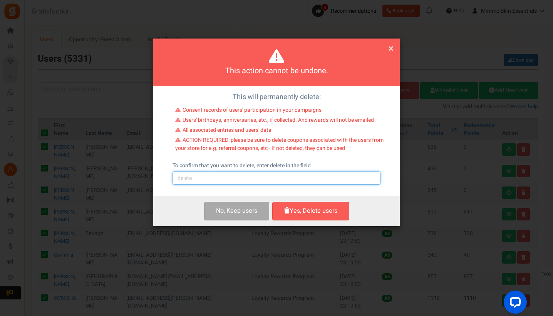
click at [271, 178] on input "text" at bounding box center [277, 177] width 208 height 13
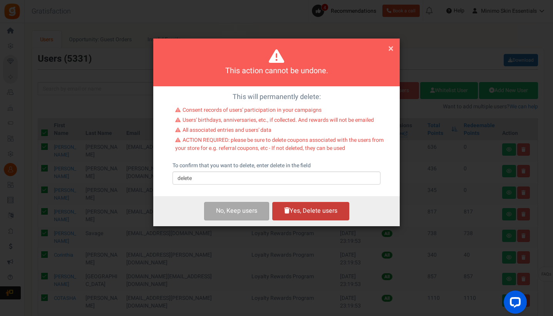
click at [305, 207] on button "Yes, Delete users" at bounding box center [310, 211] width 77 height 18
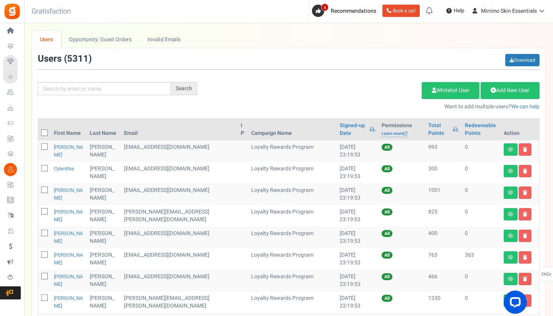
click at [45, 131] on icon at bounding box center [44, 133] width 5 height 5
click at [39, 131] on input "checkbox" at bounding box center [36, 133] width 5 height 5
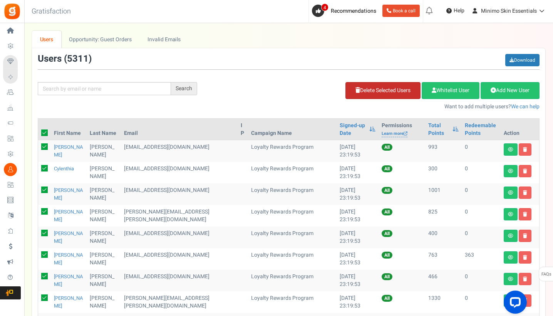
click at [383, 94] on link "Delete Selected Users" at bounding box center [382, 90] width 75 height 17
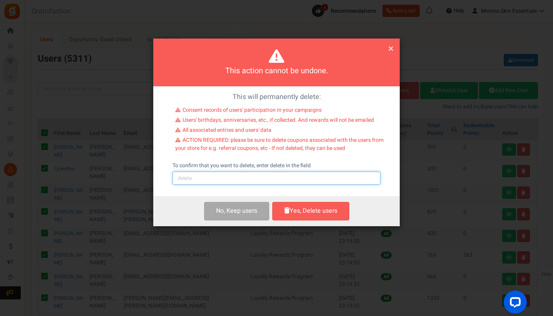
click at [279, 179] on input "text" at bounding box center [277, 177] width 208 height 13
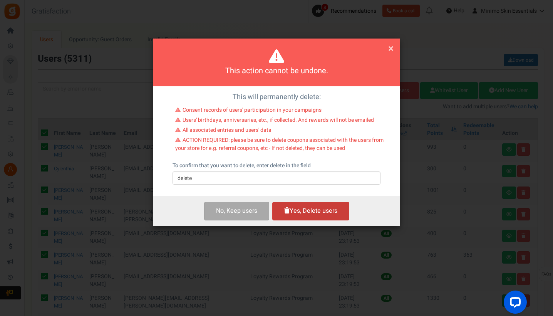
click at [307, 209] on button "Yes, Delete users" at bounding box center [310, 211] width 77 height 18
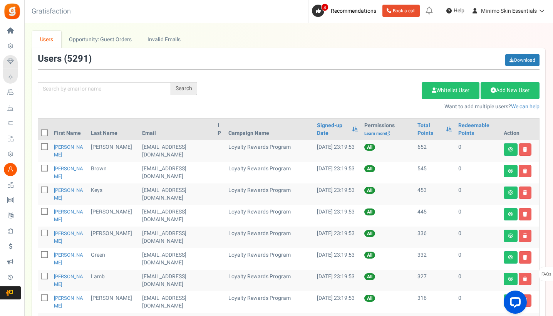
click at [46, 131] on icon at bounding box center [44, 133] width 5 height 5
click at [39, 131] on input "checkbox" at bounding box center [36, 133] width 5 height 5
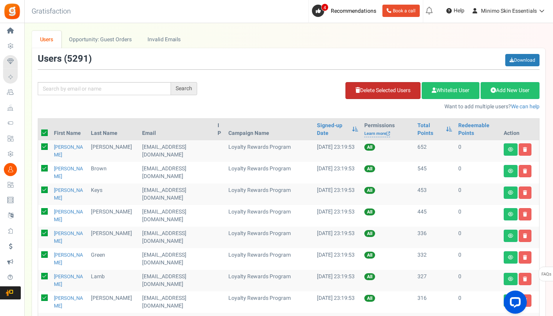
click at [364, 93] on link "Delete Selected Users" at bounding box center [382, 90] width 75 height 17
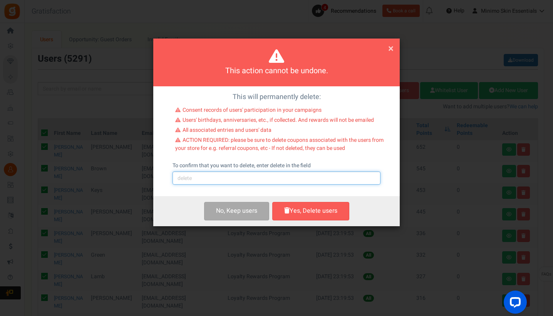
click at [282, 176] on input "text" at bounding box center [277, 177] width 208 height 13
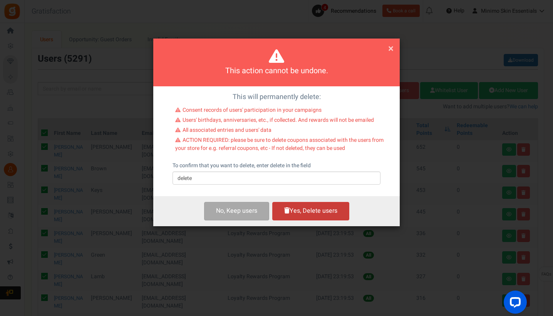
click at [309, 211] on button "Yes, Delete users" at bounding box center [310, 211] width 77 height 18
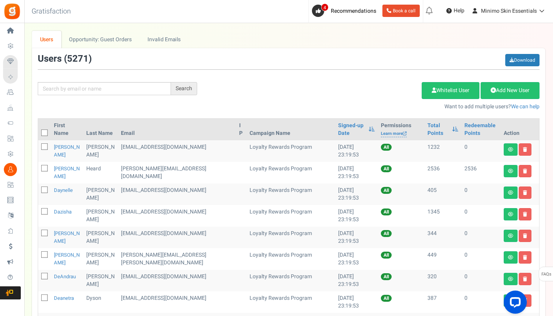
click at [44, 130] on span at bounding box center [44, 132] width 7 height 7
click at [39, 131] on input "checkbox" at bounding box center [36, 133] width 5 height 5
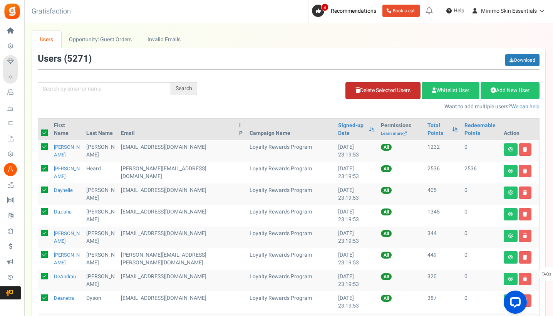
click at [380, 94] on link "Delete Selected Users" at bounding box center [382, 90] width 75 height 17
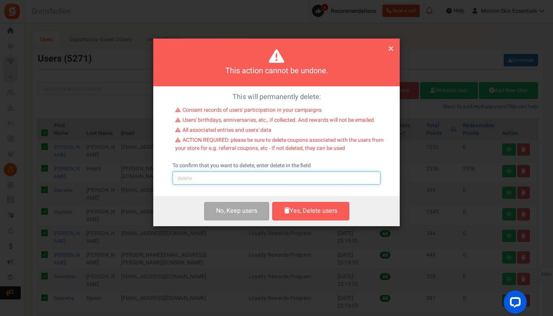
click at [297, 175] on input "text" at bounding box center [277, 177] width 208 height 13
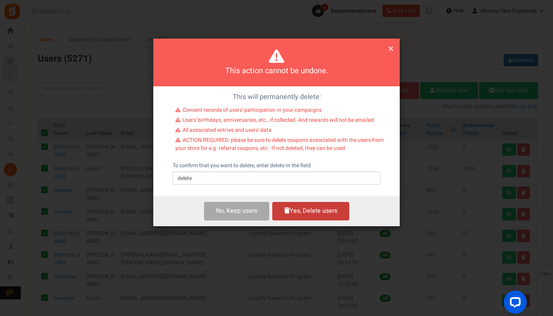
click at [326, 211] on button "Yes, Delete users" at bounding box center [310, 211] width 77 height 18
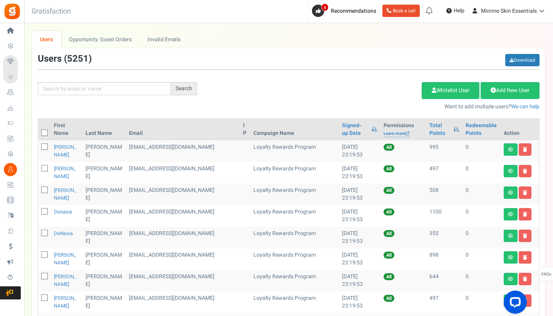
click at [43, 133] on icon at bounding box center [44, 133] width 5 height 5
click at [39, 133] on input "checkbox" at bounding box center [36, 133] width 5 height 5
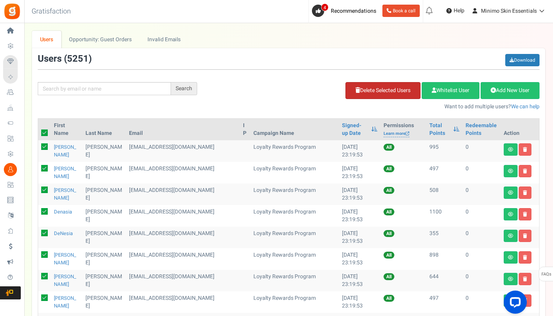
click at [369, 94] on link "Delete Selected Users" at bounding box center [382, 90] width 75 height 17
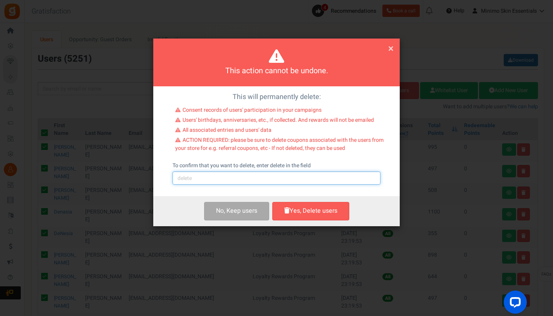
click at [286, 178] on input "text" at bounding box center [277, 177] width 208 height 13
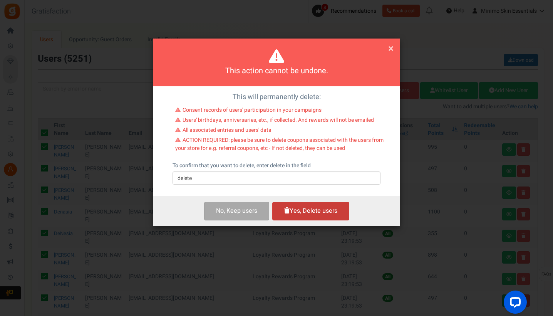
click at [315, 214] on button "Yes, Delete users" at bounding box center [310, 211] width 77 height 18
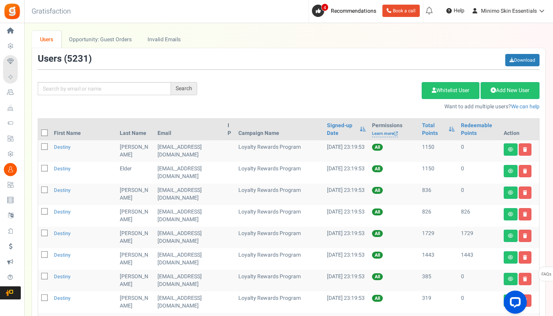
click at [44, 132] on icon at bounding box center [44, 133] width 5 height 5
click at [39, 132] on input "checkbox" at bounding box center [36, 133] width 5 height 5
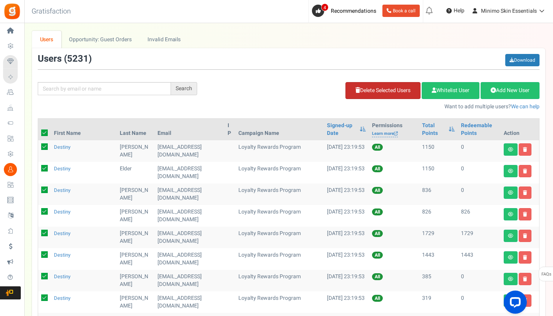
click at [374, 89] on link "Delete Selected Users" at bounding box center [382, 90] width 75 height 17
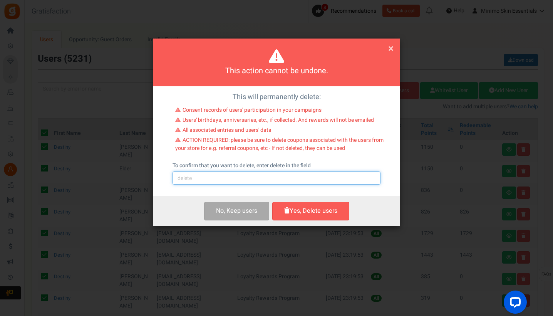
click at [289, 175] on input "text" at bounding box center [277, 177] width 208 height 13
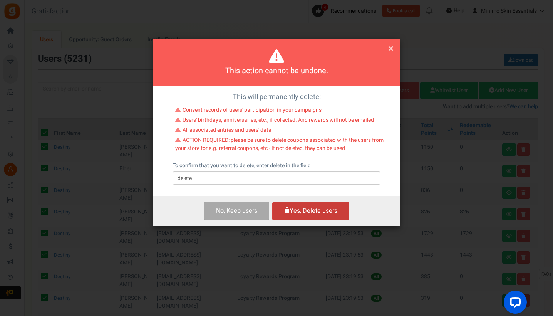
click at [320, 208] on button "Yes, Delete users" at bounding box center [310, 211] width 77 height 18
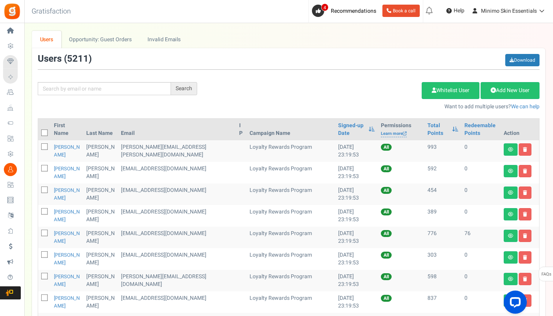
click at [45, 135] on icon at bounding box center [44, 133] width 5 height 5
click at [39, 135] on input "checkbox" at bounding box center [36, 133] width 5 height 5
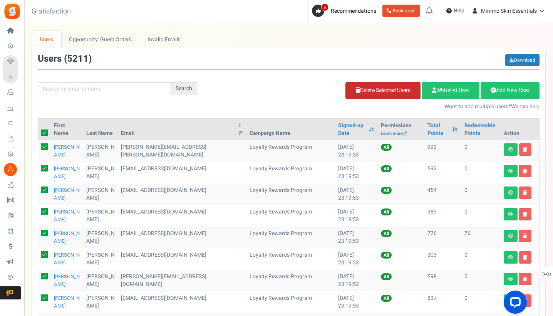
click at [366, 92] on link "Delete Selected Users" at bounding box center [382, 90] width 75 height 17
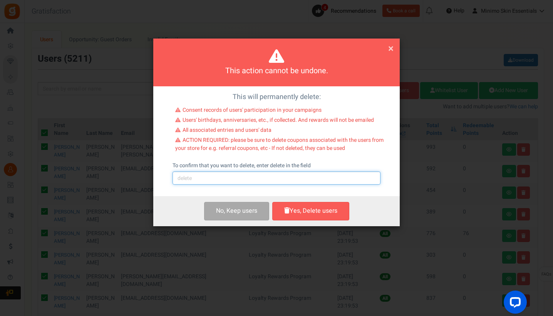
click at [305, 176] on input "text" at bounding box center [277, 177] width 208 height 13
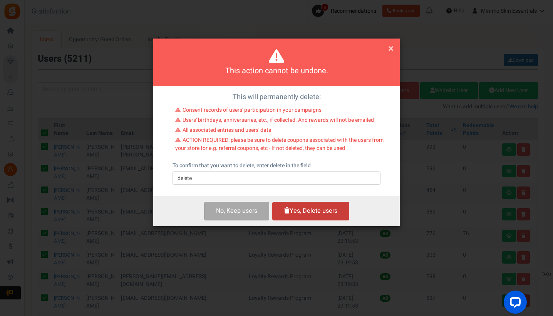
click at [325, 208] on button "Yes, Delete users" at bounding box center [310, 211] width 77 height 18
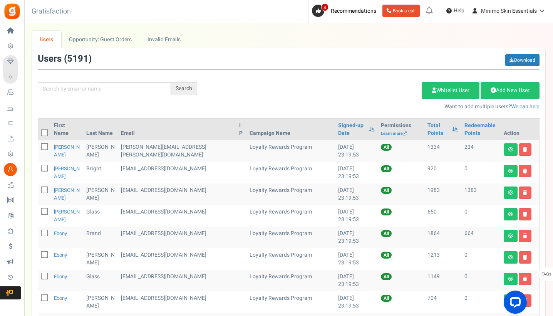
click at [45, 132] on icon at bounding box center [44, 133] width 5 height 5
click at [39, 132] on input "checkbox" at bounding box center [36, 133] width 5 height 5
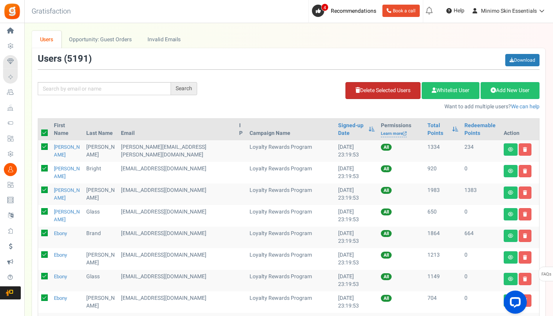
click at [388, 96] on link "Delete Selected Users" at bounding box center [382, 90] width 75 height 17
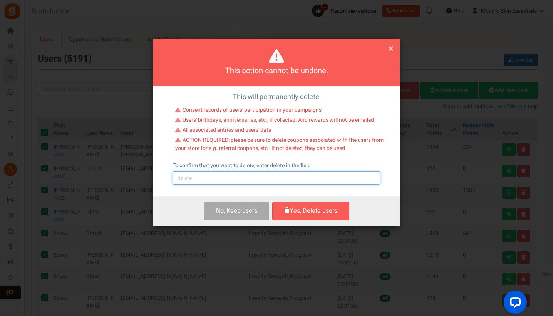
click at [287, 180] on input "text" at bounding box center [277, 177] width 208 height 13
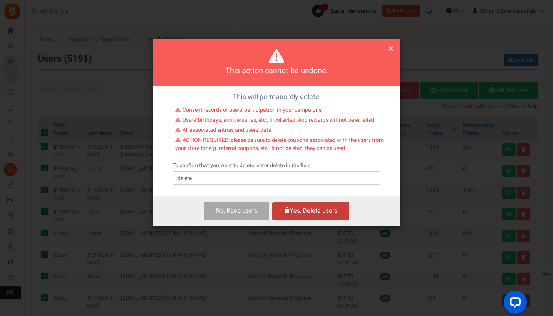
click at [305, 209] on button "Yes, Delete users" at bounding box center [310, 211] width 77 height 18
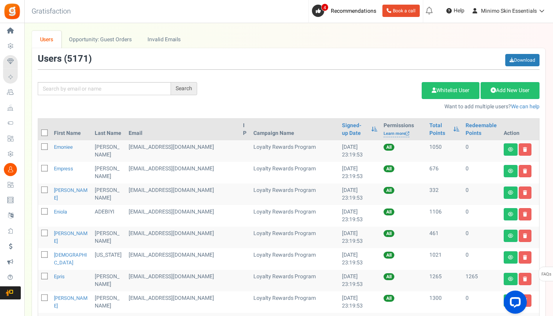
click at [43, 131] on icon at bounding box center [44, 133] width 5 height 5
click at [39, 131] on input "checkbox" at bounding box center [36, 133] width 5 height 5
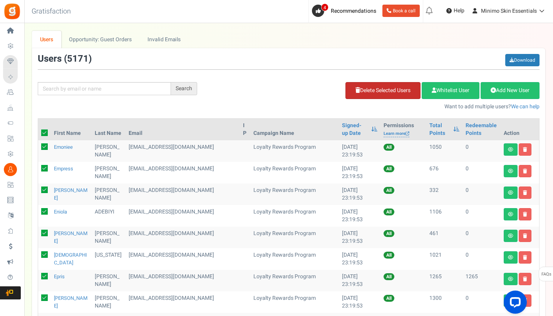
click at [371, 91] on link "Delete Selected Users" at bounding box center [382, 90] width 75 height 17
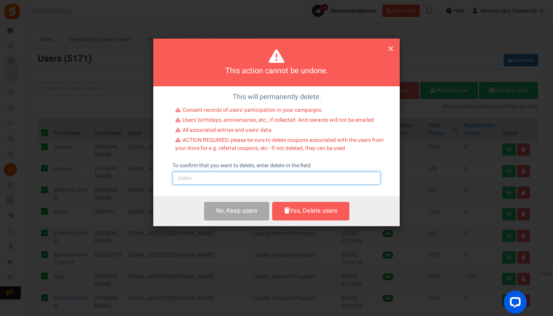
click at [280, 176] on input "text" at bounding box center [277, 177] width 208 height 13
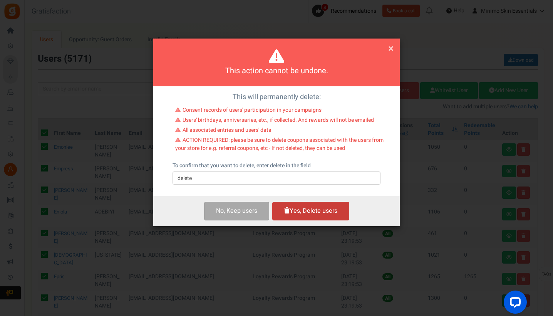
click at [315, 207] on button "Yes, Delete users" at bounding box center [310, 211] width 77 height 18
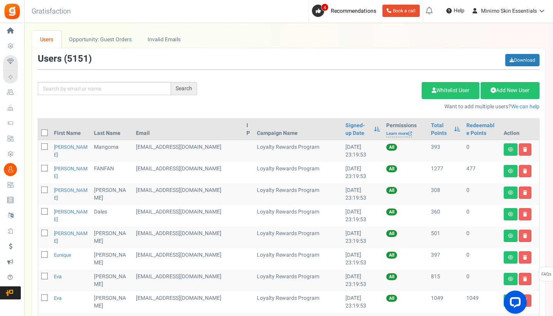
click at [46, 132] on icon at bounding box center [44, 133] width 5 height 5
click at [39, 132] on input "checkbox" at bounding box center [36, 133] width 5 height 5
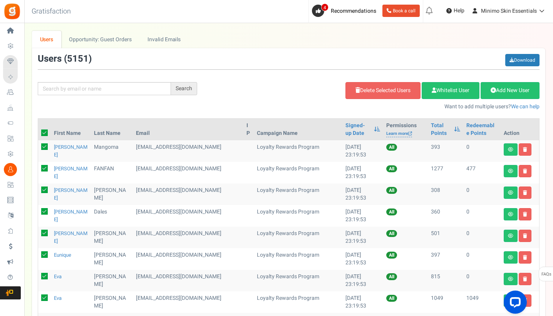
click at [45, 169] on icon at bounding box center [44, 168] width 7 height 7
click at [39, 169] on input "checkbox" at bounding box center [36, 168] width 5 height 5
click at [365, 87] on link "Delete Selected Users" at bounding box center [382, 90] width 75 height 17
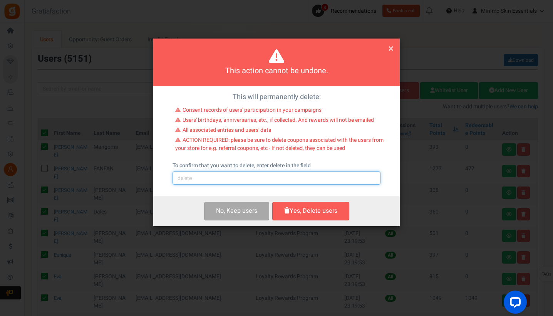
click at [296, 180] on input "text" at bounding box center [277, 177] width 208 height 13
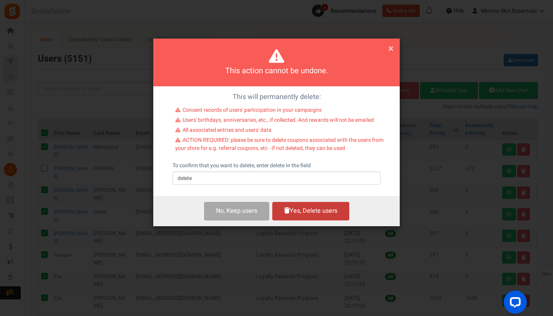
click at [320, 213] on button "Yes, Delete users" at bounding box center [310, 211] width 77 height 18
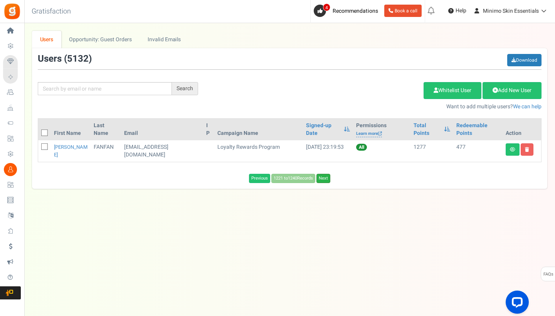
click at [330, 174] on link "Next" at bounding box center [323, 178] width 14 height 9
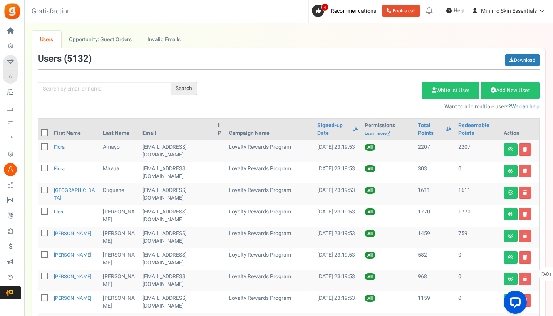
click at [44, 131] on icon at bounding box center [44, 133] width 5 height 5
click at [39, 131] on input "checkbox" at bounding box center [36, 133] width 5 height 5
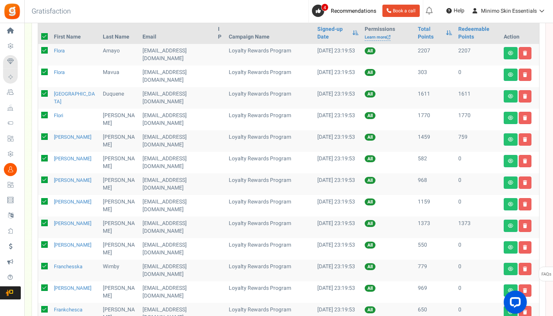
scroll to position [97, 0]
click at [45, 139] on icon at bounding box center [44, 136] width 7 height 7
click at [39, 139] on input "checkbox" at bounding box center [36, 136] width 5 height 5
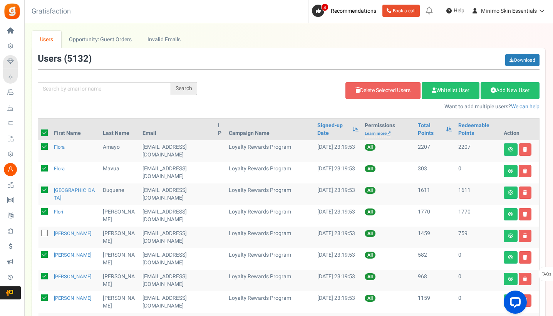
scroll to position [0, 0]
click at [357, 90] on link "Delete Selected Users" at bounding box center [382, 90] width 75 height 17
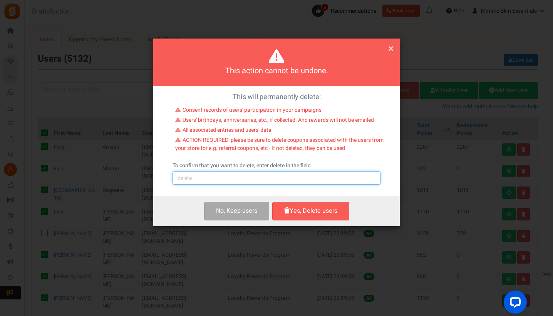
click at [262, 179] on input "text" at bounding box center [277, 177] width 208 height 13
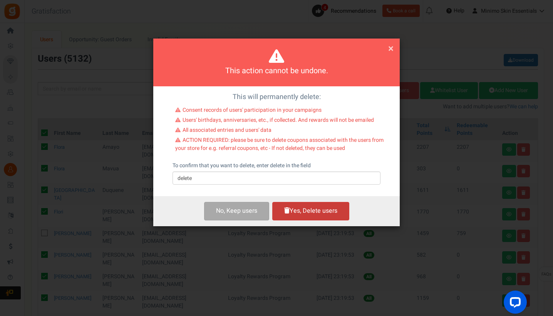
click at [301, 216] on button "Yes, Delete users" at bounding box center [310, 211] width 77 height 18
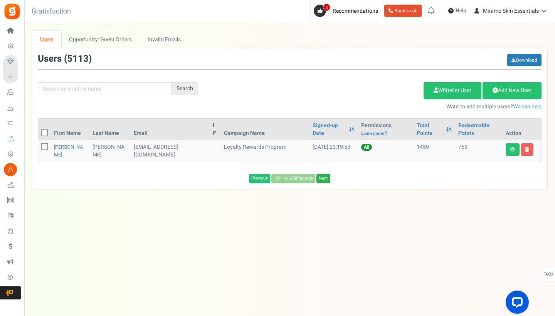
click at [325, 174] on link "Next" at bounding box center [323, 178] width 14 height 9
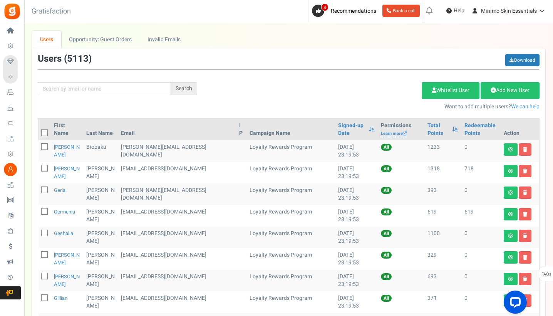
click at [44, 131] on span at bounding box center [44, 132] width 7 height 7
click at [39, 131] on input "checkbox" at bounding box center [36, 133] width 5 height 5
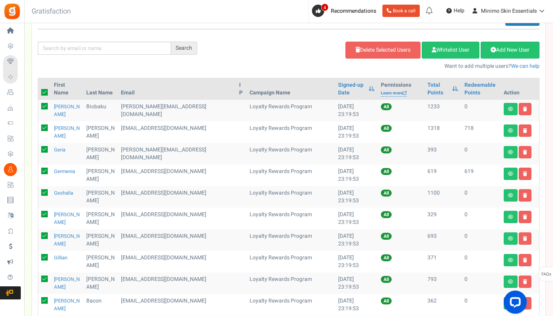
scroll to position [52, 0]
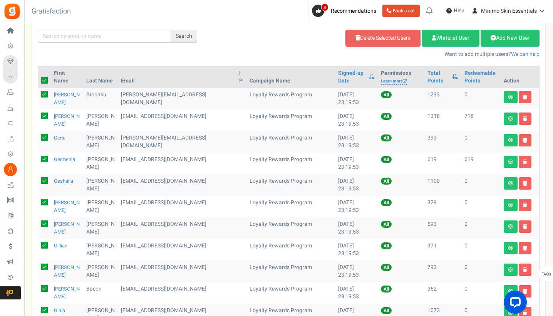
click at [44, 116] on icon at bounding box center [44, 115] width 7 height 7
click at [39, 116] on input "checkbox" at bounding box center [36, 116] width 5 height 5
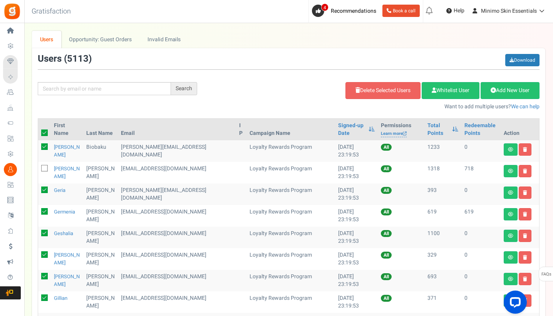
scroll to position [0, 0]
click at [362, 91] on link "Delete Selected Users" at bounding box center [382, 90] width 75 height 17
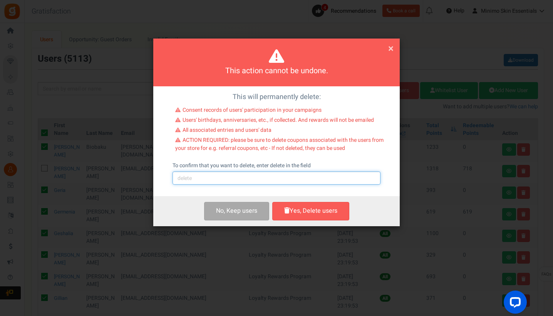
click at [280, 175] on input "text" at bounding box center [277, 177] width 208 height 13
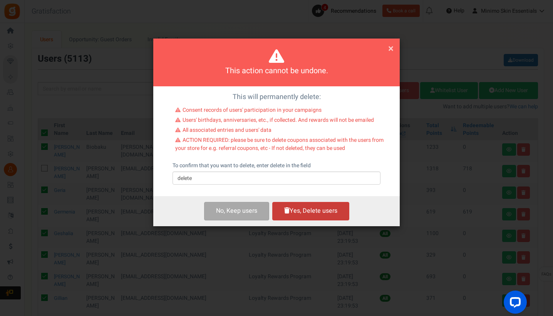
click at [318, 217] on button "Yes, Delete users" at bounding box center [310, 211] width 77 height 18
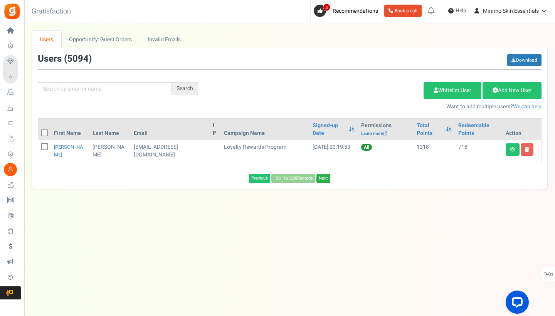
click at [327, 179] on link "Next" at bounding box center [323, 178] width 14 height 9
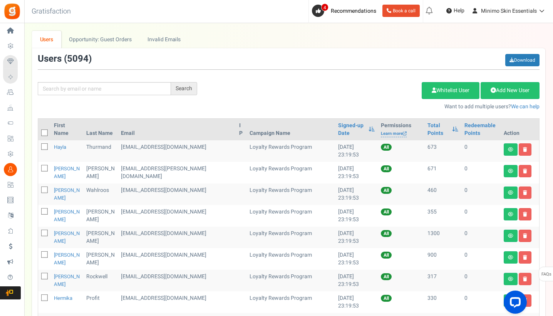
click at [45, 131] on icon at bounding box center [44, 133] width 5 height 5
click at [39, 131] on input "checkbox" at bounding box center [36, 133] width 5 height 5
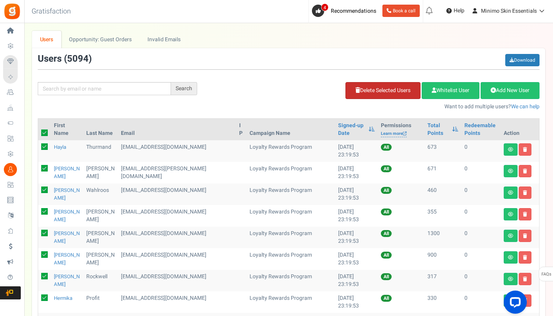
click at [361, 85] on link "Delete Selected Users" at bounding box center [382, 90] width 75 height 17
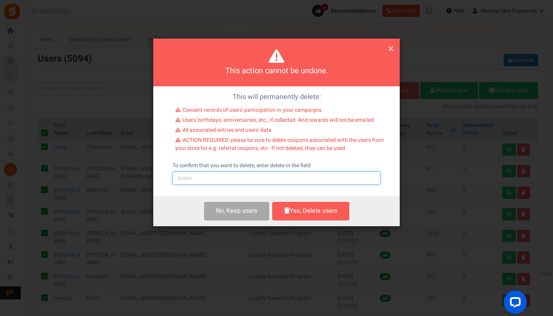
click at [266, 181] on input "text" at bounding box center [277, 177] width 208 height 13
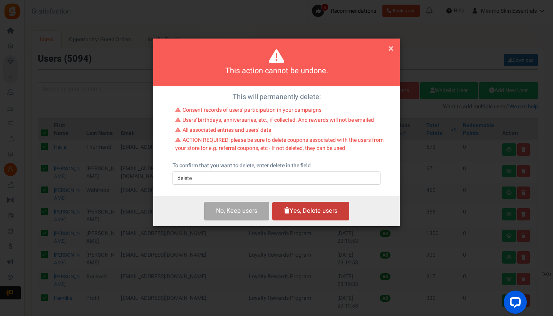
click at [307, 209] on button "Yes, Delete users" at bounding box center [310, 211] width 77 height 18
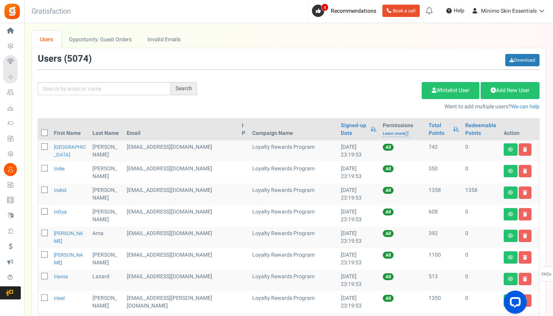
click at [44, 132] on icon at bounding box center [44, 133] width 5 height 5
click at [39, 132] on input "checkbox" at bounding box center [36, 133] width 5 height 5
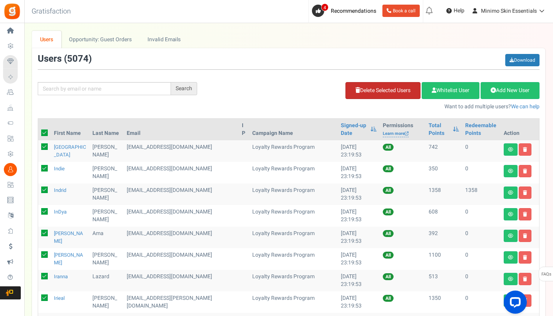
click at [355, 92] on icon at bounding box center [357, 89] width 5 height 5
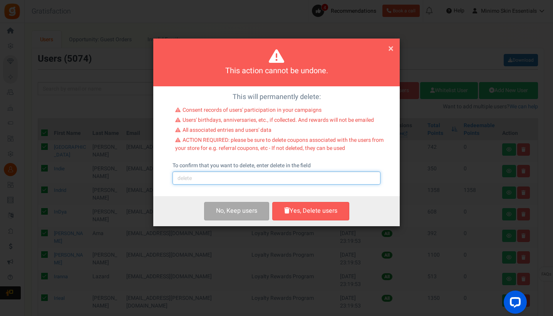
click at [265, 175] on input "text" at bounding box center [277, 177] width 208 height 13
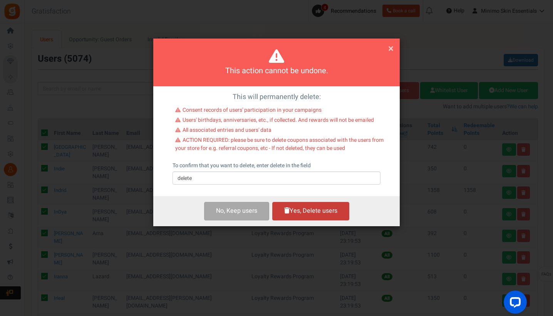
click at [307, 214] on button "Yes, Delete users" at bounding box center [310, 211] width 77 height 18
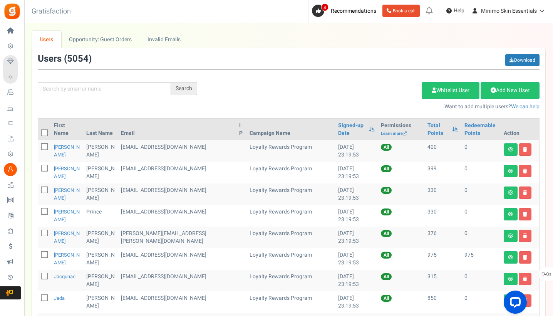
click at [44, 131] on icon at bounding box center [44, 133] width 5 height 5
click at [39, 131] on input "checkbox" at bounding box center [36, 133] width 5 height 5
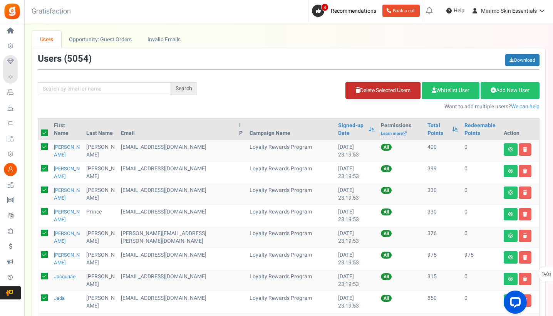
click at [353, 95] on link "Delete Selected Users" at bounding box center [382, 90] width 75 height 17
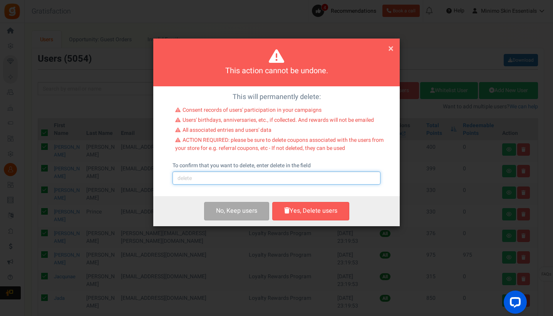
click at [232, 180] on input "text" at bounding box center [277, 177] width 208 height 13
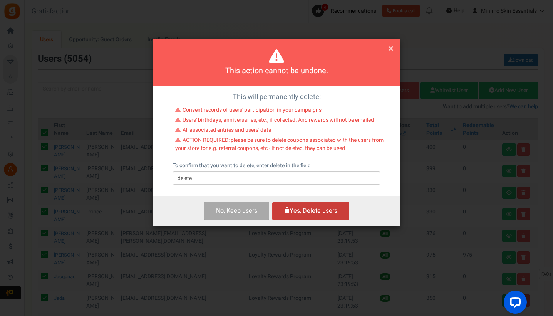
click at [303, 211] on button "Yes, Delete users" at bounding box center [310, 211] width 77 height 18
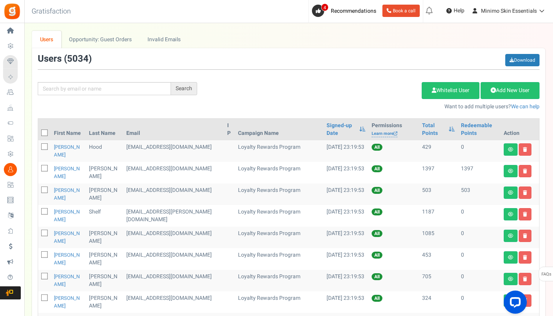
click at [44, 132] on icon at bounding box center [44, 133] width 5 height 5
click at [39, 132] on input "checkbox" at bounding box center [36, 133] width 5 height 5
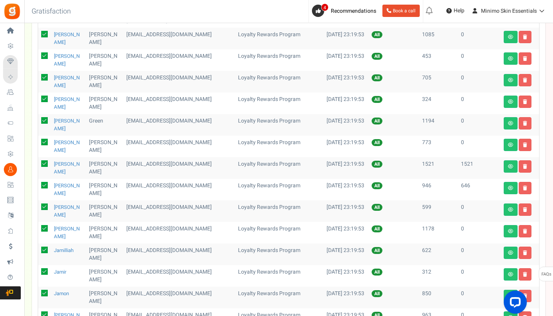
scroll to position [214, 0]
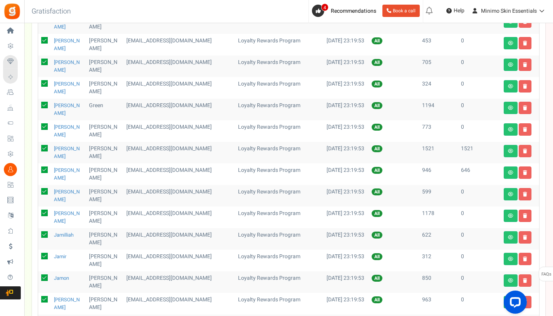
click at [45, 169] on icon at bounding box center [44, 169] width 7 height 7
click at [39, 169] on input "checkbox" at bounding box center [36, 170] width 5 height 5
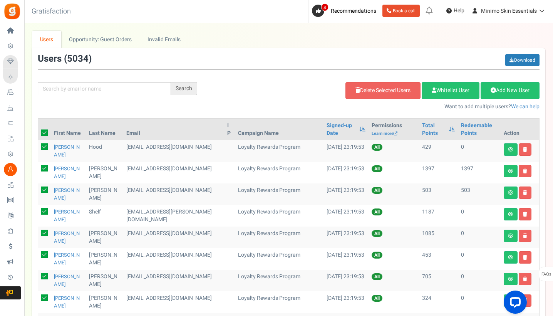
scroll to position [0, 0]
click at [383, 91] on link "Delete Selected Users" at bounding box center [382, 90] width 75 height 17
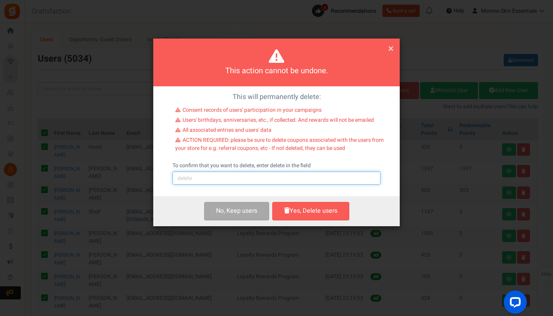
click at [282, 182] on input "text" at bounding box center [277, 177] width 208 height 13
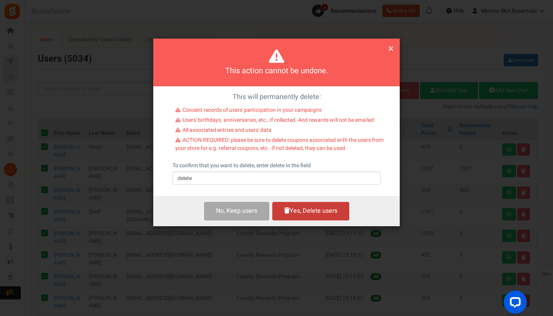
click at [335, 215] on button "Yes, Delete users" at bounding box center [310, 211] width 77 height 18
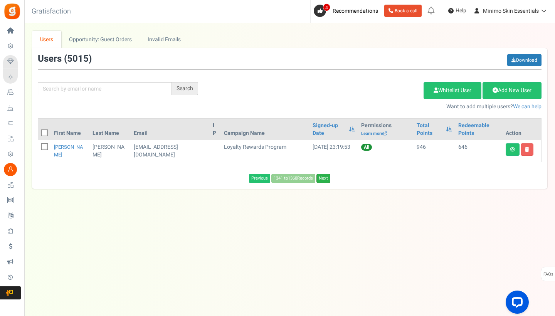
click at [328, 177] on link "Next" at bounding box center [323, 178] width 14 height 9
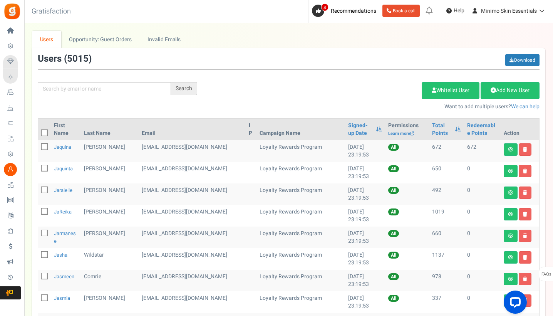
click at [44, 132] on icon at bounding box center [44, 133] width 5 height 5
click at [39, 132] on input "checkbox" at bounding box center [36, 133] width 5 height 5
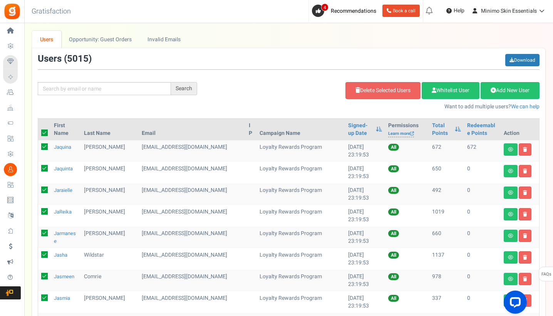
click at [45, 146] on icon at bounding box center [44, 146] width 7 height 7
click at [39, 146] on input "checkbox" at bounding box center [36, 147] width 5 height 5
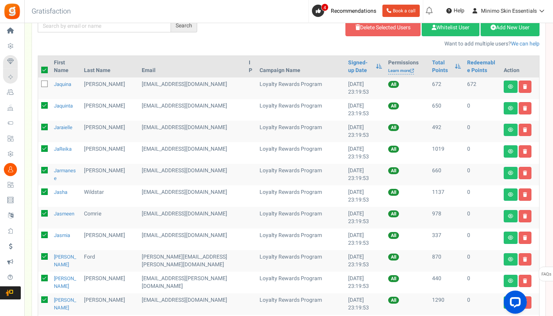
scroll to position [50, 0]
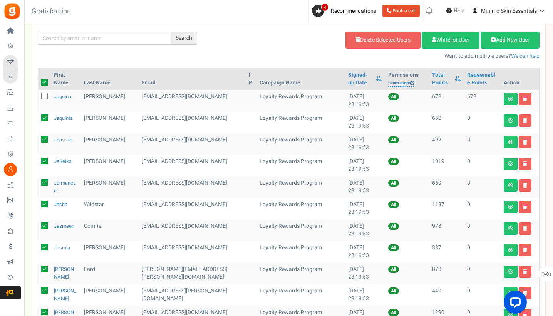
click at [46, 99] on icon at bounding box center [44, 96] width 5 height 5
click at [39, 99] on input "checkbox" at bounding box center [36, 96] width 5 height 5
click at [358, 39] on link "Delete Selected Users" at bounding box center [382, 40] width 75 height 17
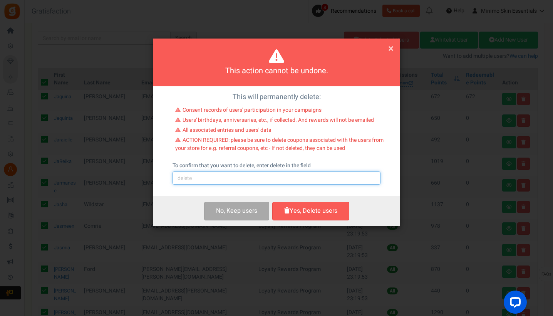
click at [280, 174] on input "text" at bounding box center [277, 177] width 208 height 13
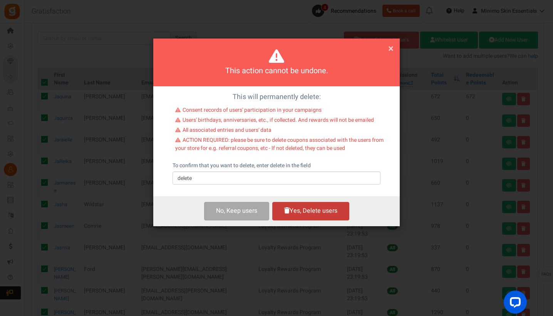
click at [332, 211] on button "Yes, Delete users" at bounding box center [310, 211] width 77 height 18
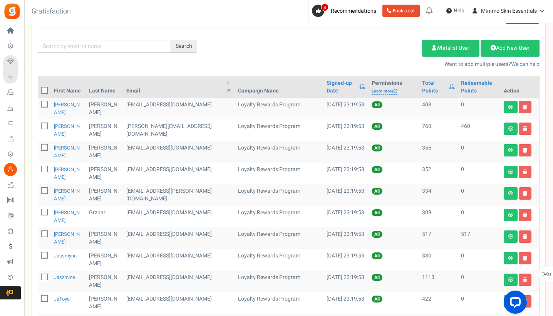
scroll to position [48, 0]
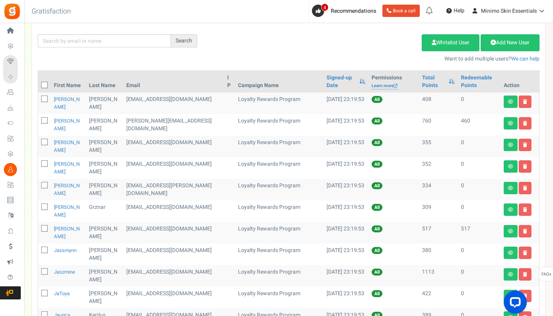
click at [45, 85] on icon at bounding box center [44, 85] width 5 height 5
click at [39, 85] on input "checkbox" at bounding box center [36, 85] width 5 height 5
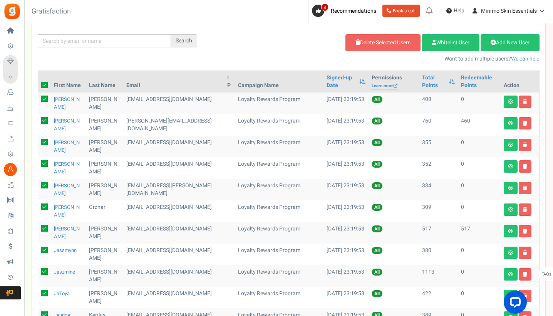
click at [47, 120] on icon at bounding box center [44, 120] width 7 height 7
click at [39, 120] on input "checkbox" at bounding box center [36, 121] width 5 height 5
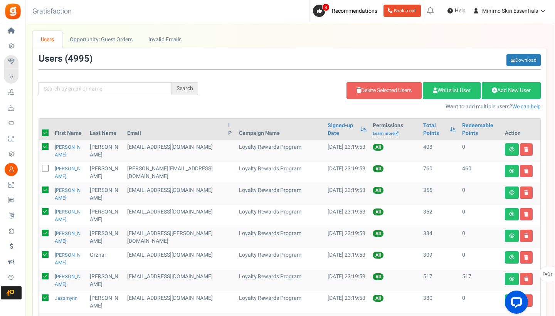
scroll to position [0, 0]
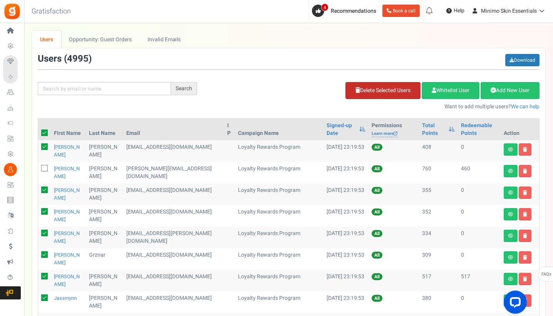
click at [360, 95] on link "Delete Selected Users" at bounding box center [382, 90] width 75 height 17
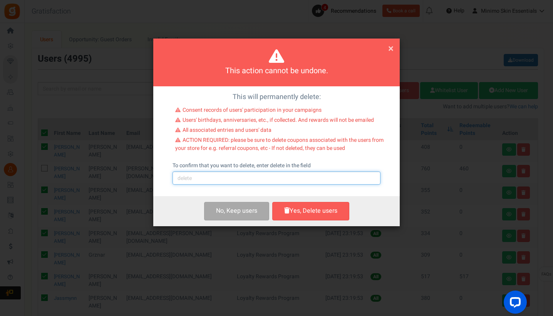
click at [257, 177] on input "text" at bounding box center [277, 177] width 208 height 13
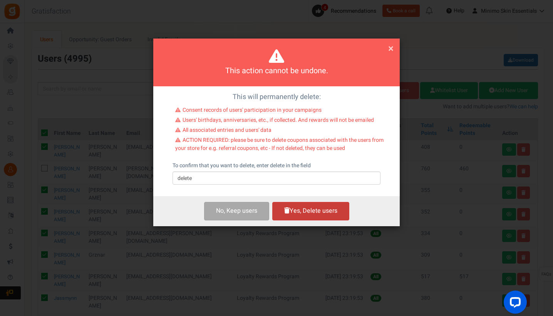
click at [302, 206] on button "Yes, Delete users" at bounding box center [310, 211] width 77 height 18
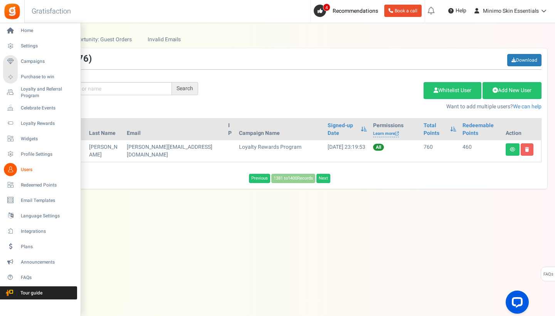
click at [29, 171] on span "Users" at bounding box center [48, 169] width 54 height 7
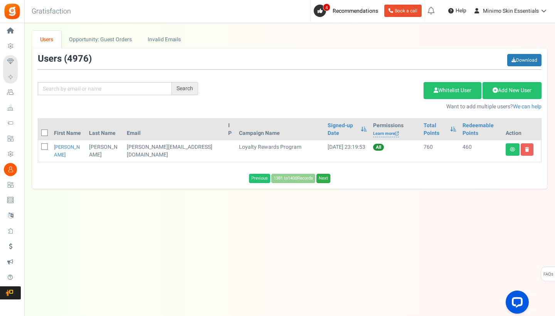
click at [322, 181] on link "Next" at bounding box center [323, 178] width 14 height 9
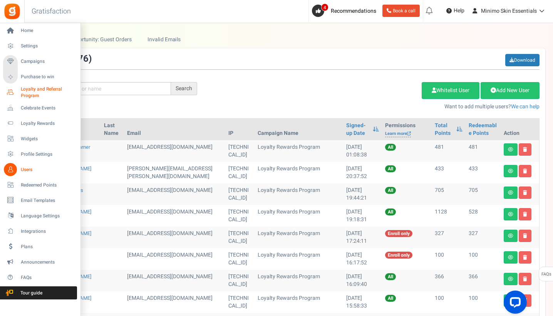
click at [22, 92] on span "Loyalty and Referral Program" at bounding box center [49, 92] width 56 height 13
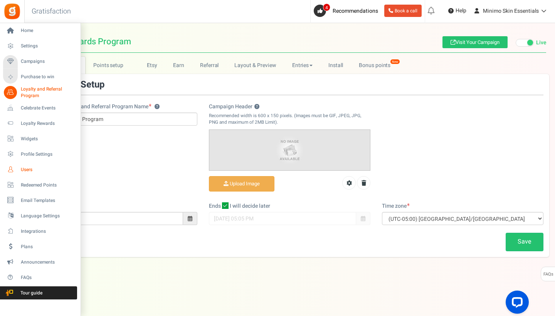
click at [30, 168] on span "Users" at bounding box center [48, 169] width 54 height 7
